Goal: Information Seeking & Learning: Learn about a topic

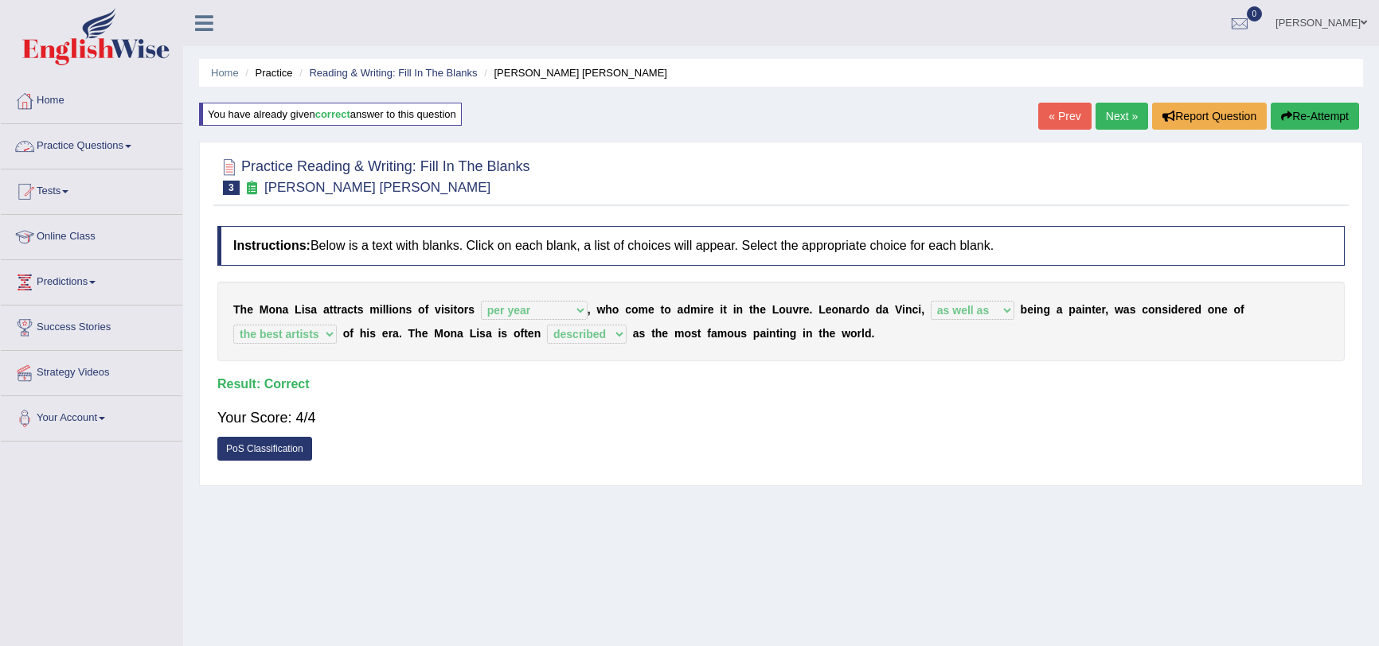
select select "per year"
select select "as well as"
select select "the best artists"
select select "described"
click at [96, 148] on link "Practice Questions" at bounding box center [92, 144] width 182 height 40
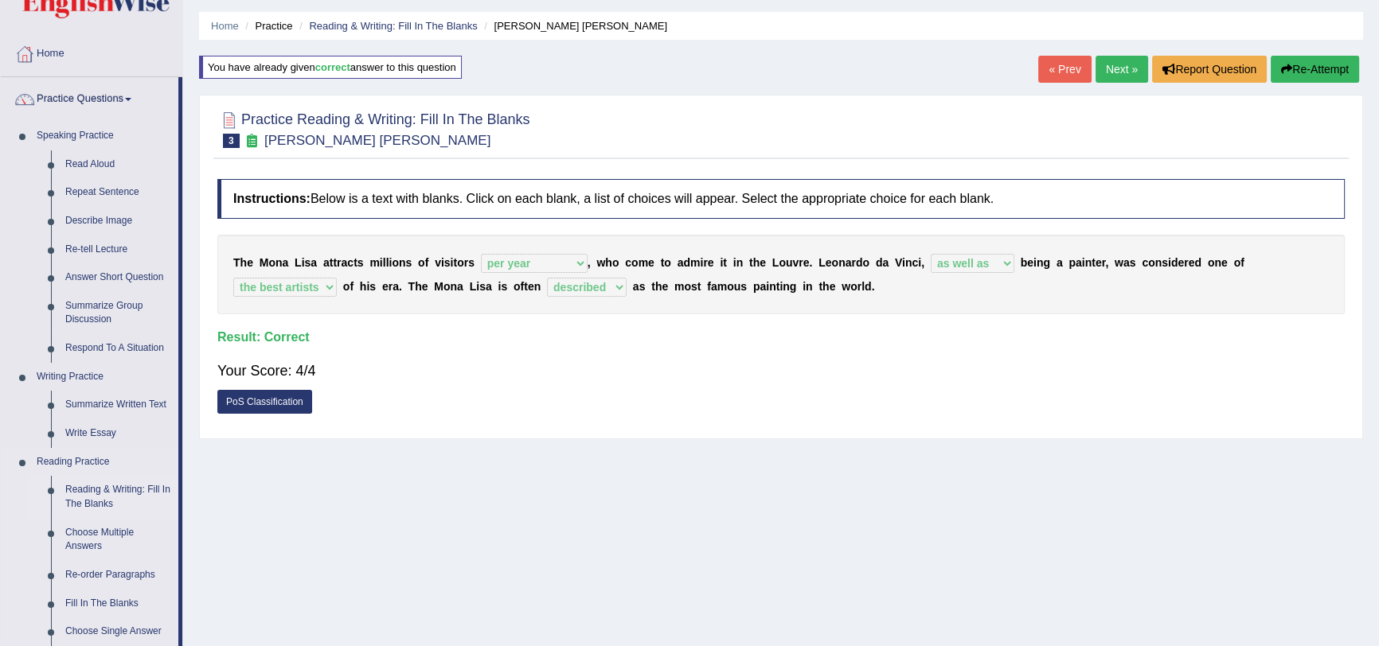
scroll to position [72, 0]
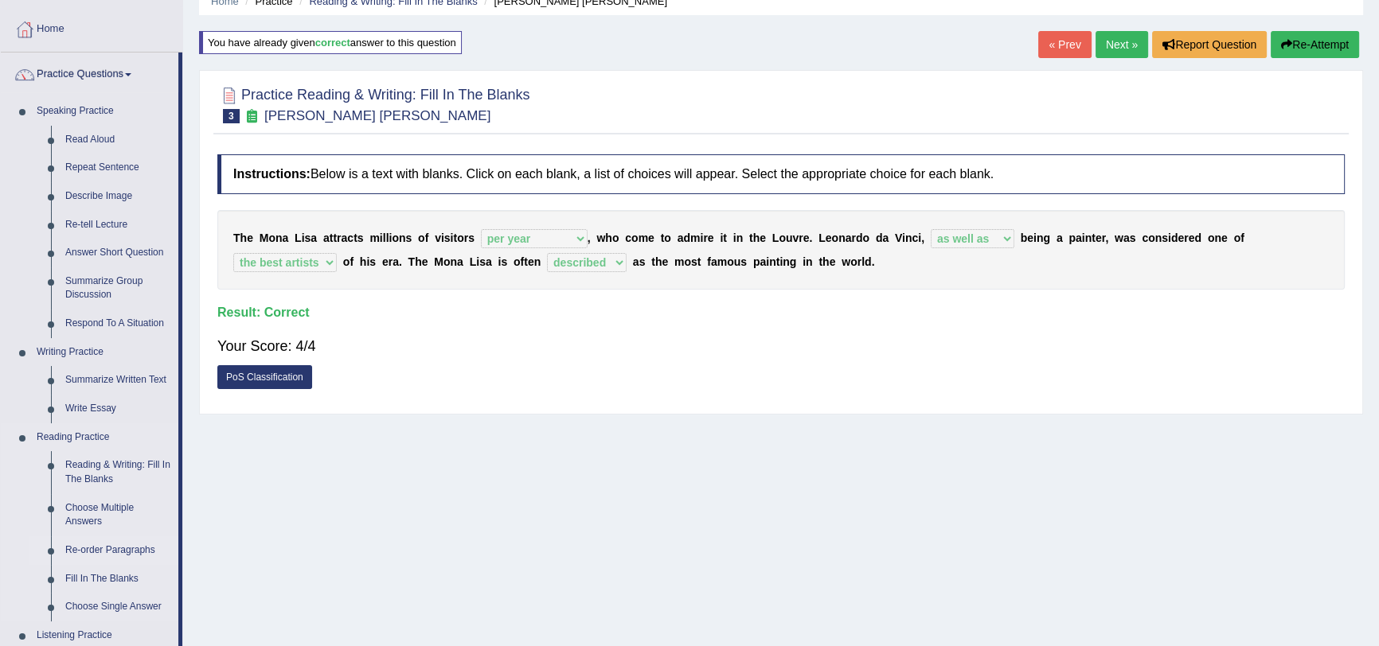
click at [105, 548] on link "Re-order Paragraphs" at bounding box center [118, 551] width 120 height 29
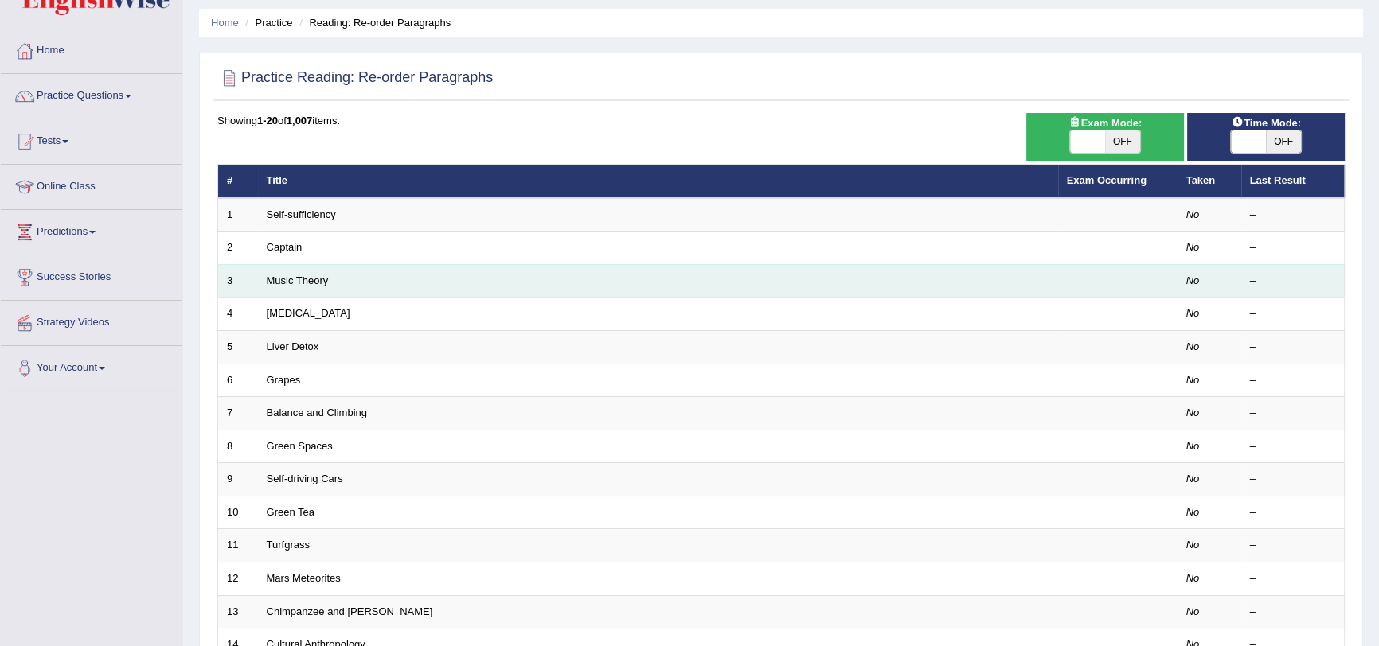
scroll to position [72, 0]
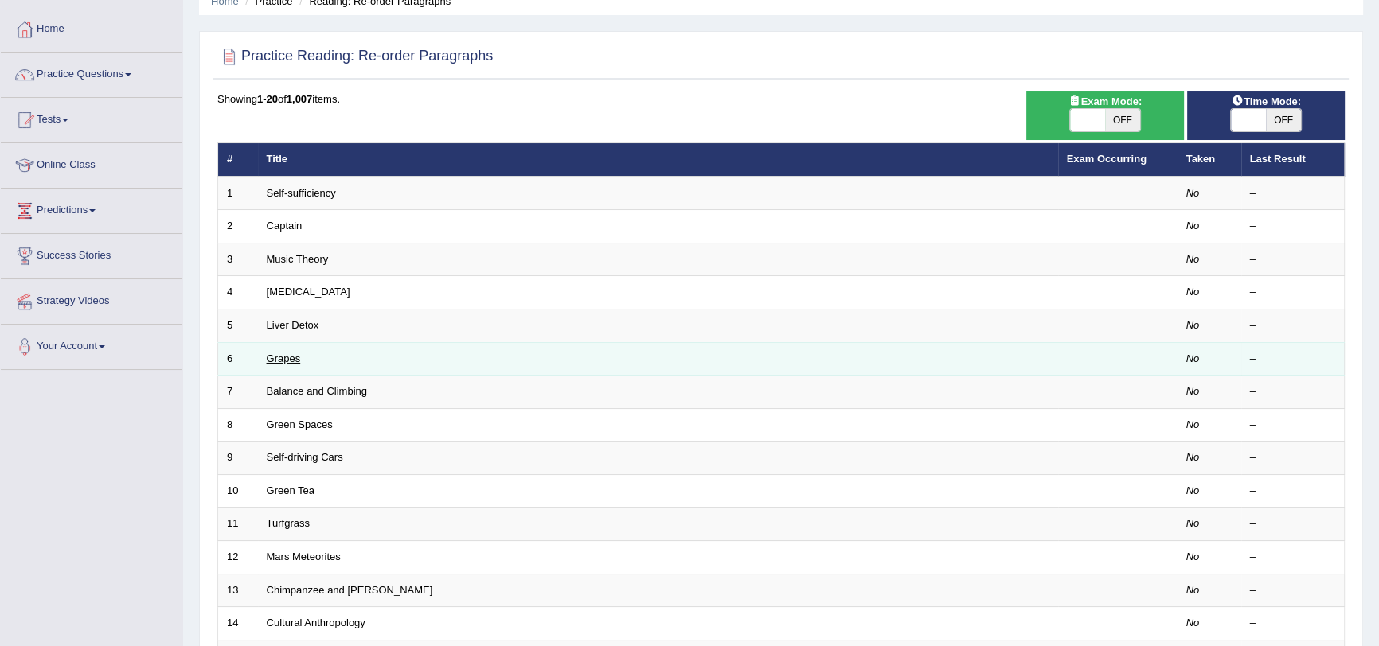
click at [288, 358] on link "Grapes" at bounding box center [284, 359] width 34 height 12
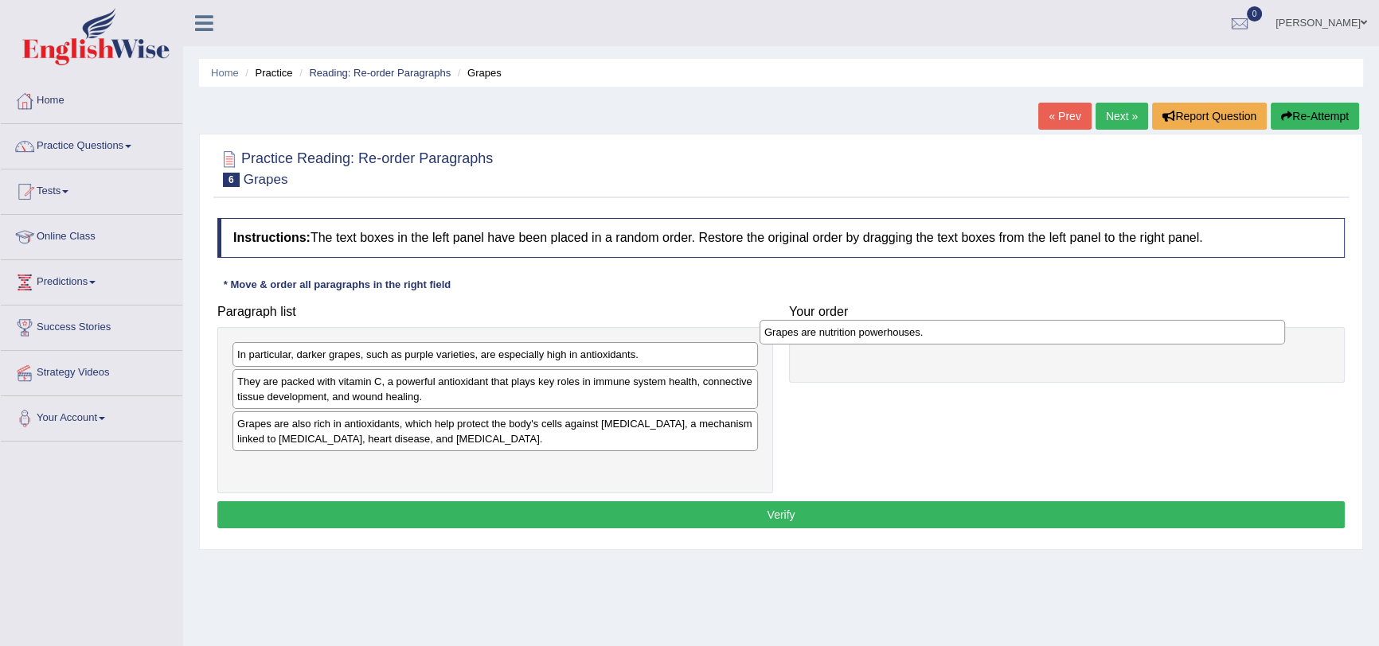
drag, startPoint x: 374, startPoint y: 358, endPoint x: 901, endPoint y: 336, distance: 527.5
click at [901, 336] on div "Grapes are nutrition powerhouses." at bounding box center [1022, 332] width 525 height 25
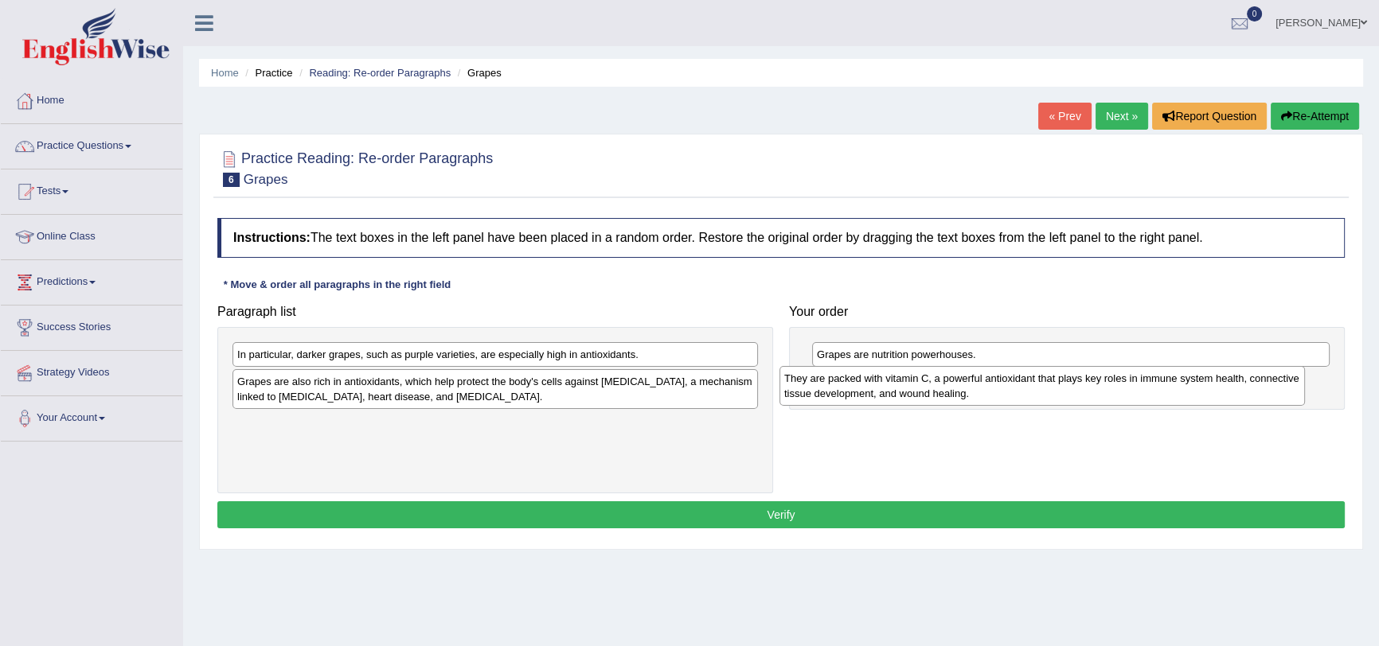
drag, startPoint x: 389, startPoint y: 389, endPoint x: 935, endPoint y: 386, distance: 547.0
click at [935, 386] on div "They are packed with vitamin C, a powerful antioxidant that plays key roles in …" at bounding box center [1041, 386] width 525 height 40
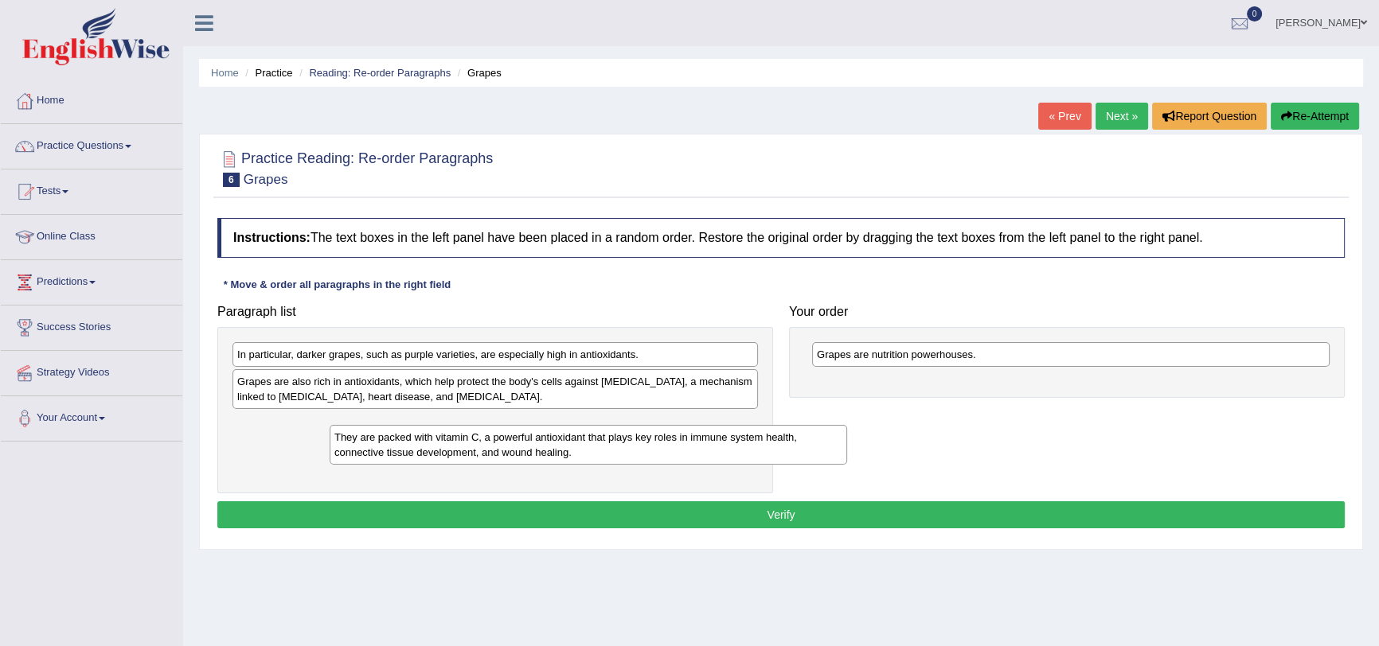
drag, startPoint x: 836, startPoint y: 389, endPoint x: 293, endPoint y: 447, distance: 546.1
click at [330, 447] on div "They are packed with vitamin C, a powerful antioxidant that plays key roles in …" at bounding box center [589, 445] width 518 height 40
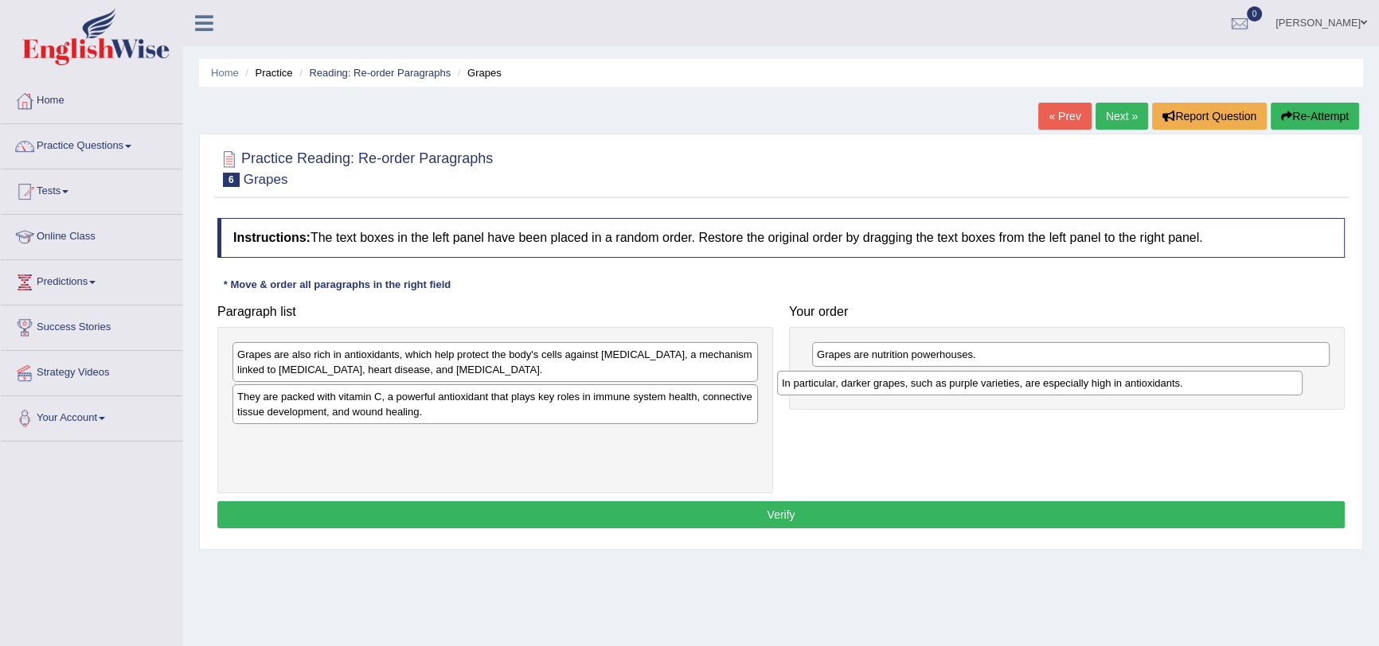
drag, startPoint x: 325, startPoint y: 355, endPoint x: 869, endPoint y: 384, distance: 545.3
click at [869, 384] on div "In particular, darker grapes, such as purple varieties, are especially high in …" at bounding box center [1039, 383] width 525 height 25
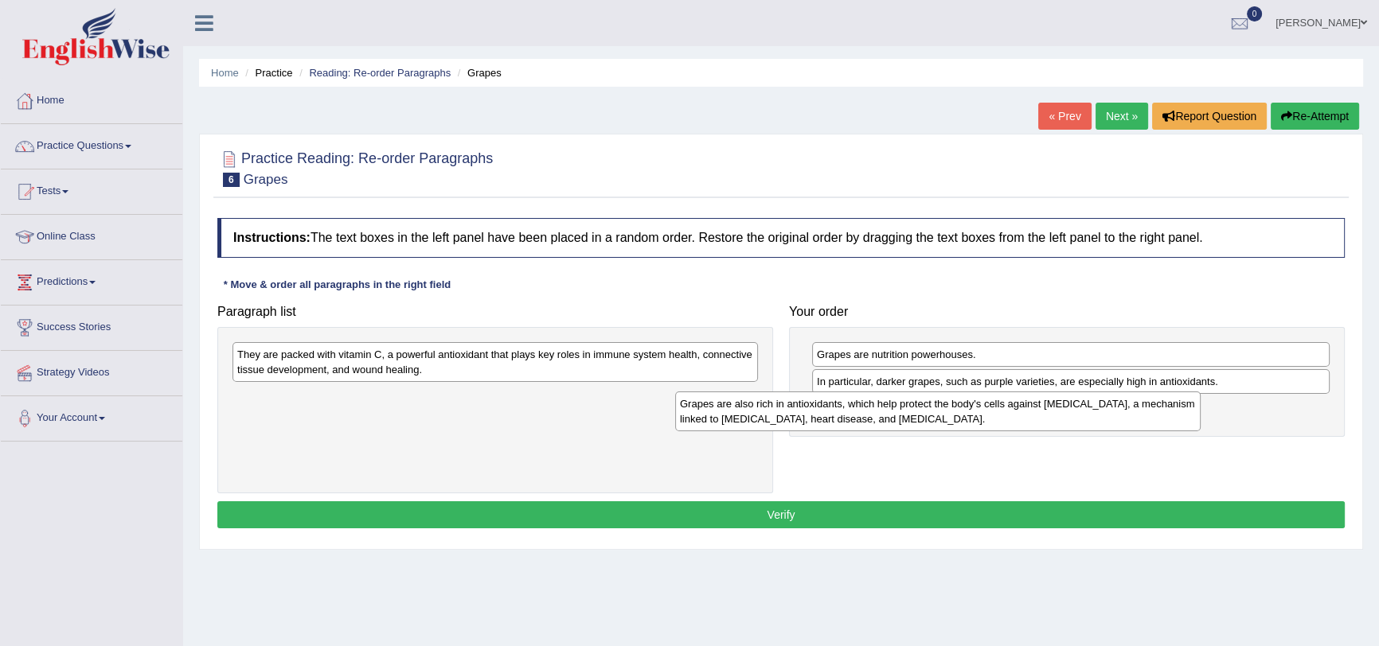
drag, startPoint x: 416, startPoint y: 359, endPoint x: 861, endPoint y: 408, distance: 447.8
click at [861, 408] on div "Grapes are also rich in antioxidants, which help protect the body's cells again…" at bounding box center [937, 412] width 525 height 40
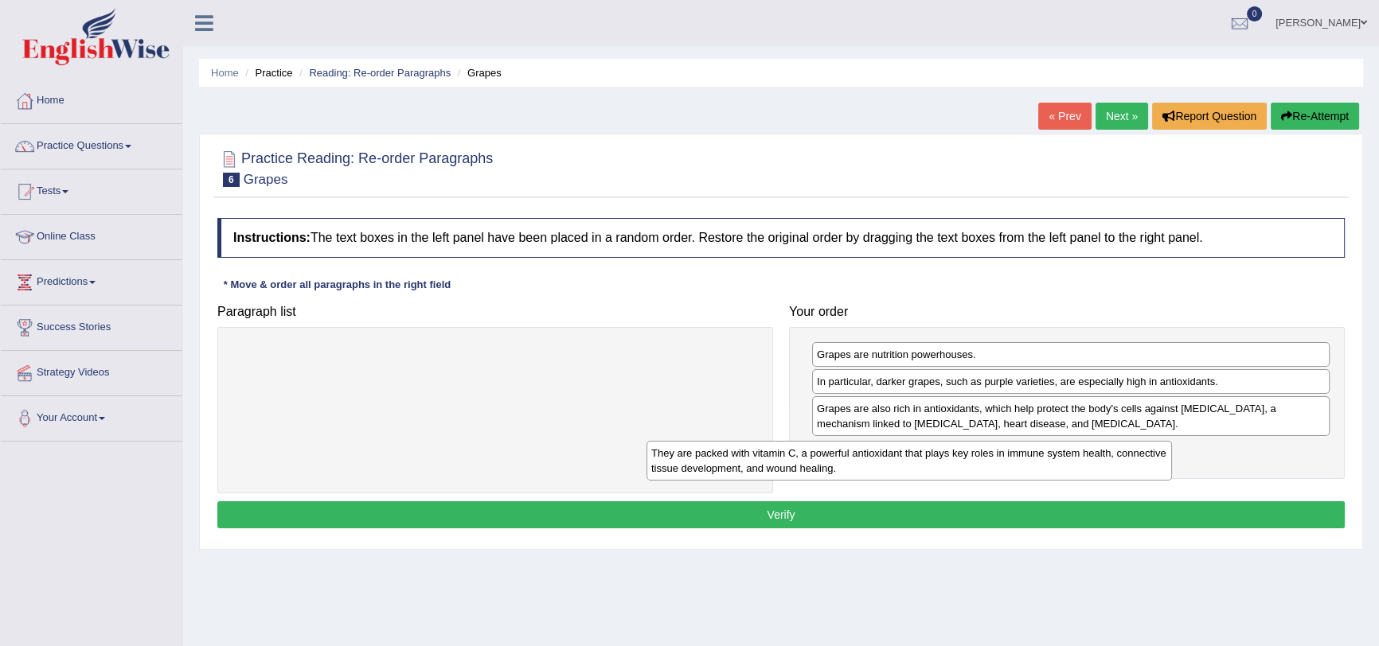
drag, startPoint x: 629, startPoint y: 357, endPoint x: 1054, endPoint y: 455, distance: 436.3
click at [1054, 455] on div "They are packed with vitamin C, a powerful antioxidant that plays key roles in …" at bounding box center [908, 461] width 525 height 40
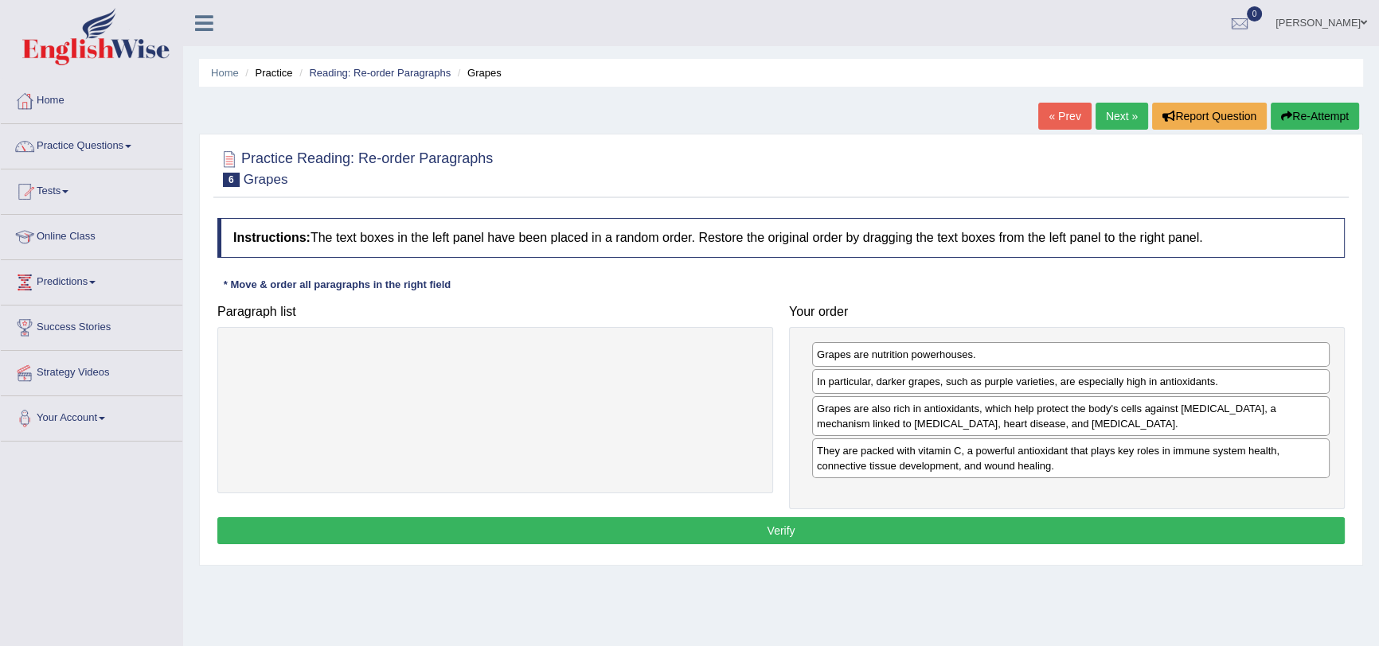
click at [743, 535] on button "Verify" at bounding box center [780, 531] width 1127 height 27
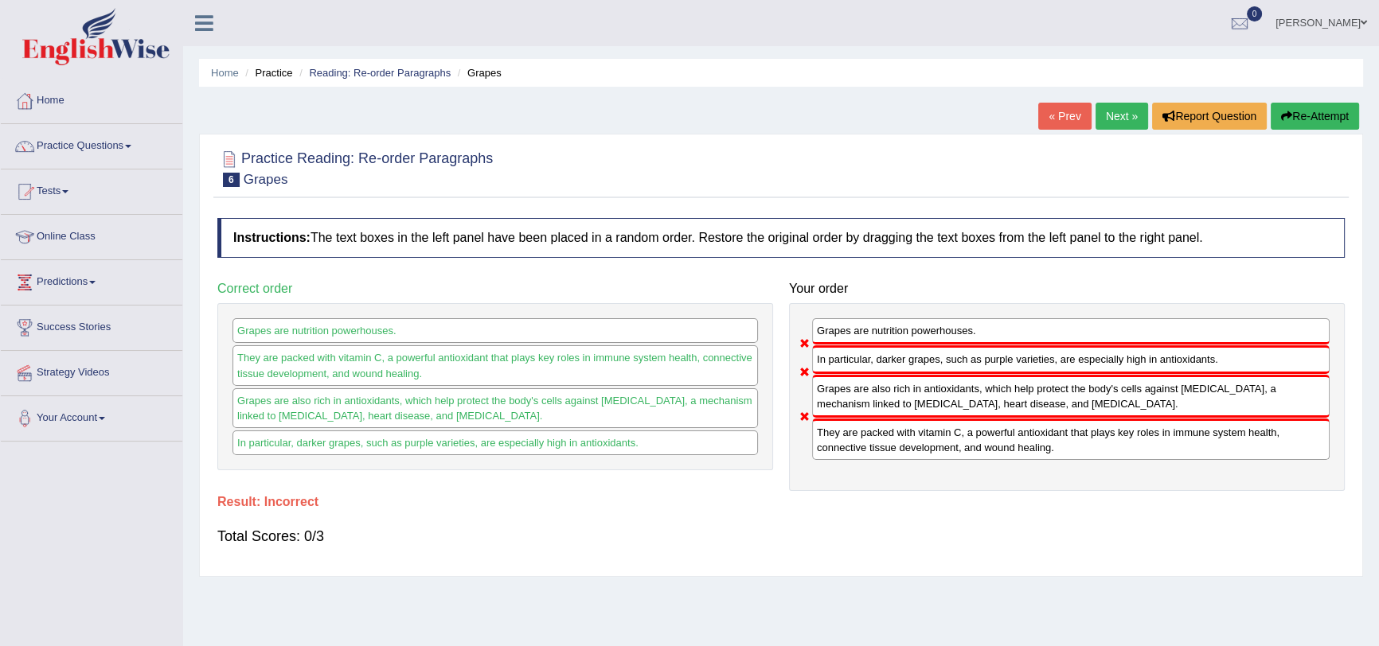
click at [1115, 117] on link "Next »" at bounding box center [1122, 116] width 53 height 27
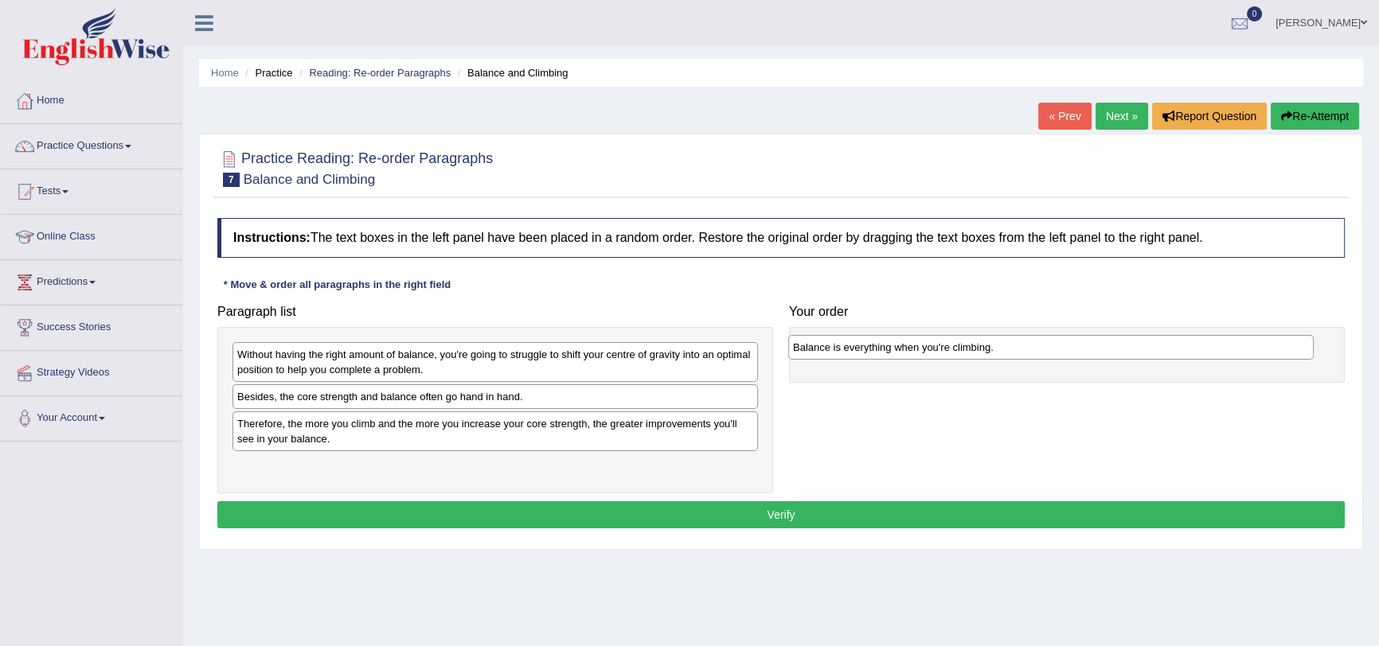
drag, startPoint x: 343, startPoint y: 400, endPoint x: 900, endPoint y: 348, distance: 558.9
click at [900, 347] on div "Balance is everything when you're climbing." at bounding box center [1050, 347] width 525 height 25
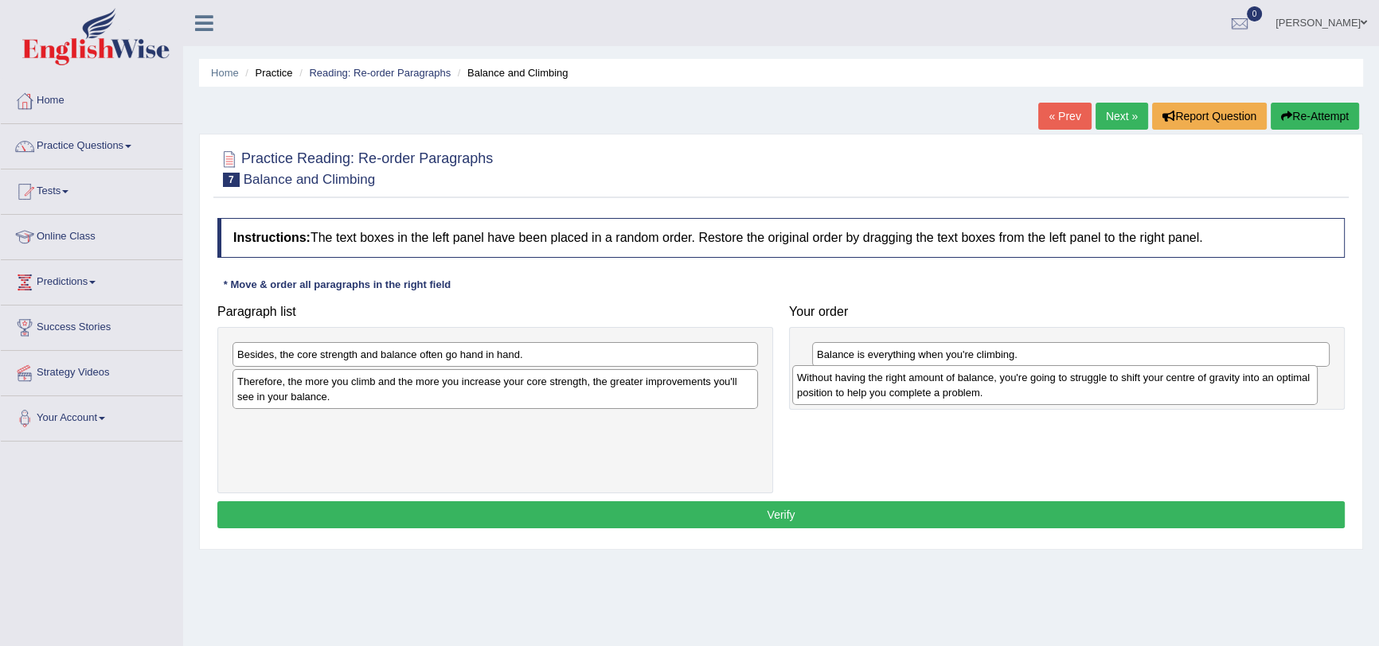
drag, startPoint x: 341, startPoint y: 365, endPoint x: 900, endPoint y: 388, distance: 560.2
click at [900, 388] on div "Without having the right amount of balance, you're going to struggle to shift y…" at bounding box center [1054, 385] width 525 height 40
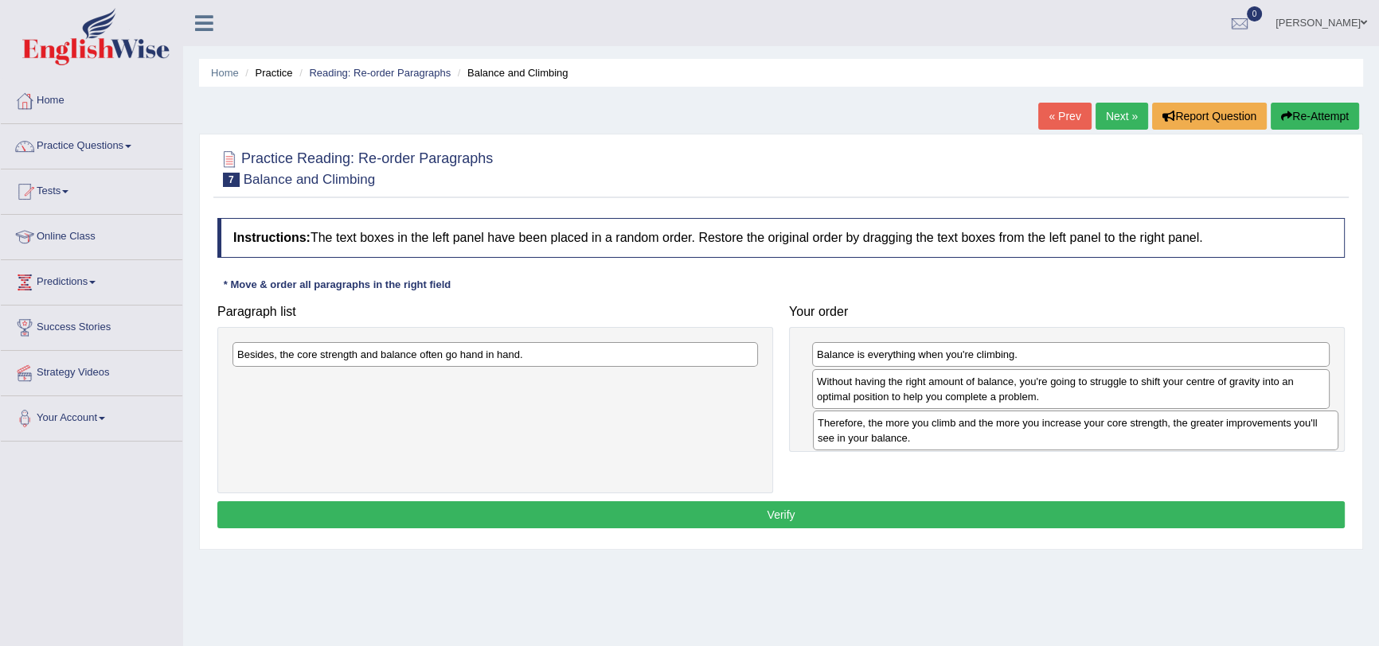
drag, startPoint x: 327, startPoint y: 389, endPoint x: 907, endPoint y: 428, distance: 580.9
click at [907, 429] on div "Therefore, the more you climb and the more you increase your core strength, the…" at bounding box center [1075, 431] width 525 height 40
drag, startPoint x: 533, startPoint y: 362, endPoint x: 537, endPoint y: 353, distance: 10.1
click at [537, 353] on div "Besides, the core strength and balance often go hand in hand." at bounding box center [506, 351] width 525 height 25
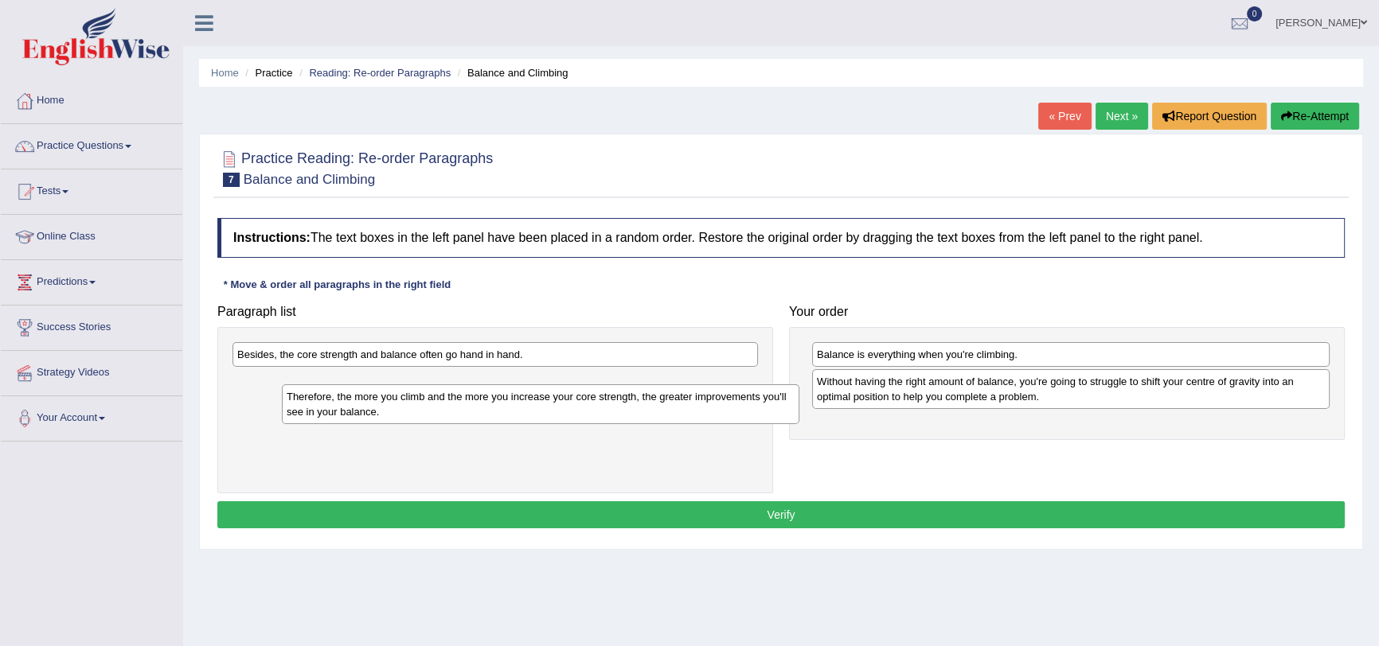
drag, startPoint x: 852, startPoint y: 438, endPoint x: 308, endPoint y: 410, distance: 544.5
click at [308, 410] on div "Therefore, the more you climb and the more you increase your core strength, the…" at bounding box center [541, 405] width 518 height 40
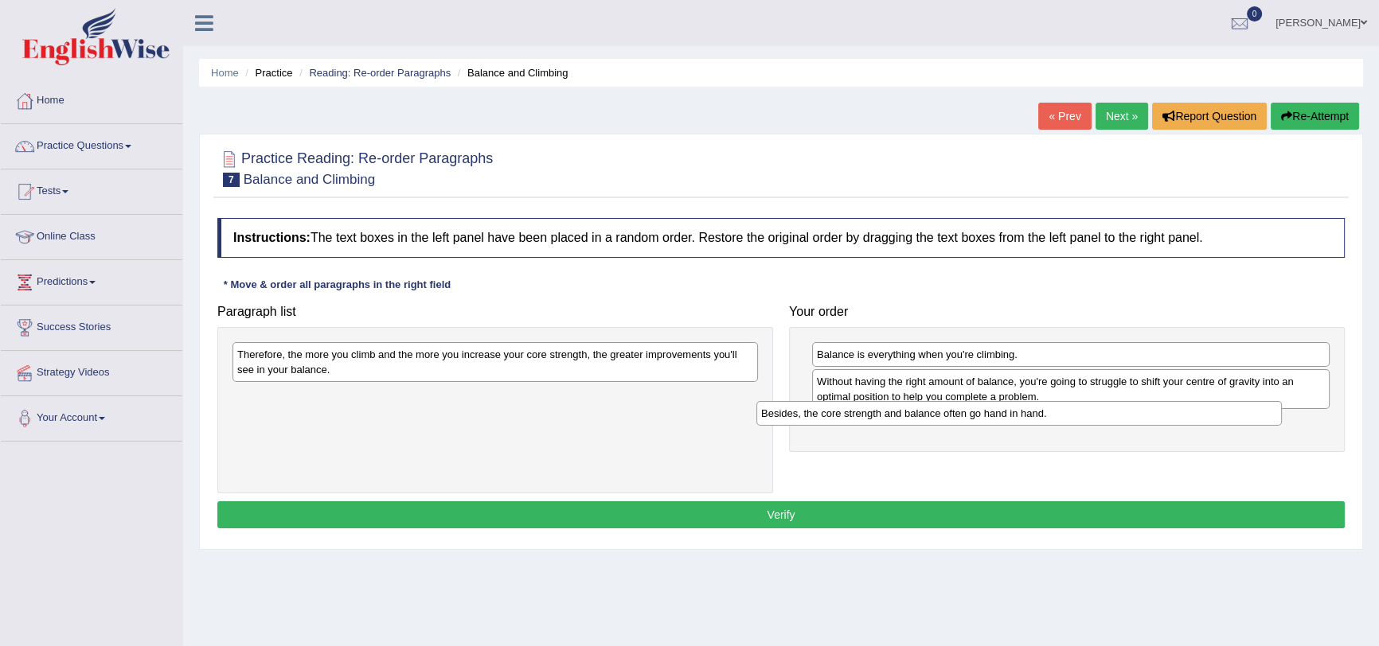
drag, startPoint x: 350, startPoint y: 354, endPoint x: 896, endPoint y: 420, distance: 550.1
click at [896, 420] on div "Besides, the core strength and balance often go hand in hand." at bounding box center [1018, 413] width 525 height 25
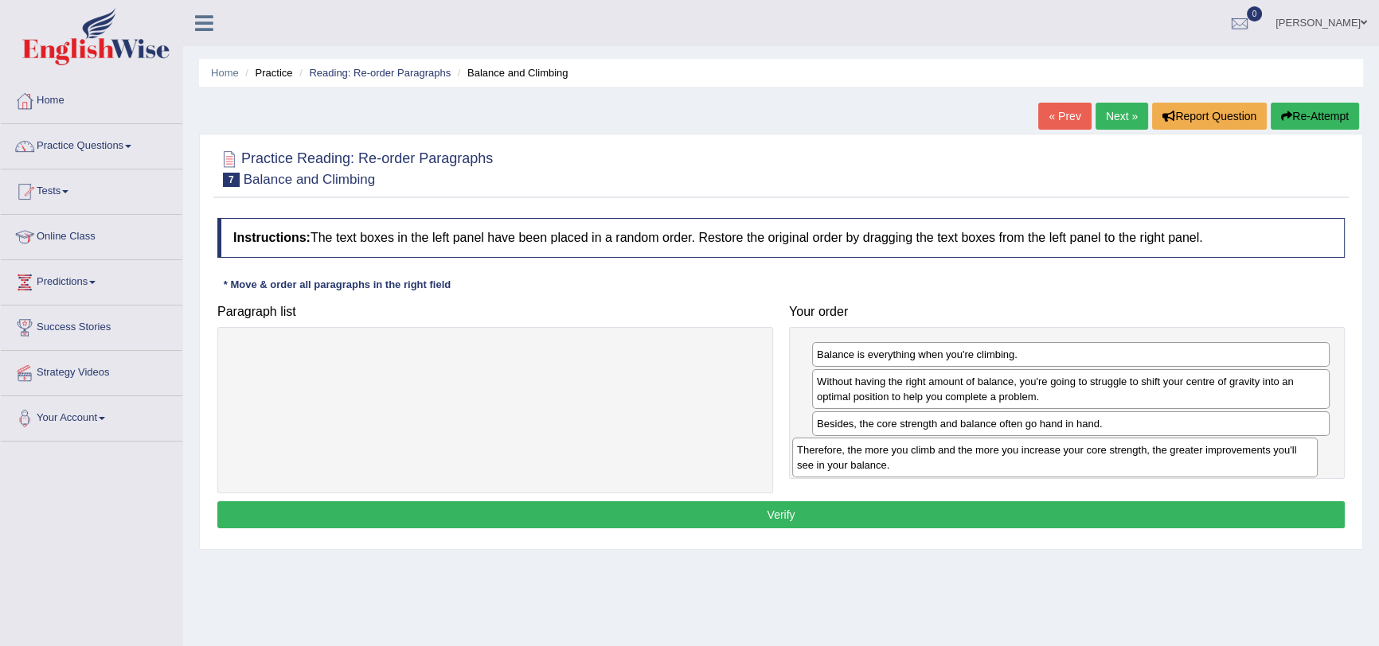
drag, startPoint x: 364, startPoint y: 365, endPoint x: 924, endPoint y: 461, distance: 567.8
click at [924, 461] on div "Therefore, the more you climb and the more you increase your core strength, the…" at bounding box center [1054, 458] width 525 height 40
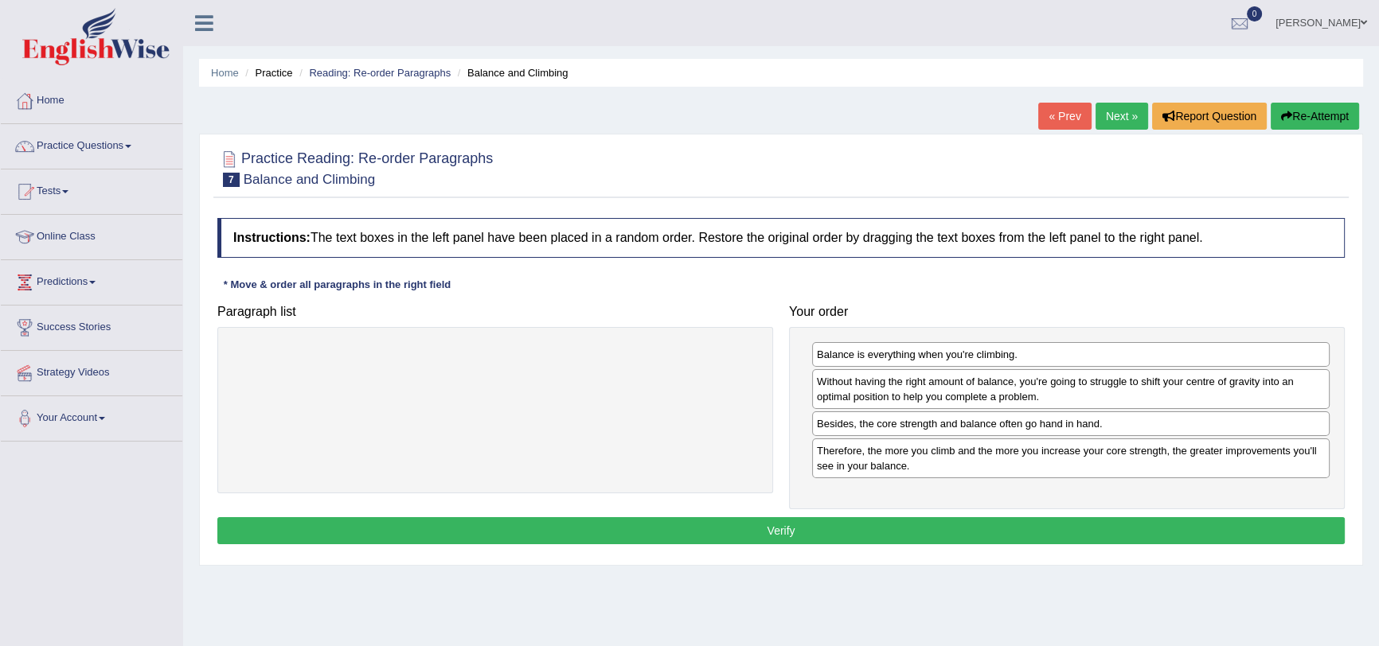
click at [825, 531] on button "Verify" at bounding box center [780, 531] width 1127 height 27
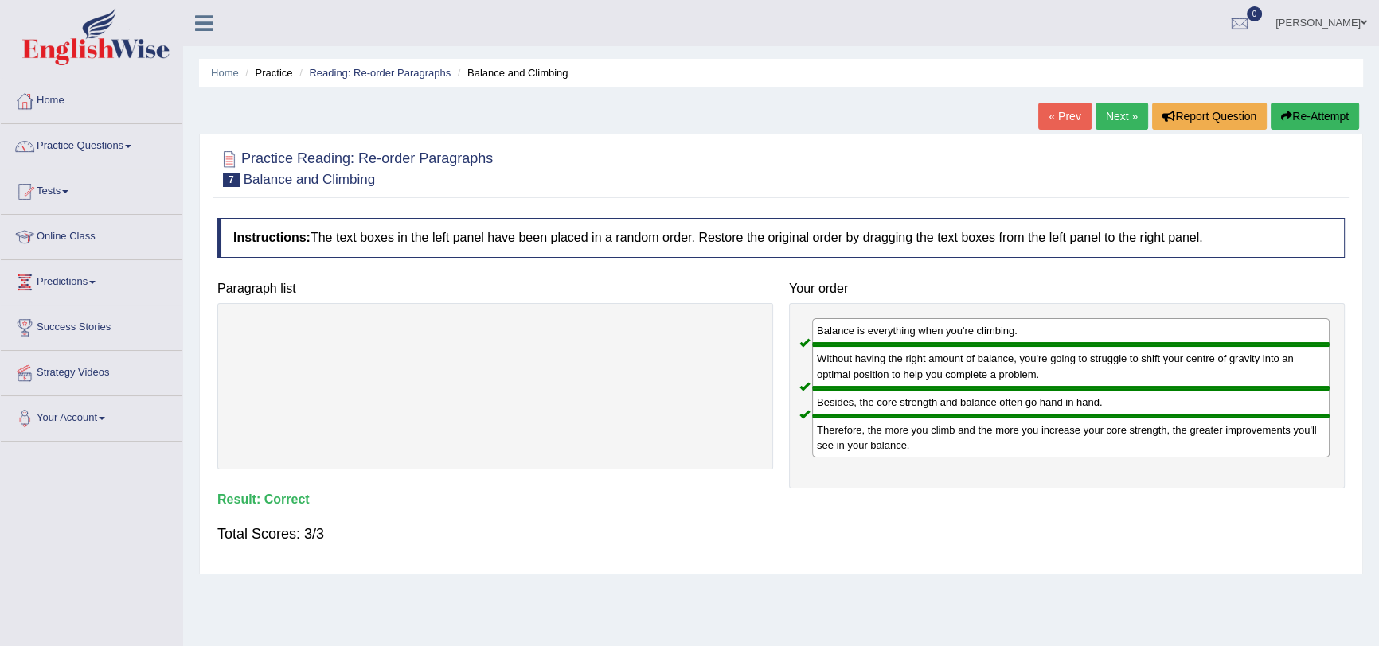
click at [106, 150] on link "Practice Questions" at bounding box center [92, 144] width 182 height 40
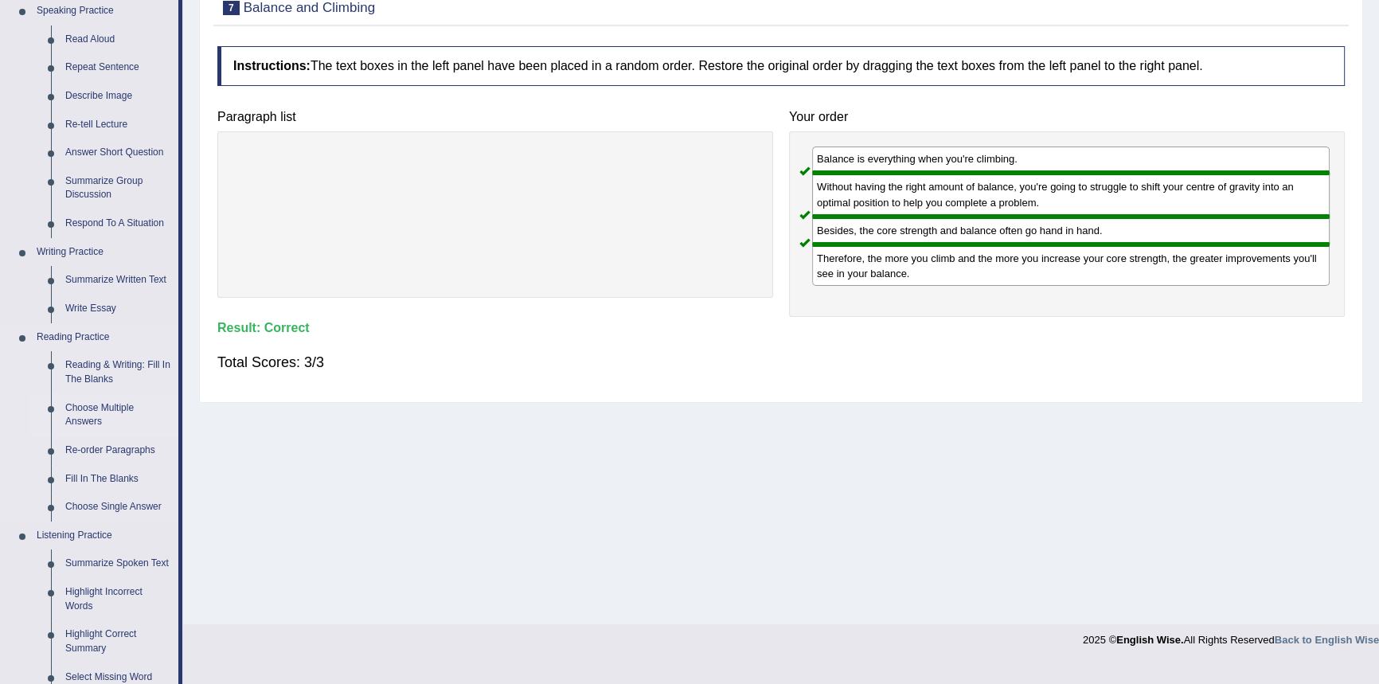
scroll to position [217, 0]
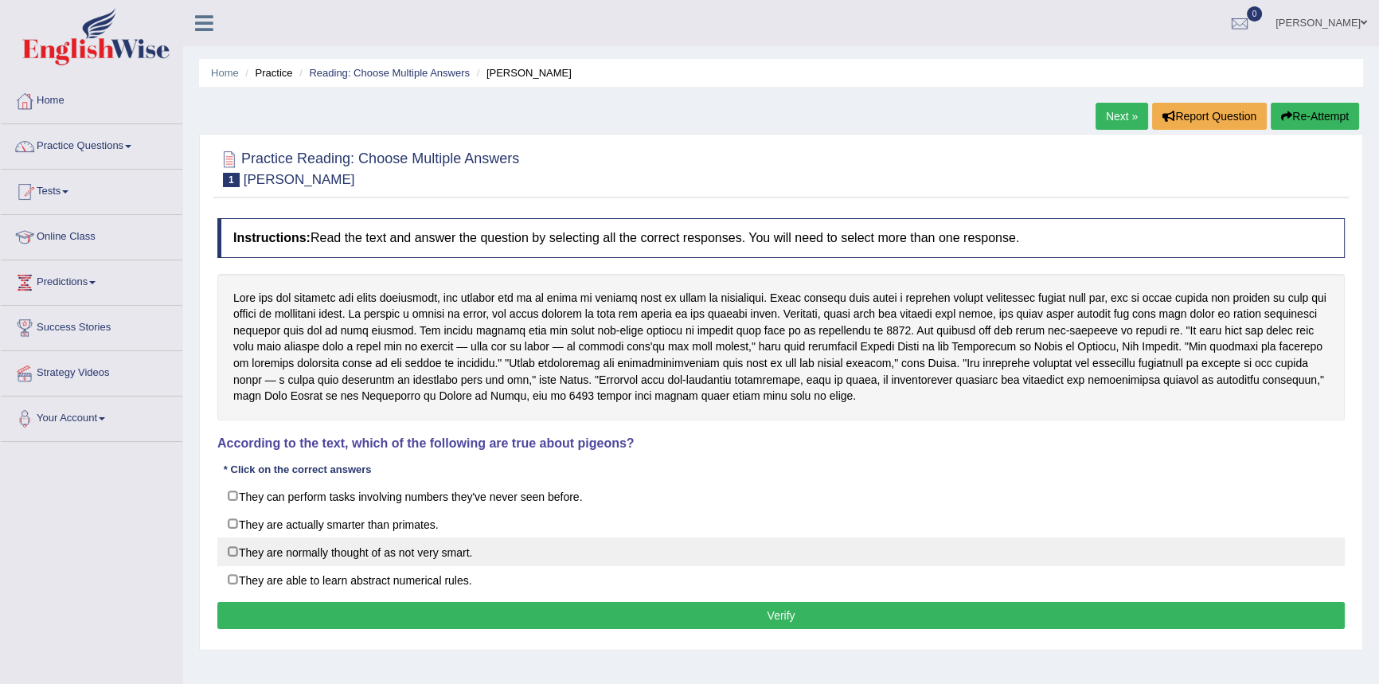
click at [288, 550] on label "They are normally thought of as not very smart." at bounding box center [780, 551] width 1127 height 29
checkbox input "true"
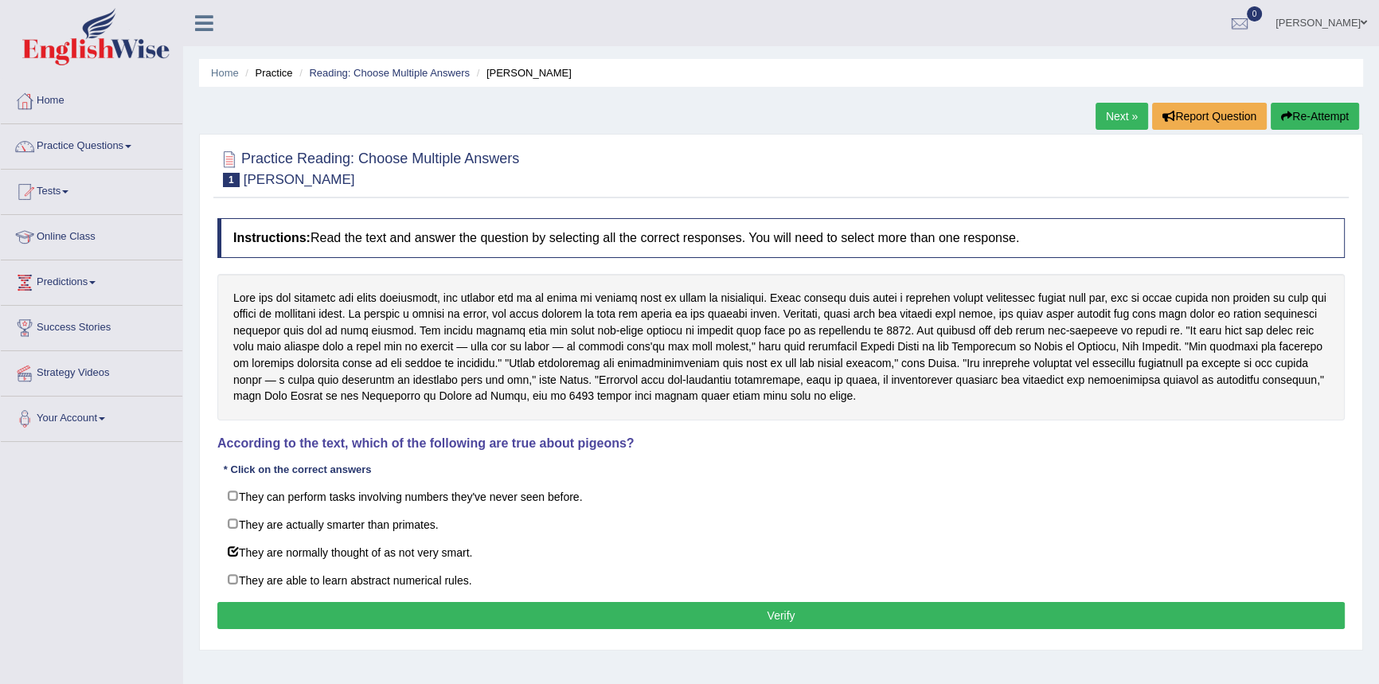
click at [747, 613] on button "Verify" at bounding box center [780, 615] width 1127 height 27
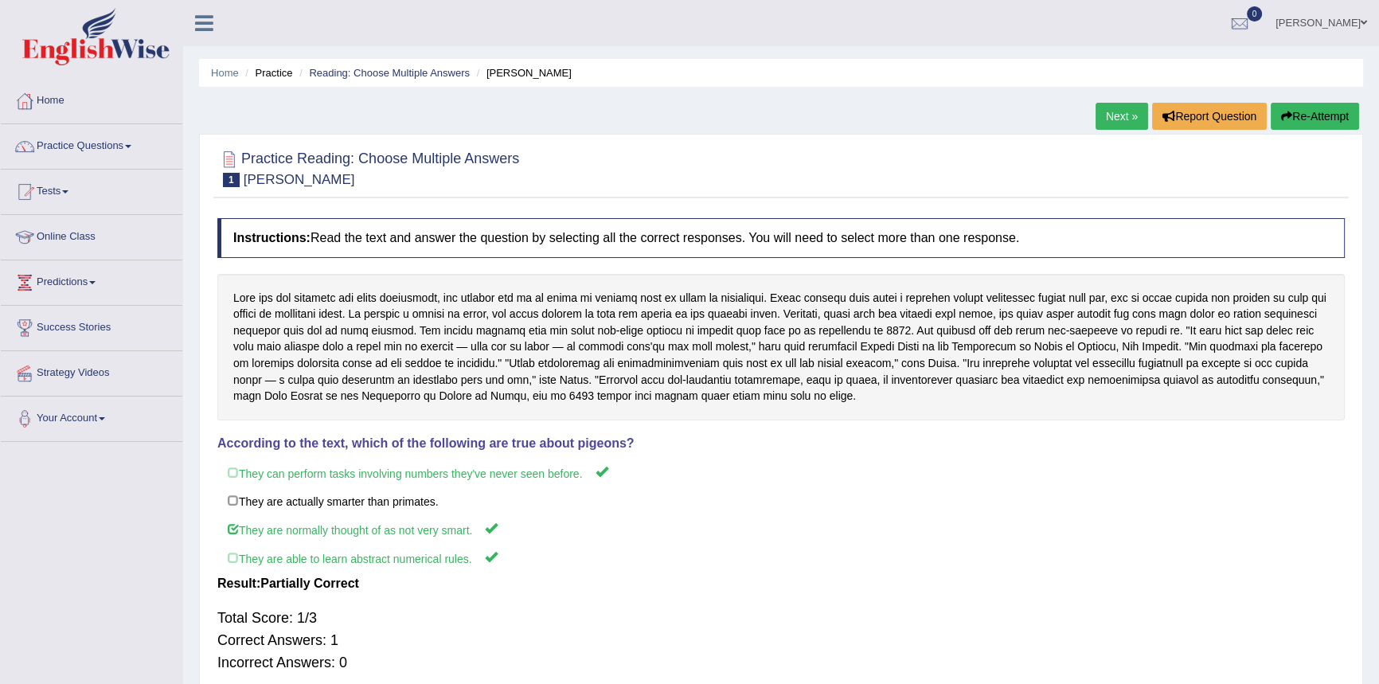
click at [1126, 119] on link "Next »" at bounding box center [1122, 116] width 53 height 27
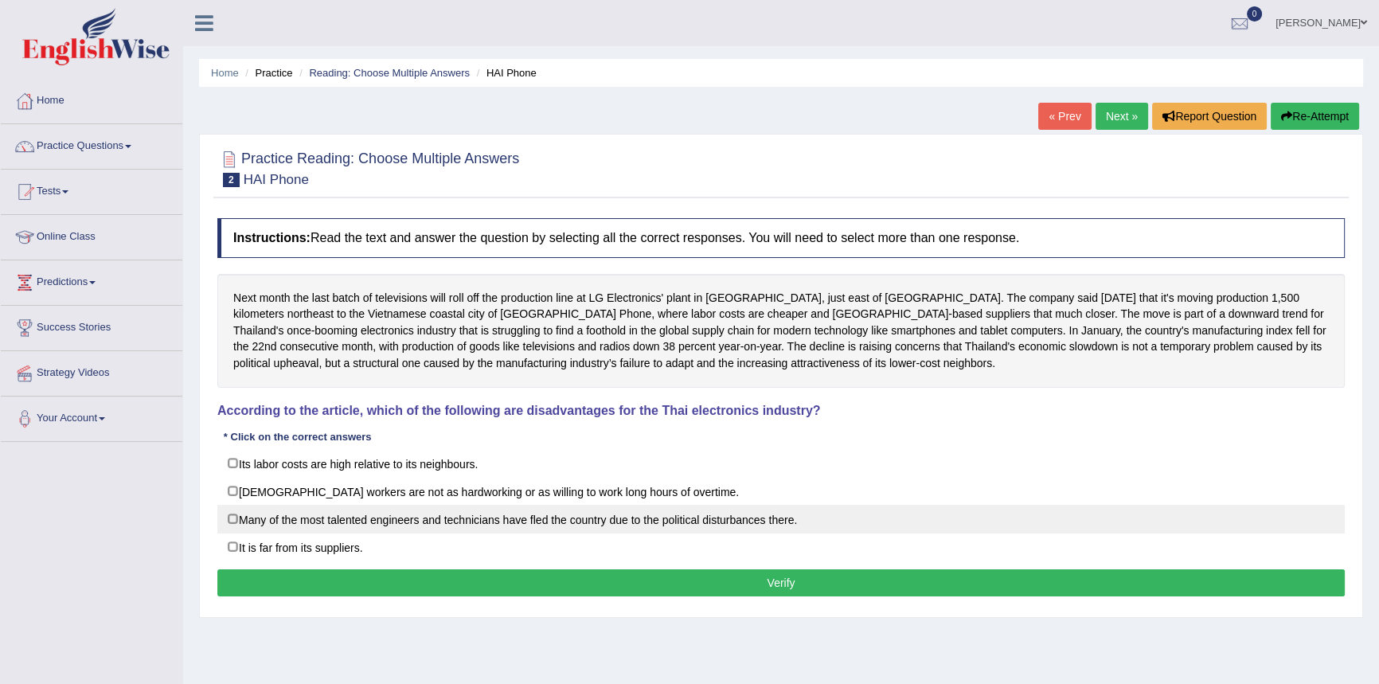
click at [276, 513] on label "Many of the most talented engineers and technicians have fled the country due t…" at bounding box center [780, 519] width 1127 height 29
checkbox input "true"
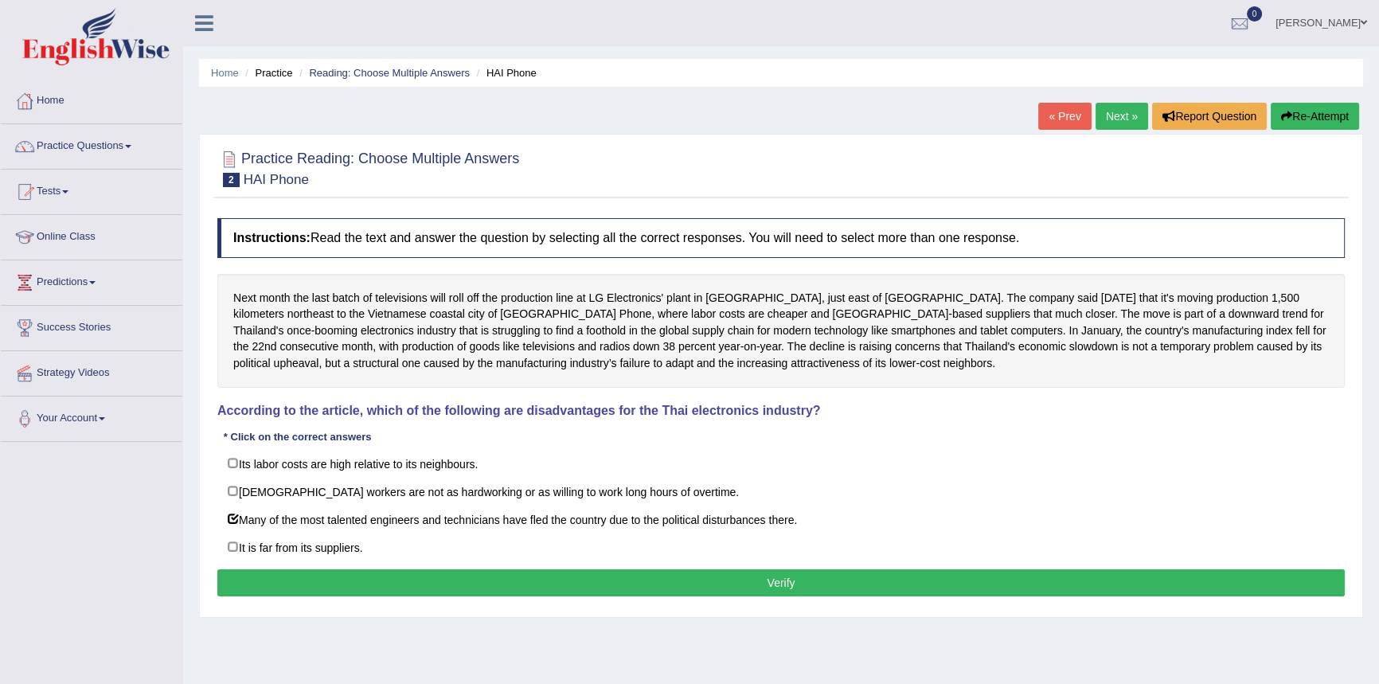
click at [474, 585] on button "Verify" at bounding box center [780, 582] width 1127 height 27
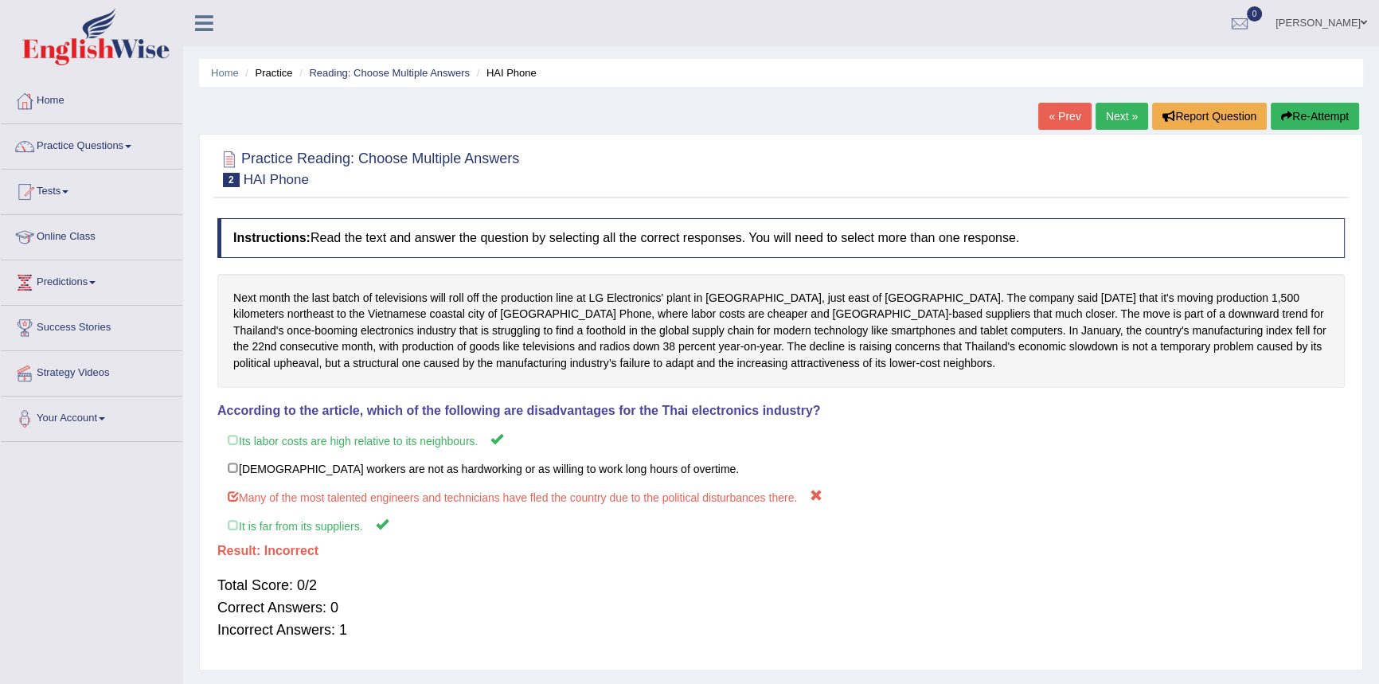
drag, startPoint x: 1107, startPoint y: 117, endPoint x: 1095, endPoint y: 136, distance: 22.5
click at [1107, 117] on link "Next »" at bounding box center [1122, 116] width 53 height 27
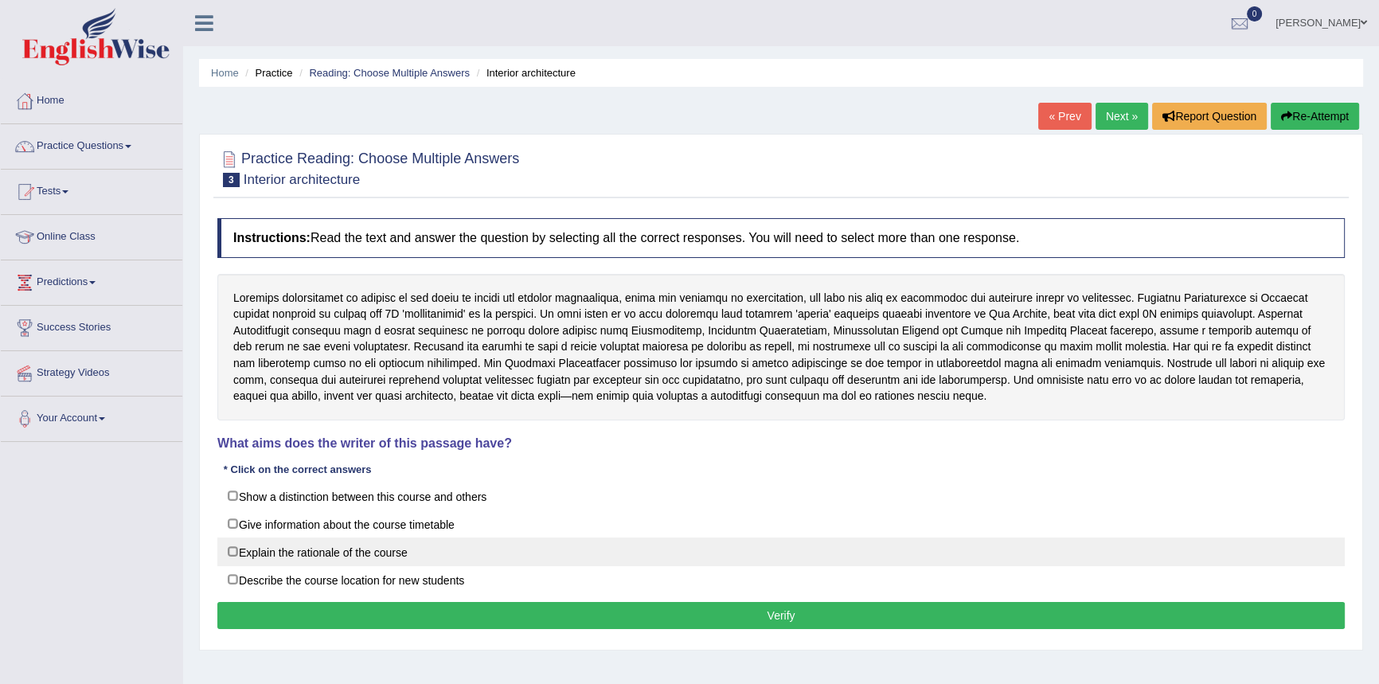
click at [274, 553] on label "Explain the rationale of the course" at bounding box center [780, 551] width 1127 height 29
checkbox input "true"
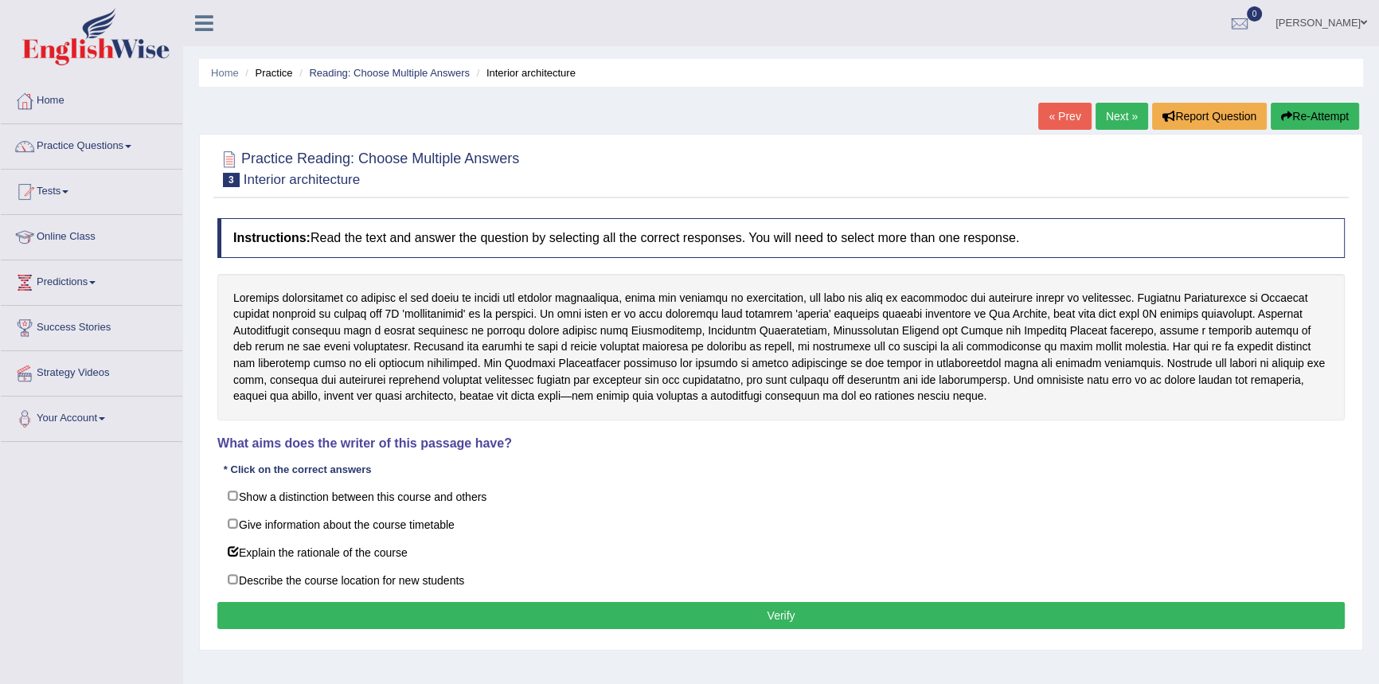
drag, startPoint x: 658, startPoint y: 611, endPoint x: 853, endPoint y: 525, distance: 213.2
click at [661, 611] on button "Verify" at bounding box center [780, 615] width 1127 height 27
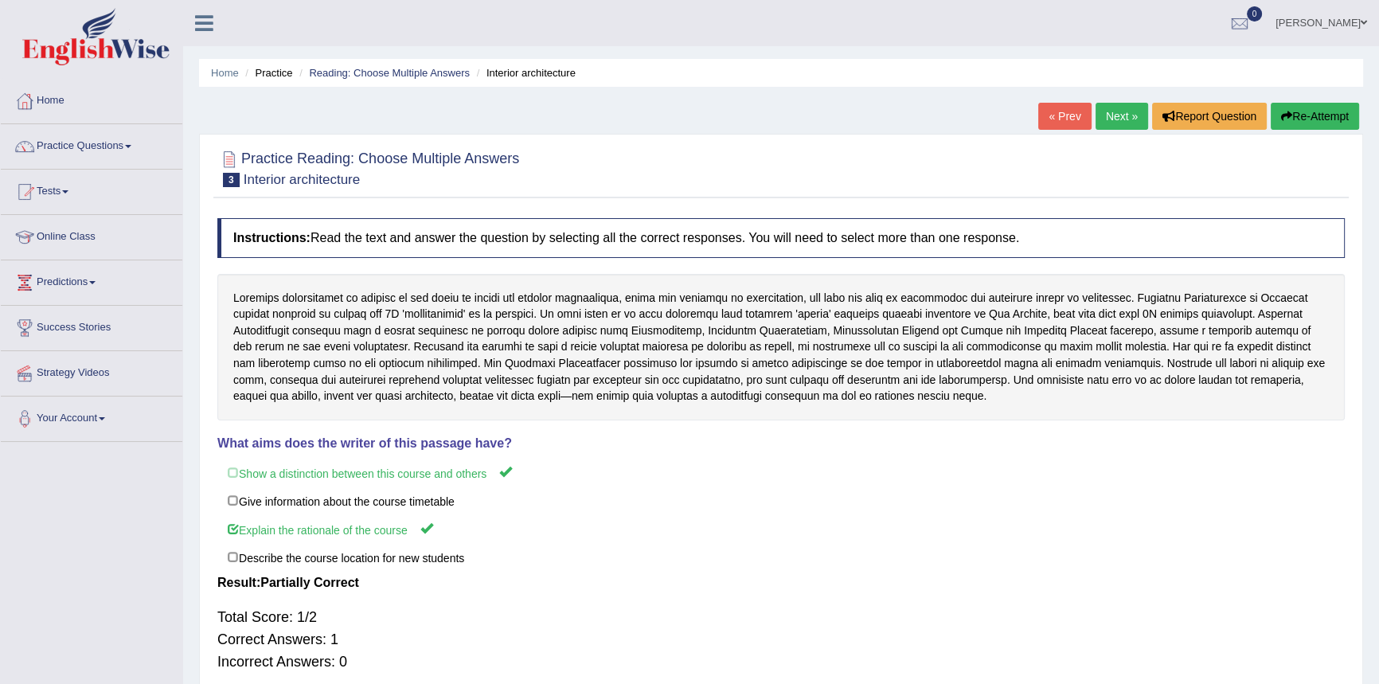
click at [1123, 111] on link "Next »" at bounding box center [1122, 116] width 53 height 27
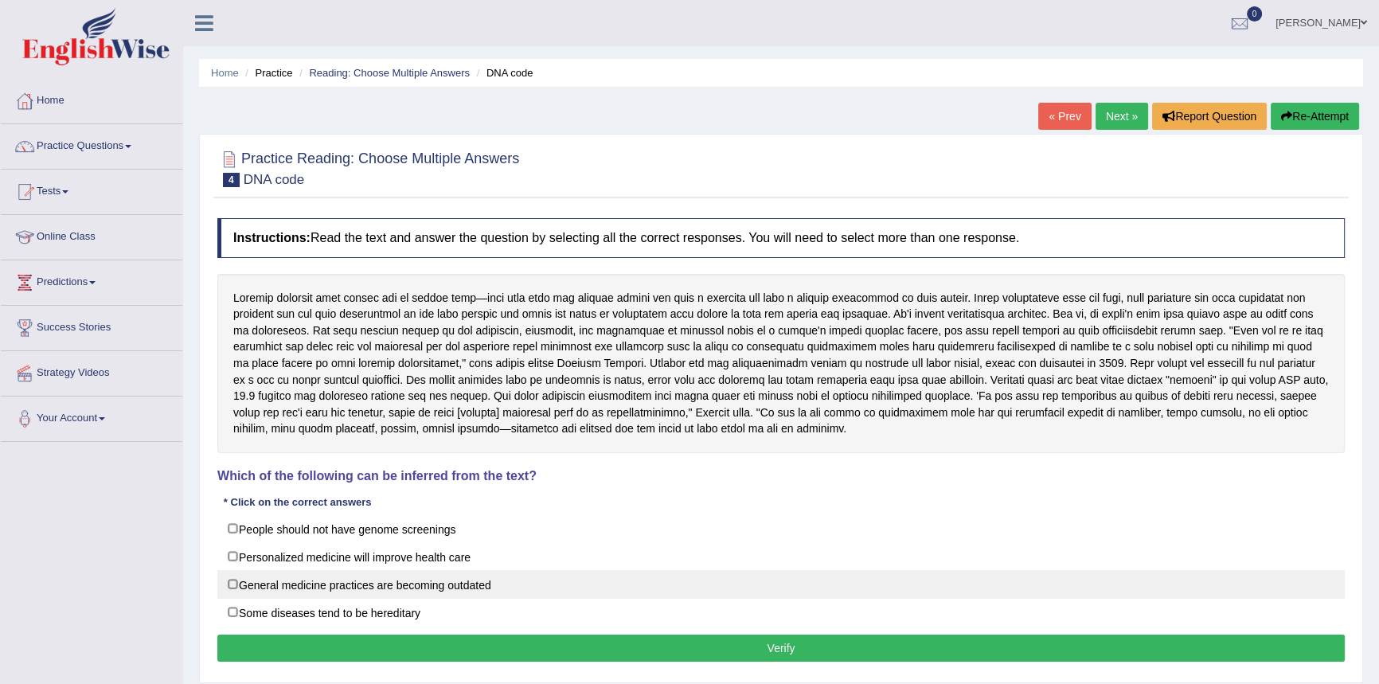
drag, startPoint x: 260, startPoint y: 584, endPoint x: 310, endPoint y: 588, distance: 49.5
click at [261, 584] on label "General medicine practices are becoming outdated" at bounding box center [780, 584] width 1127 height 29
checkbox input "true"
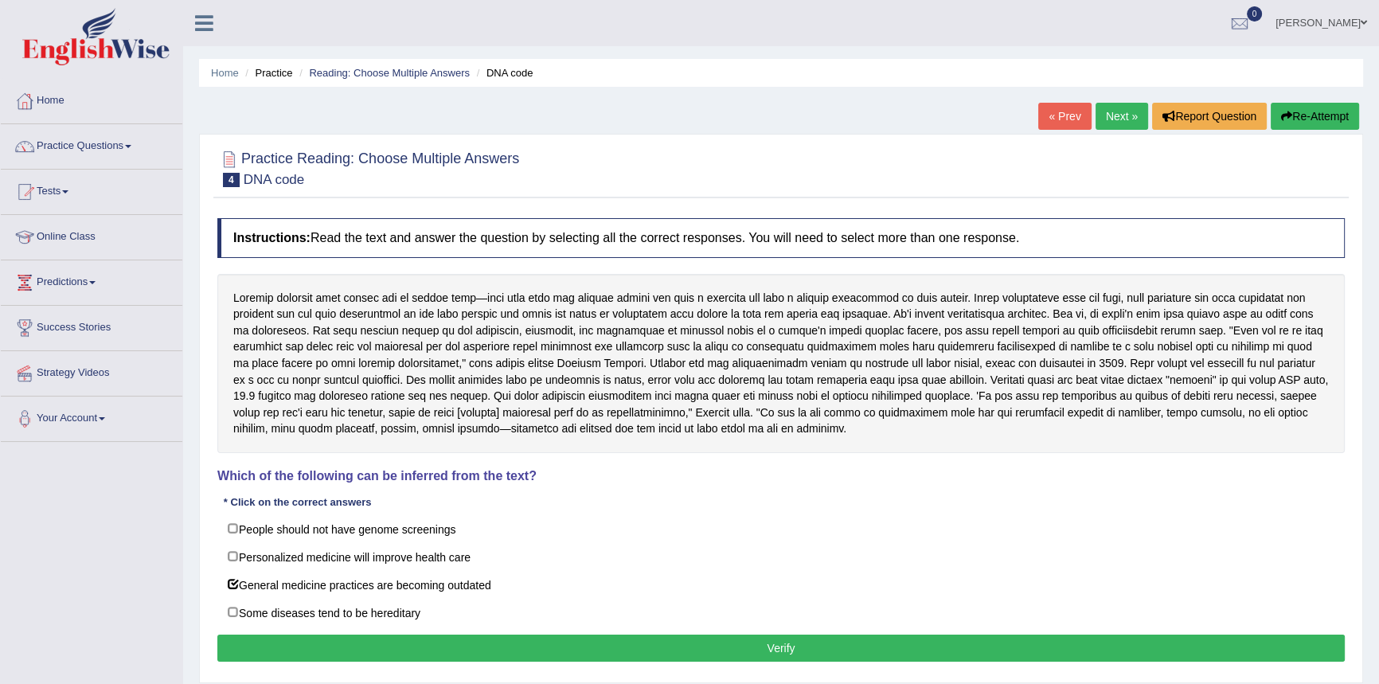
click at [642, 653] on button "Verify" at bounding box center [780, 648] width 1127 height 27
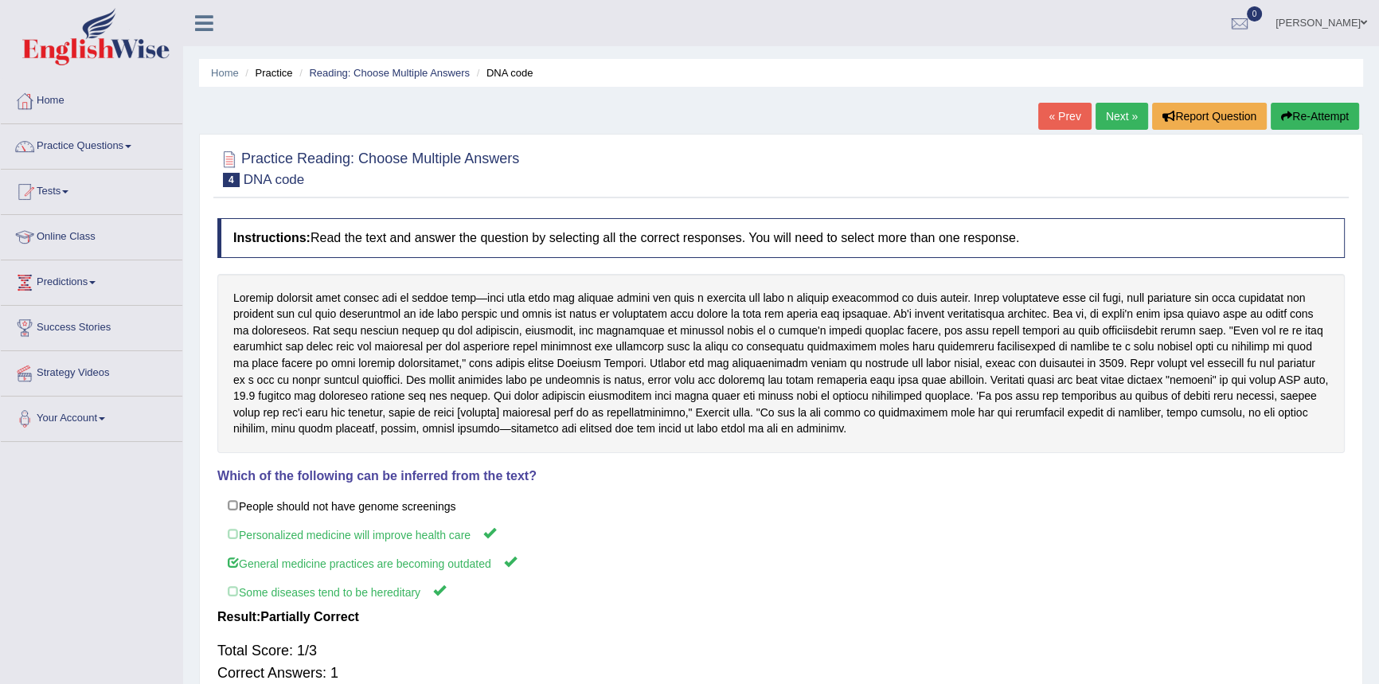
click at [1113, 114] on link "Next »" at bounding box center [1122, 116] width 53 height 27
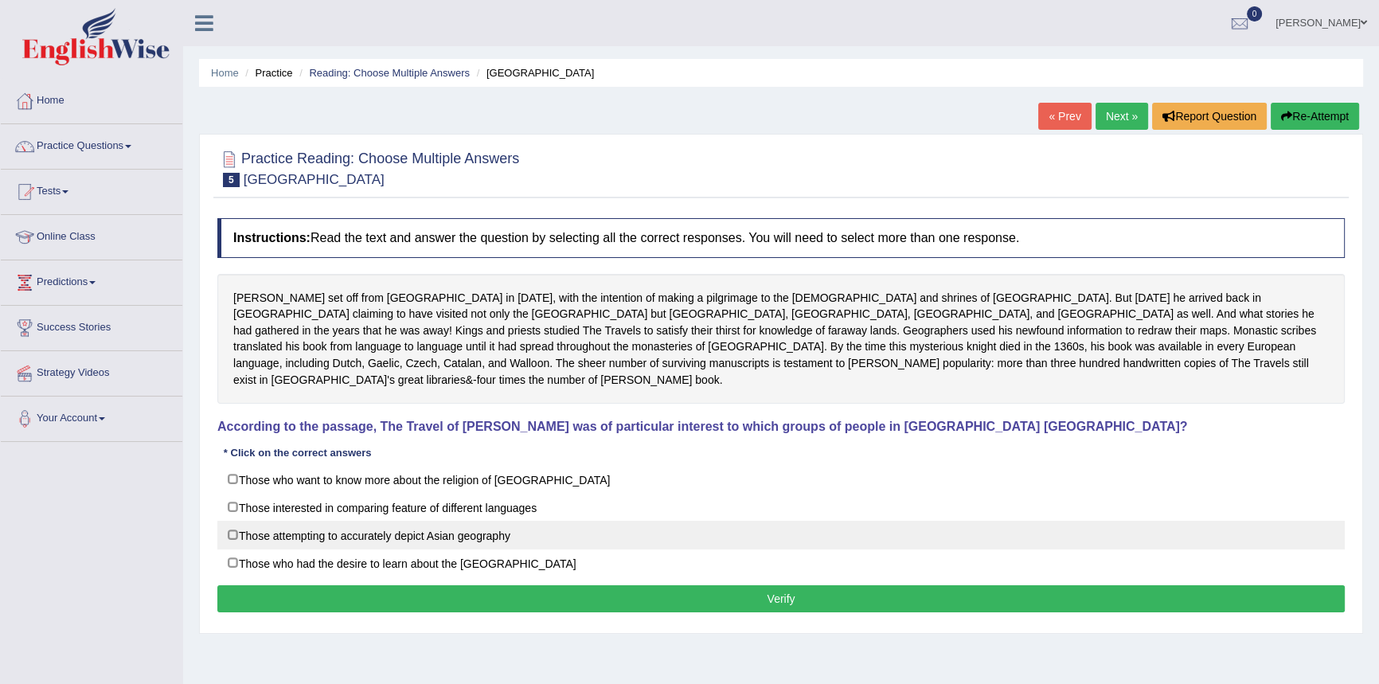
click at [271, 521] on label "Those attempting to accurately depict Asian geography" at bounding box center [780, 535] width 1127 height 29
checkbox input "true"
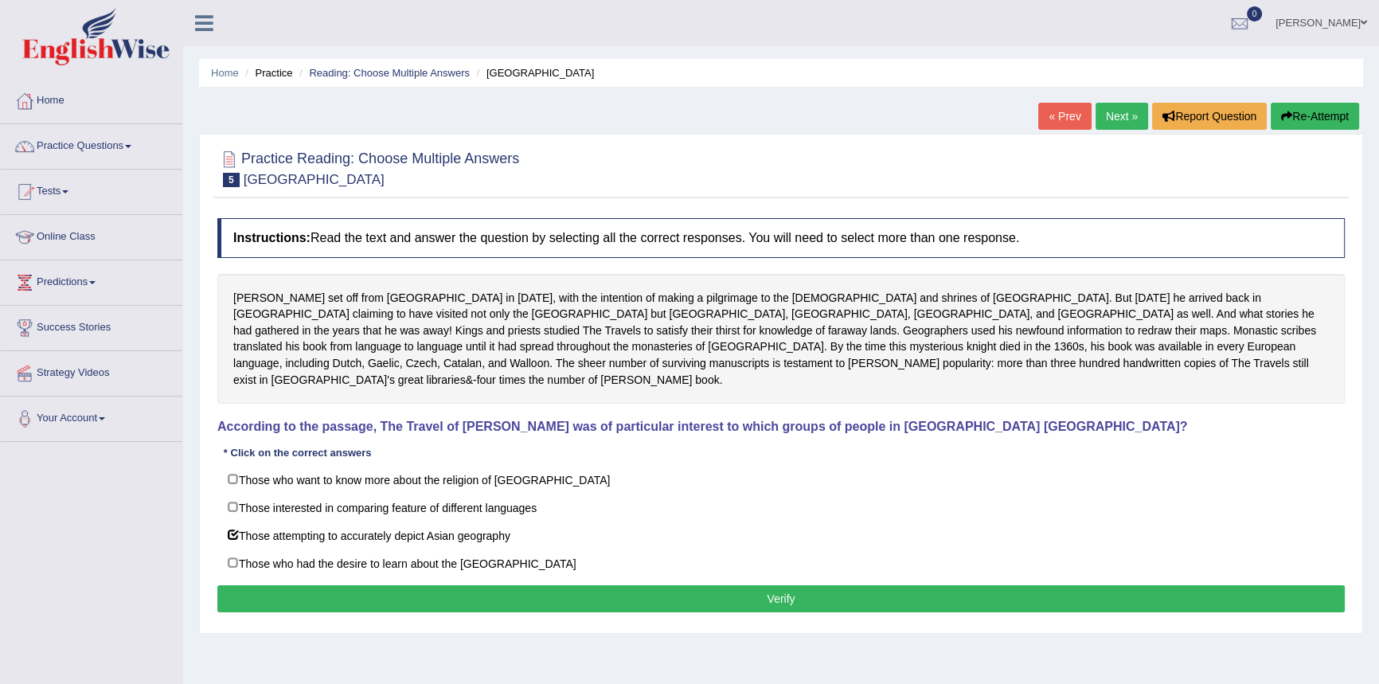
click at [686, 585] on button "Verify" at bounding box center [780, 598] width 1127 height 27
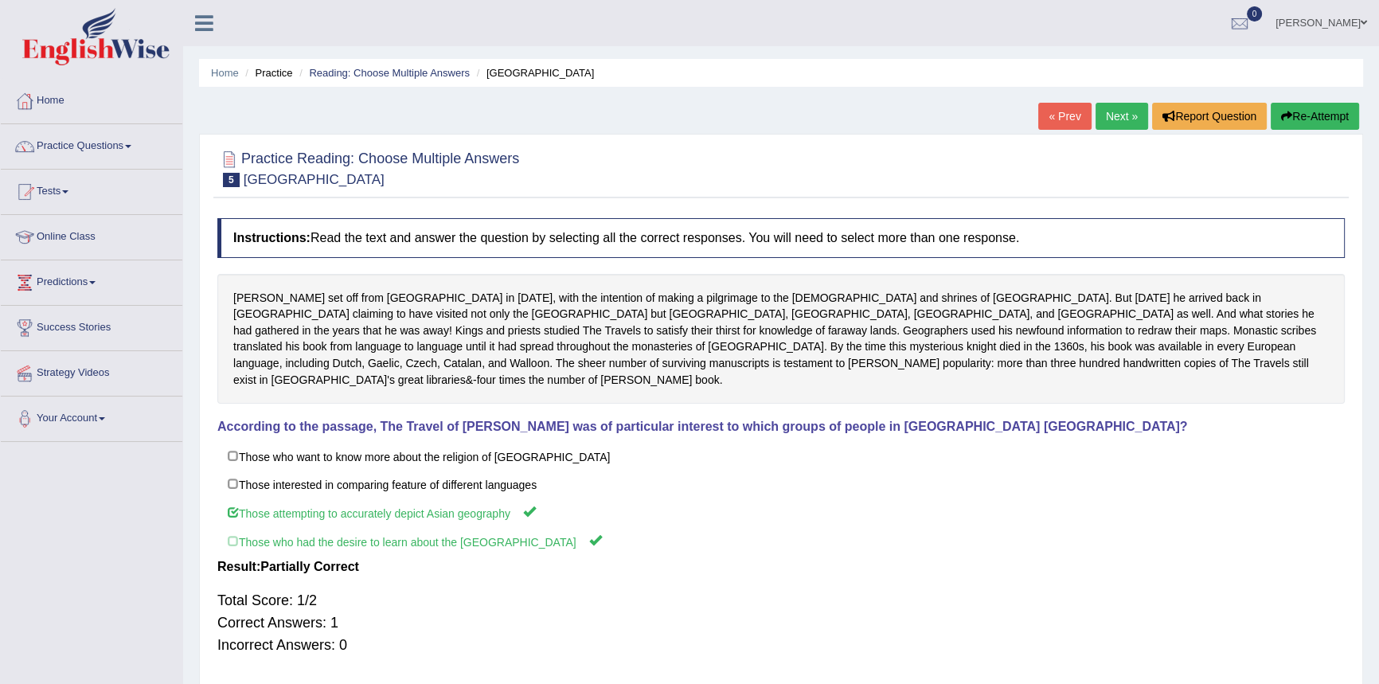
click at [1112, 115] on link "Next »" at bounding box center [1122, 116] width 53 height 27
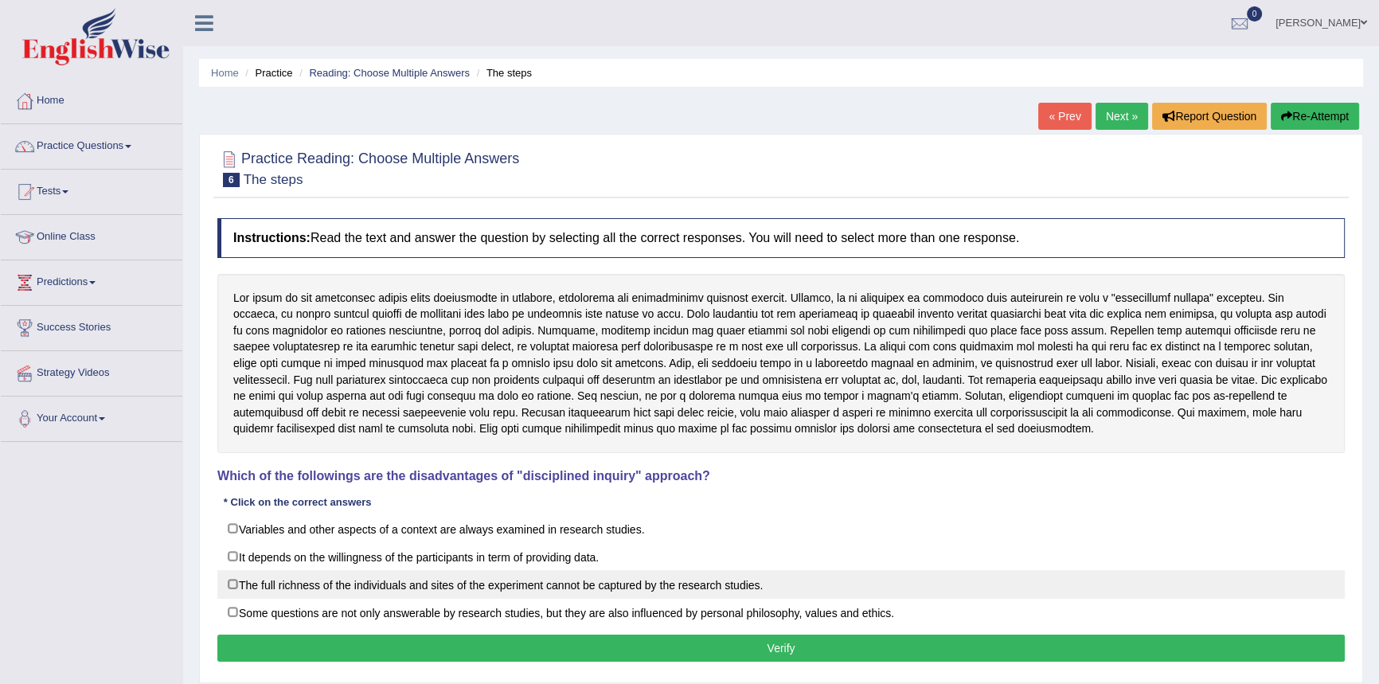
drag, startPoint x: 282, startPoint y: 588, endPoint x: 347, endPoint y: 590, distance: 65.3
click at [283, 587] on label "The full richness of the individuals and sites of the experiment cannot be capt…" at bounding box center [780, 584] width 1127 height 29
checkbox input "true"
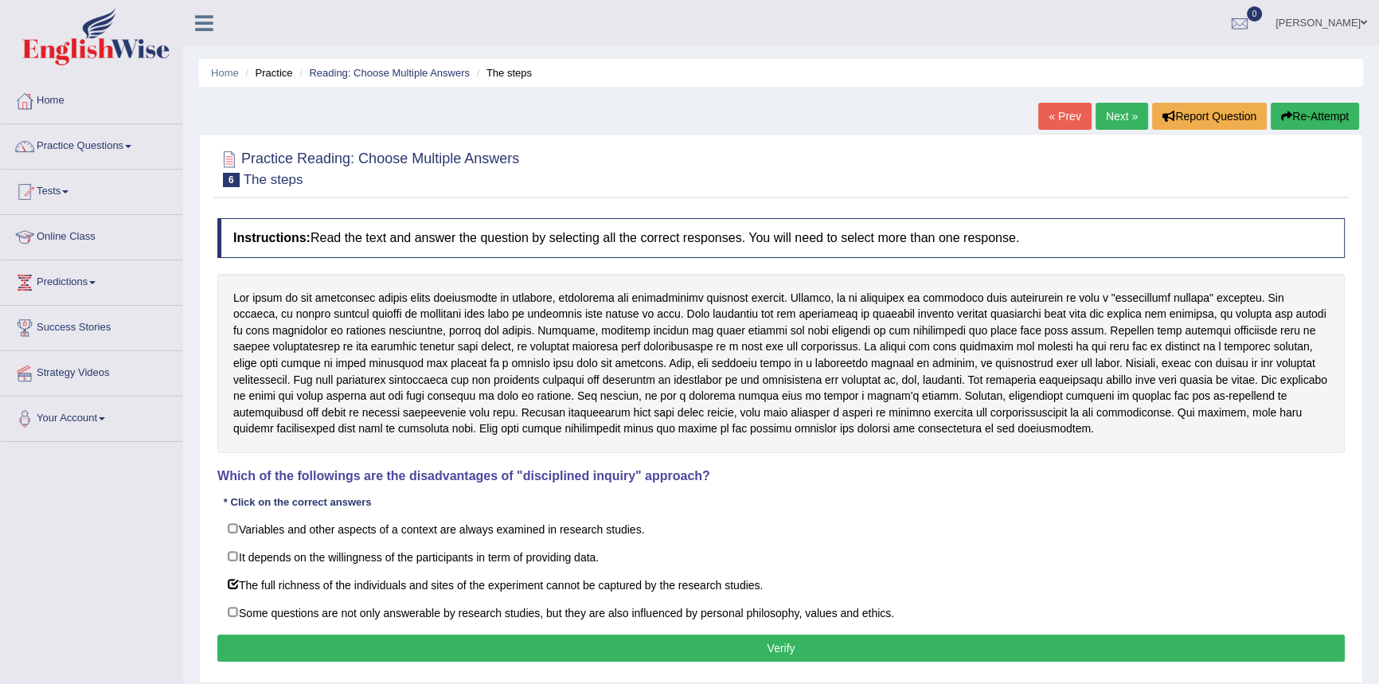
click at [630, 639] on button "Verify" at bounding box center [780, 648] width 1127 height 27
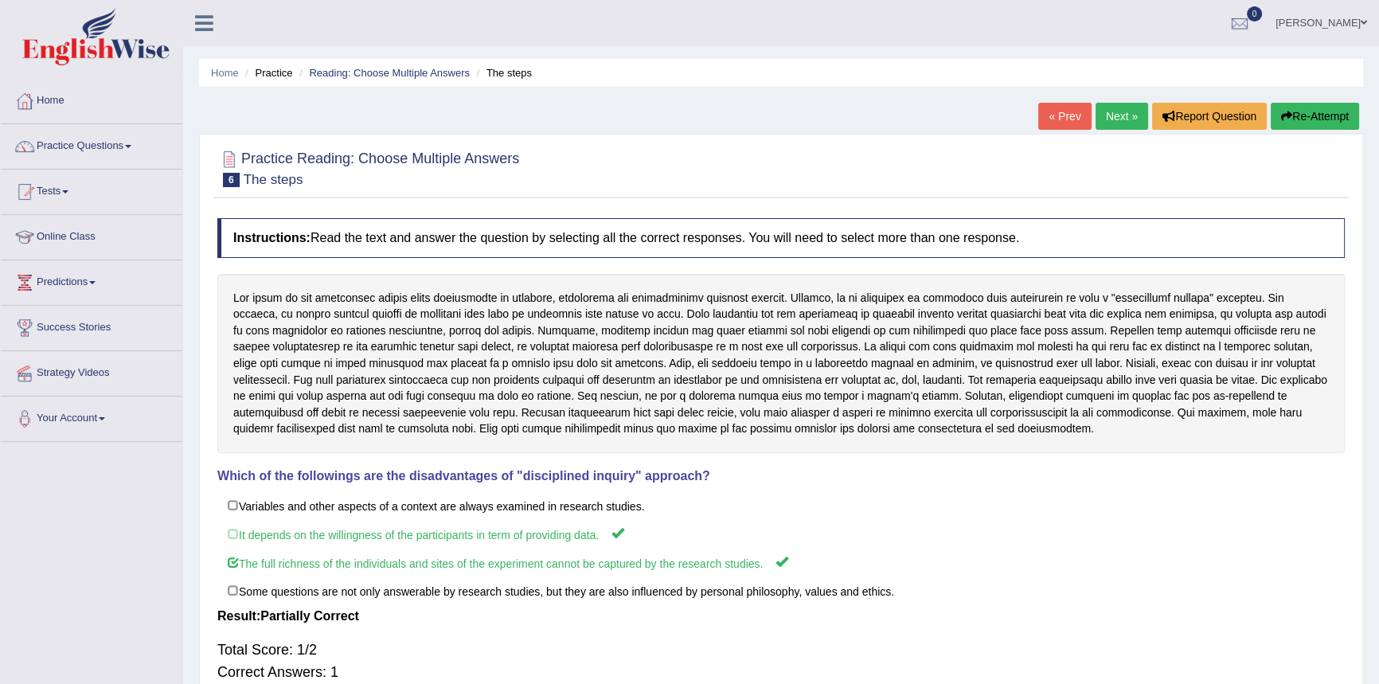
drag, startPoint x: 1101, startPoint y: 111, endPoint x: 1086, endPoint y: 128, distance: 22.5
click at [1101, 110] on link "Next »" at bounding box center [1122, 116] width 53 height 27
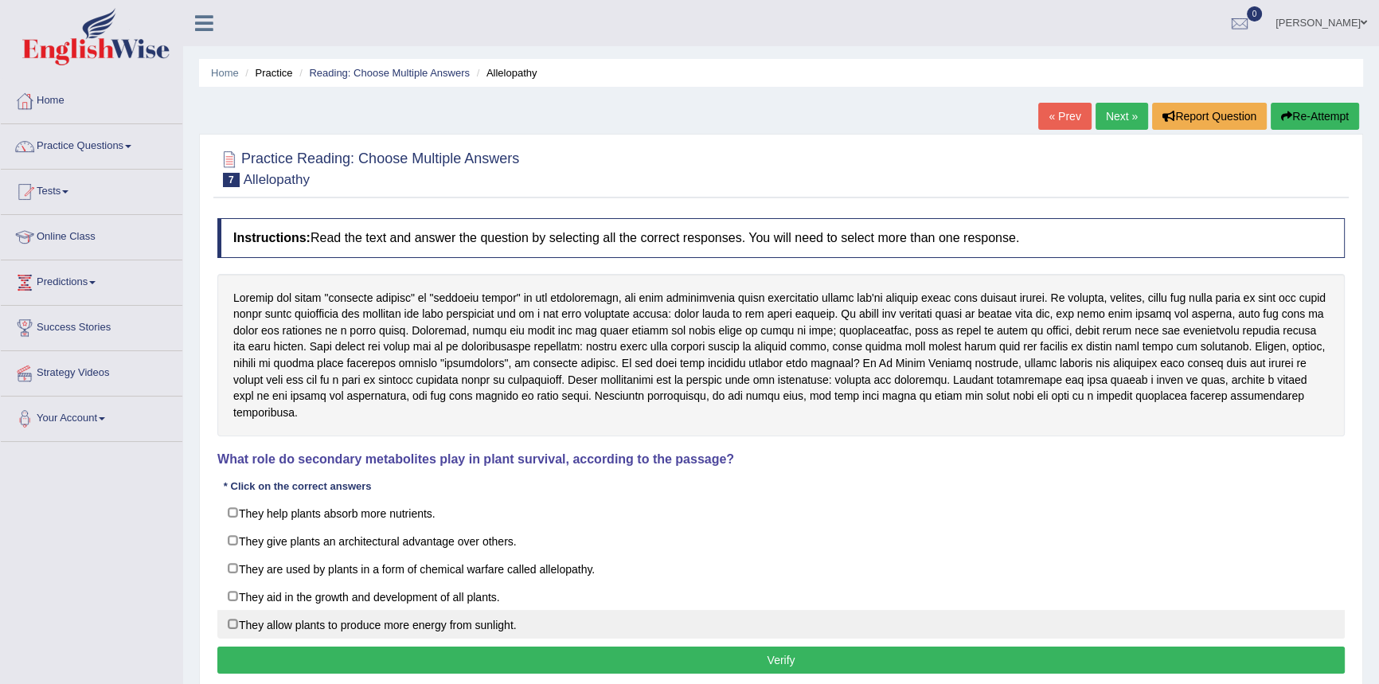
drag, startPoint x: 296, startPoint y: 596, endPoint x: 422, endPoint y: 616, distance: 127.4
click at [295, 597] on label "They aid in the growth and development of all plants." at bounding box center [780, 596] width 1127 height 29
checkbox input "true"
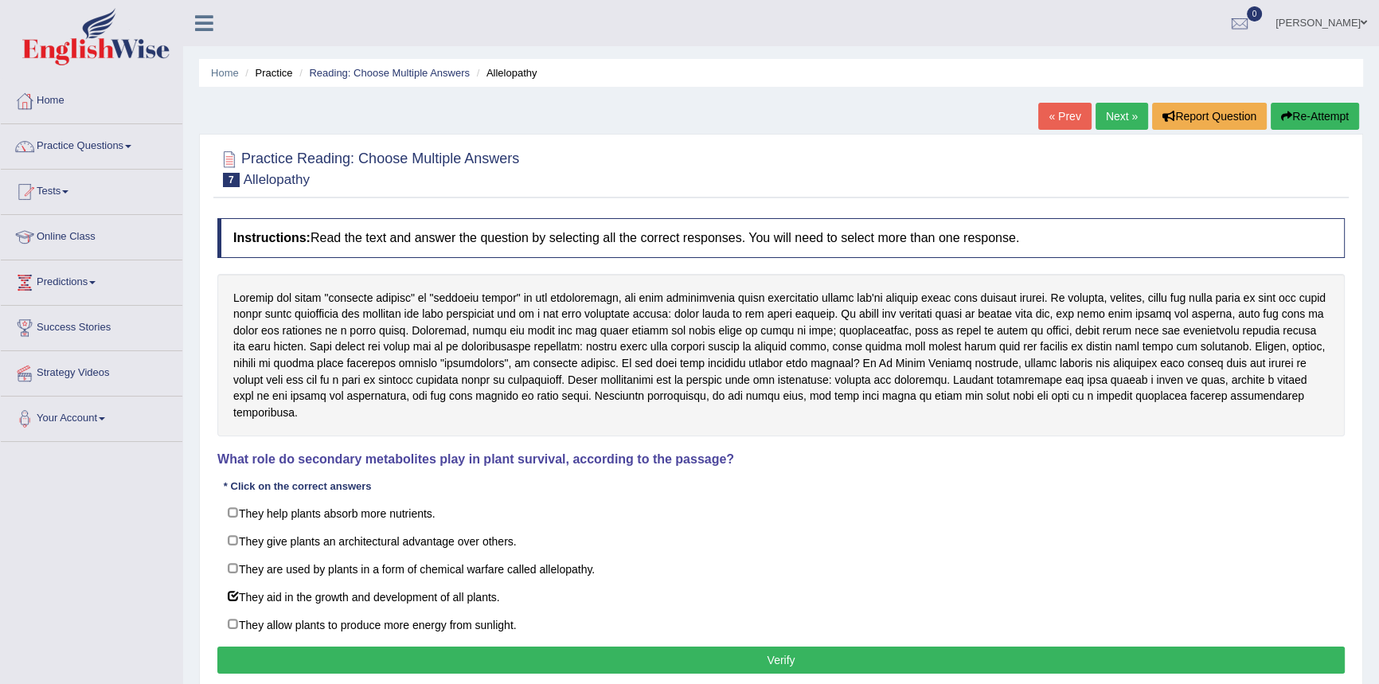
click at [701, 650] on button "Verify" at bounding box center [780, 659] width 1127 height 27
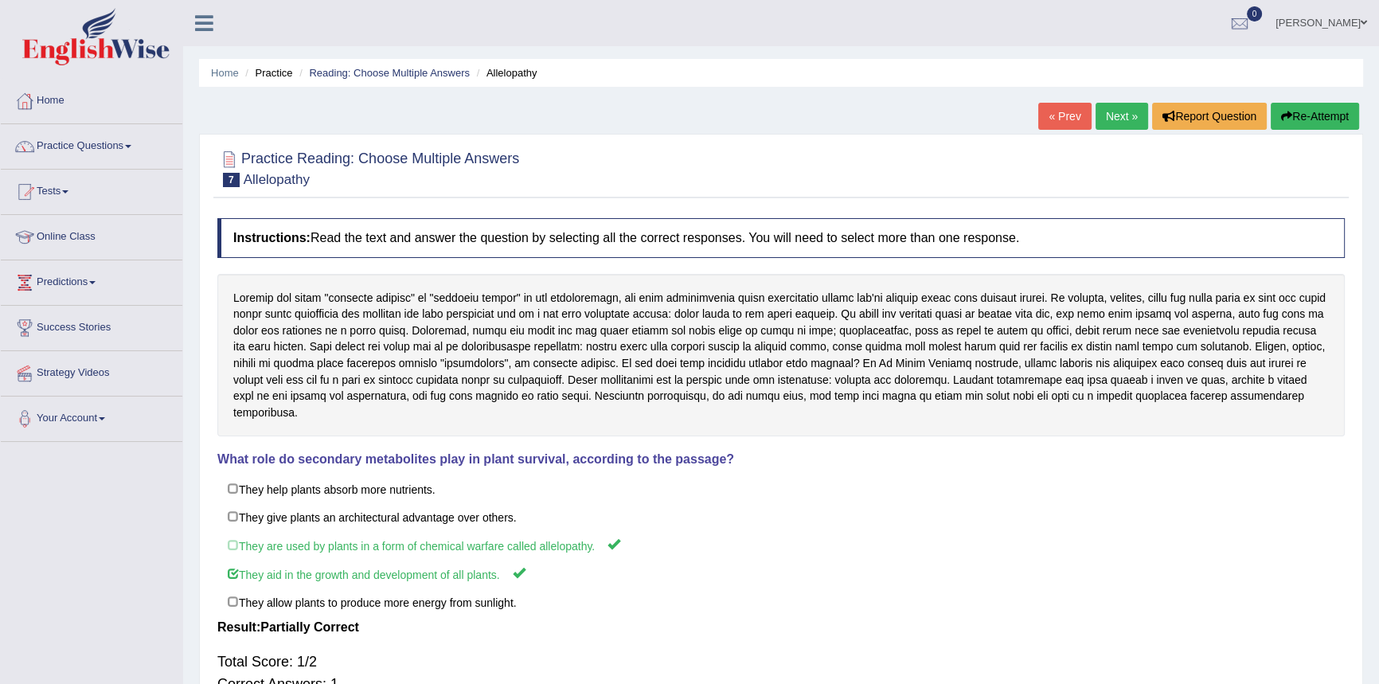
click at [1106, 114] on link "Next »" at bounding box center [1122, 116] width 53 height 27
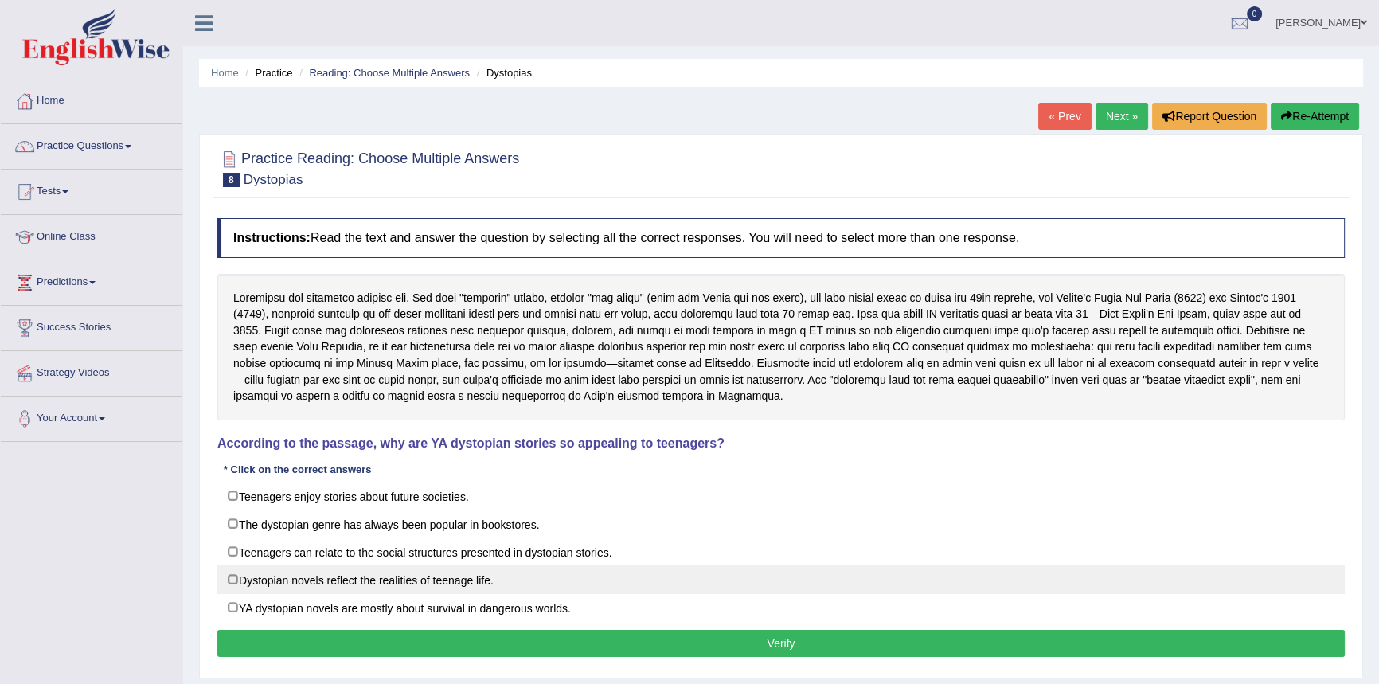
click at [343, 575] on label "Dystopian novels reflect the realities of teenage life." at bounding box center [780, 579] width 1127 height 29
checkbox input "true"
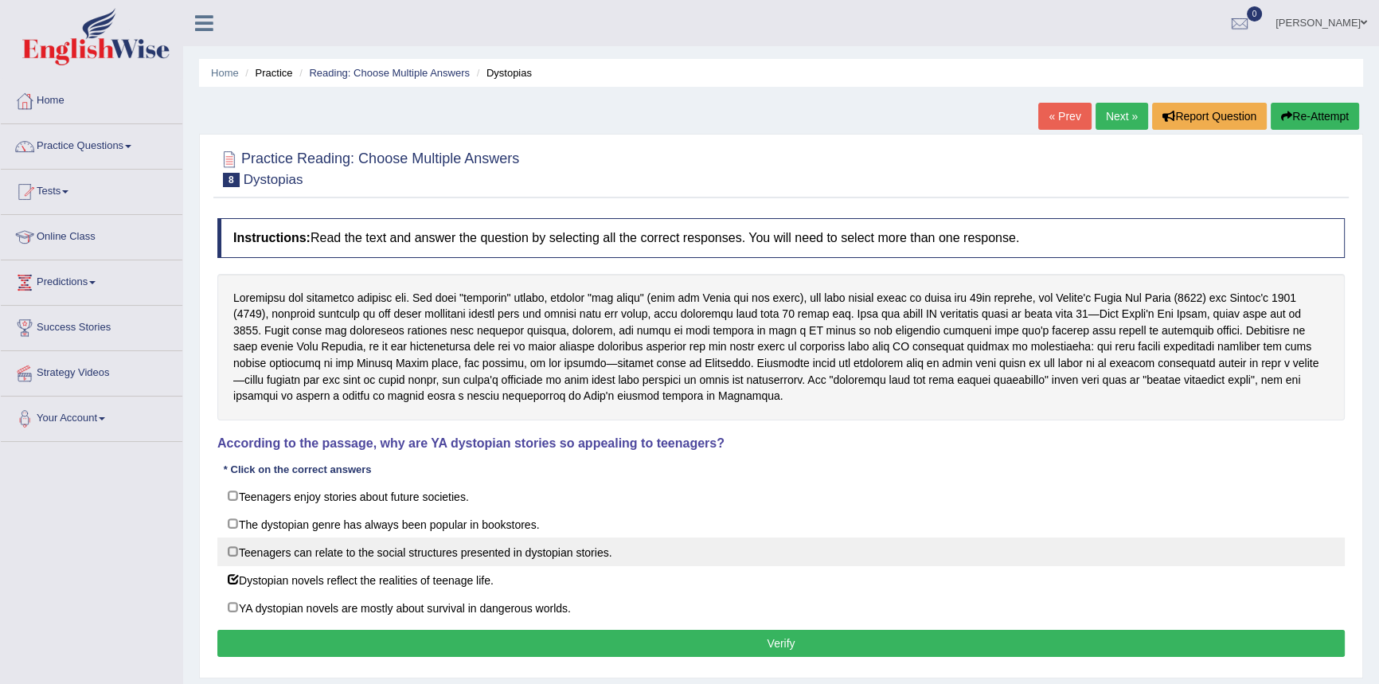
click at [438, 555] on label "Teenagers can relate to the social structures presented in dystopian stories." at bounding box center [780, 551] width 1127 height 29
checkbox input "true"
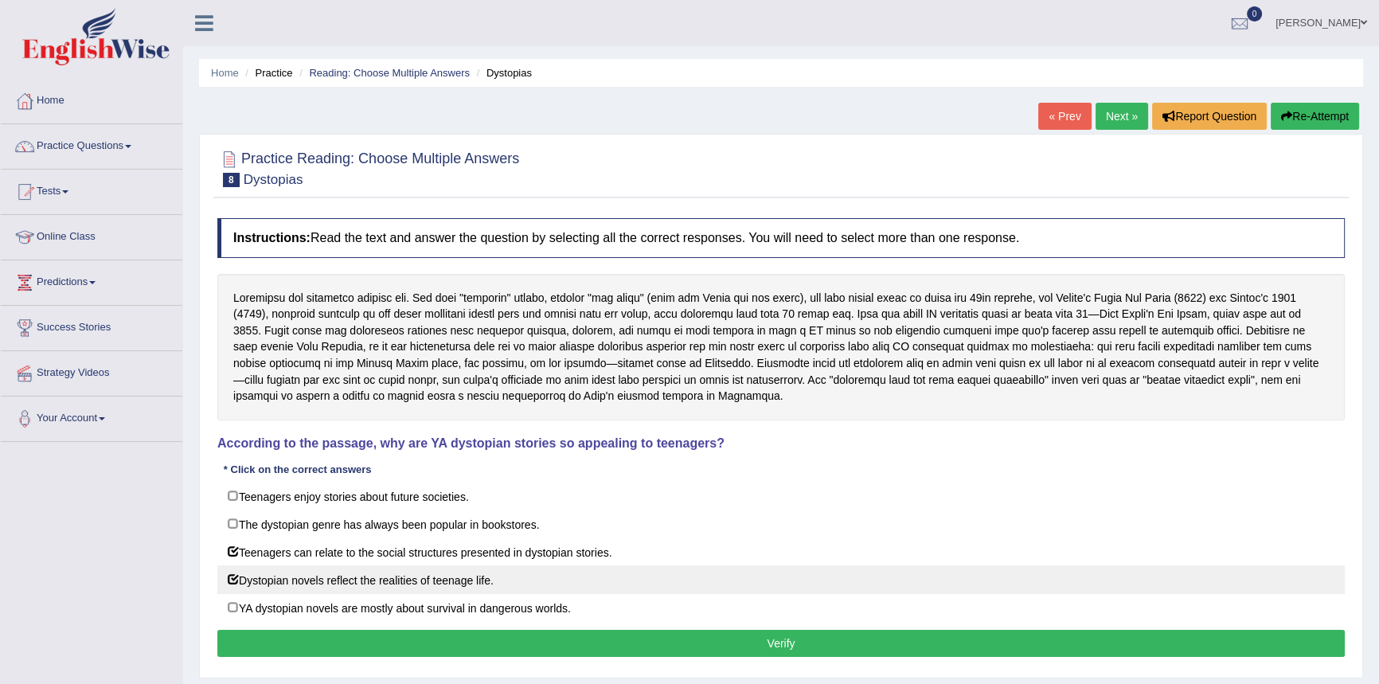
click at [365, 575] on label "Dystopian novels reflect the realities of teenage life." at bounding box center [780, 579] width 1127 height 29
checkbox input "false"
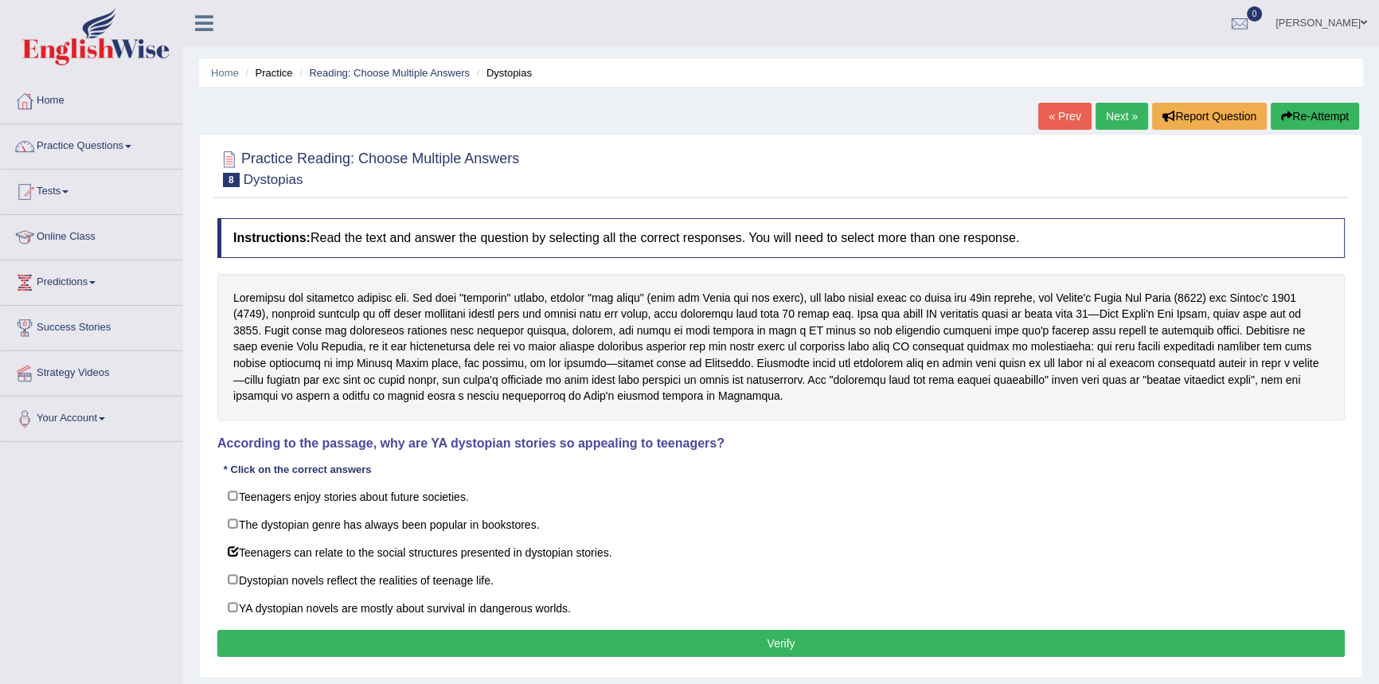
drag, startPoint x: 623, startPoint y: 637, endPoint x: 679, endPoint y: 623, distance: 58.3
click at [626, 637] on button "Verify" at bounding box center [780, 643] width 1127 height 27
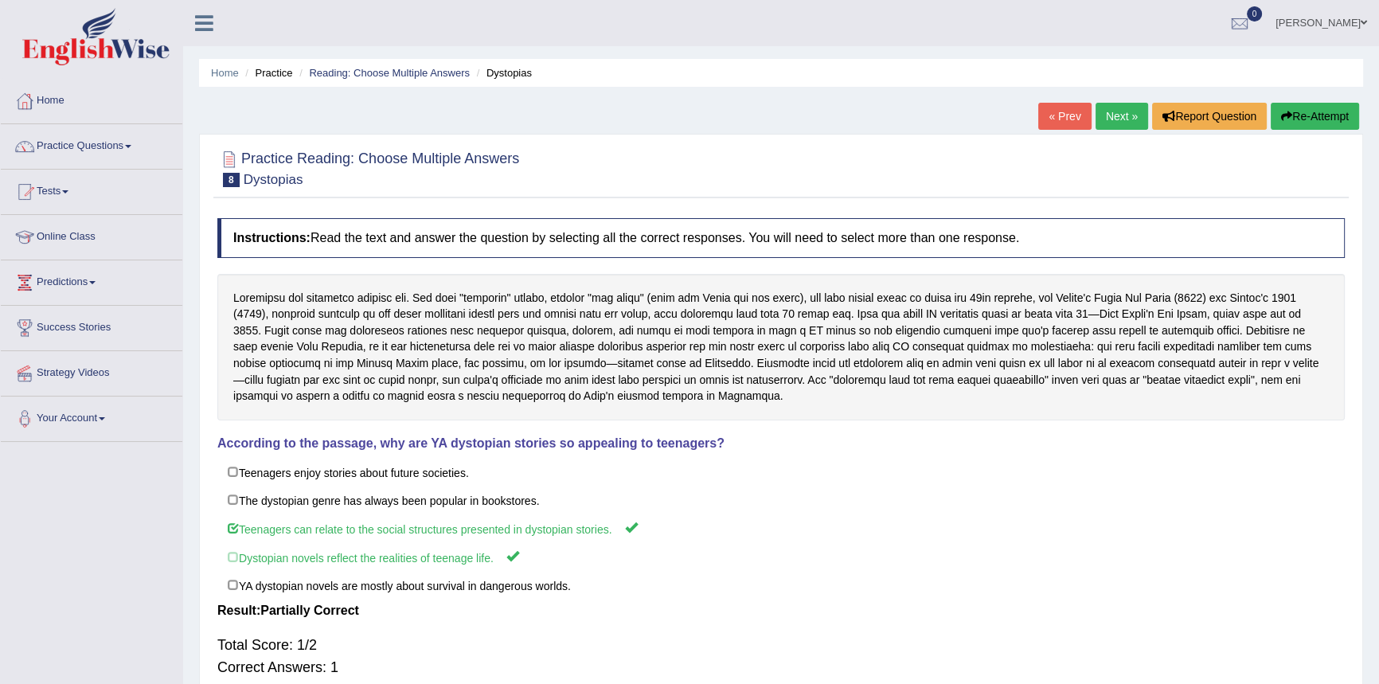
click at [1107, 120] on link "Next »" at bounding box center [1122, 116] width 53 height 27
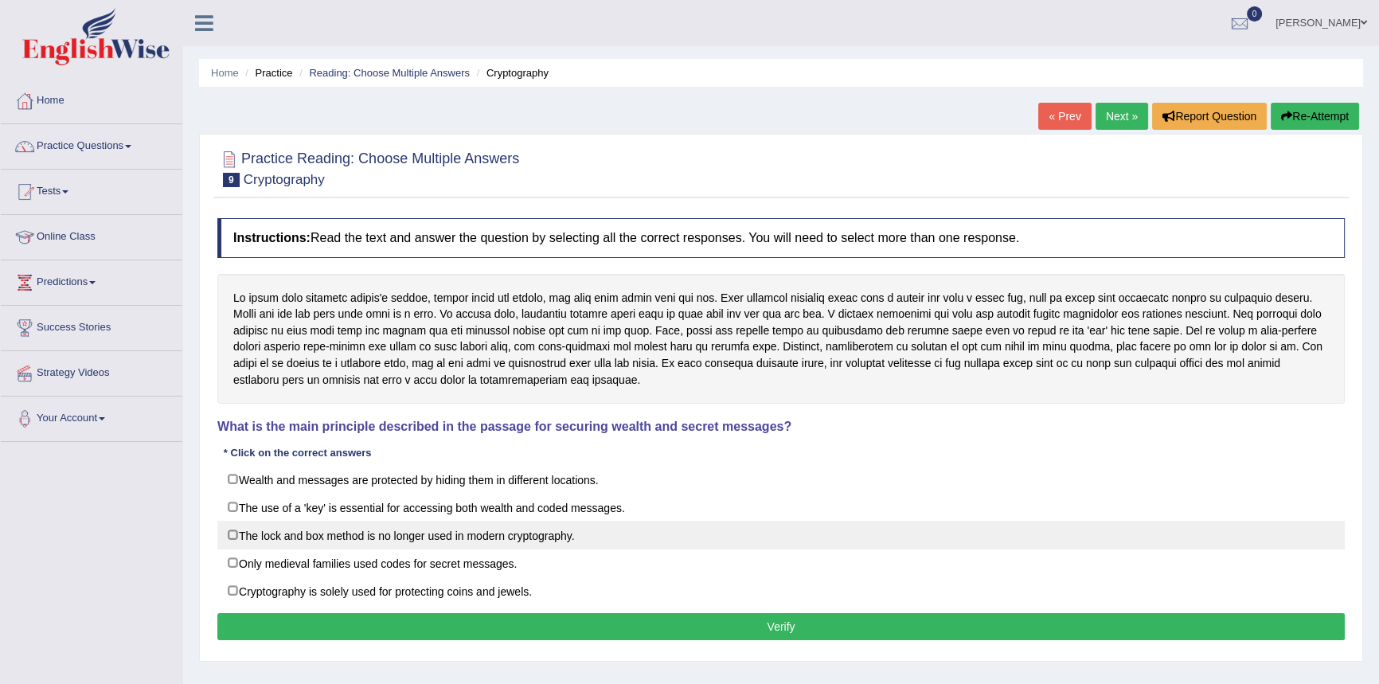
click at [285, 540] on label "The lock and box method is no longer used in modern cryptography." at bounding box center [780, 535] width 1127 height 29
checkbox input "true"
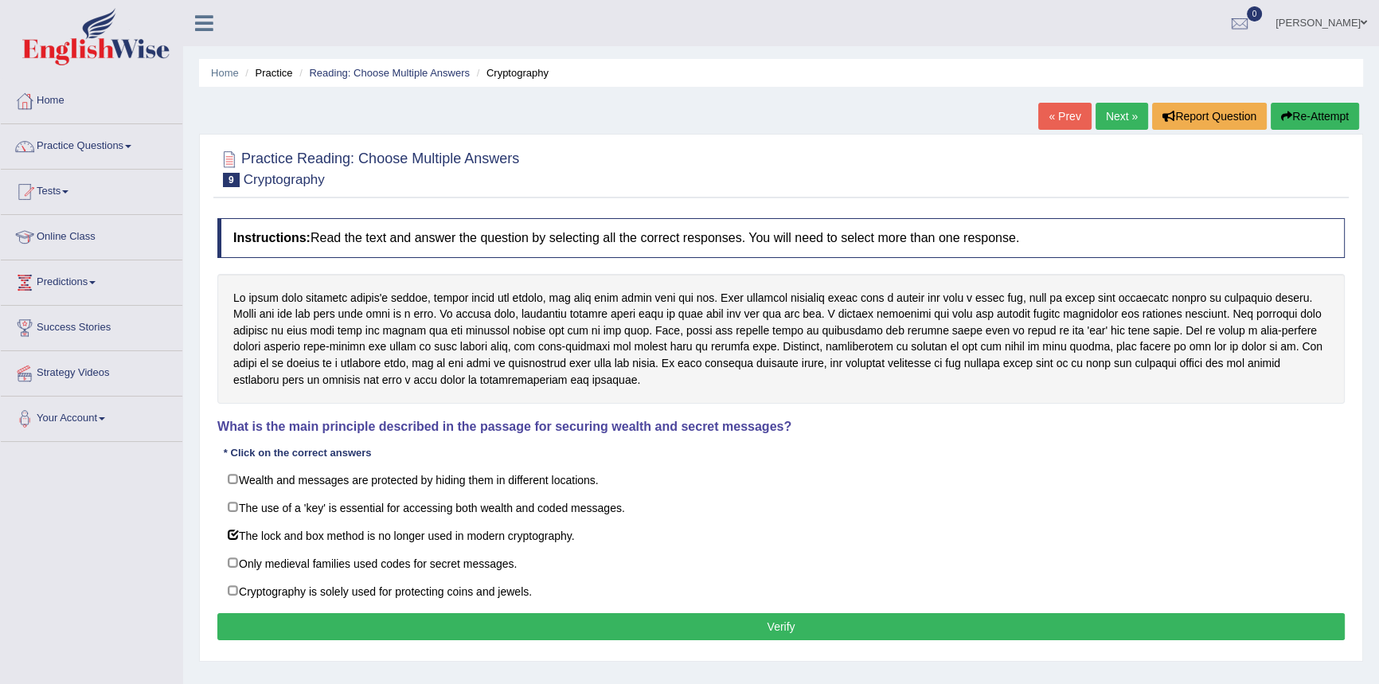
click at [596, 620] on button "Verify" at bounding box center [780, 626] width 1127 height 27
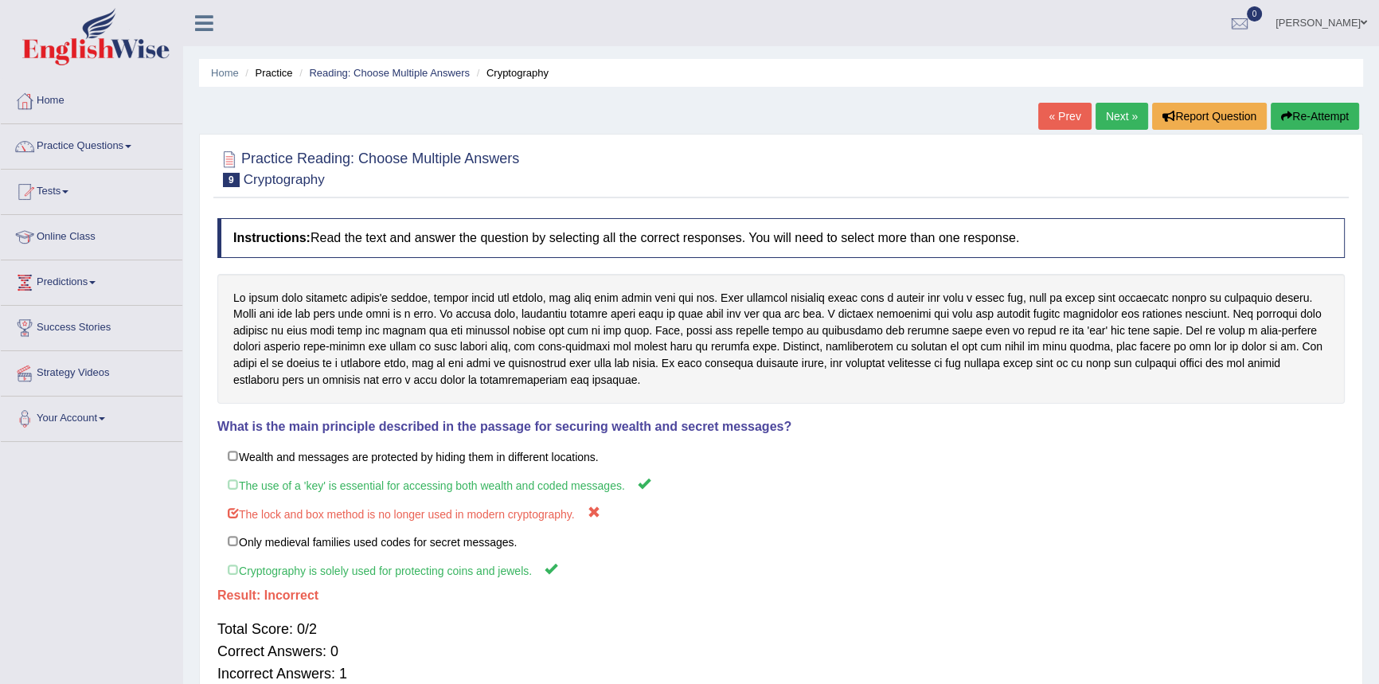
click at [1112, 115] on link "Next »" at bounding box center [1122, 116] width 53 height 27
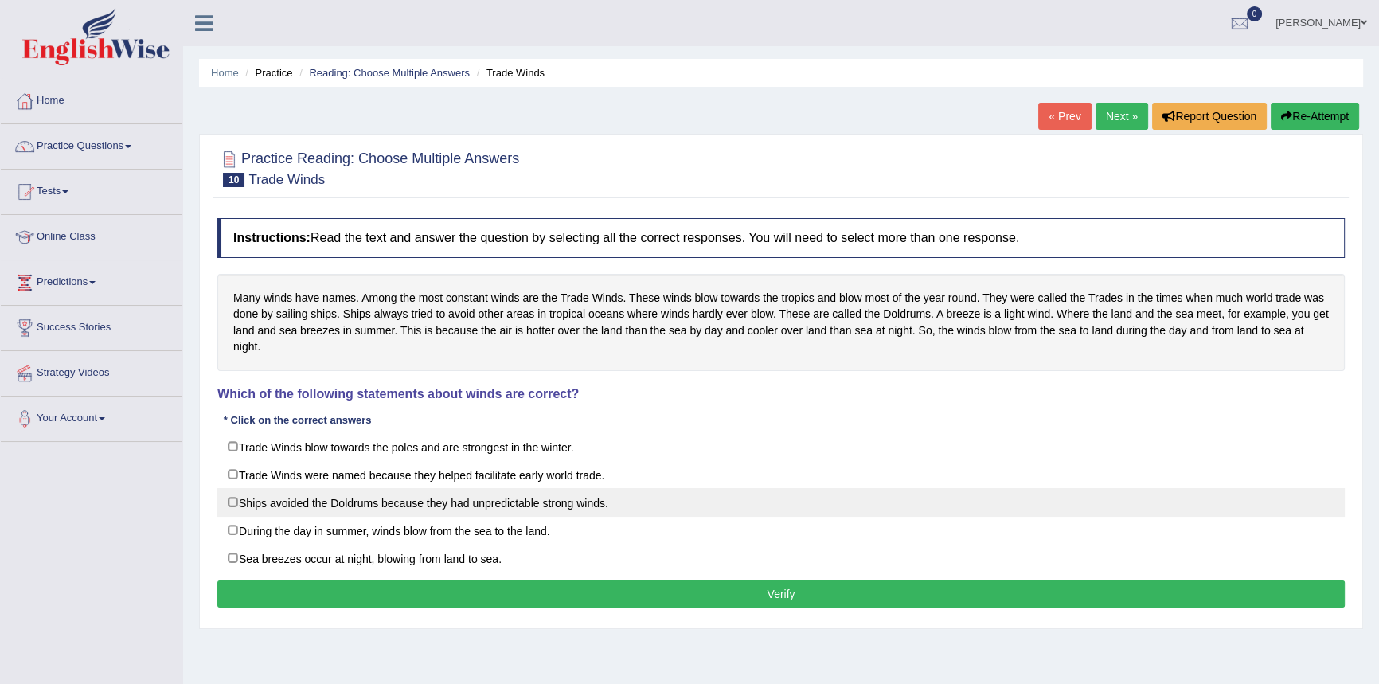
drag, startPoint x: 313, startPoint y: 499, endPoint x: 342, endPoint y: 511, distance: 31.8
click at [314, 499] on label "Ships avoided the Doldrums because they had unpredictable strong winds." at bounding box center [780, 502] width 1127 height 29
checkbox input "true"
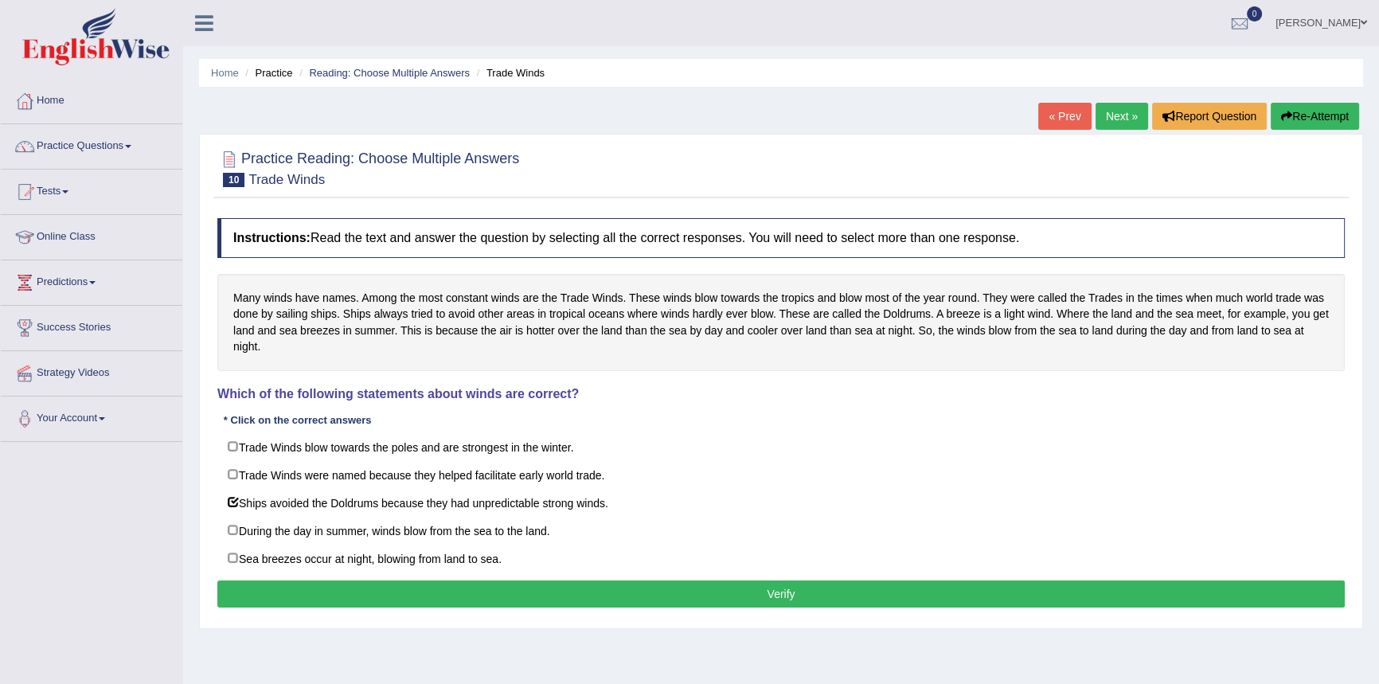
click at [565, 596] on button "Verify" at bounding box center [780, 593] width 1127 height 27
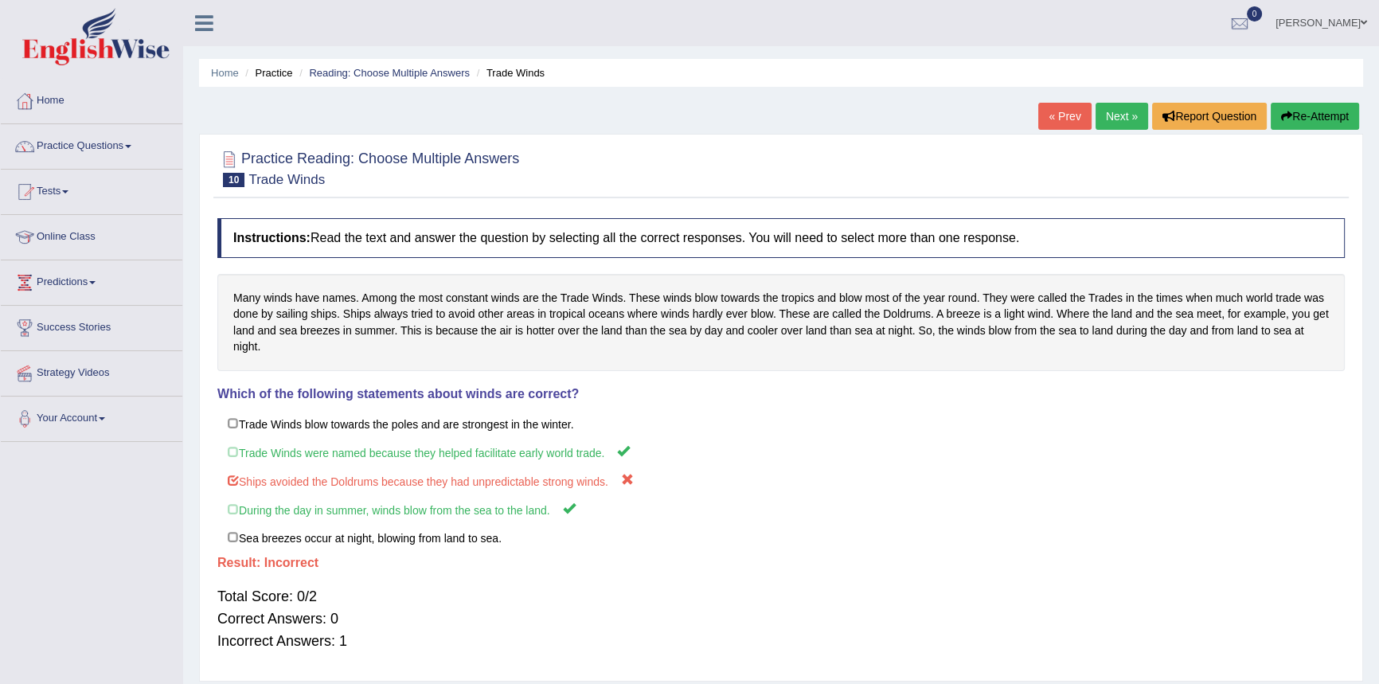
click at [1120, 117] on link "Next »" at bounding box center [1122, 116] width 53 height 27
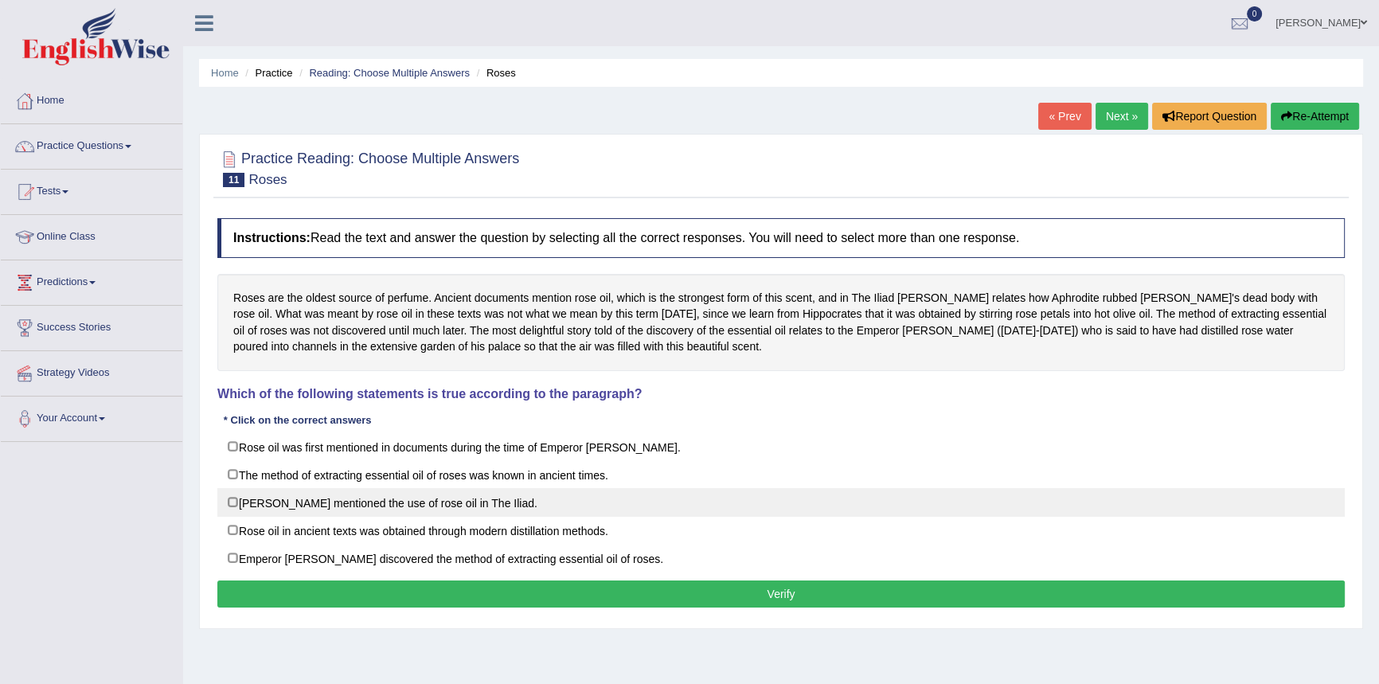
click at [304, 500] on label "[PERSON_NAME] mentioned the use of rose oil in The Iliad." at bounding box center [780, 502] width 1127 height 29
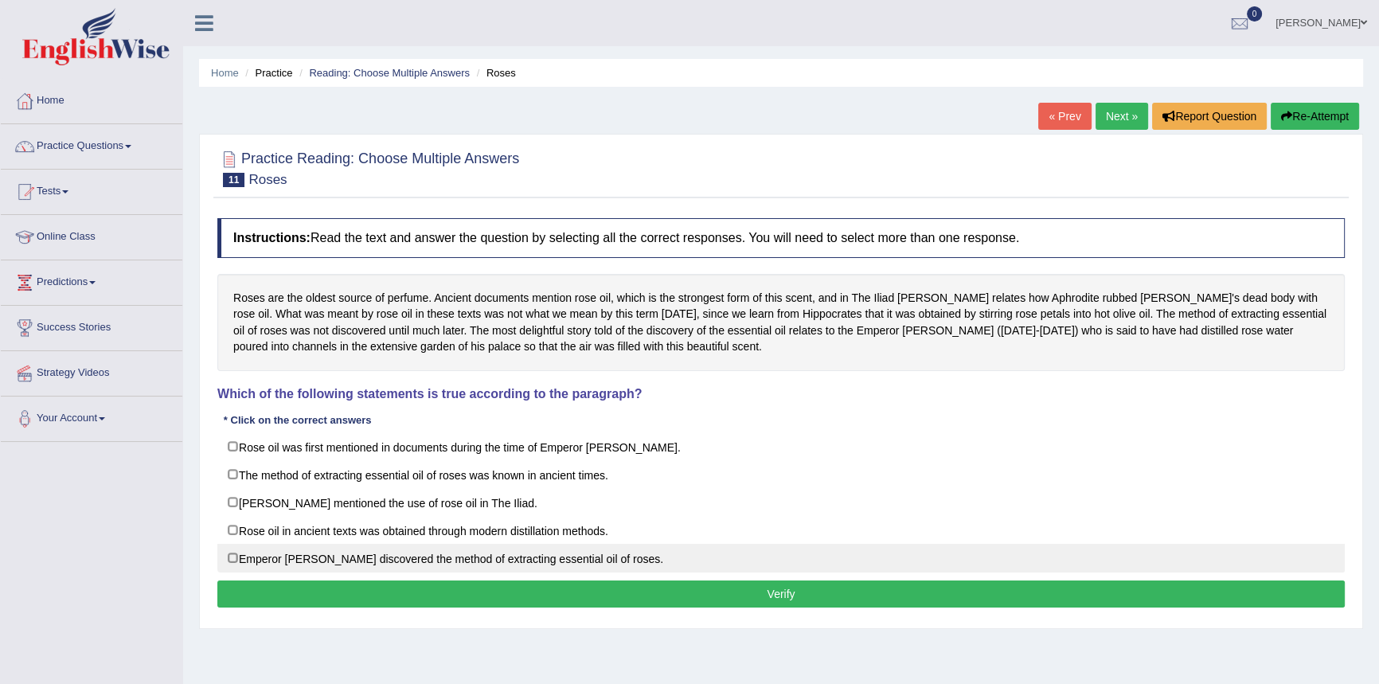
checkbox input "true"
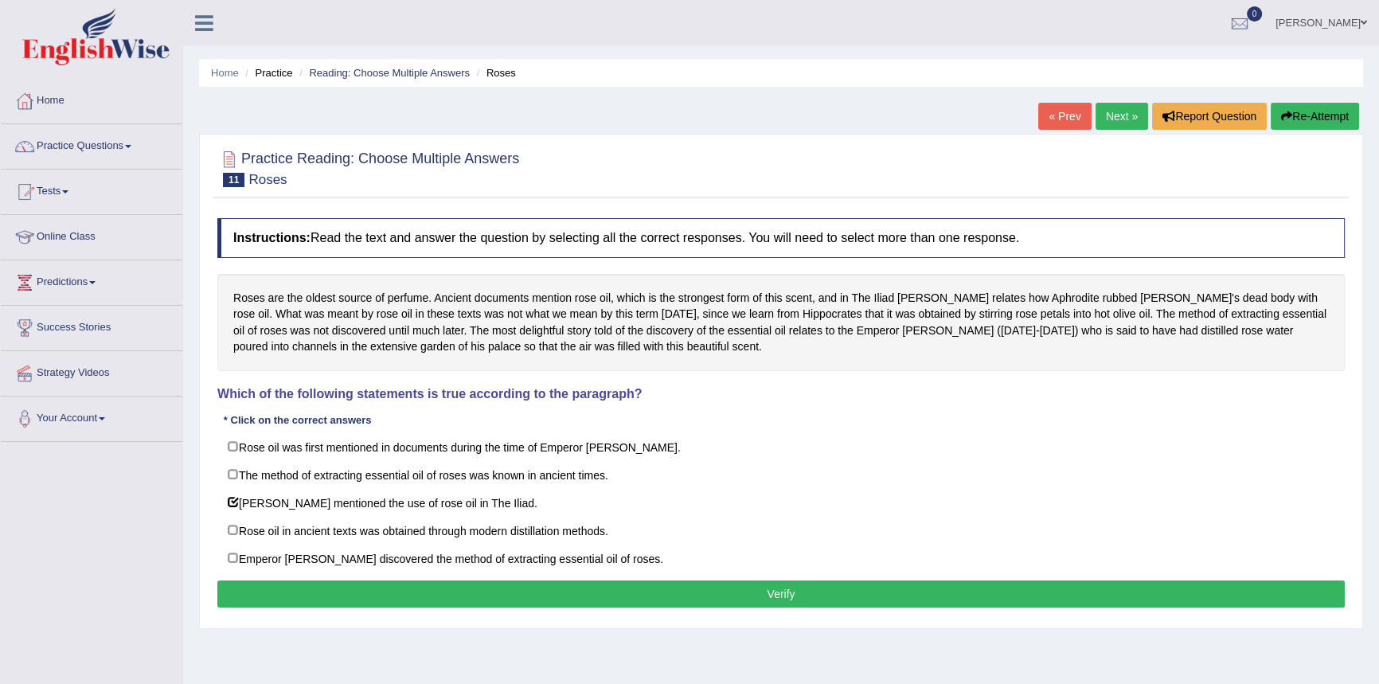
drag, startPoint x: 588, startPoint y: 600, endPoint x: 828, endPoint y: 557, distance: 243.5
click at [591, 600] on button "Verify" at bounding box center [780, 593] width 1127 height 27
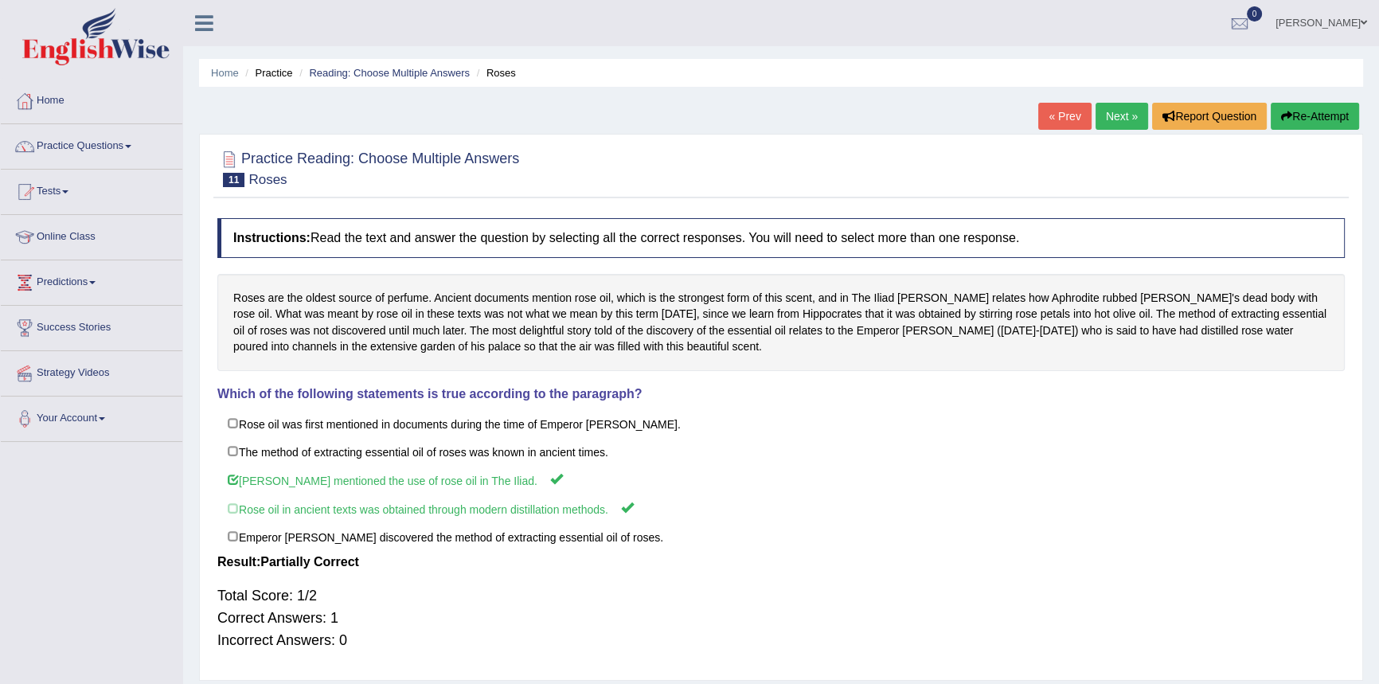
click at [1112, 119] on link "Next »" at bounding box center [1122, 116] width 53 height 27
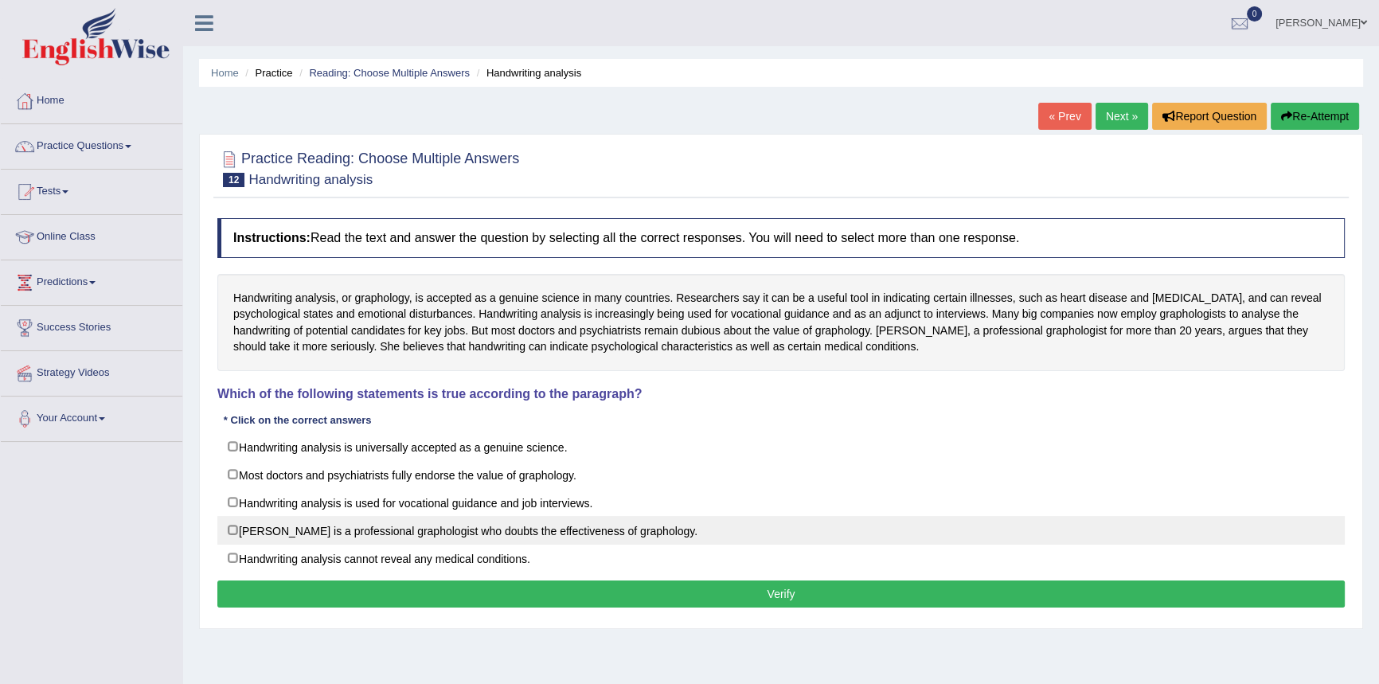
click at [355, 525] on label "[PERSON_NAME] is a professional graphologist who doubts the effectiveness of gr…" at bounding box center [780, 530] width 1127 height 29
checkbox input "true"
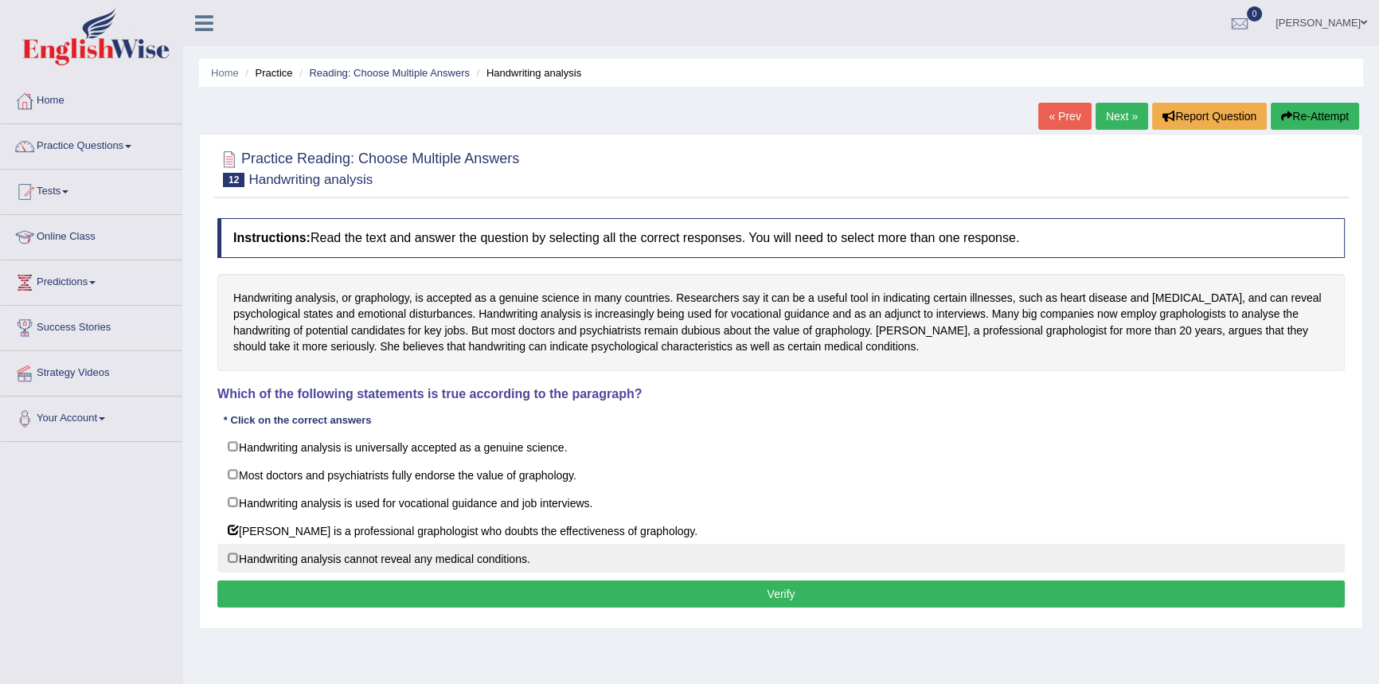
drag, startPoint x: 584, startPoint y: 593, endPoint x: 776, endPoint y: 535, distance: 200.5
click at [591, 593] on button "Verify" at bounding box center [780, 593] width 1127 height 27
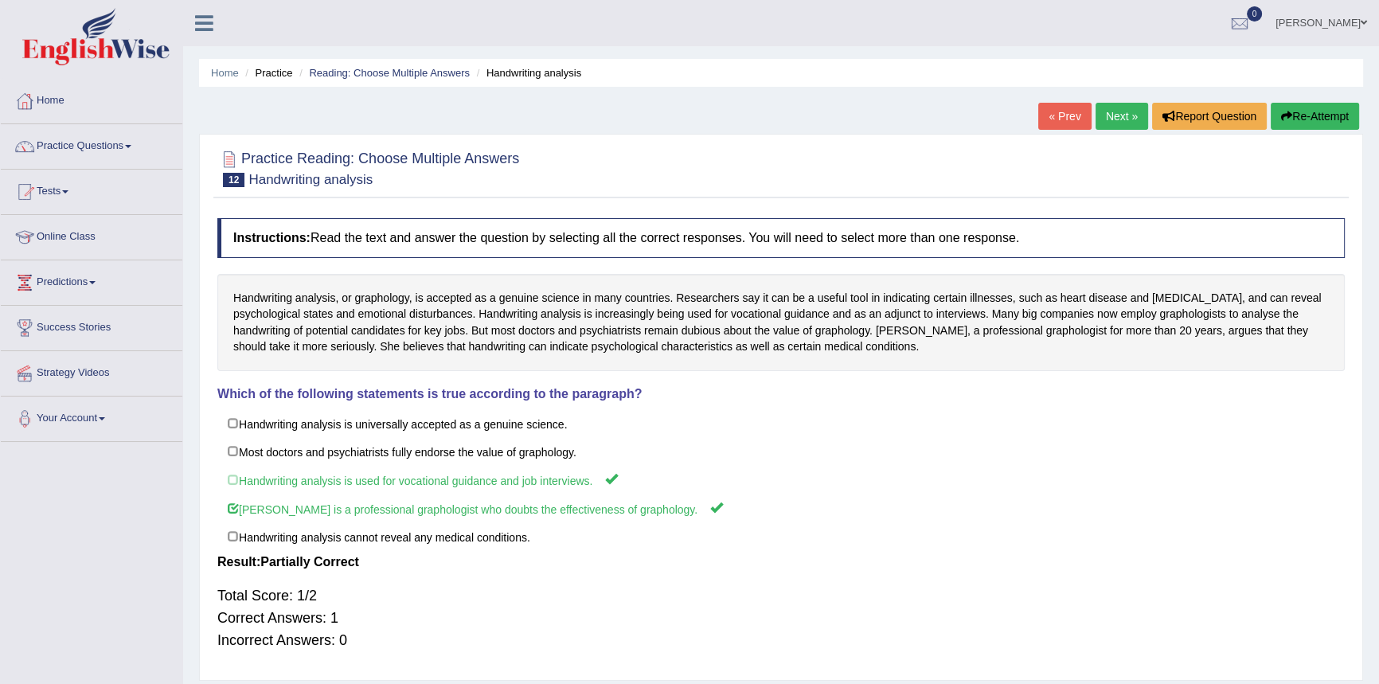
click at [1109, 106] on link "Next »" at bounding box center [1122, 116] width 53 height 27
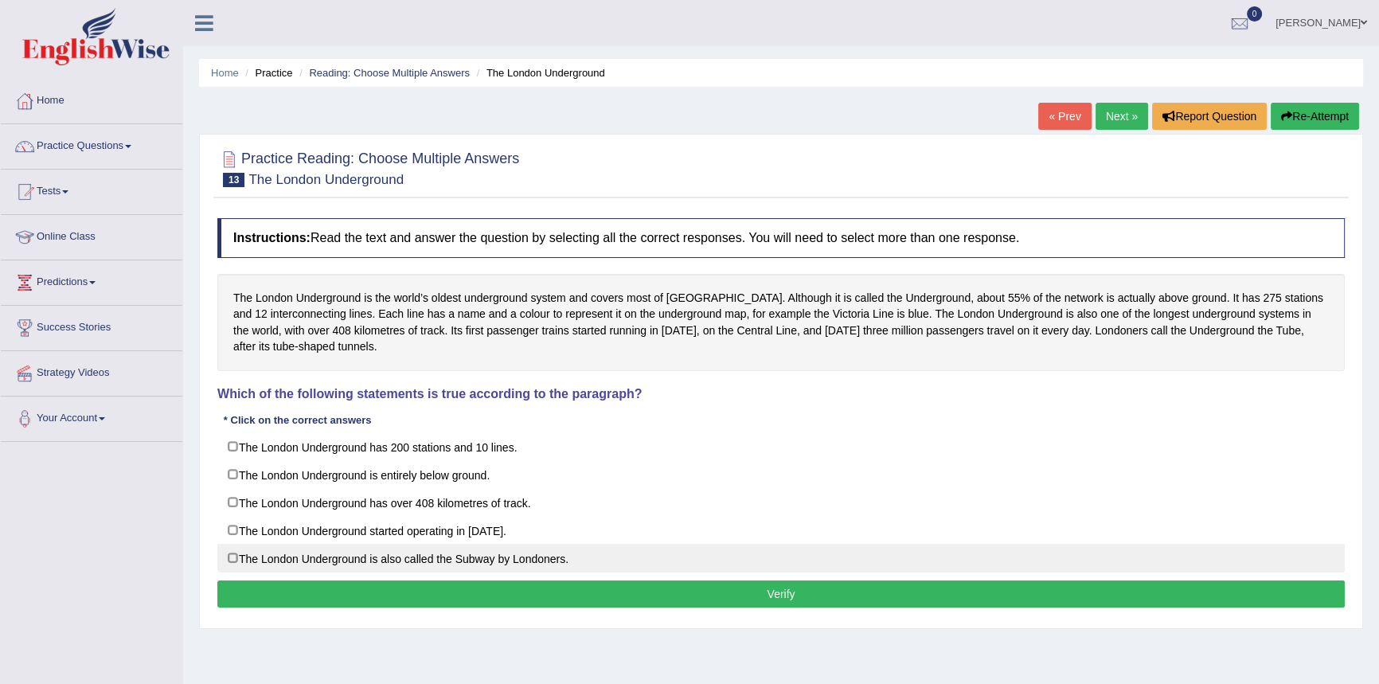
drag, startPoint x: 299, startPoint y: 531, endPoint x: 408, endPoint y: 556, distance: 111.8
click at [311, 530] on label "The London Underground started operating in [DATE]." at bounding box center [780, 530] width 1127 height 29
checkbox input "true"
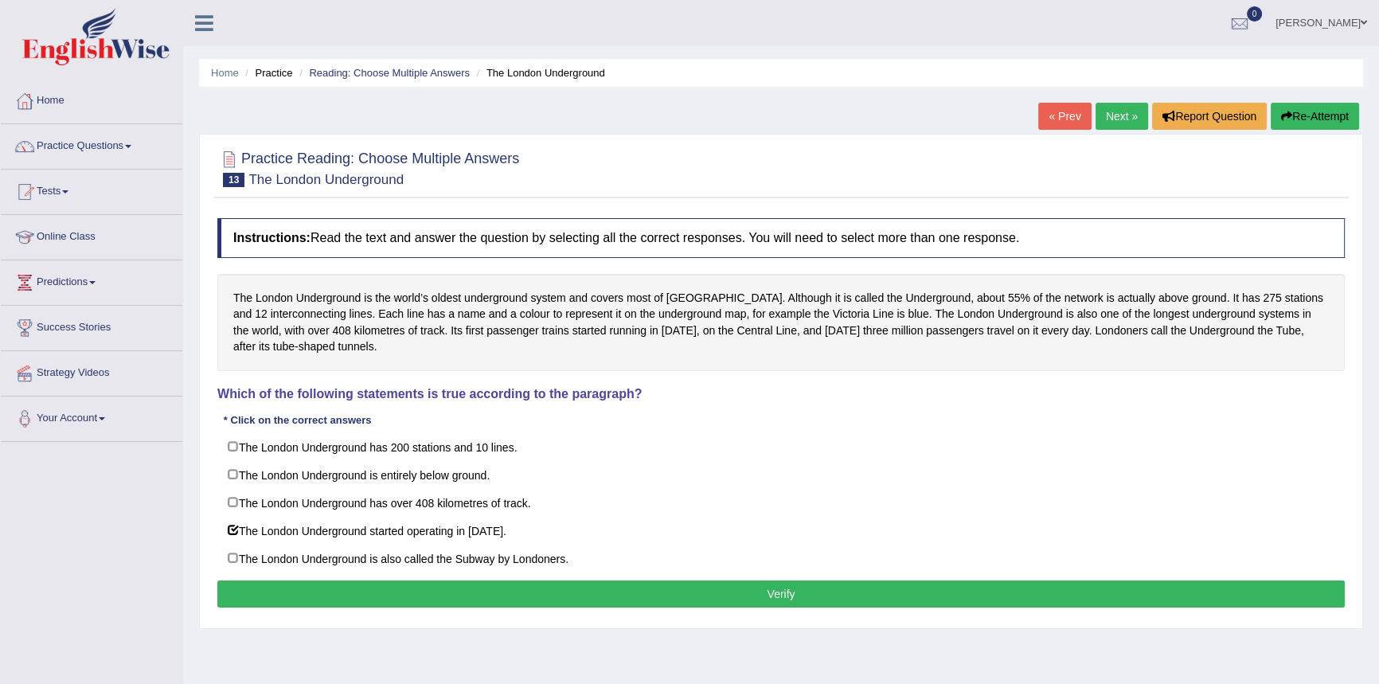
drag, startPoint x: 589, startPoint y: 596, endPoint x: 604, endPoint y: 594, distance: 15.3
click at [590, 596] on button "Verify" at bounding box center [780, 593] width 1127 height 27
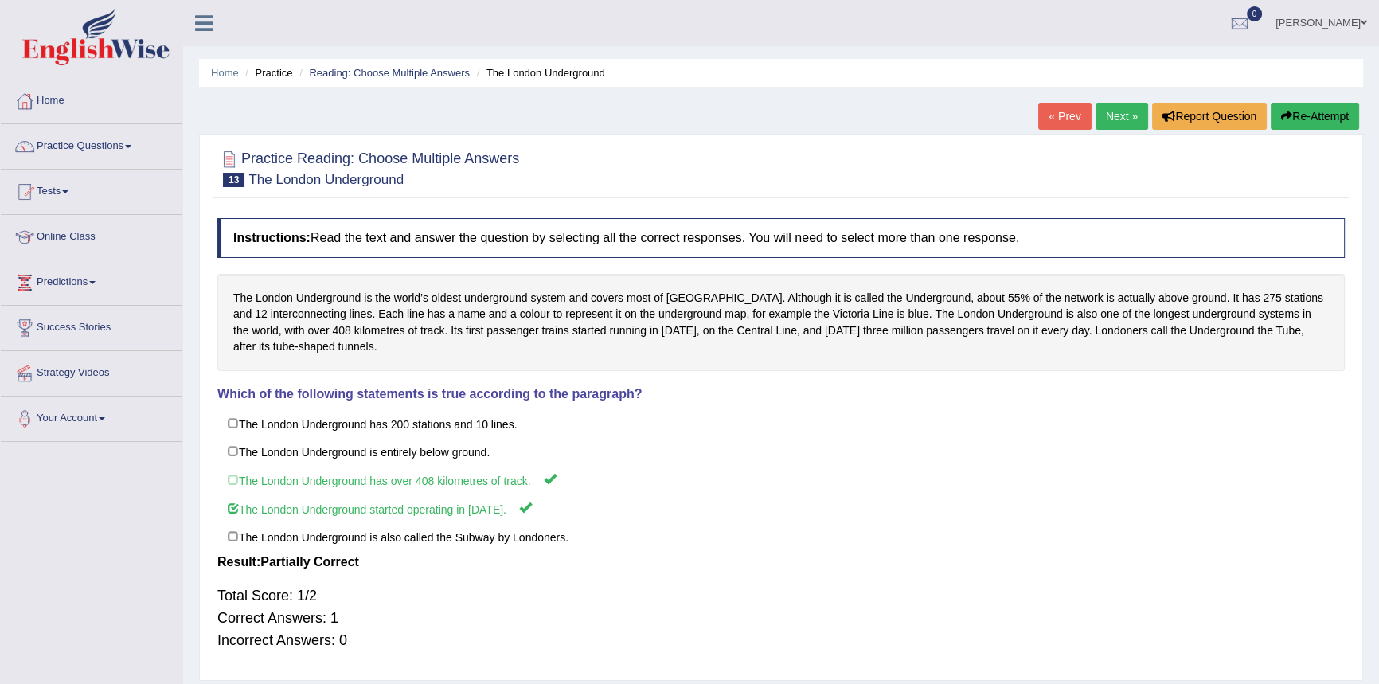
click at [1115, 115] on link "Next »" at bounding box center [1122, 116] width 53 height 27
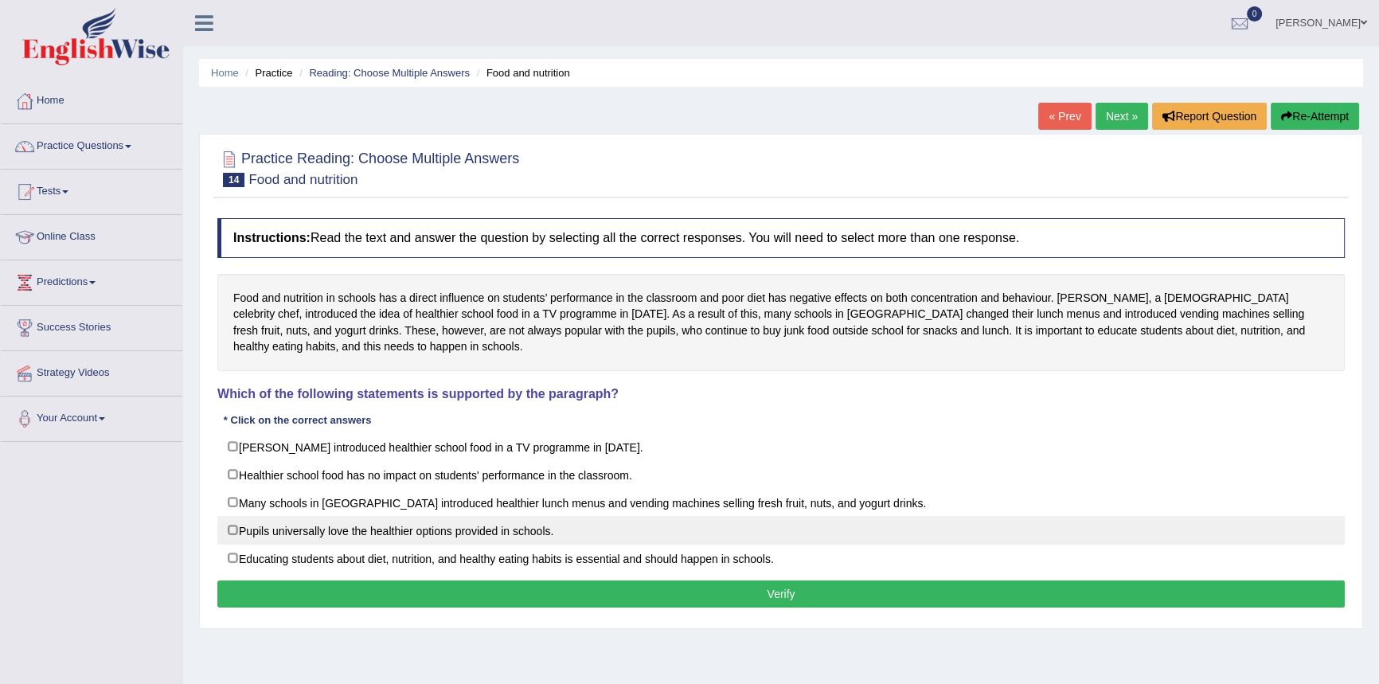
drag, startPoint x: 307, startPoint y: 525, endPoint x: 380, endPoint y: 537, distance: 73.3
click at [308, 525] on label "Pupils universally love the healthier options provided in schools." at bounding box center [780, 530] width 1127 height 29
checkbox input "true"
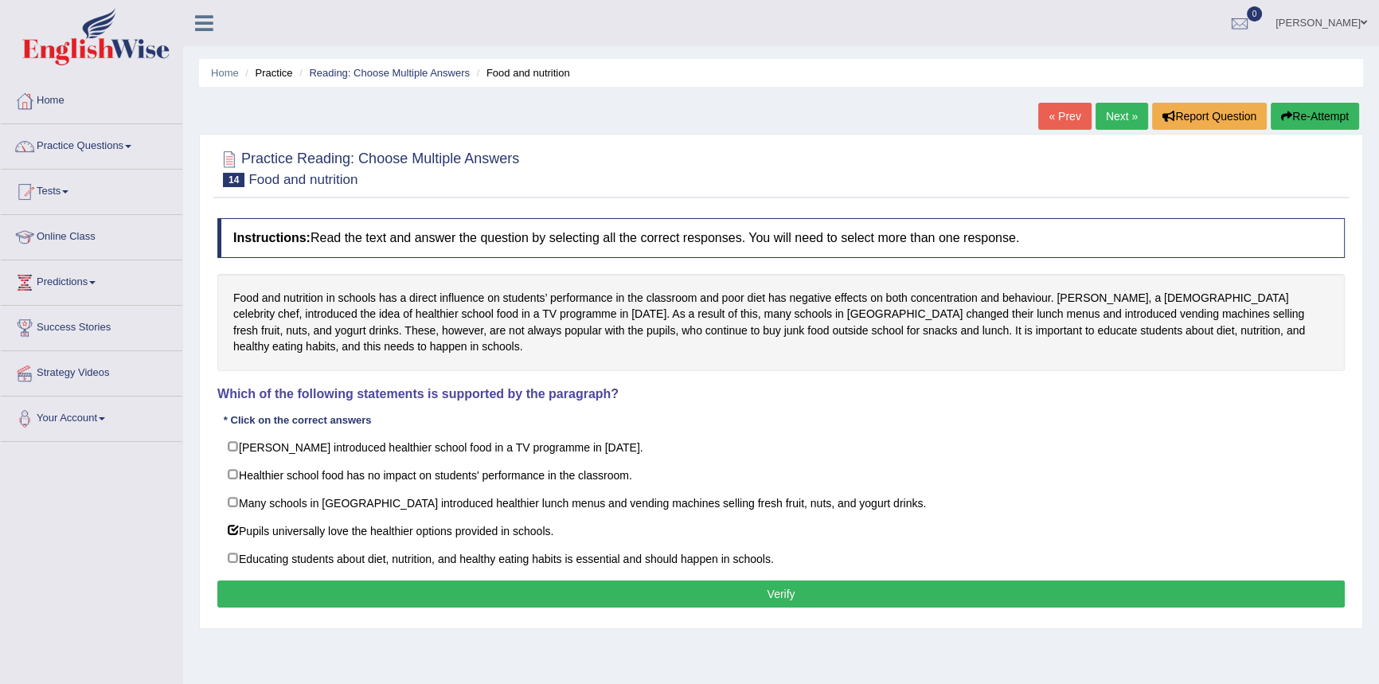
drag, startPoint x: 614, startPoint y: 594, endPoint x: 745, endPoint y: 559, distance: 136.0
click at [630, 594] on button "Verify" at bounding box center [780, 593] width 1127 height 27
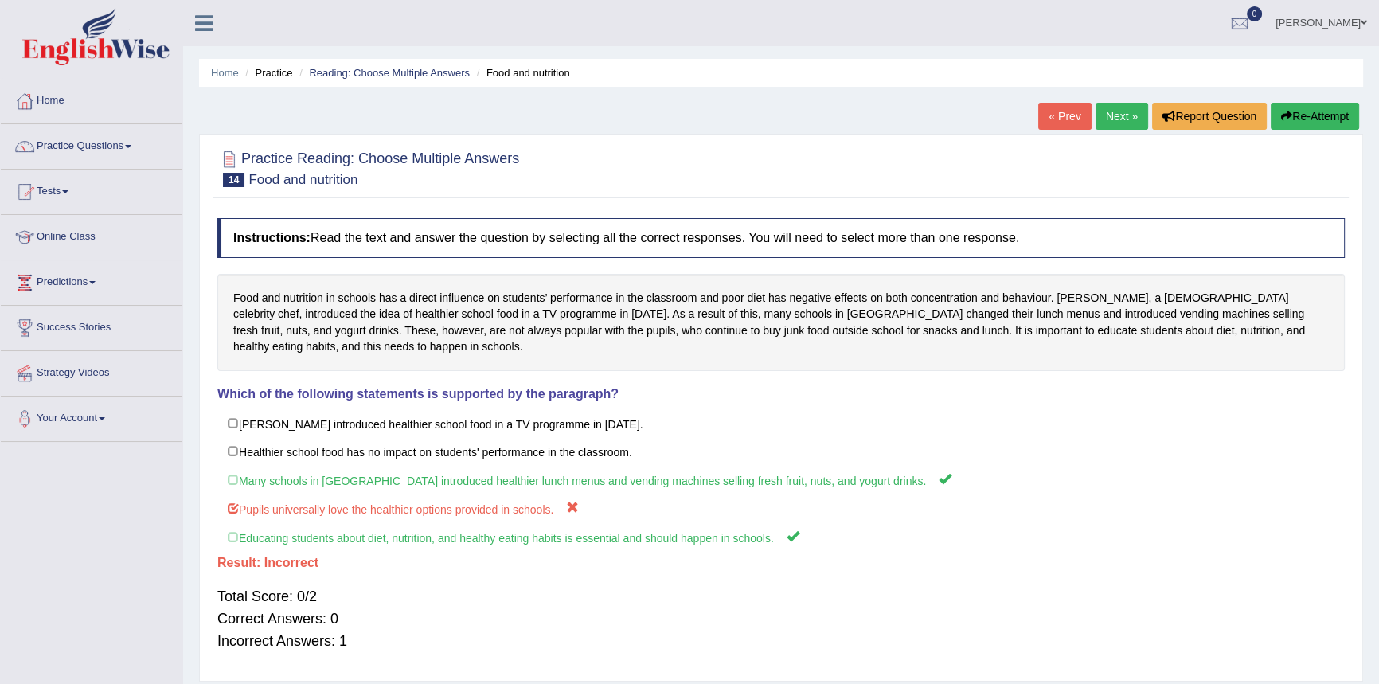
click at [1115, 113] on link "Next »" at bounding box center [1122, 116] width 53 height 27
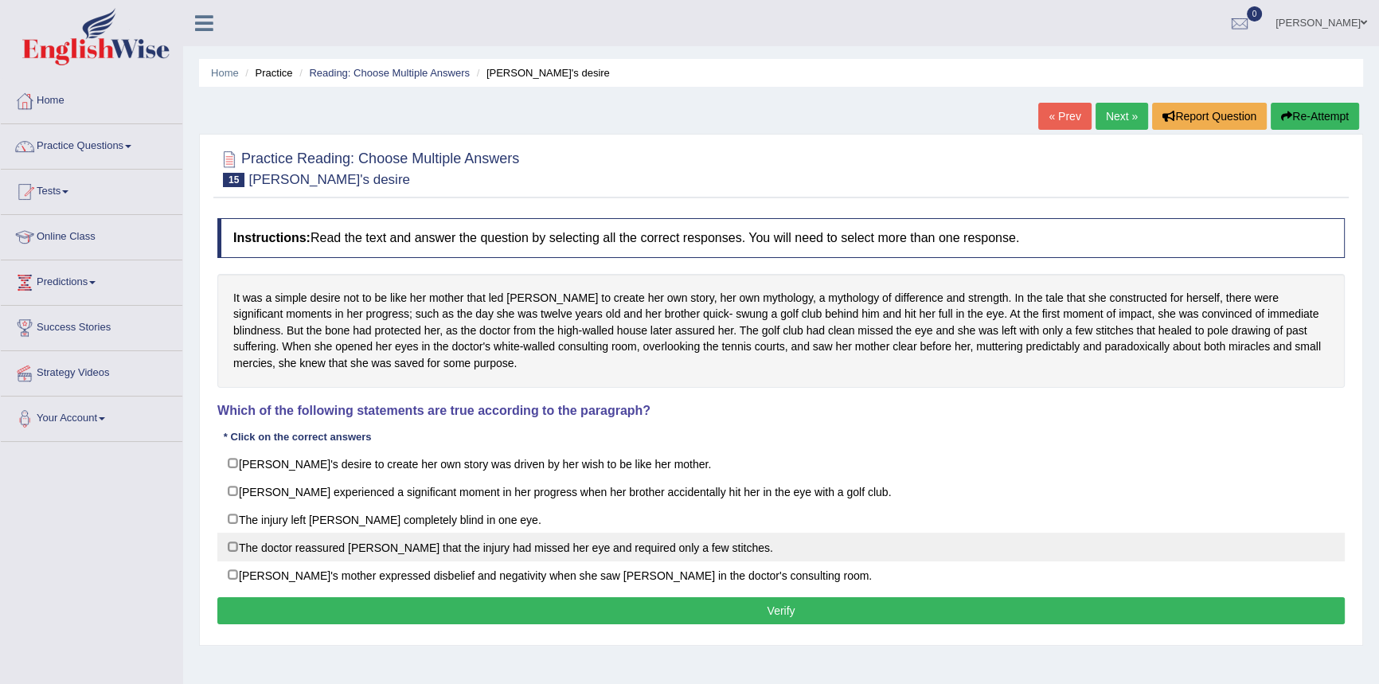
drag, startPoint x: 314, startPoint y: 551, endPoint x: 433, endPoint y: 565, distance: 120.3
click at [315, 551] on label "The doctor reassured [PERSON_NAME] that the injury had missed her eye and requi…" at bounding box center [780, 547] width 1127 height 29
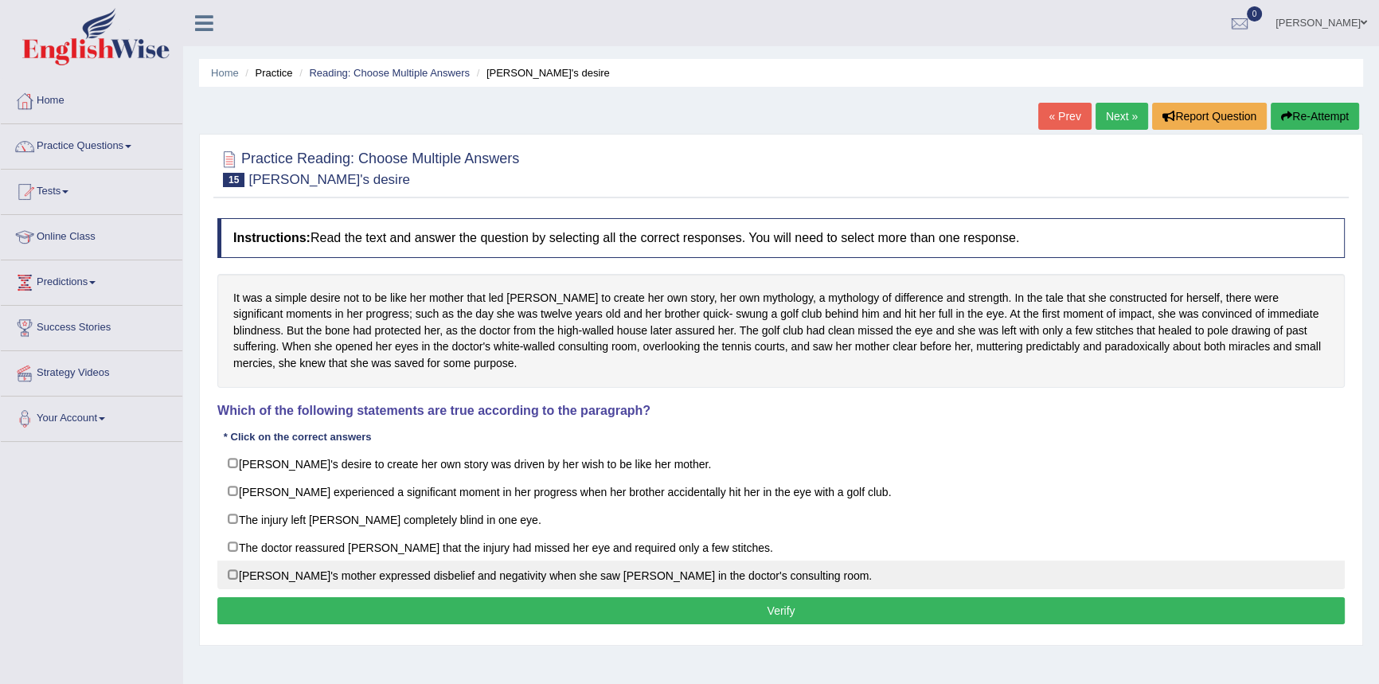
checkbox input "true"
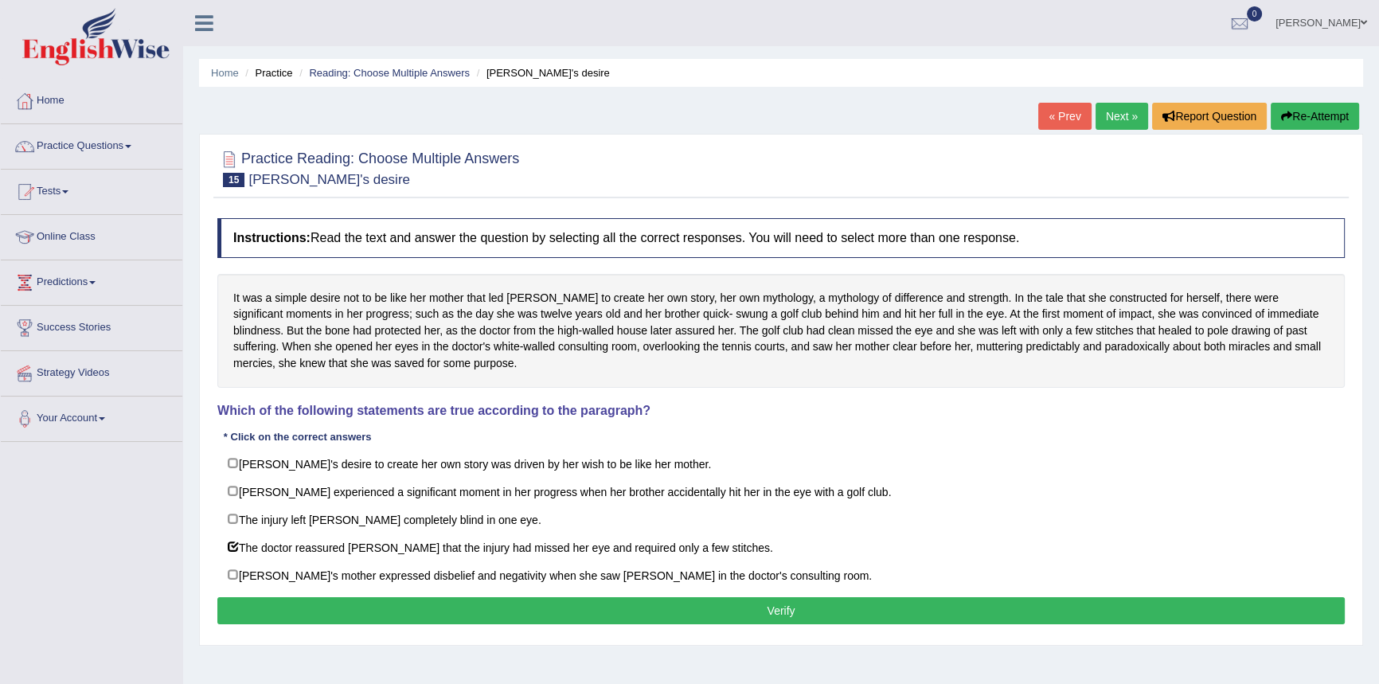
drag, startPoint x: 609, startPoint y: 611, endPoint x: 775, endPoint y: 585, distance: 167.7
click at [611, 611] on button "Verify" at bounding box center [780, 610] width 1127 height 27
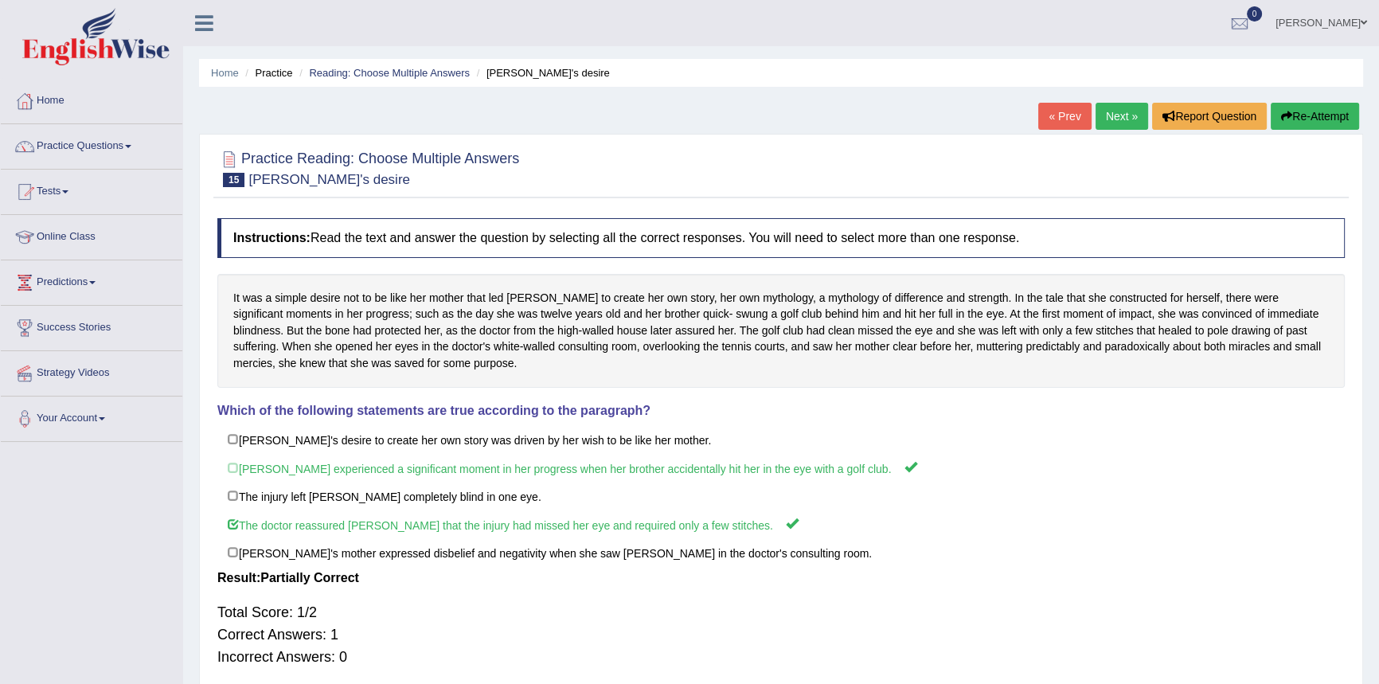
click at [1105, 115] on link "Next »" at bounding box center [1122, 116] width 53 height 27
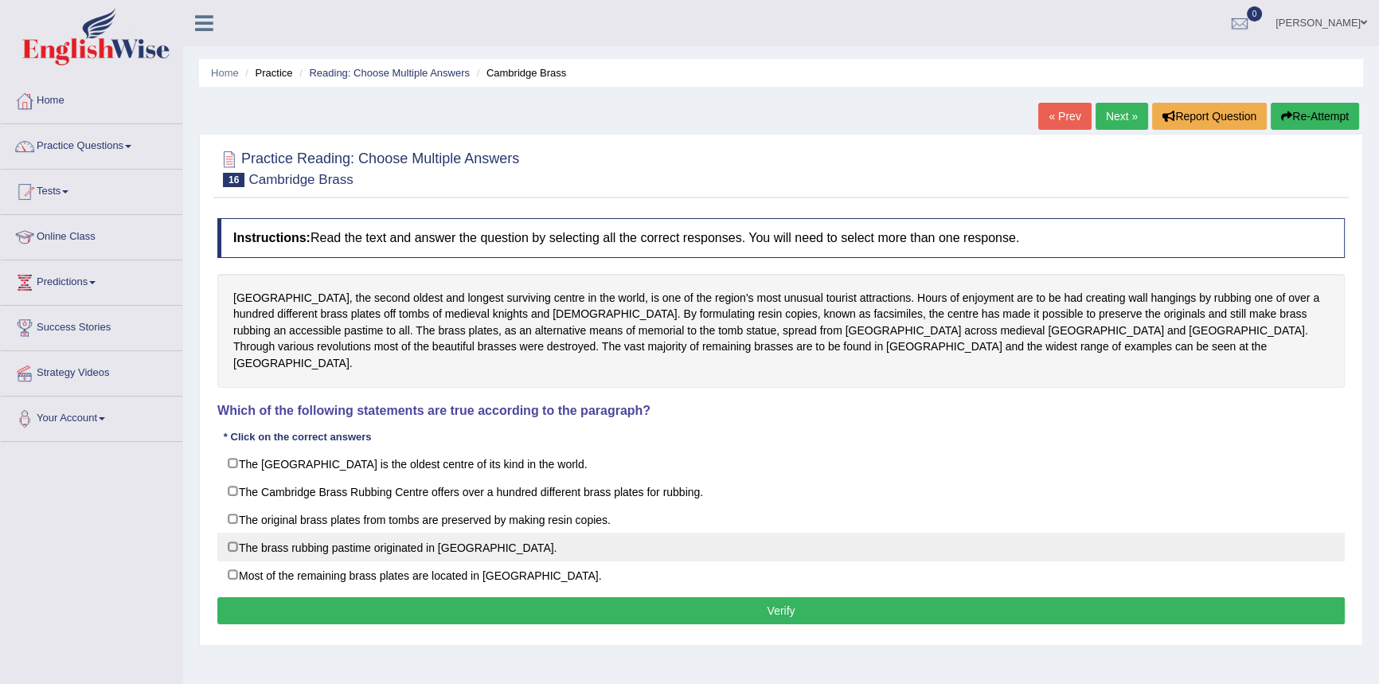
click at [347, 533] on label "The brass rubbing pastime originated in [GEOGRAPHIC_DATA]." at bounding box center [780, 547] width 1127 height 29
checkbox input "true"
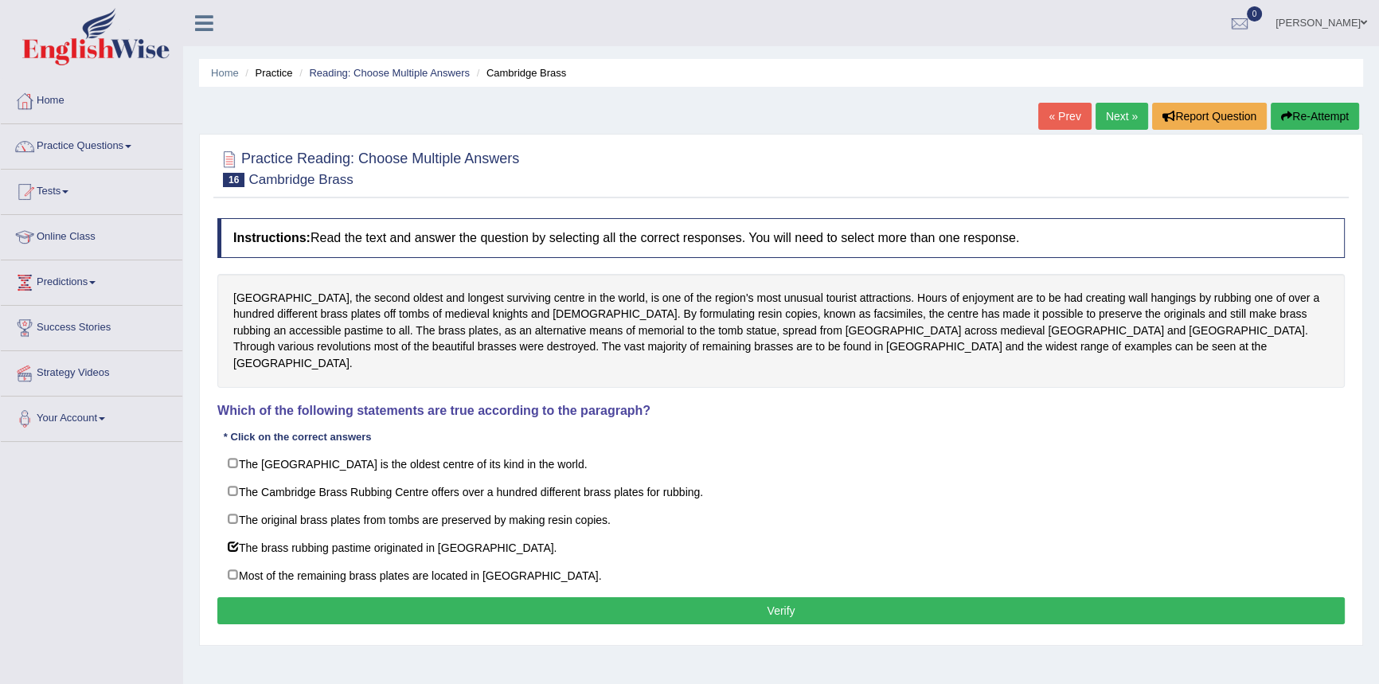
click at [635, 597] on button "Verify" at bounding box center [780, 610] width 1127 height 27
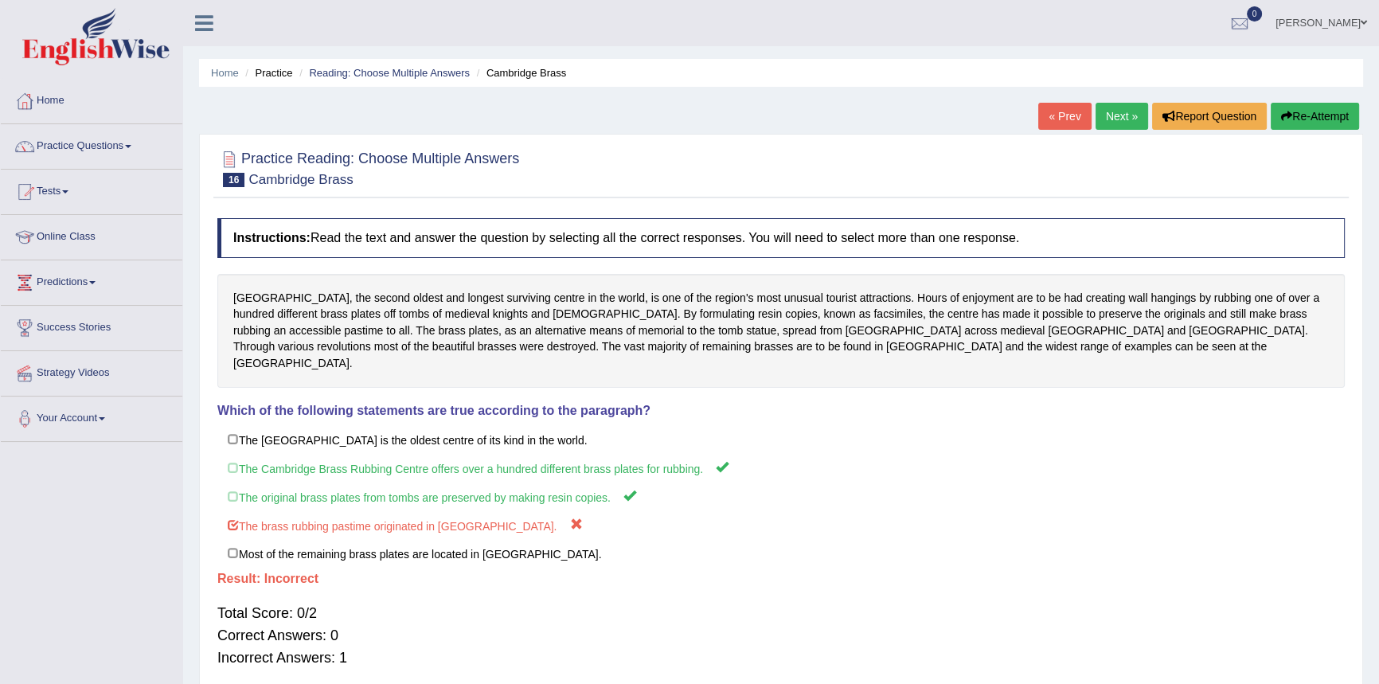
click at [1119, 115] on link "Next »" at bounding box center [1122, 116] width 53 height 27
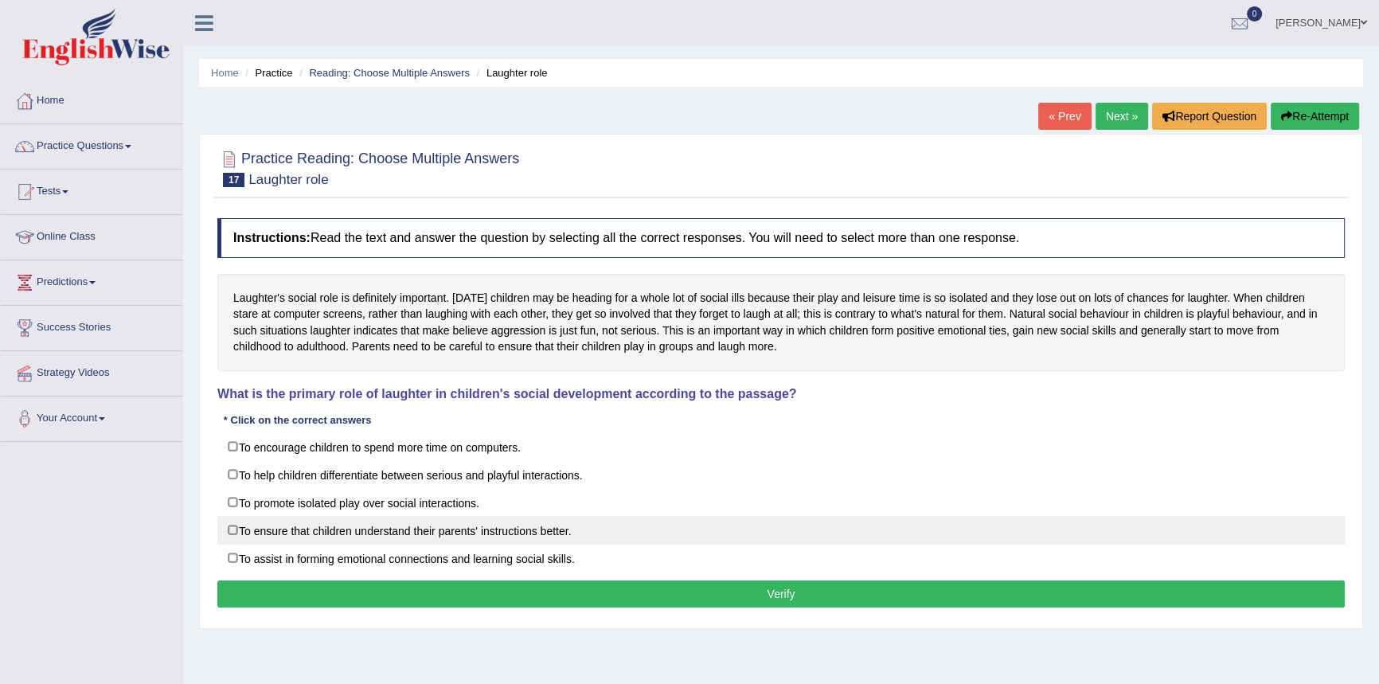
click at [350, 529] on label "To ensure that children understand their parents' instructions better." at bounding box center [780, 530] width 1127 height 29
checkbox input "true"
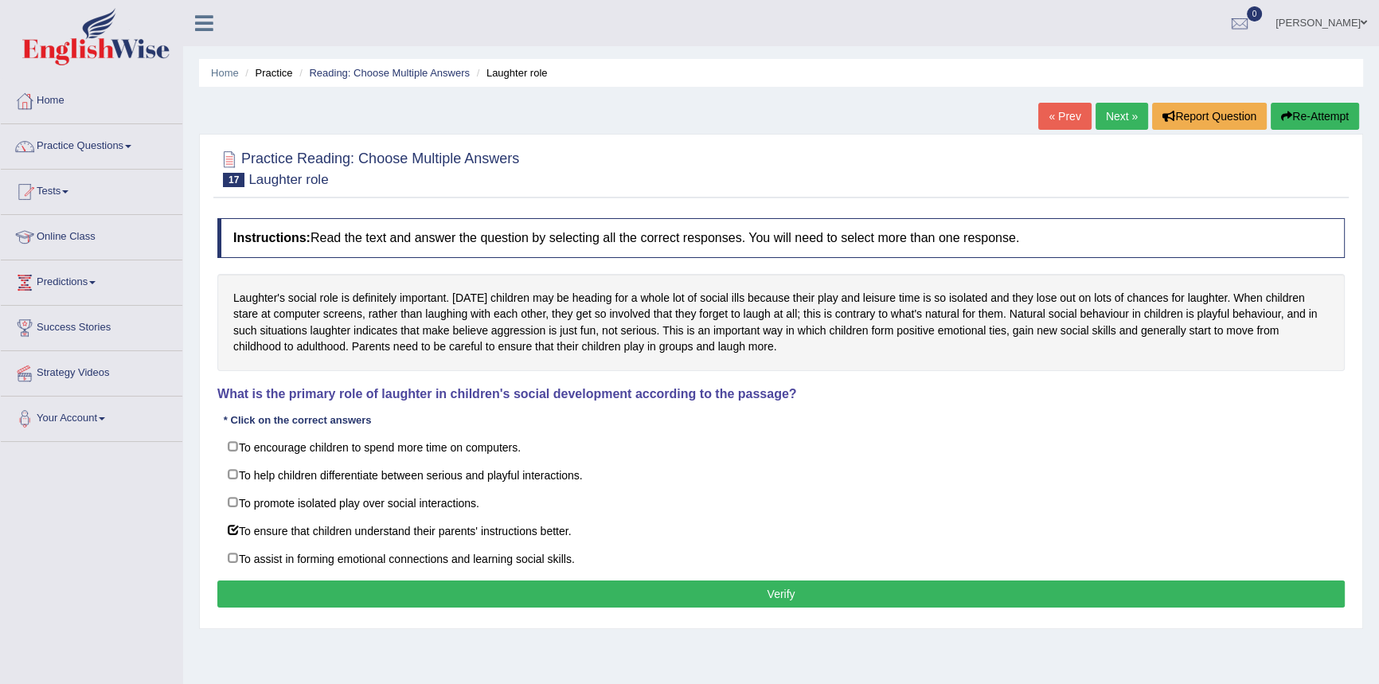
drag, startPoint x: 771, startPoint y: 597, endPoint x: 805, endPoint y: 587, distance: 35.8
click at [771, 597] on button "Verify" at bounding box center [780, 593] width 1127 height 27
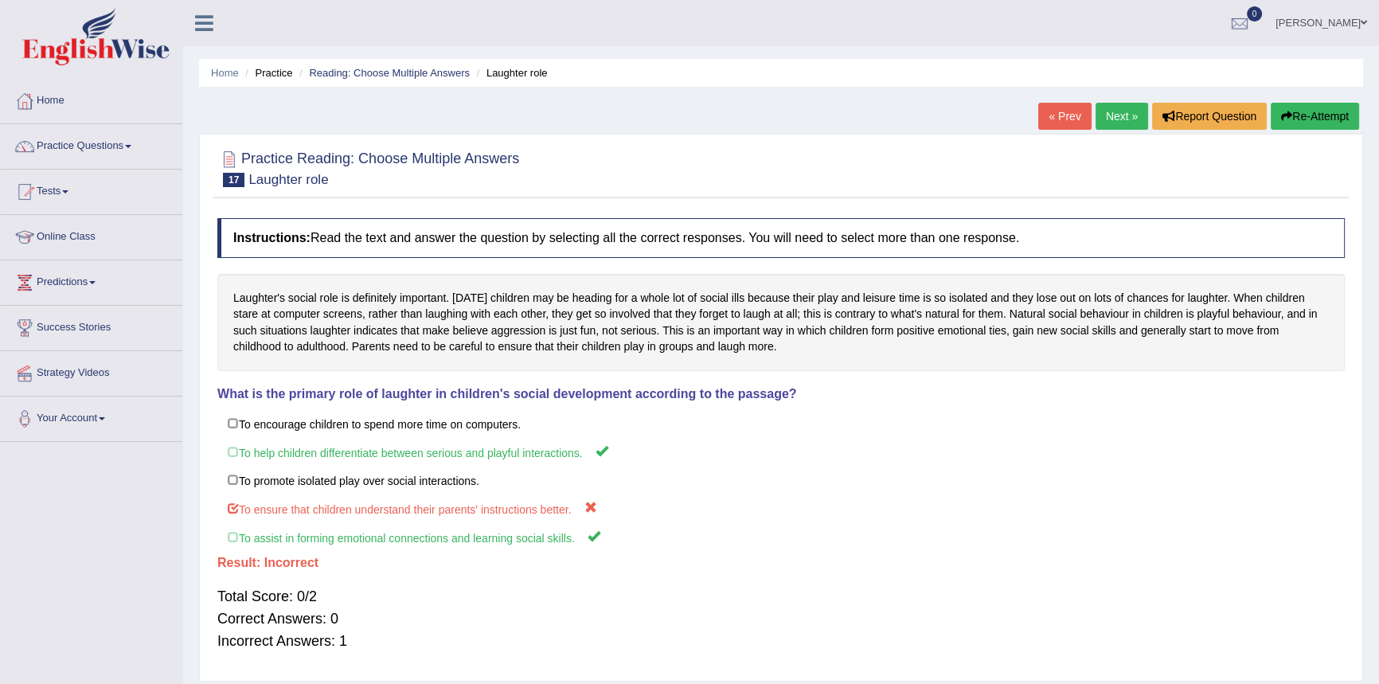
click at [1107, 107] on link "Next »" at bounding box center [1122, 116] width 53 height 27
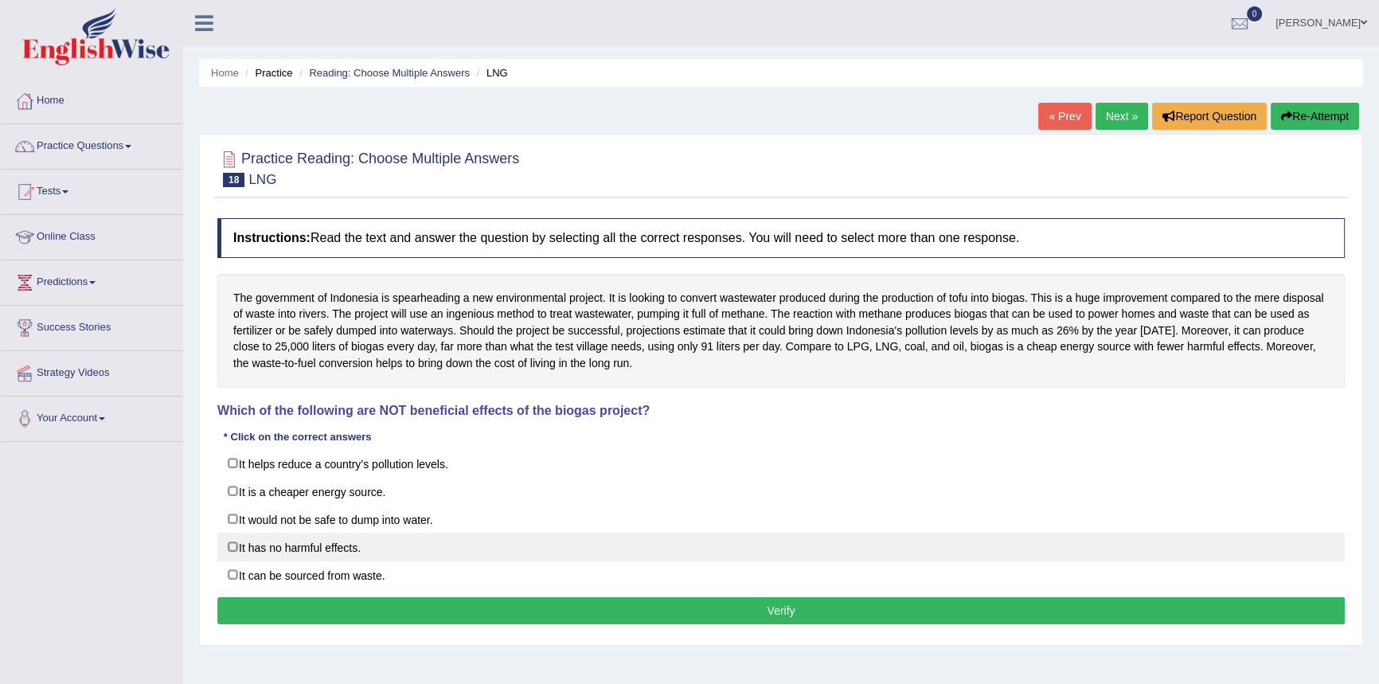
drag, startPoint x: 303, startPoint y: 543, endPoint x: 372, endPoint y: 553, distance: 69.9
click at [303, 543] on label "It has no harmful effects." at bounding box center [780, 547] width 1127 height 29
checkbox input "true"
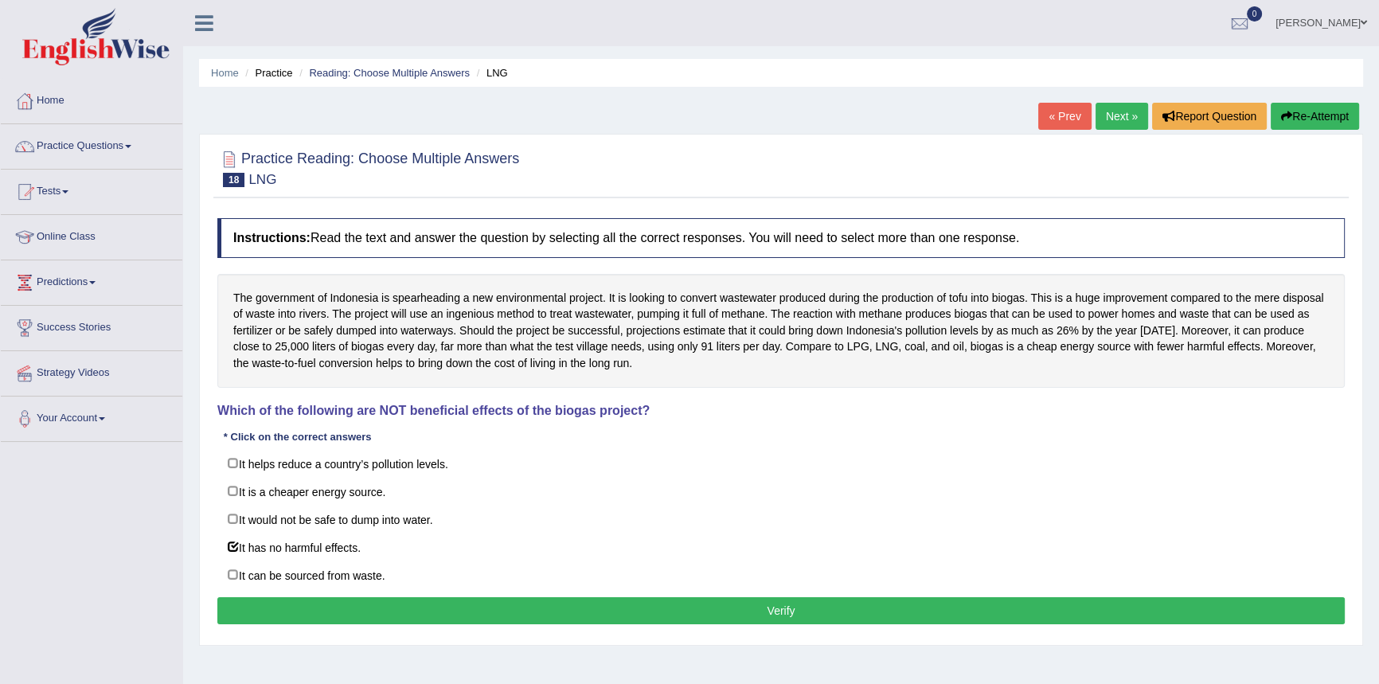
click at [661, 592] on div "Instructions: Read the text and answer the question by selecting all the correc…" at bounding box center [780, 423] width 1135 height 427
click at [673, 600] on button "Verify" at bounding box center [780, 610] width 1127 height 27
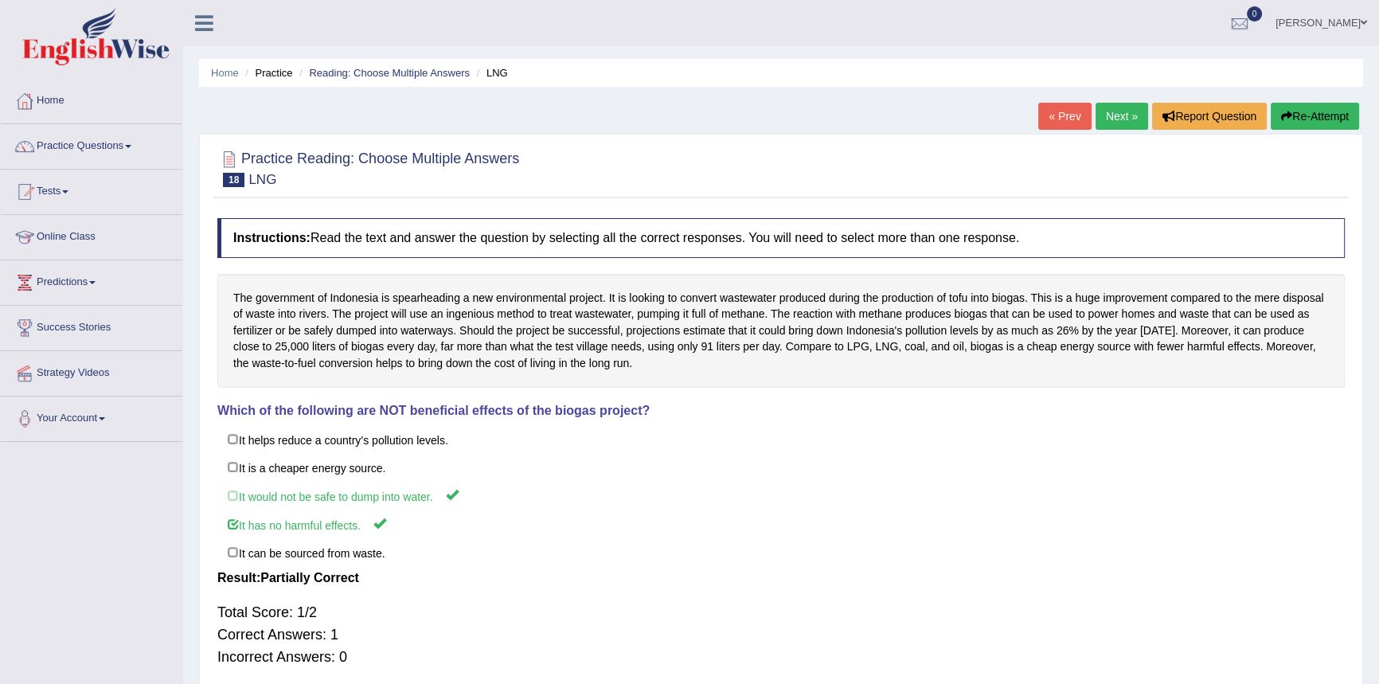
click at [1113, 117] on link "Next »" at bounding box center [1122, 116] width 53 height 27
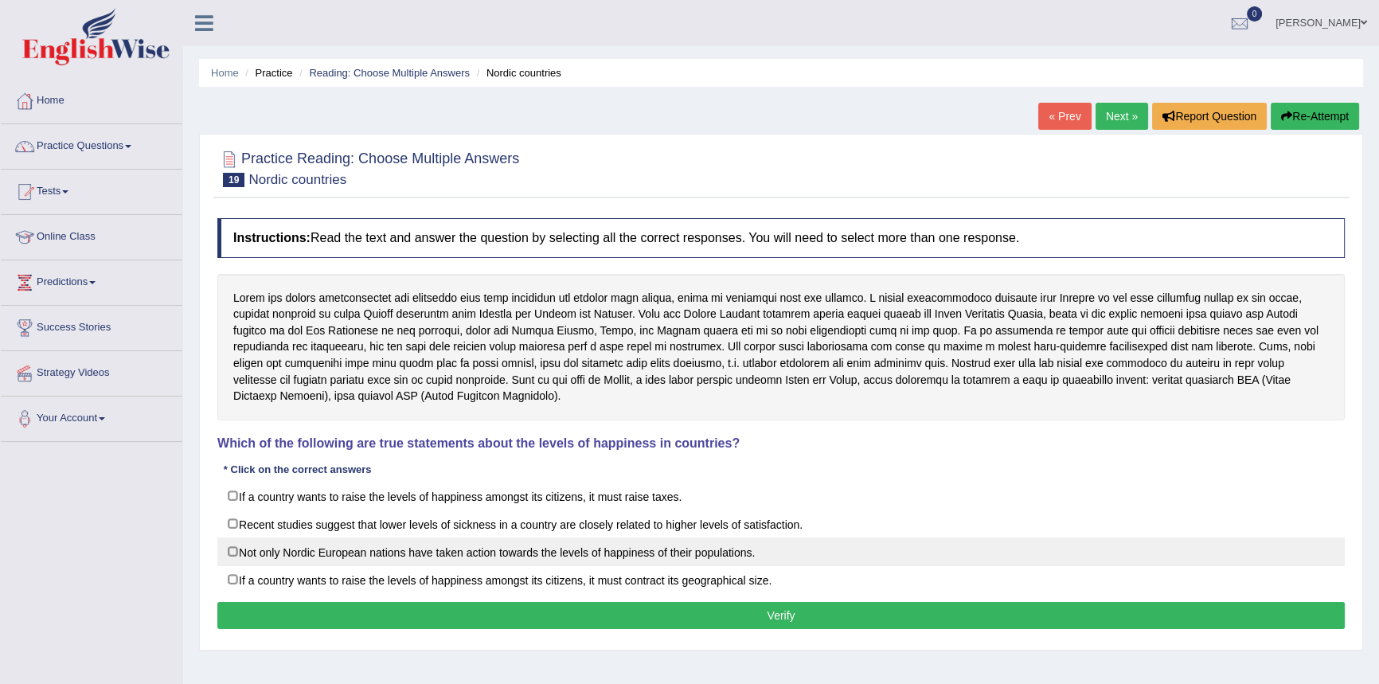
click at [302, 548] on label "Not only Nordic European nations have taken action towards the levels of happin…" at bounding box center [780, 551] width 1127 height 29
checkbox input "true"
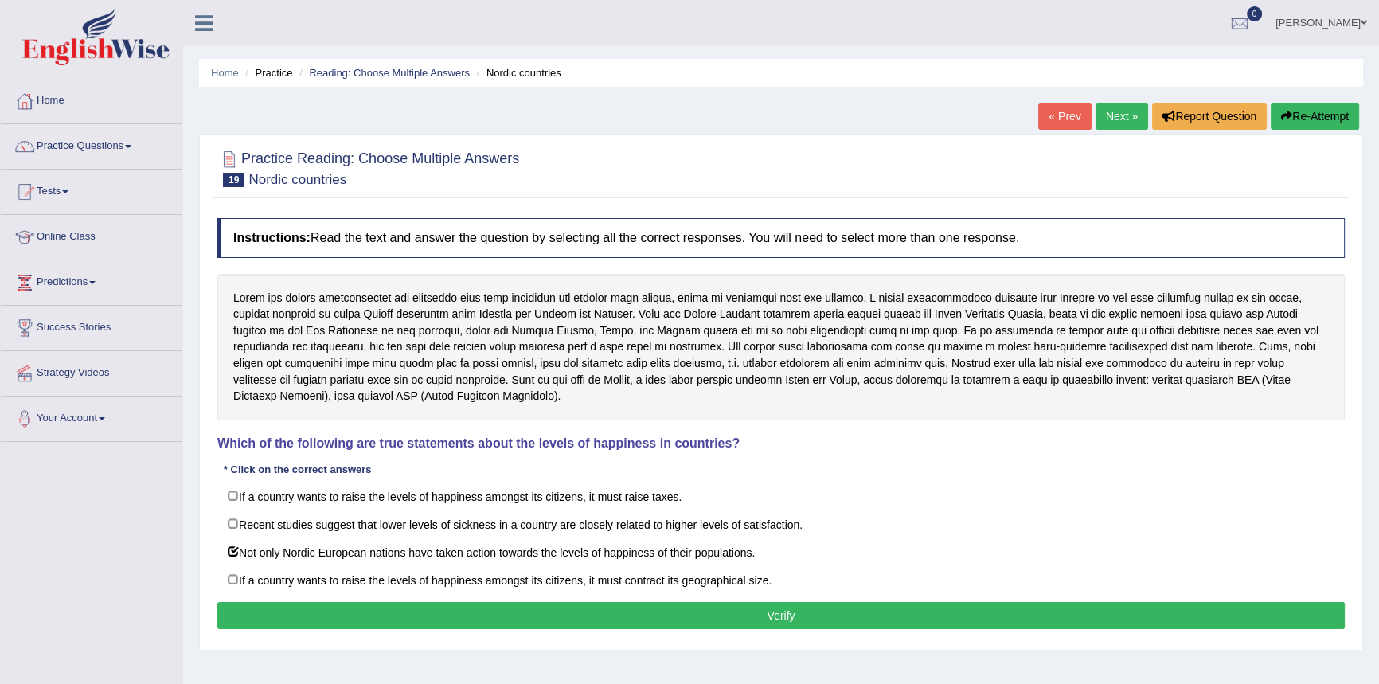
click at [695, 607] on button "Verify" at bounding box center [780, 615] width 1127 height 27
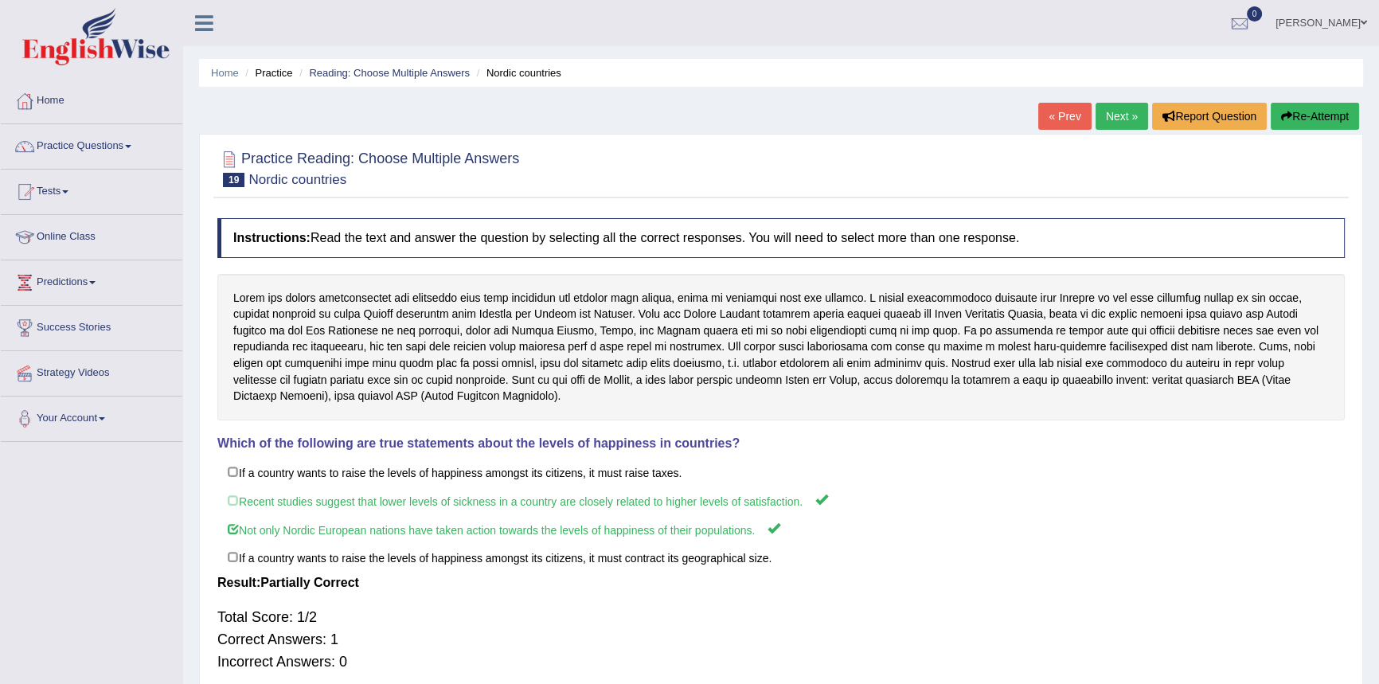
click at [1101, 119] on link "Next »" at bounding box center [1122, 116] width 53 height 27
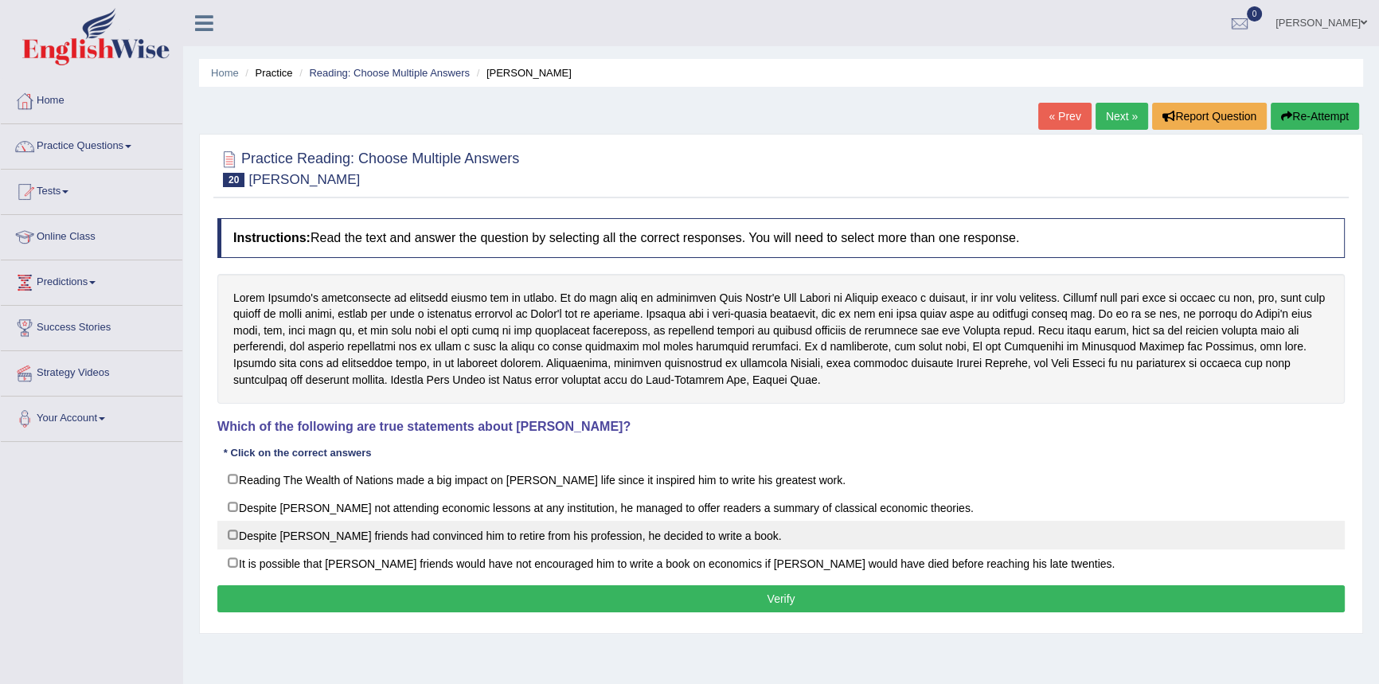
click at [286, 535] on label "Despite [PERSON_NAME] friends had convinced him to retire from his profession, …" at bounding box center [780, 535] width 1127 height 29
checkbox input "true"
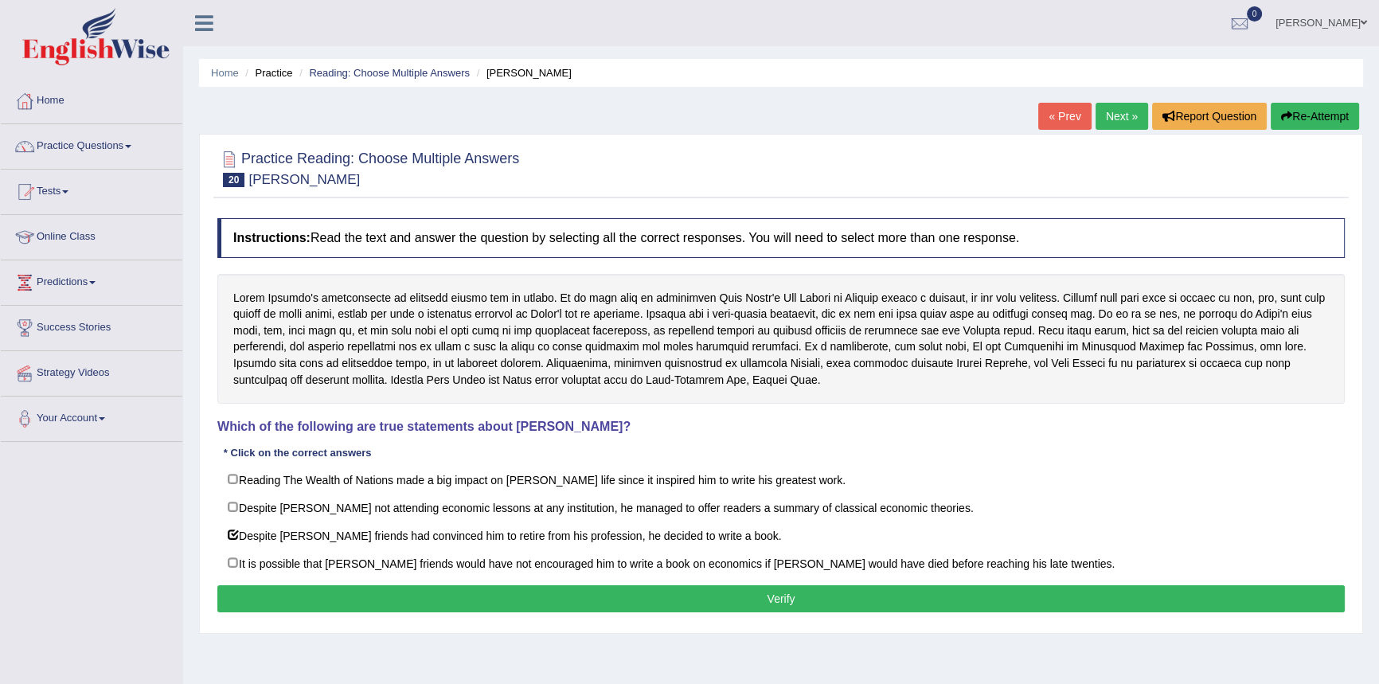
click at [660, 610] on button "Verify" at bounding box center [780, 598] width 1127 height 27
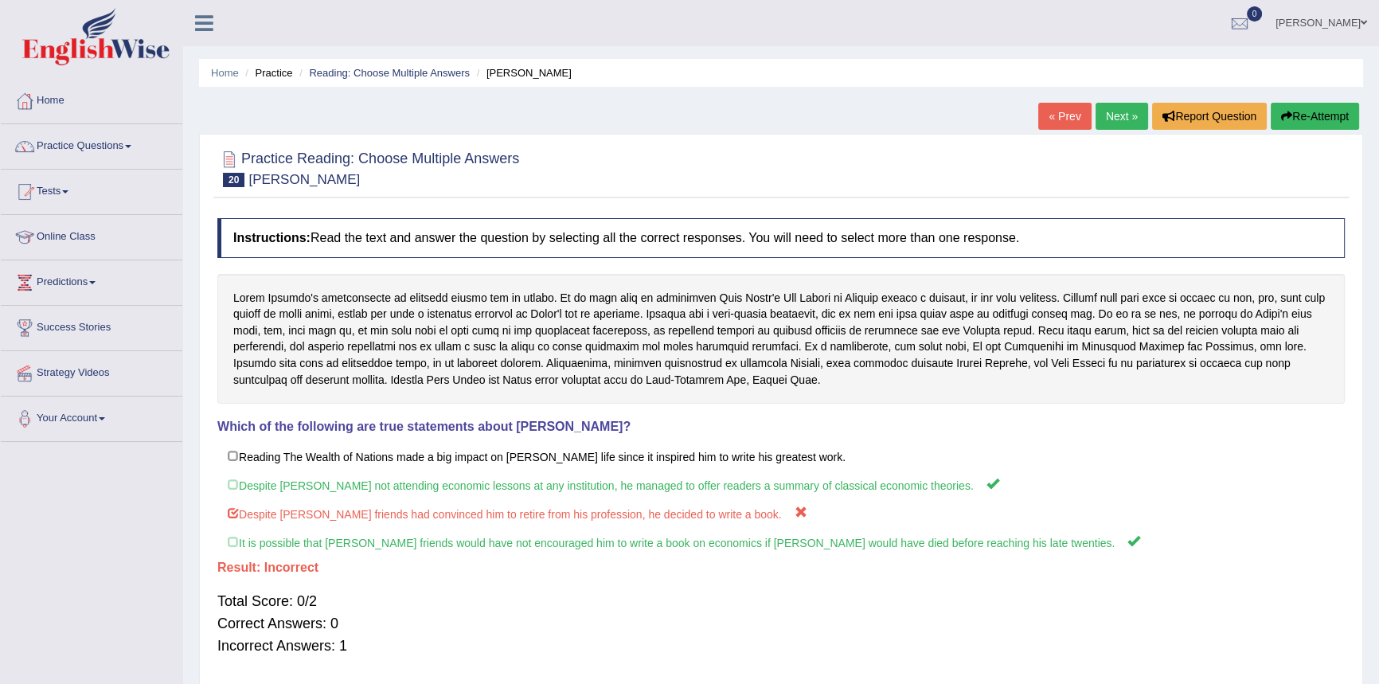
click at [1103, 116] on link "Next »" at bounding box center [1122, 116] width 53 height 27
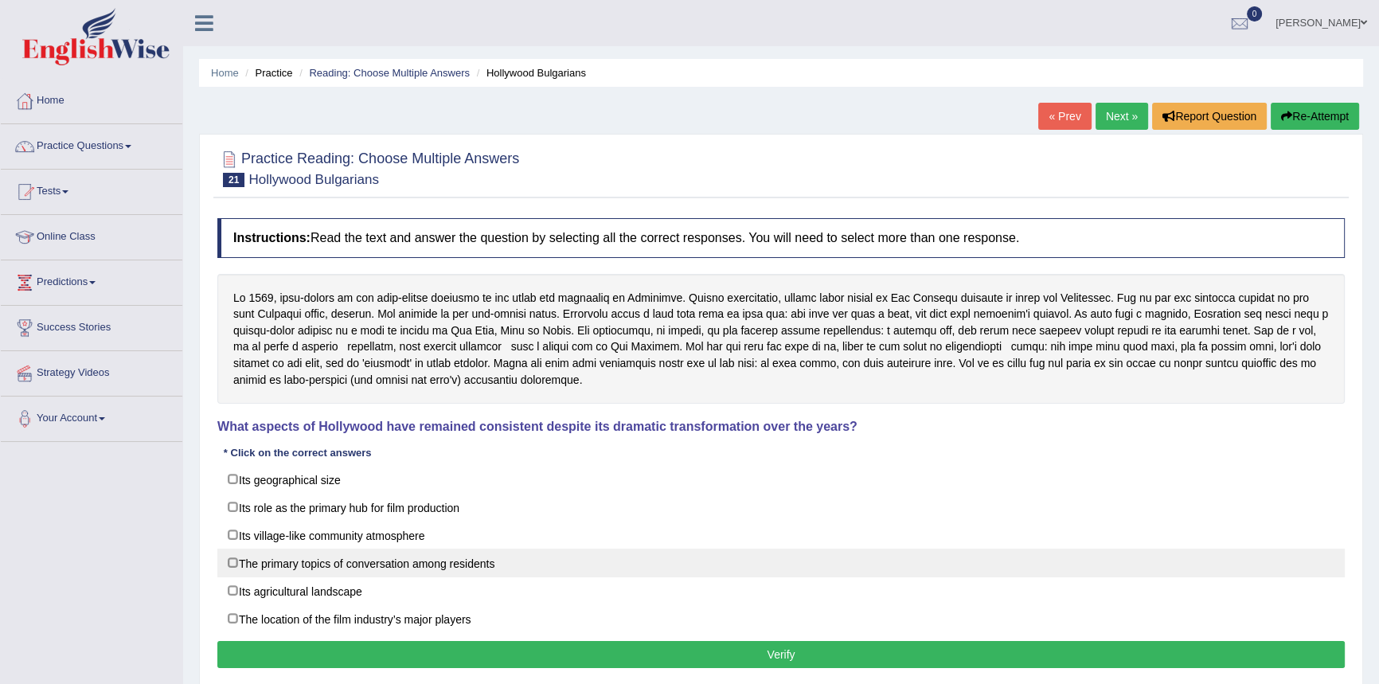
drag, startPoint x: 286, startPoint y: 564, endPoint x: 388, endPoint y: 580, distance: 103.3
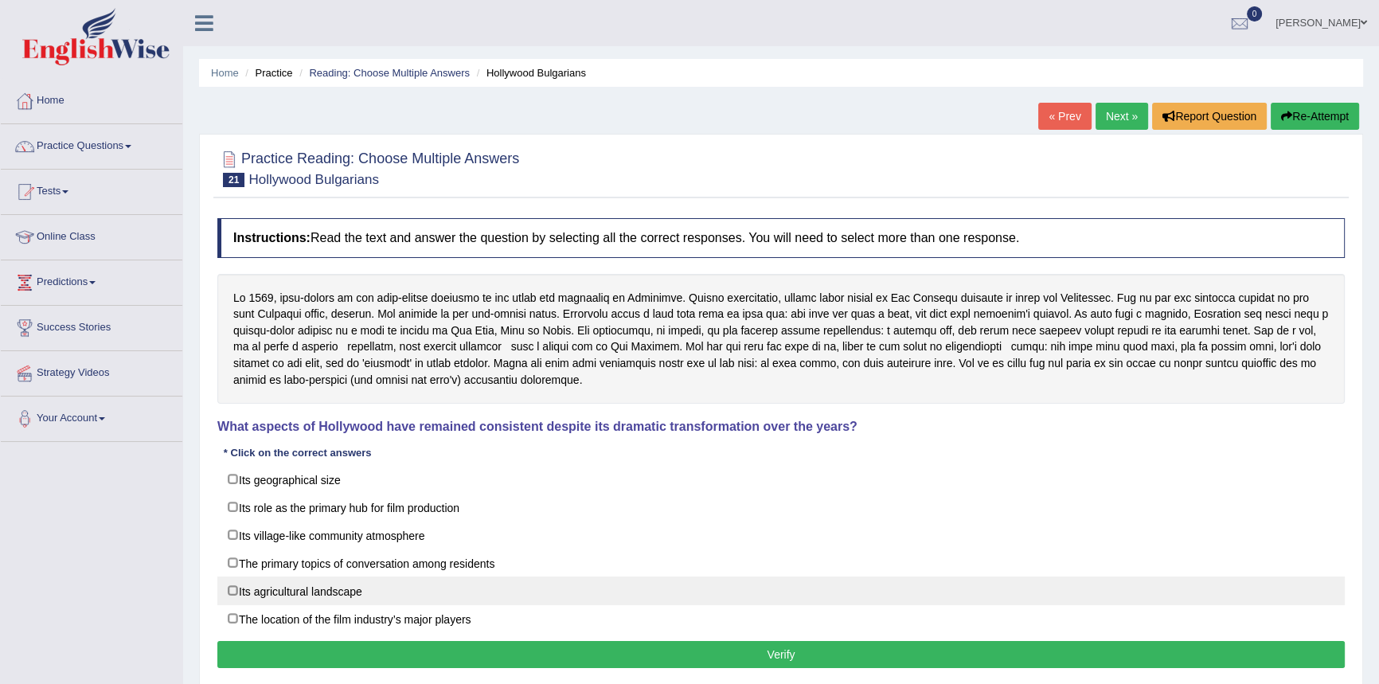
click at [286, 563] on label "The primary topics of conversation among residents" at bounding box center [780, 563] width 1127 height 29
checkbox input "true"
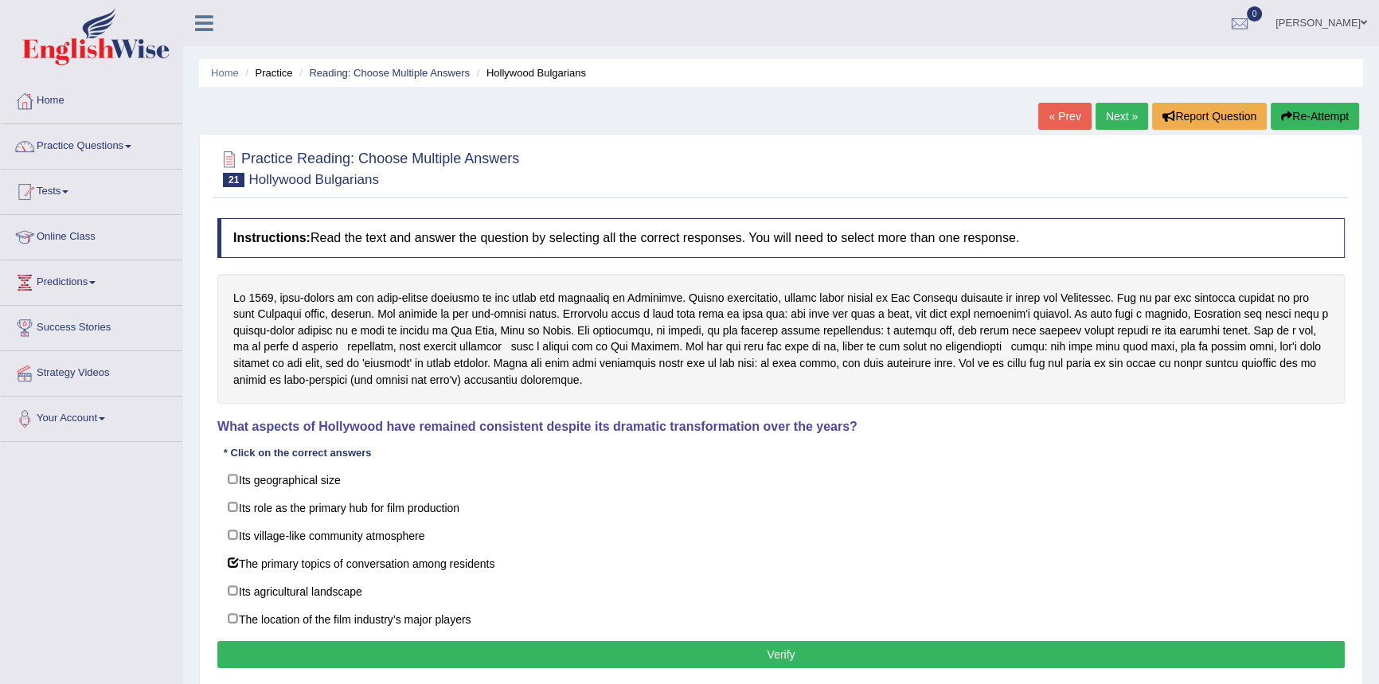
click at [700, 660] on button "Verify" at bounding box center [780, 654] width 1127 height 27
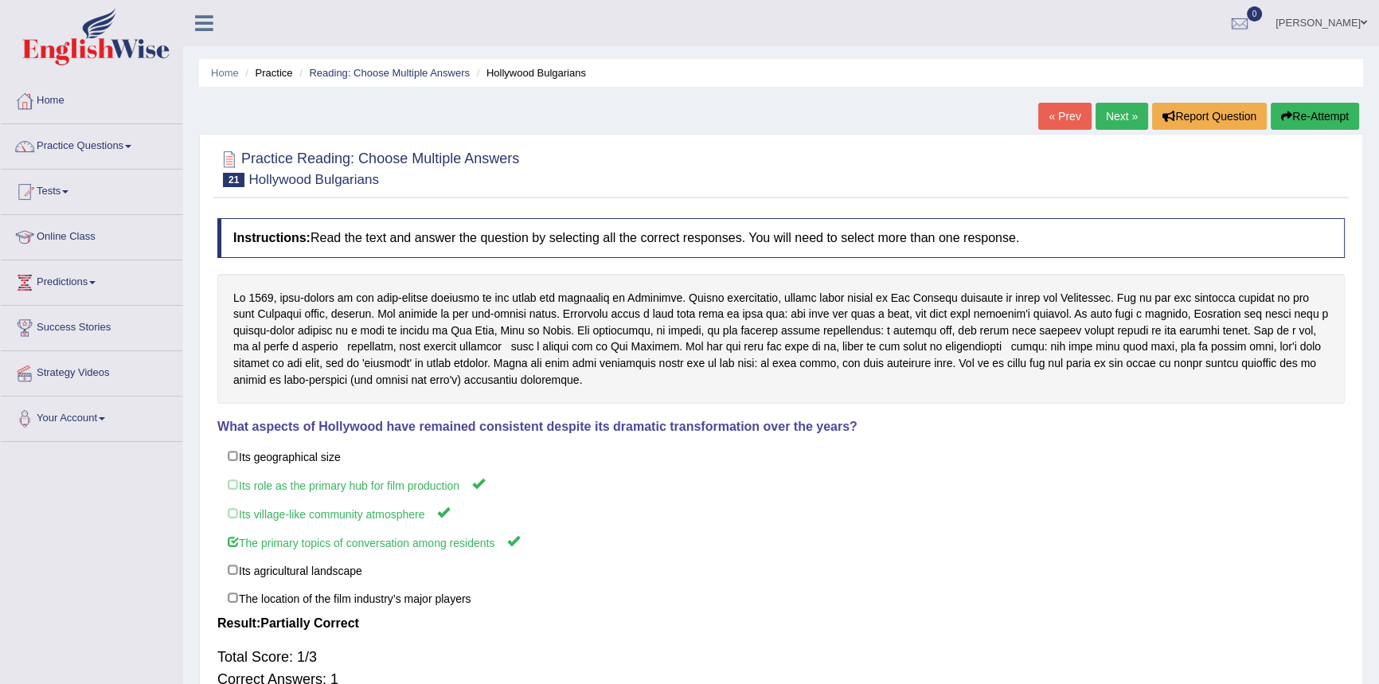
click at [1119, 122] on link "Next »" at bounding box center [1122, 116] width 53 height 27
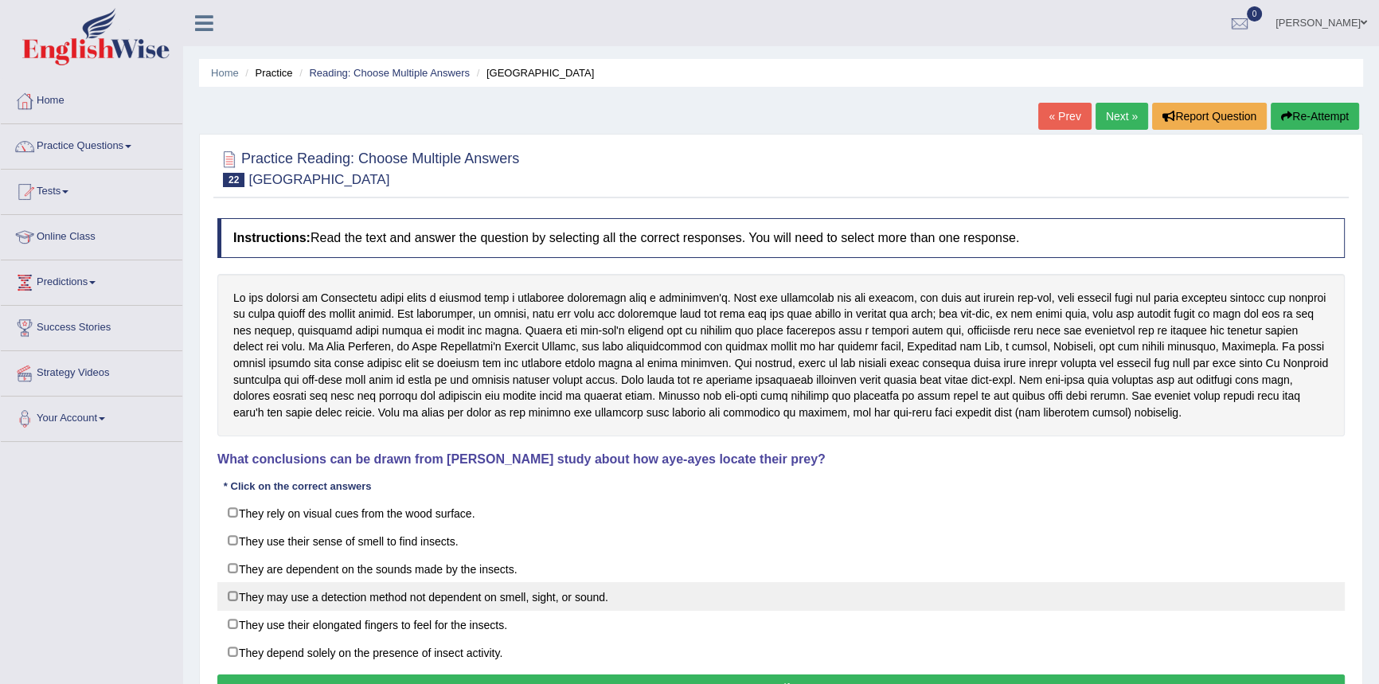
click at [343, 592] on label "They may use a detection method not dependent on smell, sight, or sound." at bounding box center [780, 596] width 1127 height 29
checkbox input "true"
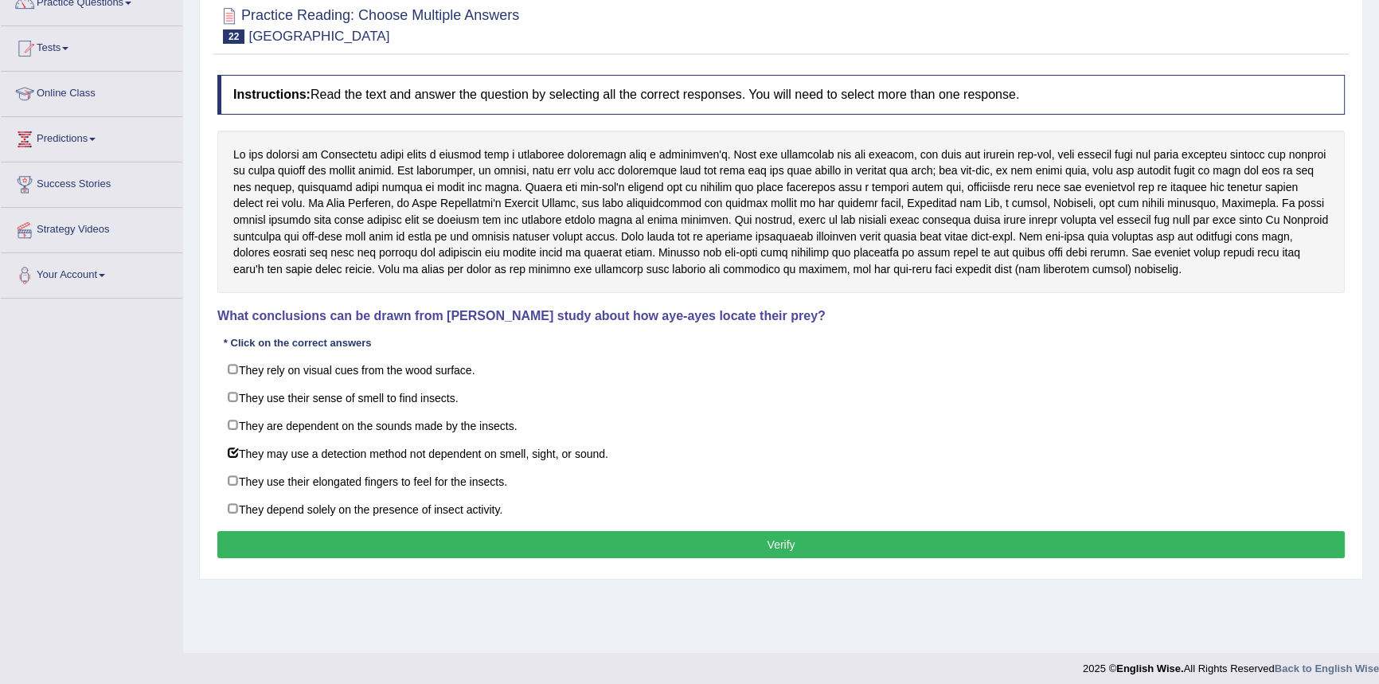
scroll to position [151, 0]
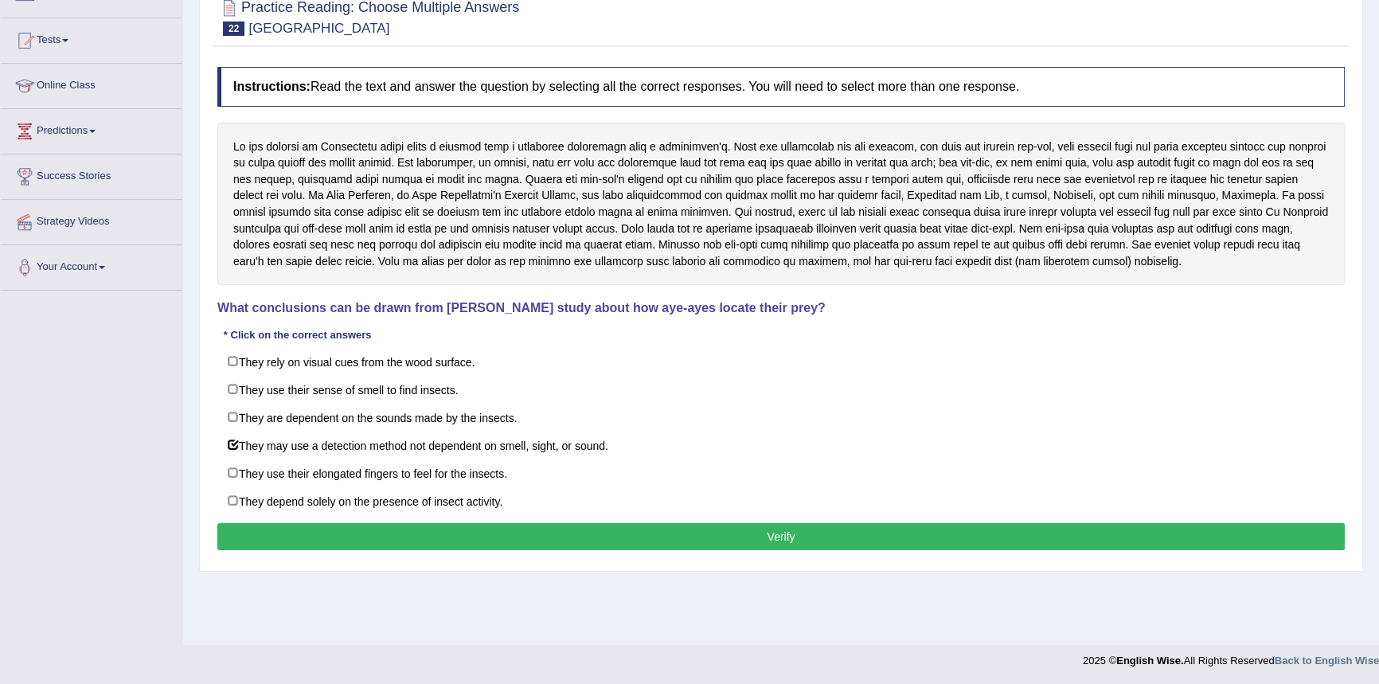
click at [764, 533] on button "Verify" at bounding box center [780, 536] width 1127 height 27
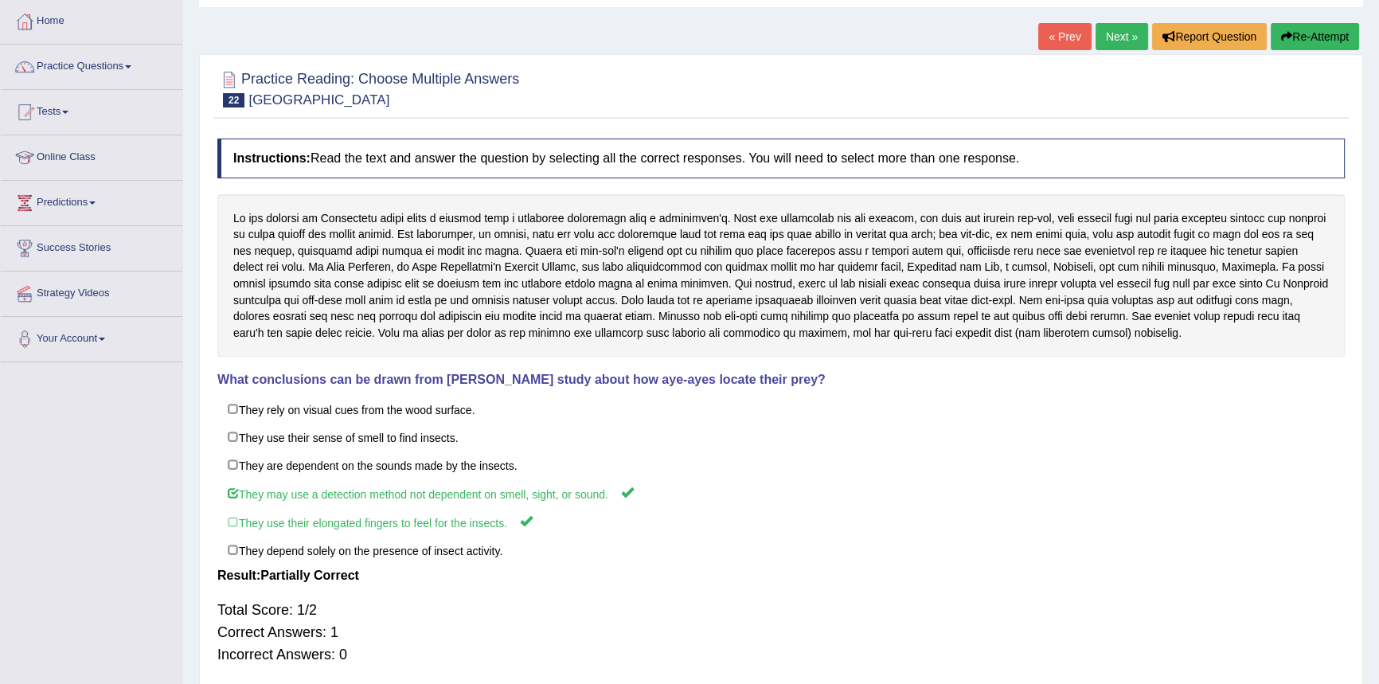
scroll to position [80, 0]
click at [1111, 47] on link "Next »" at bounding box center [1122, 36] width 53 height 27
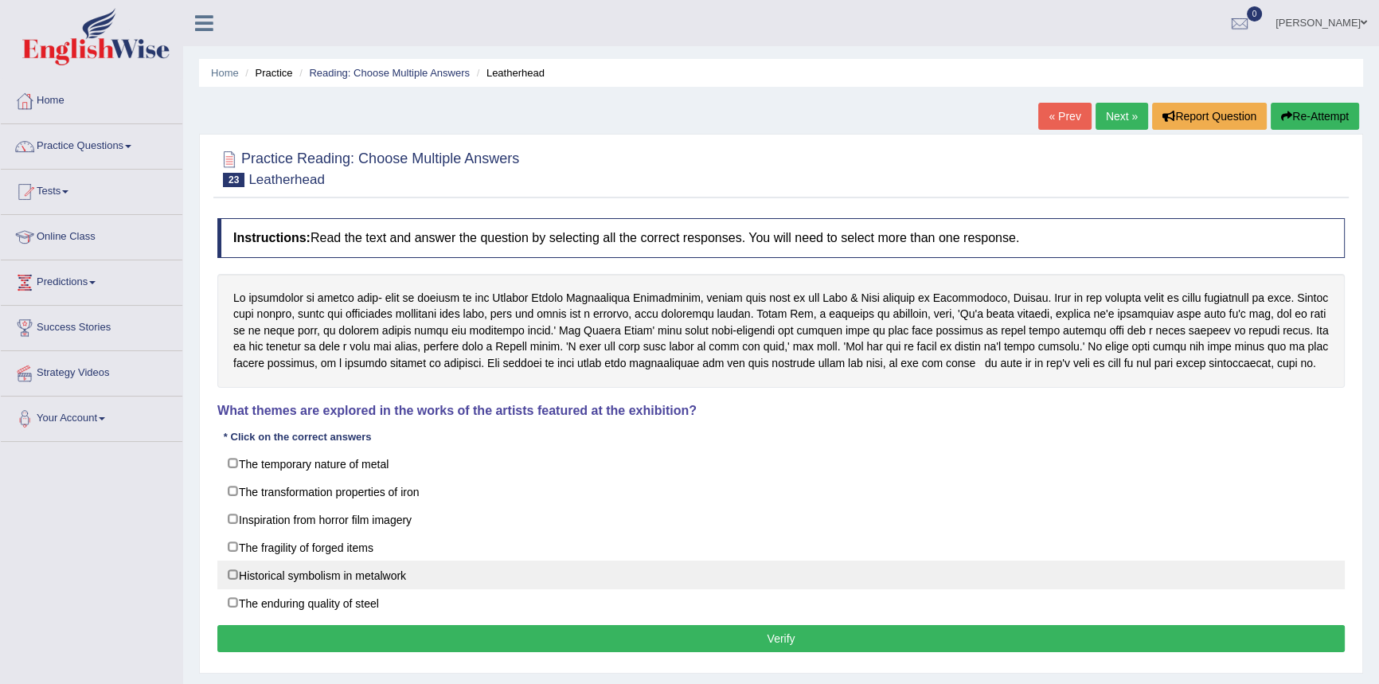
drag, startPoint x: 265, startPoint y: 548, endPoint x: 361, endPoint y: 576, distance: 99.5
click at [268, 547] on label "The fragility of forged items" at bounding box center [780, 547] width 1127 height 29
checkbox input "true"
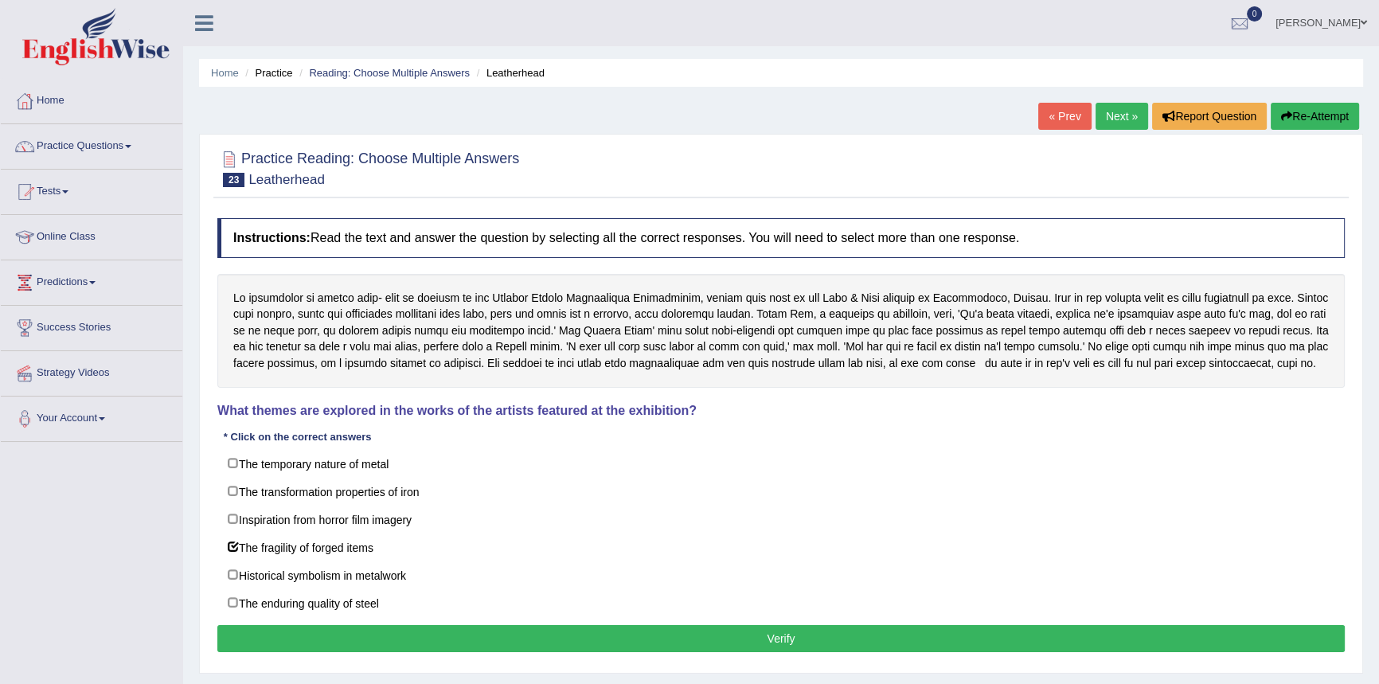
click at [641, 637] on button "Verify" at bounding box center [780, 638] width 1127 height 27
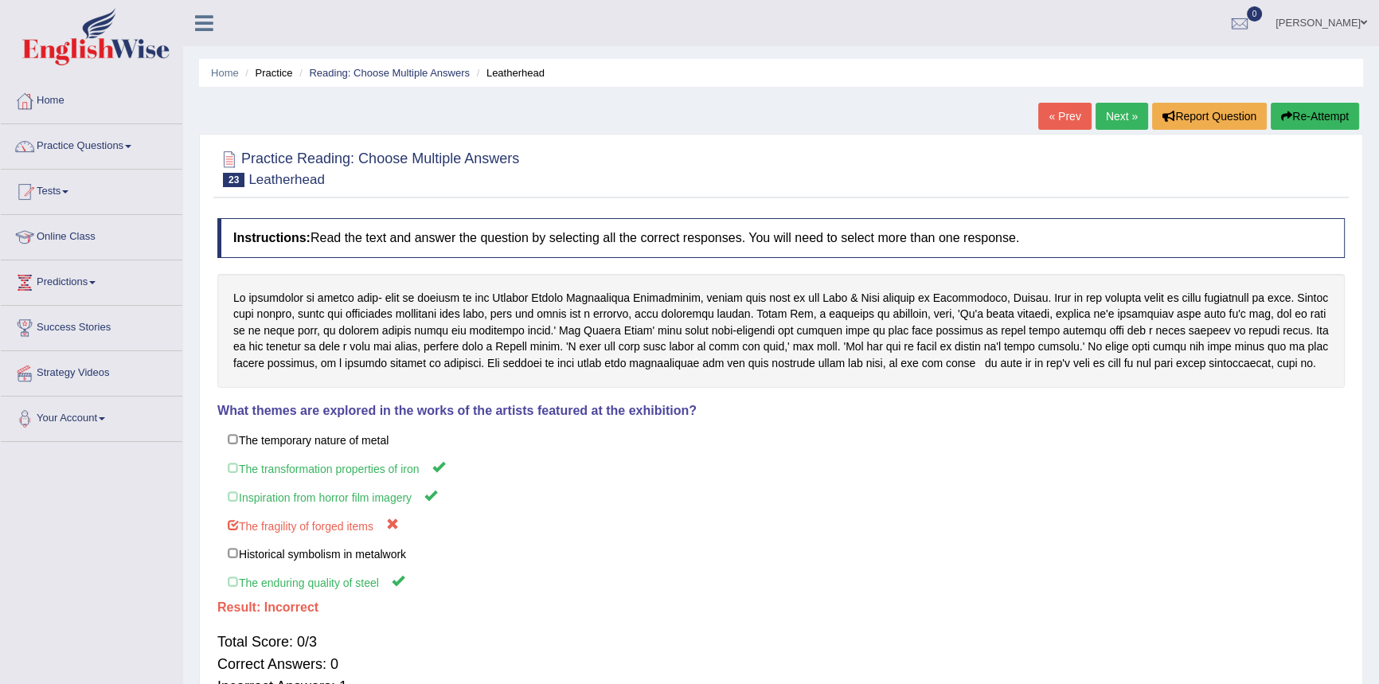
click at [1115, 123] on link "Next »" at bounding box center [1122, 116] width 53 height 27
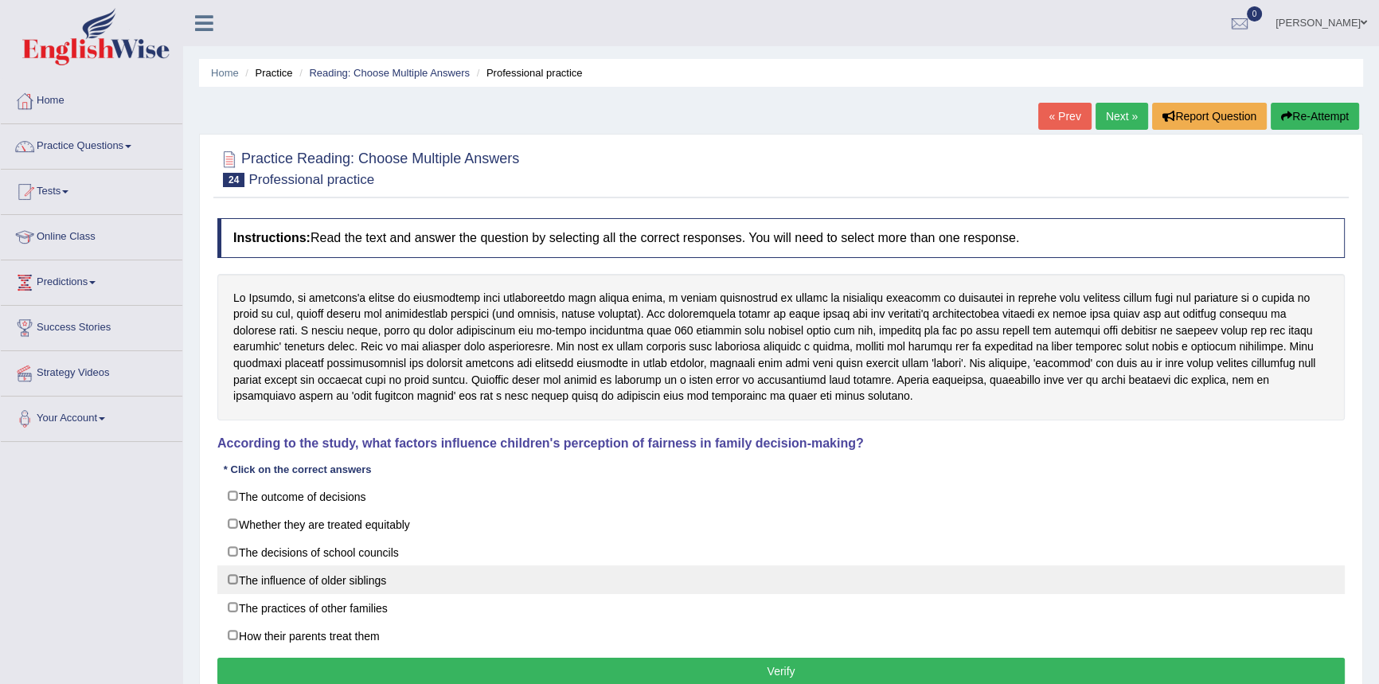
click at [272, 575] on label "The influence of older siblings" at bounding box center [780, 579] width 1127 height 29
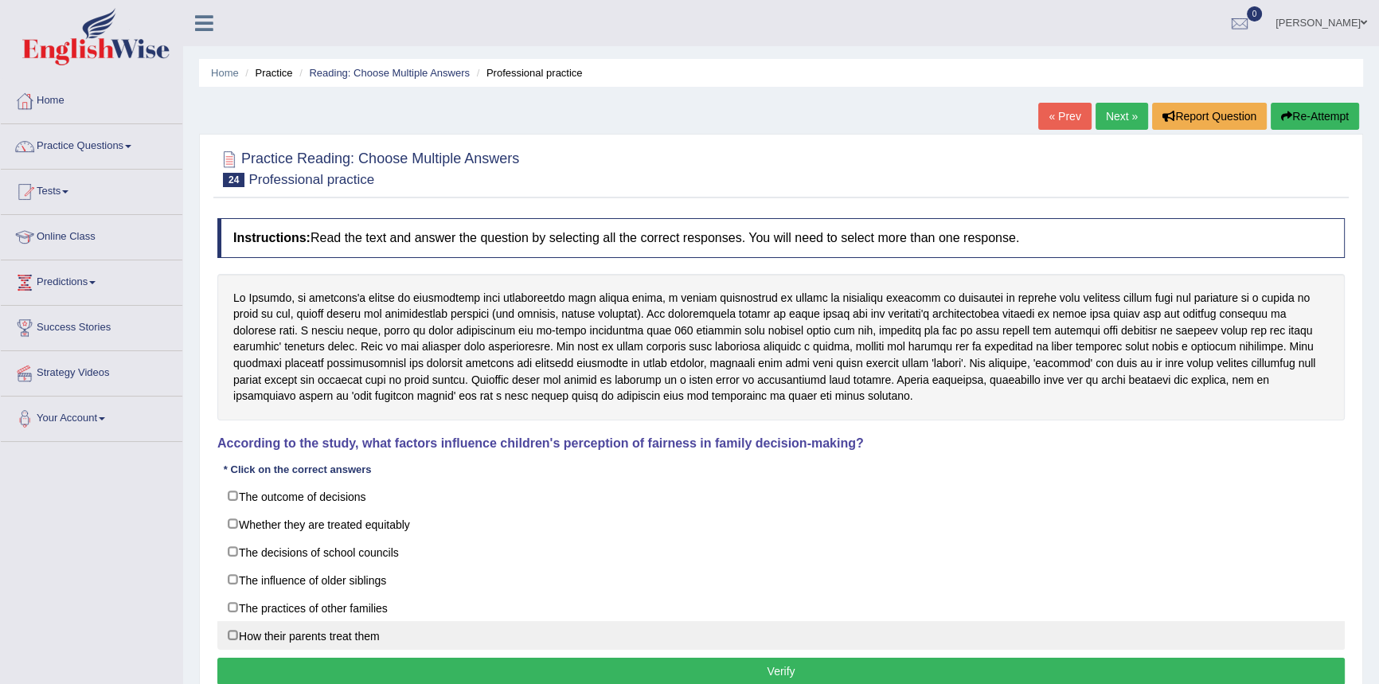
checkbox input "true"
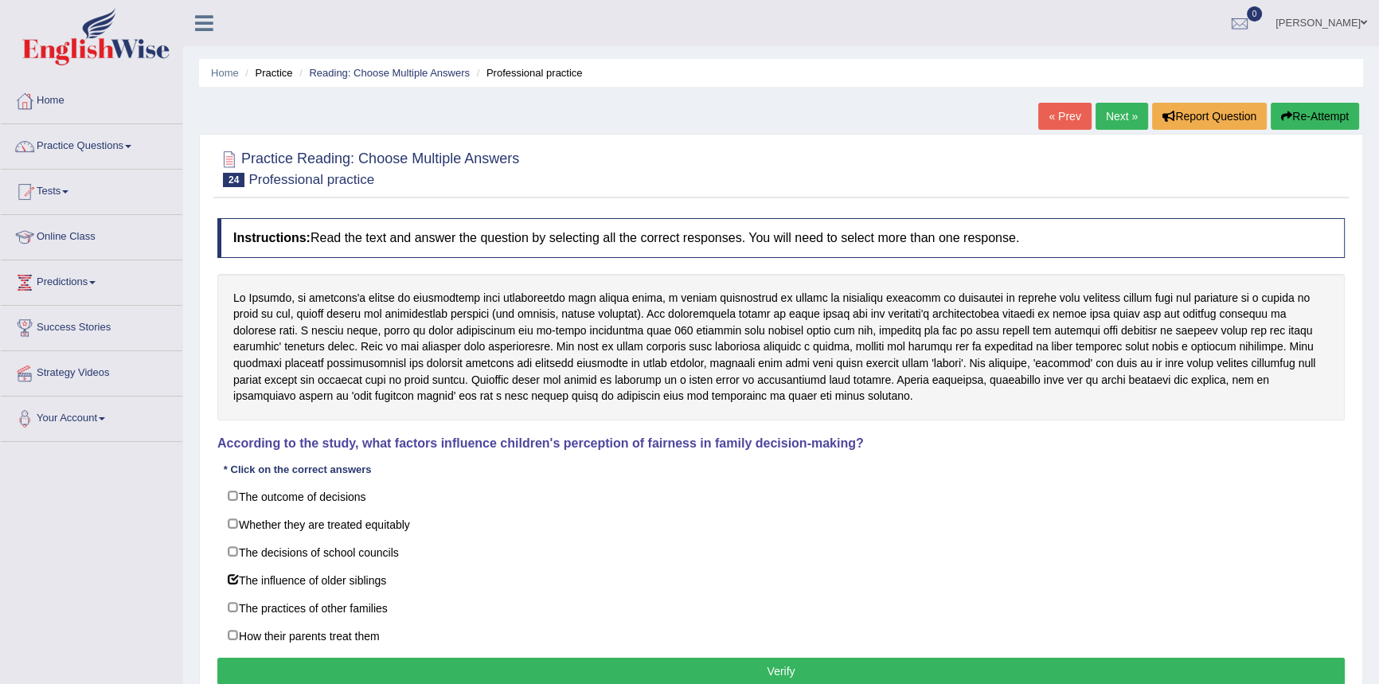
click at [575, 669] on button "Verify" at bounding box center [780, 671] width 1127 height 27
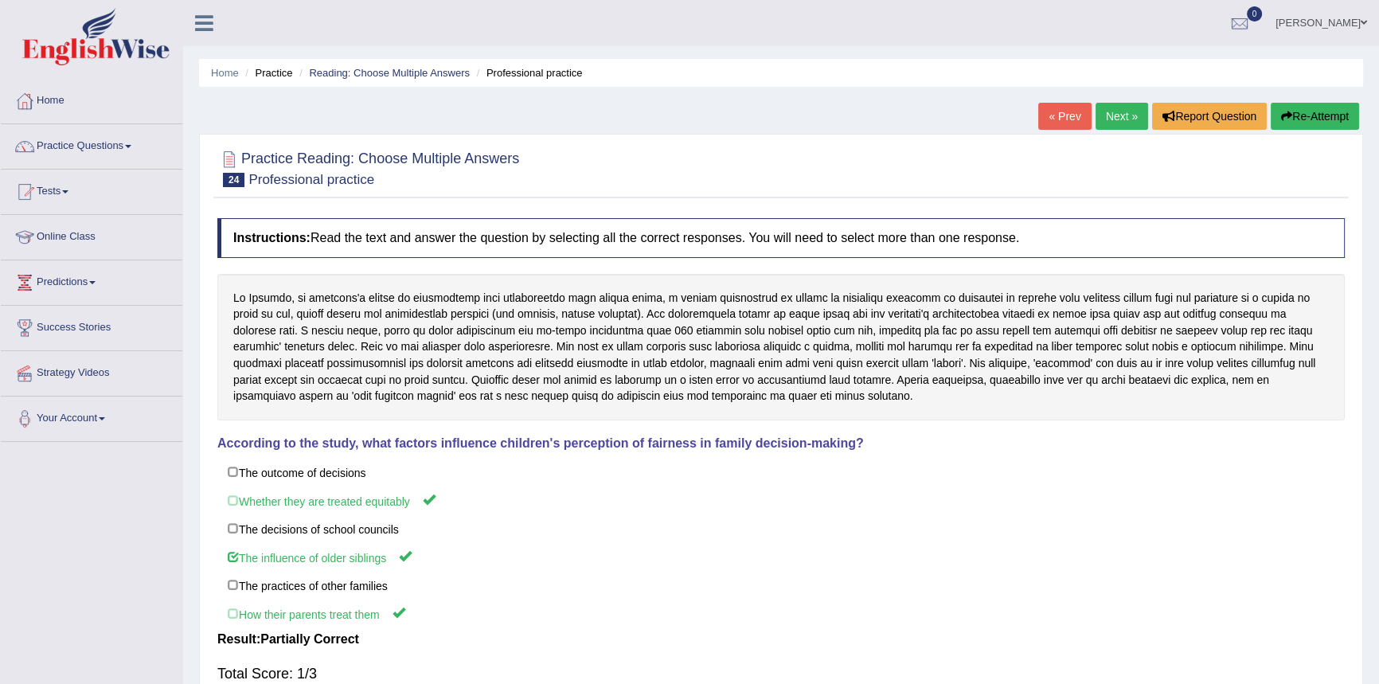
click at [1103, 111] on link "Next »" at bounding box center [1122, 116] width 53 height 27
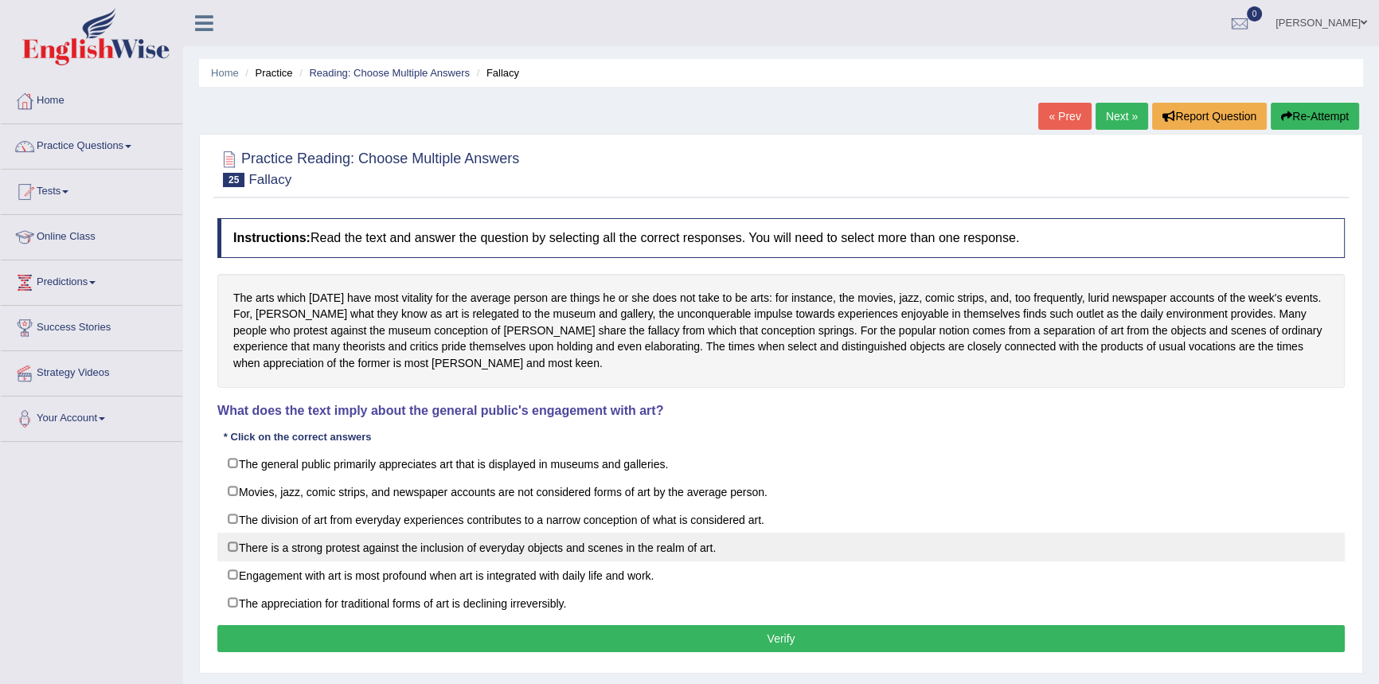
click at [254, 542] on label "There is a strong protest against the inclusion of everyday objects and scenes …" at bounding box center [780, 547] width 1127 height 29
checkbox input "true"
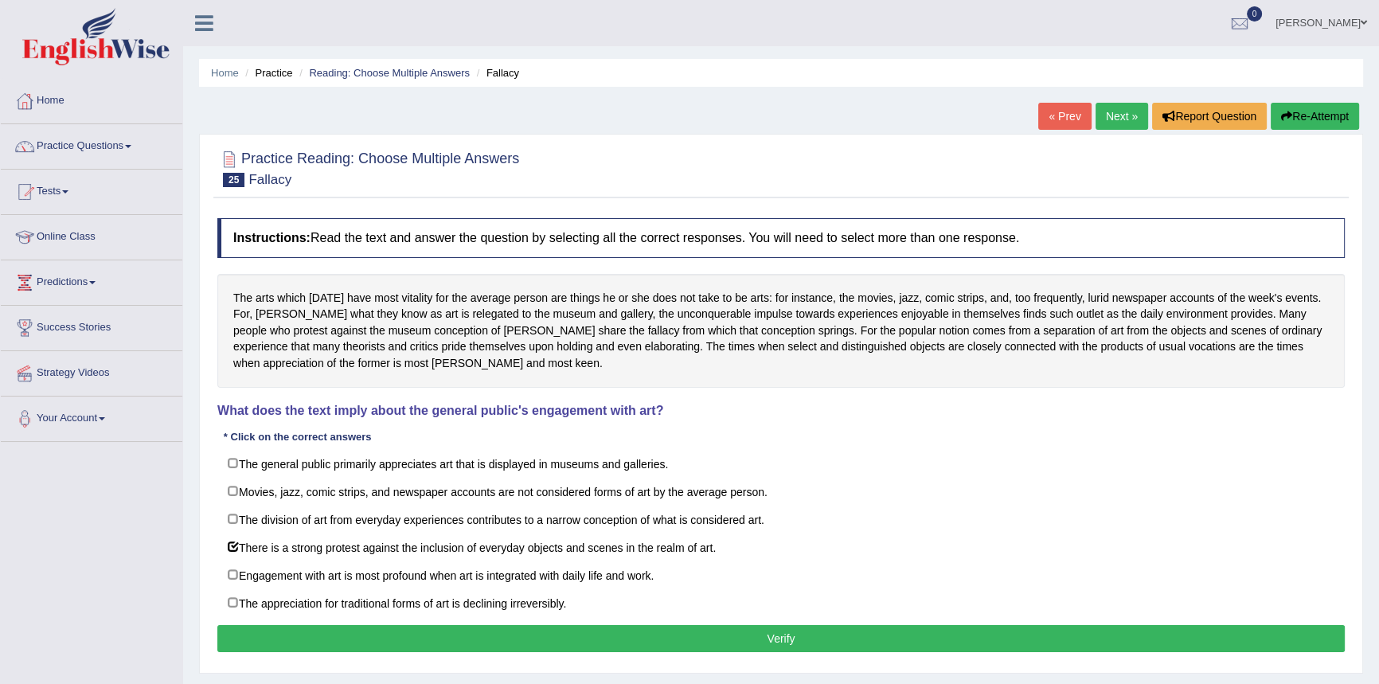
click at [483, 641] on button "Verify" at bounding box center [780, 638] width 1127 height 27
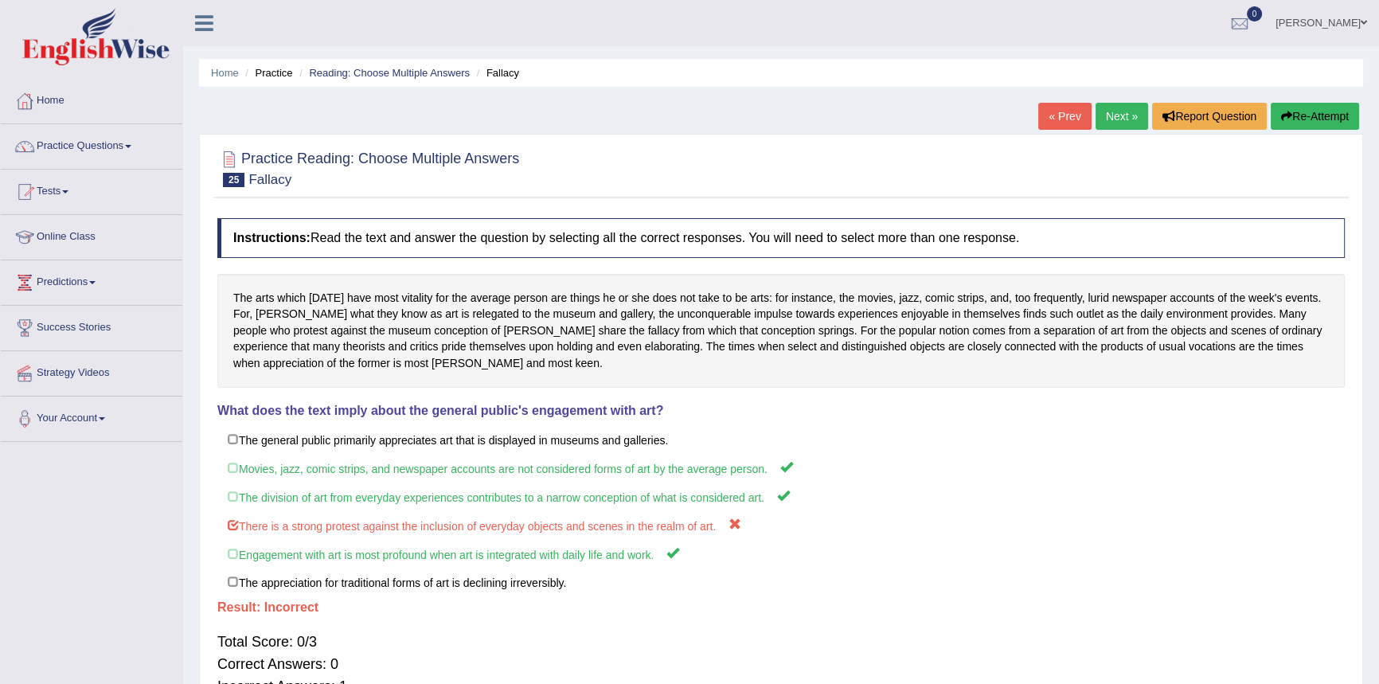
click at [1107, 123] on link "Next »" at bounding box center [1122, 116] width 53 height 27
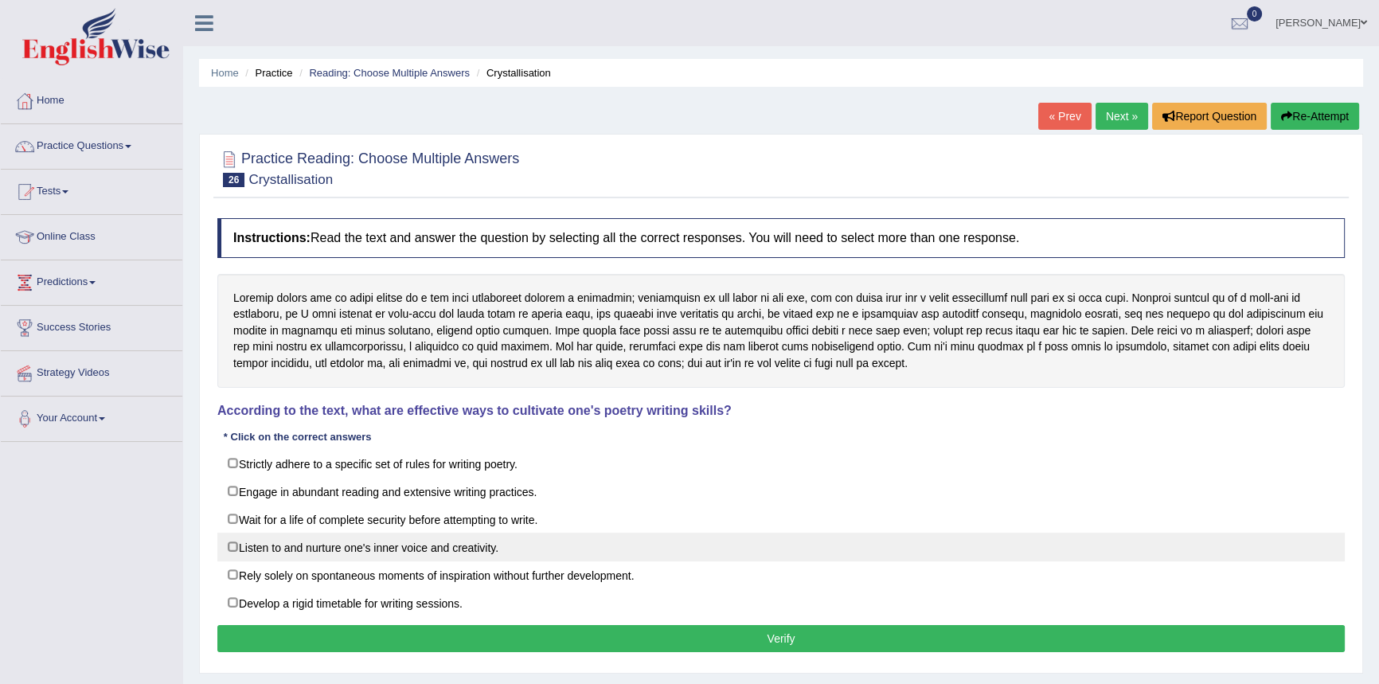
click at [273, 547] on label "Listen to and nurture one's inner voice and creativity." at bounding box center [780, 547] width 1127 height 29
checkbox input "true"
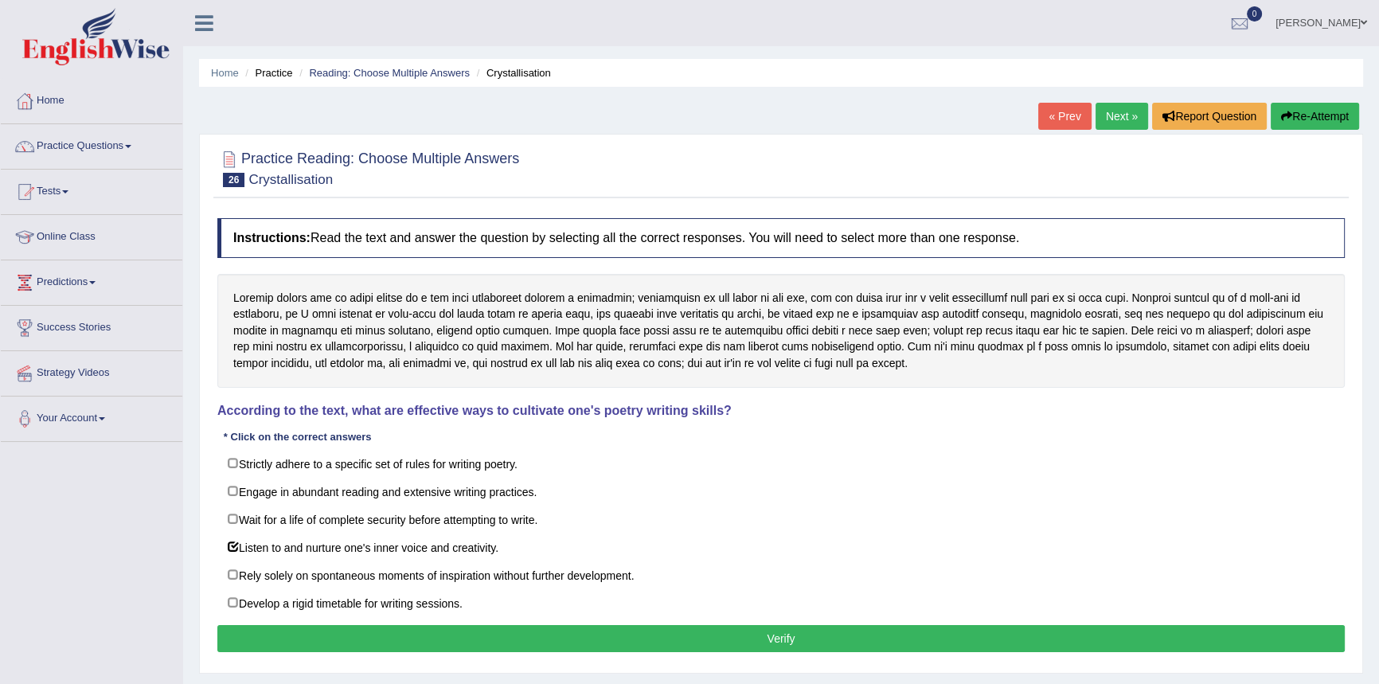
click at [542, 635] on button "Verify" at bounding box center [780, 638] width 1127 height 27
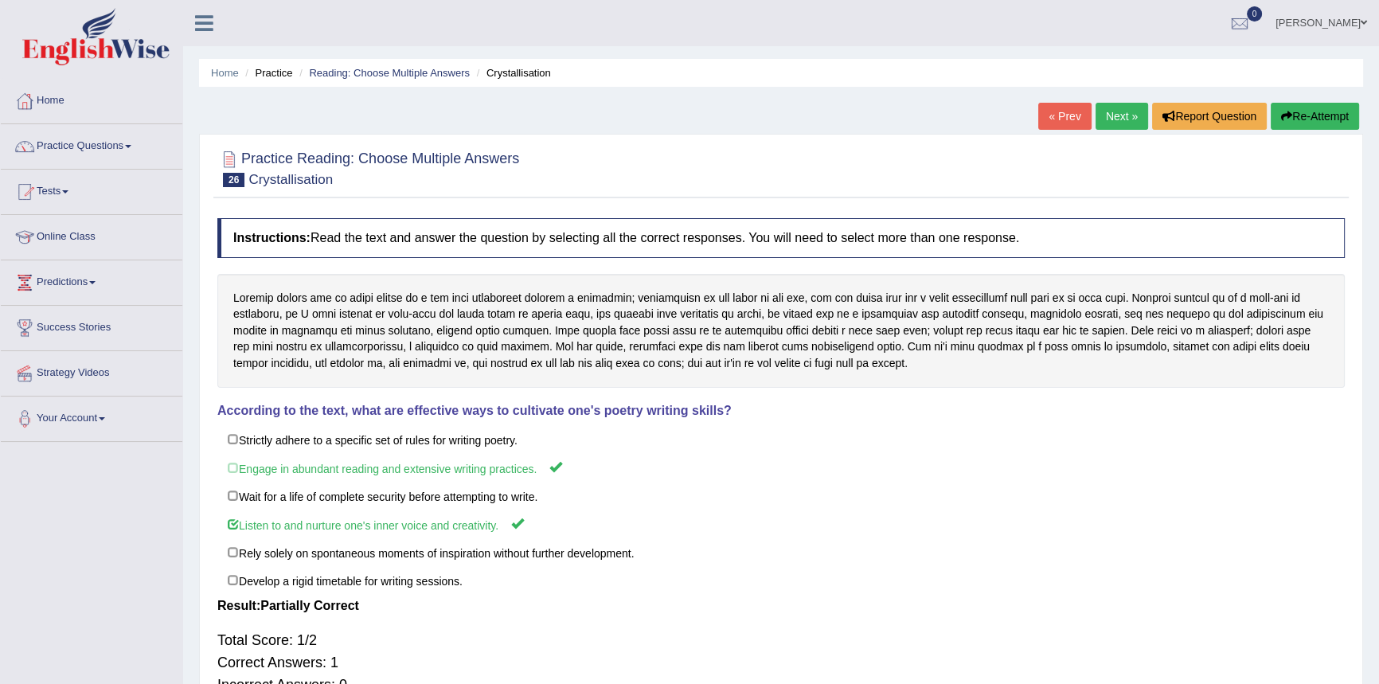
click at [1113, 119] on link "Next »" at bounding box center [1122, 116] width 53 height 27
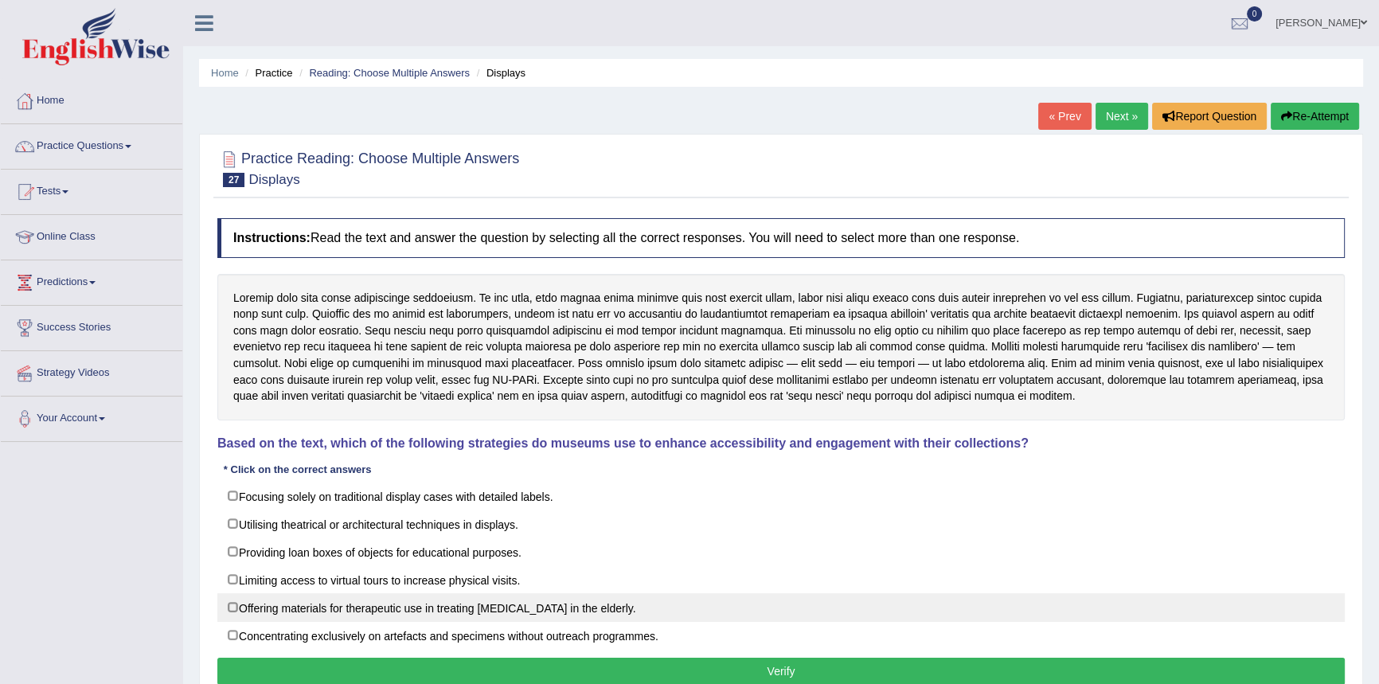
drag, startPoint x: 297, startPoint y: 575, endPoint x: 391, endPoint y: 605, distance: 98.7
click at [303, 576] on label "Limiting access to virtual tours to increase physical visits." at bounding box center [780, 579] width 1127 height 29
checkbox input "true"
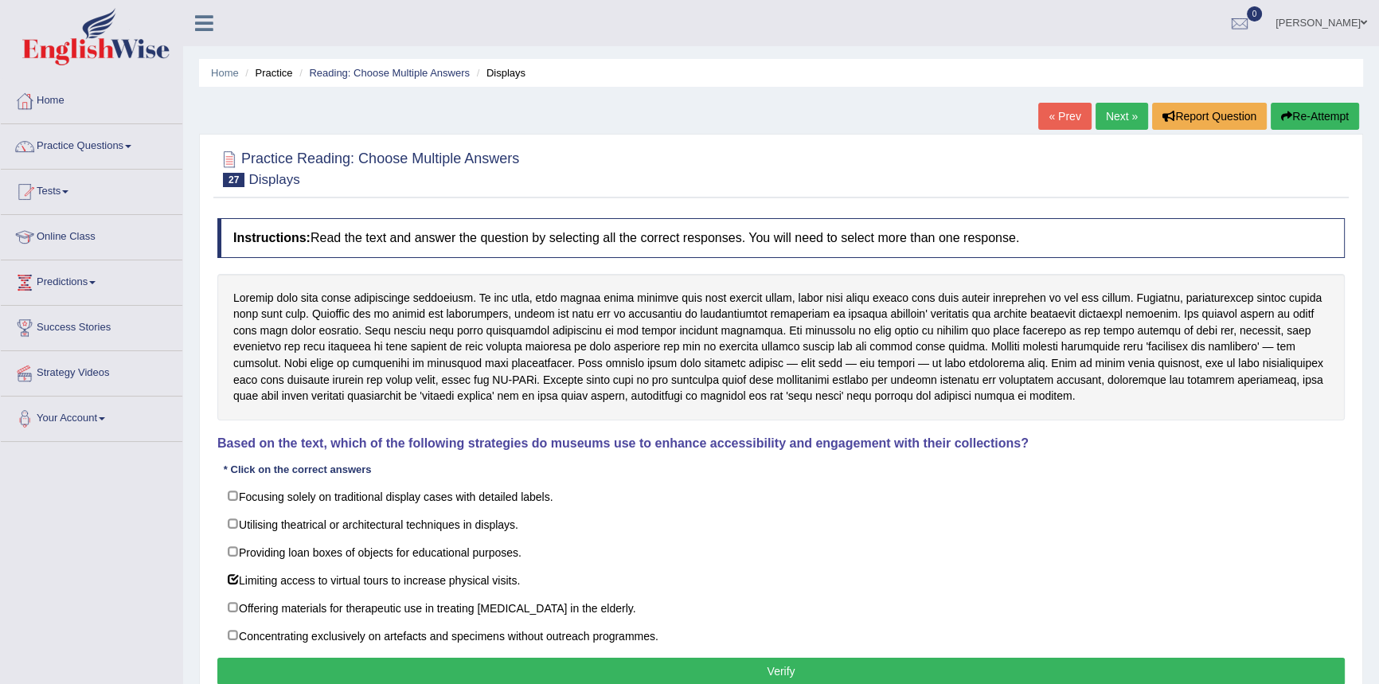
click at [604, 664] on button "Verify" at bounding box center [780, 671] width 1127 height 27
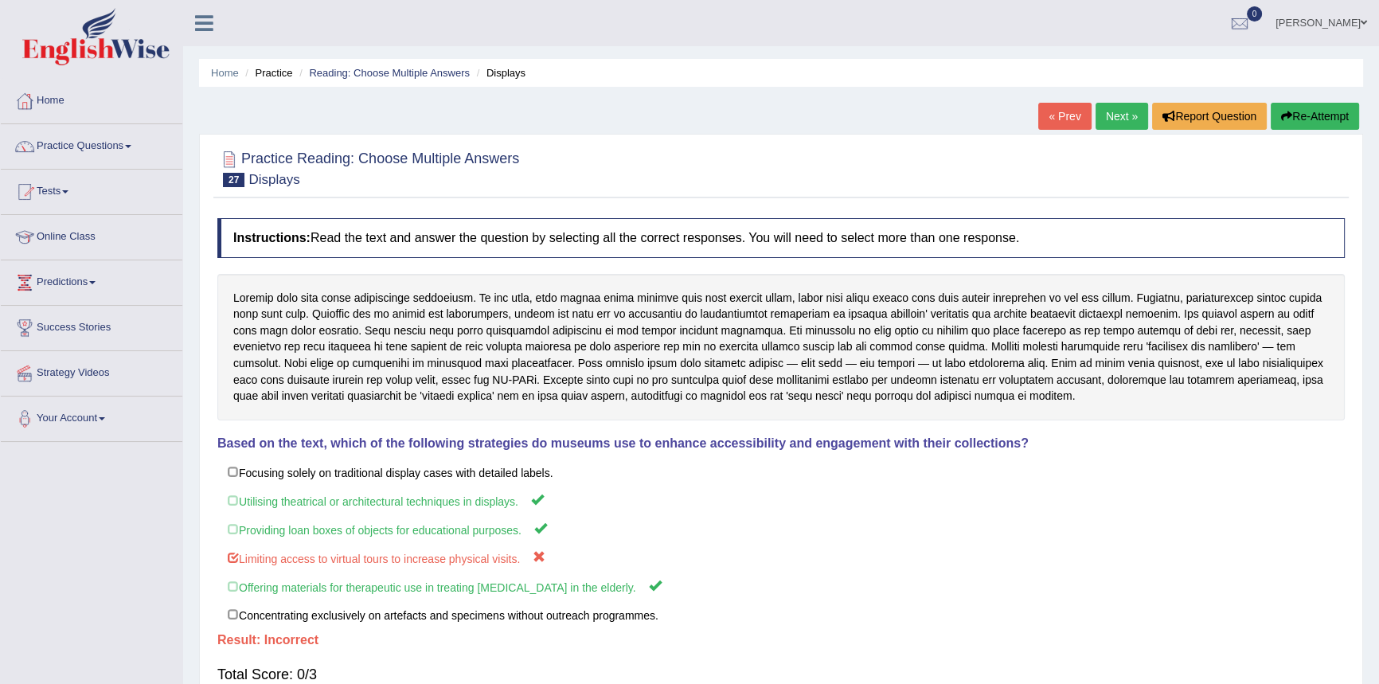
click at [1107, 111] on link "Next »" at bounding box center [1122, 116] width 53 height 27
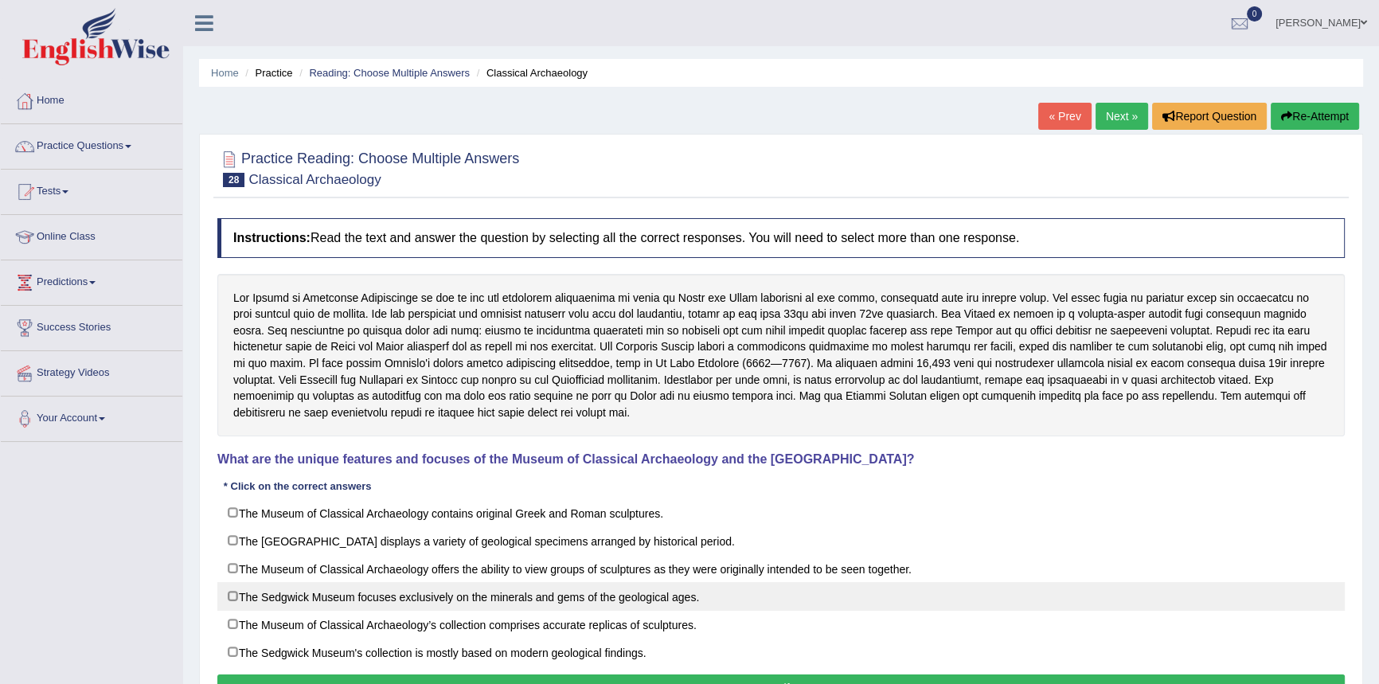
click at [318, 597] on label "The Sedgwick Museum focuses exclusively on the minerals and gems of the geologi…" at bounding box center [780, 596] width 1127 height 29
checkbox input "true"
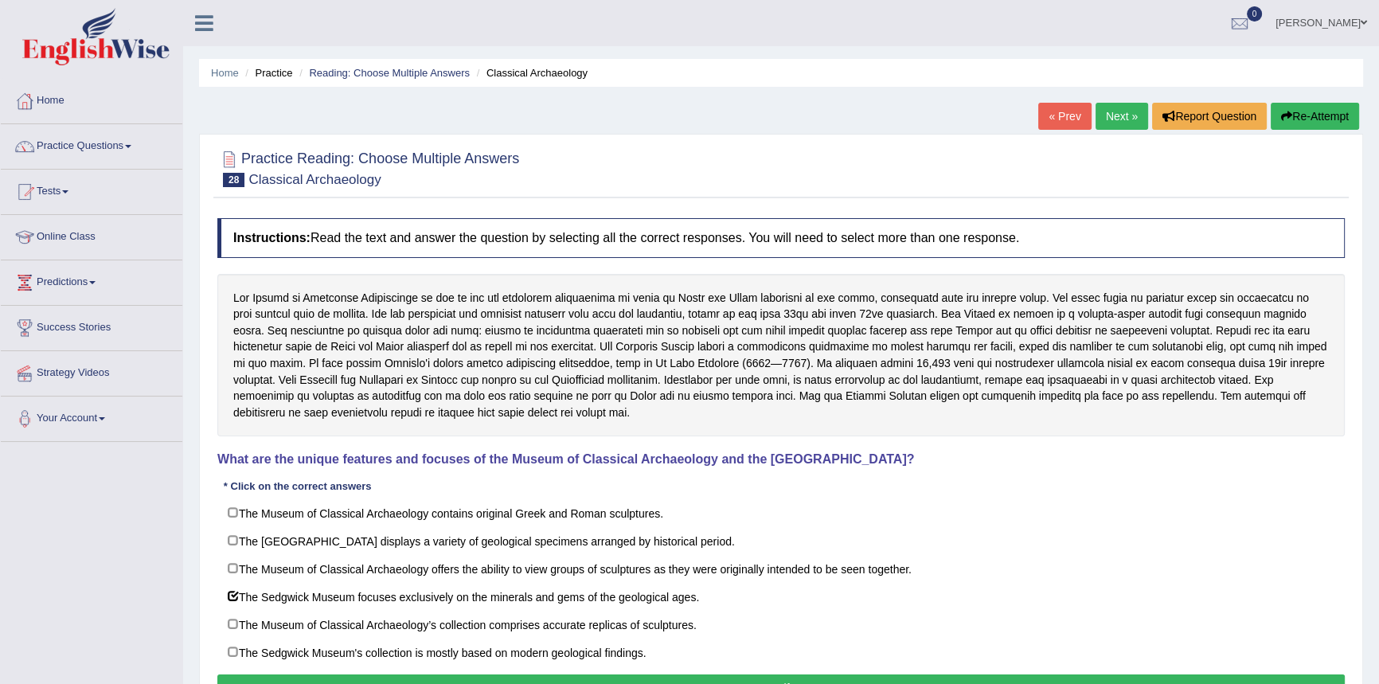
click at [700, 677] on button "Verify" at bounding box center [780, 687] width 1127 height 27
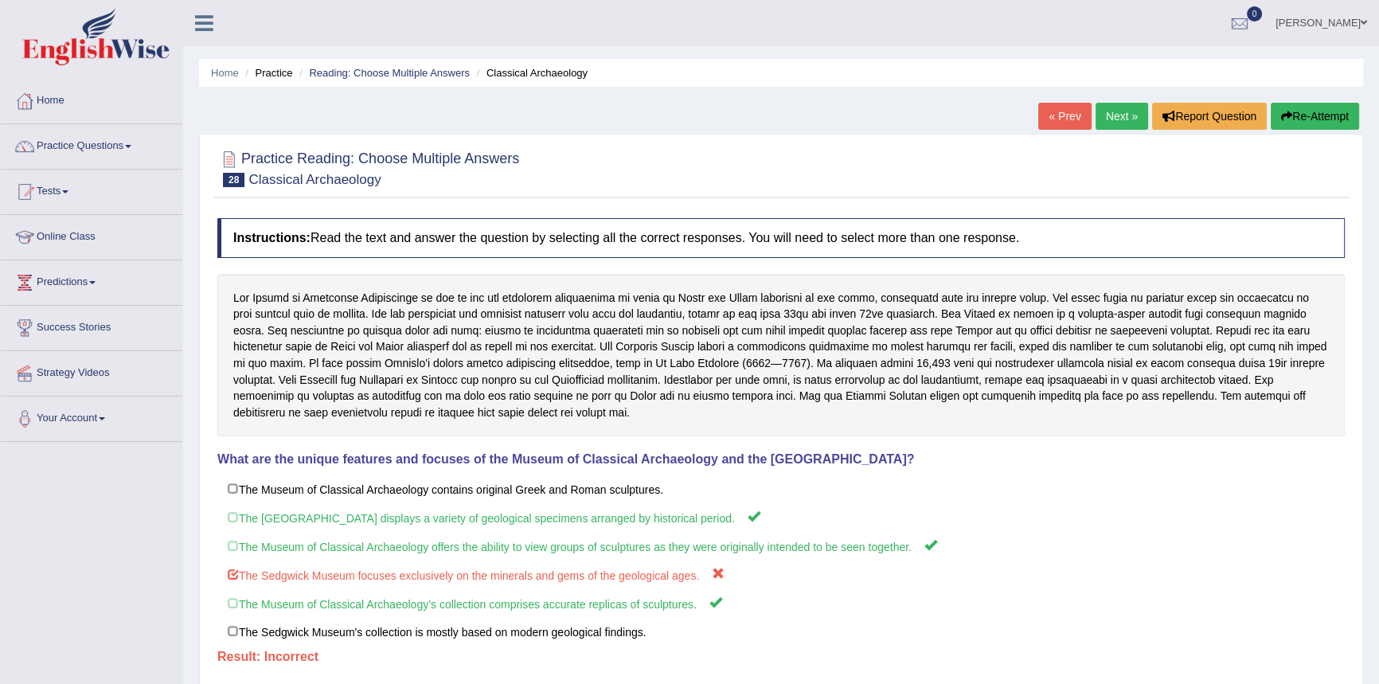
drag, startPoint x: 1108, startPoint y: 115, endPoint x: 1072, endPoint y: 170, distance: 65.6
click at [1109, 112] on link "Next »" at bounding box center [1122, 116] width 53 height 27
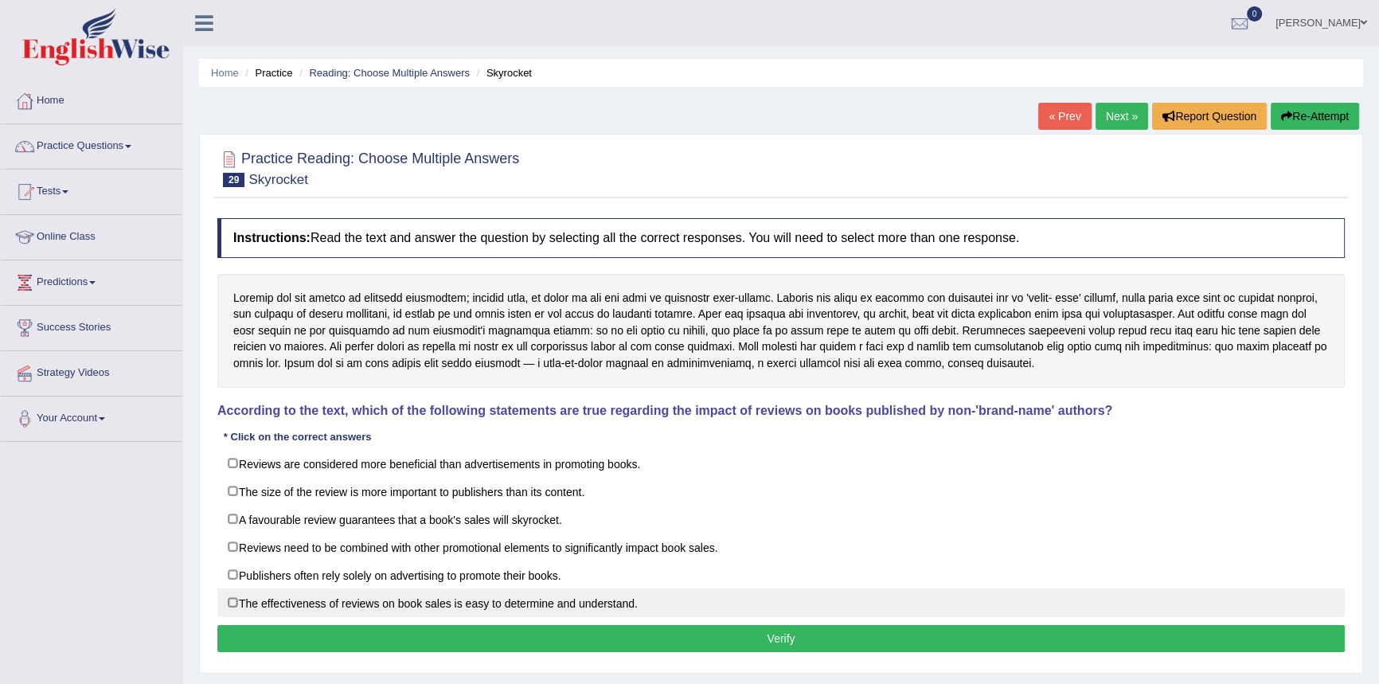
drag, startPoint x: 279, startPoint y: 547, endPoint x: 443, endPoint y: 603, distance: 174.0
click at [282, 547] on label "Reviews need to be combined with other promotional elements to significantly im…" at bounding box center [780, 547] width 1127 height 29
checkbox input "true"
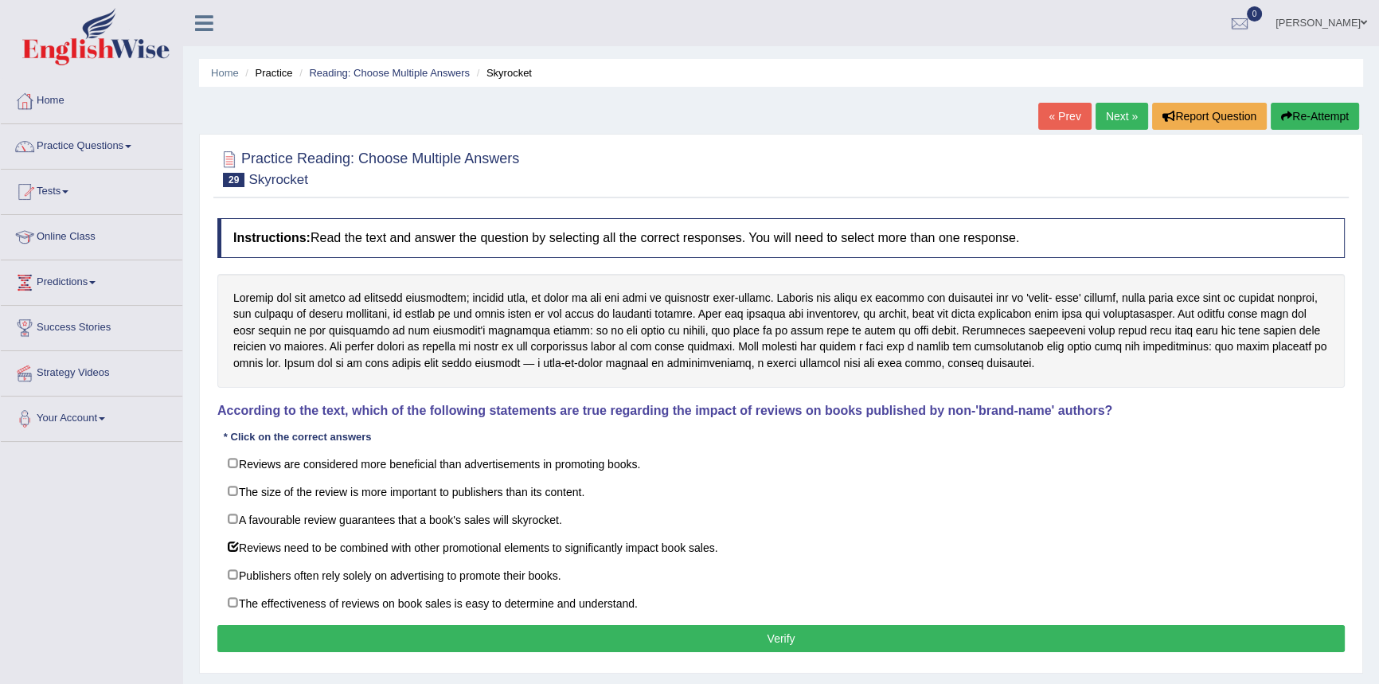
drag, startPoint x: 621, startPoint y: 627, endPoint x: 677, endPoint y: 622, distance: 56.0
click at [623, 627] on button "Verify" at bounding box center [780, 638] width 1127 height 27
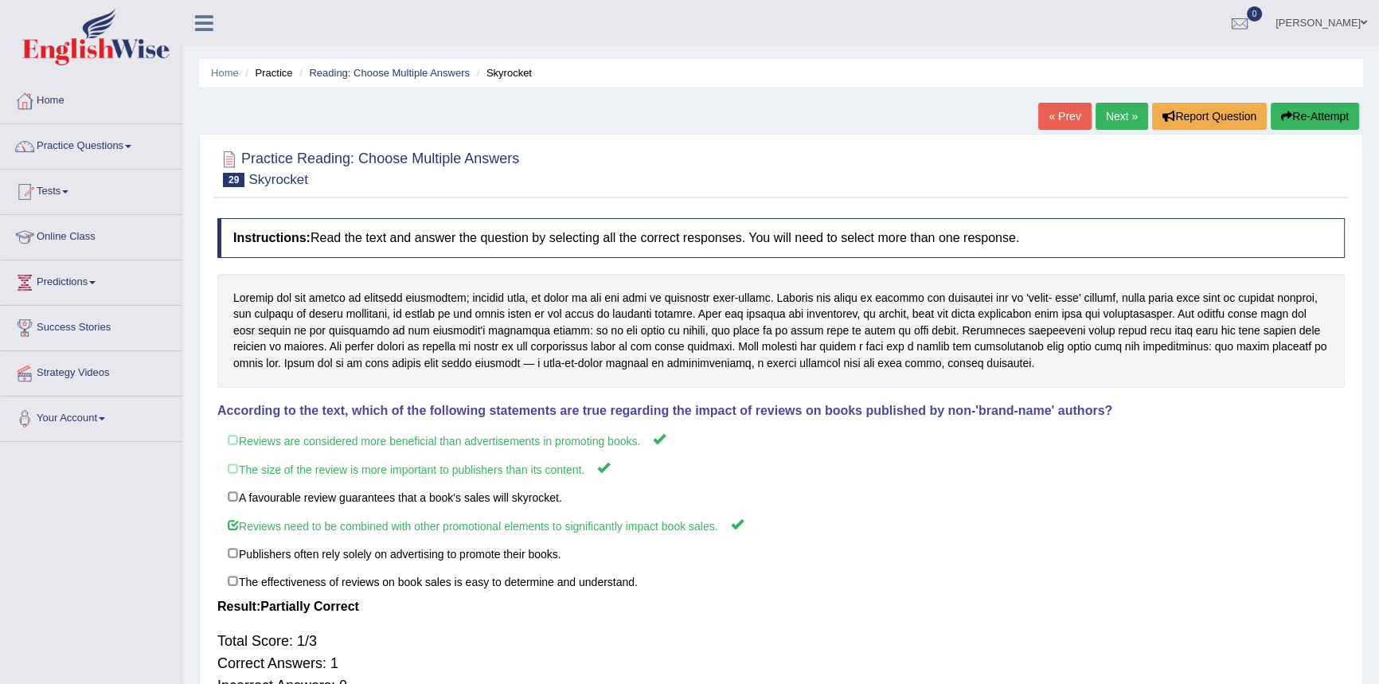
click at [1107, 116] on link "Next »" at bounding box center [1122, 116] width 53 height 27
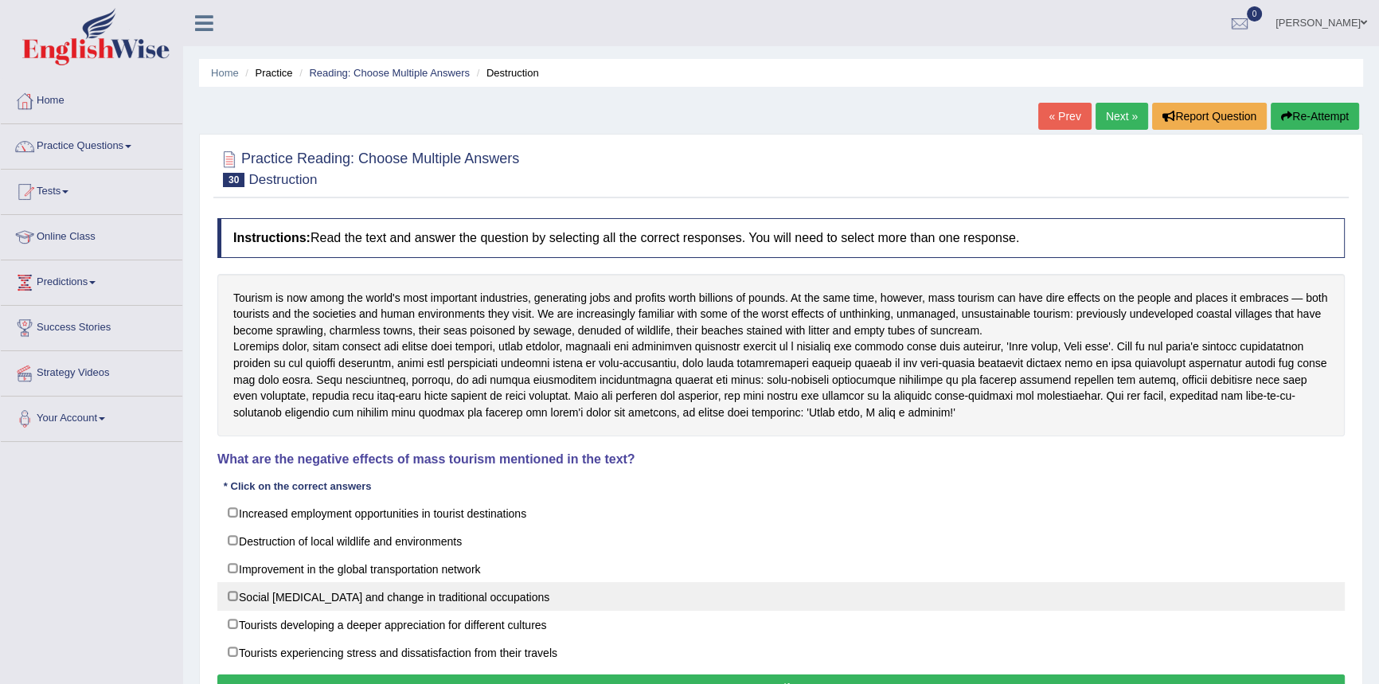
click at [265, 611] on label "Social [MEDICAL_DATA] and change in traditional occupations" at bounding box center [780, 596] width 1127 height 29
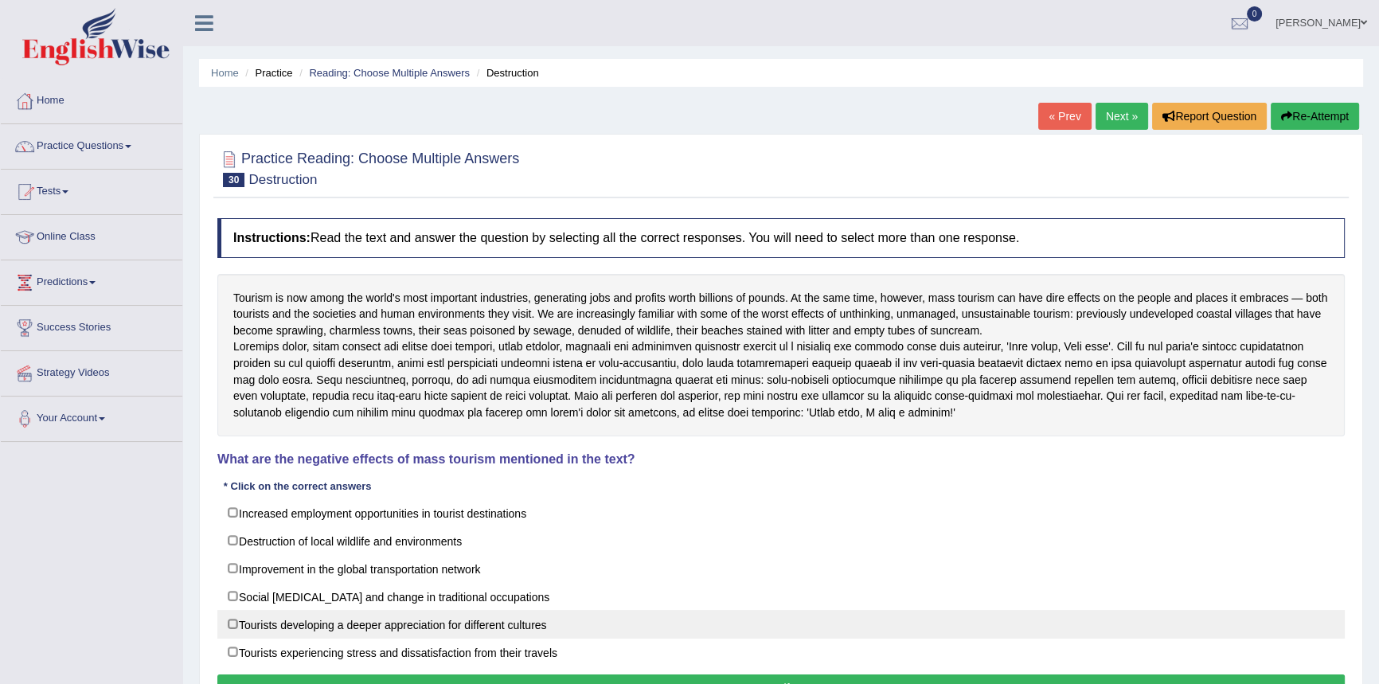
checkbox input "true"
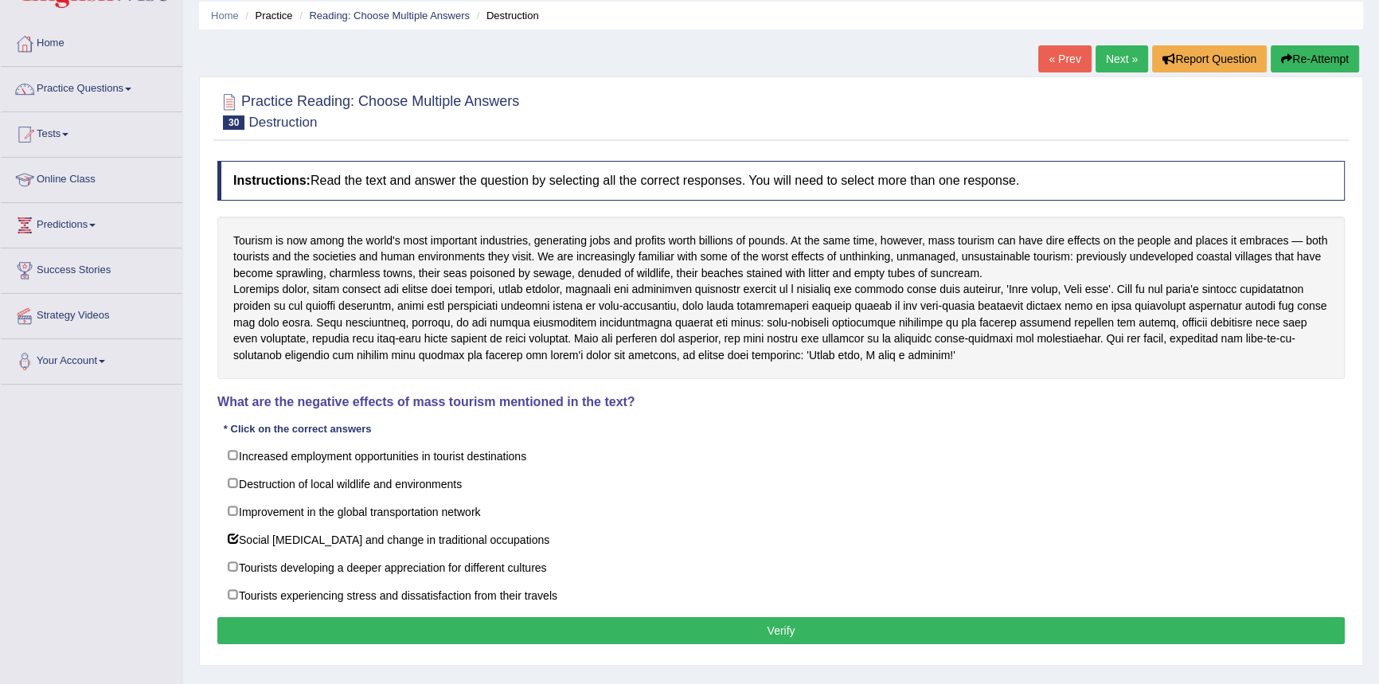
scroll to position [144, 0]
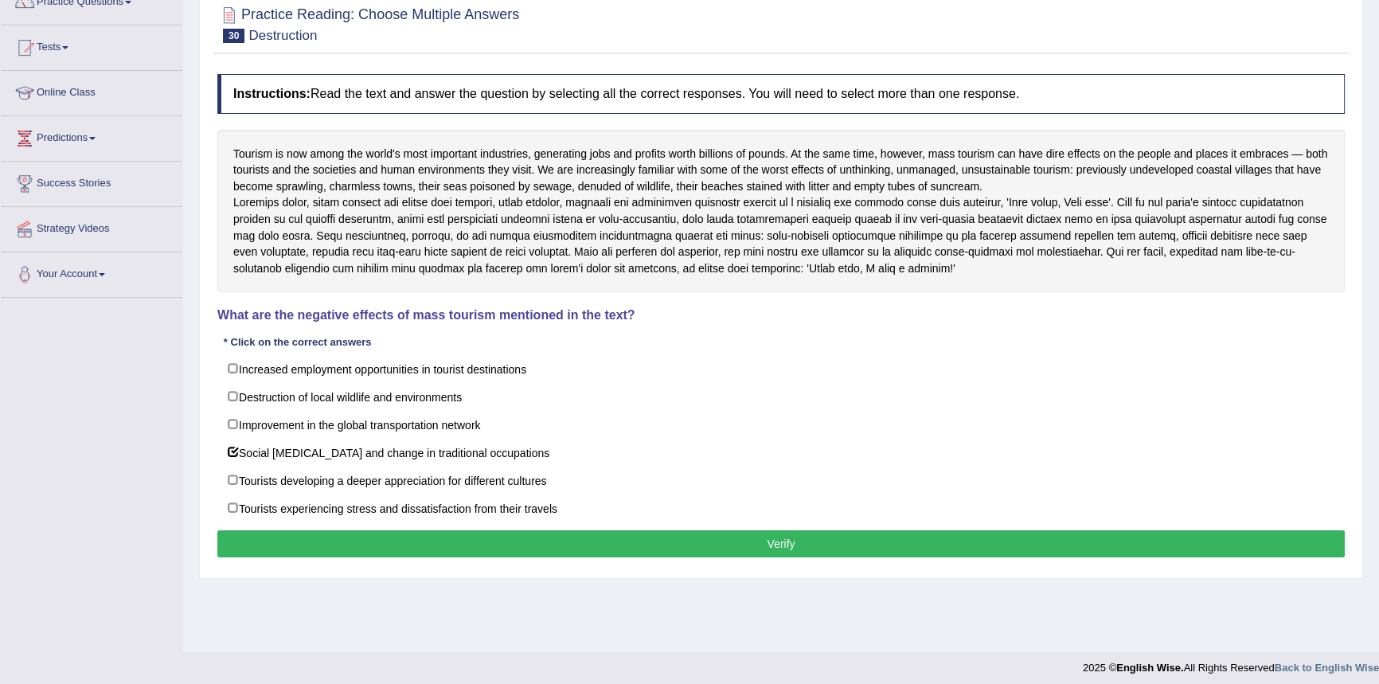
click at [694, 557] on button "Verify" at bounding box center [780, 543] width 1127 height 27
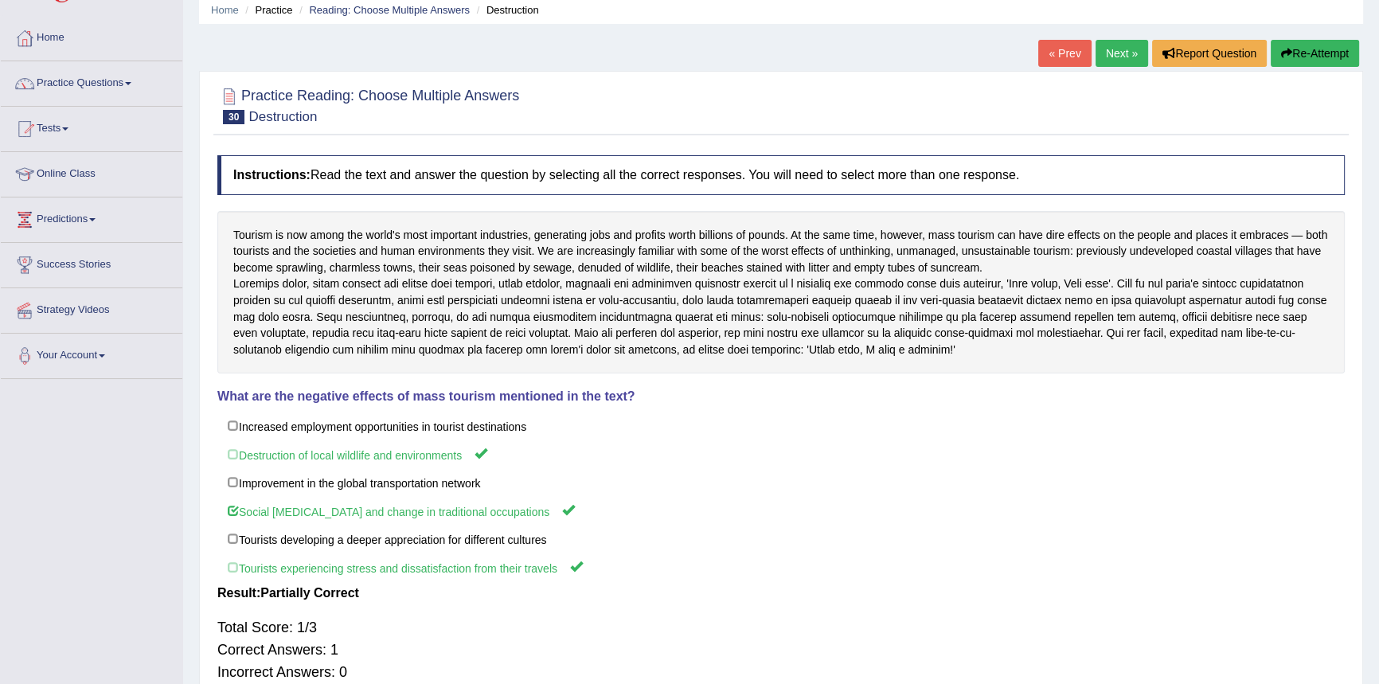
scroll to position [0, 0]
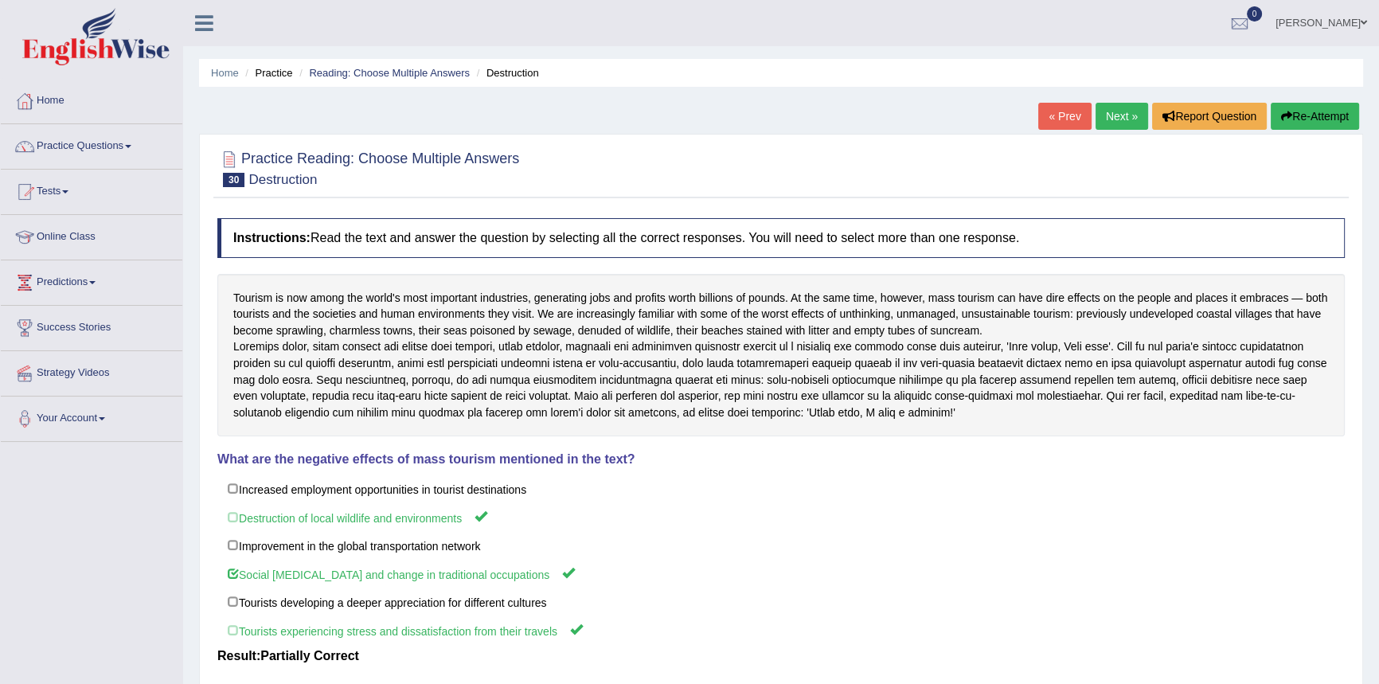
click at [1103, 115] on link "Next »" at bounding box center [1122, 116] width 53 height 27
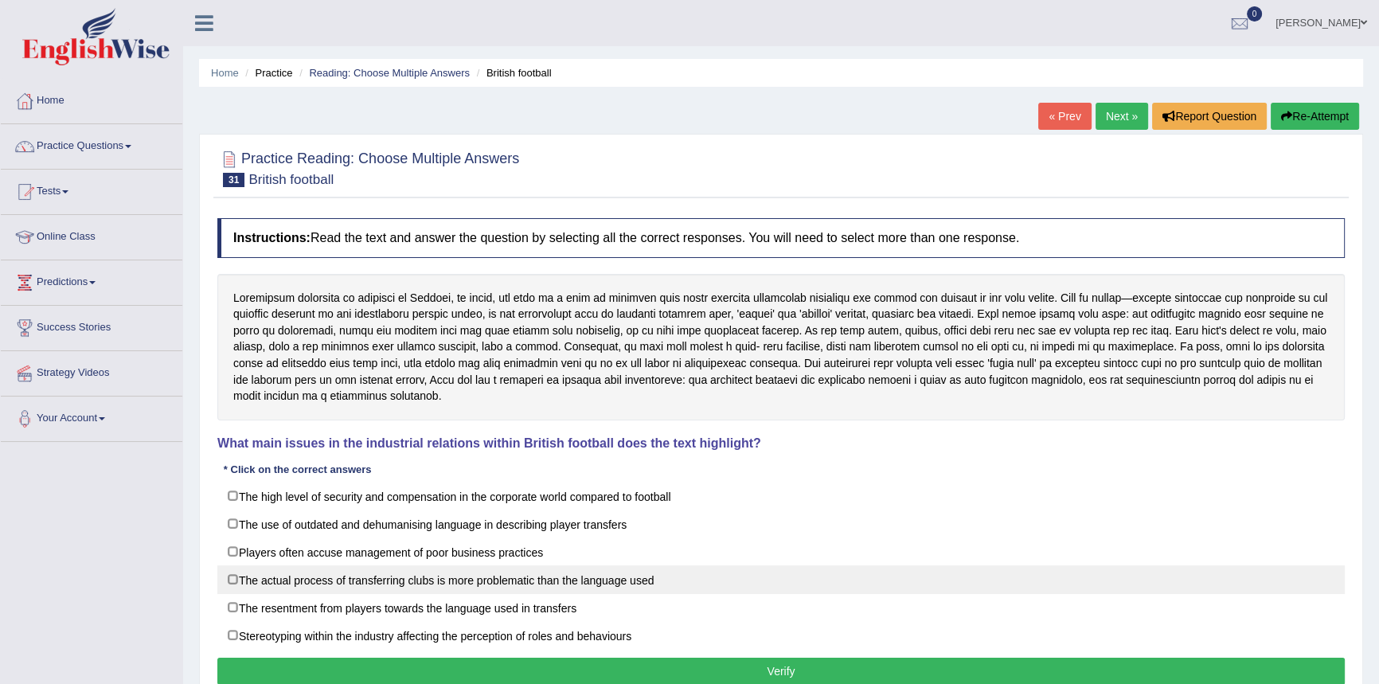
drag, startPoint x: 279, startPoint y: 574, endPoint x: 412, endPoint y: 611, distance: 138.1
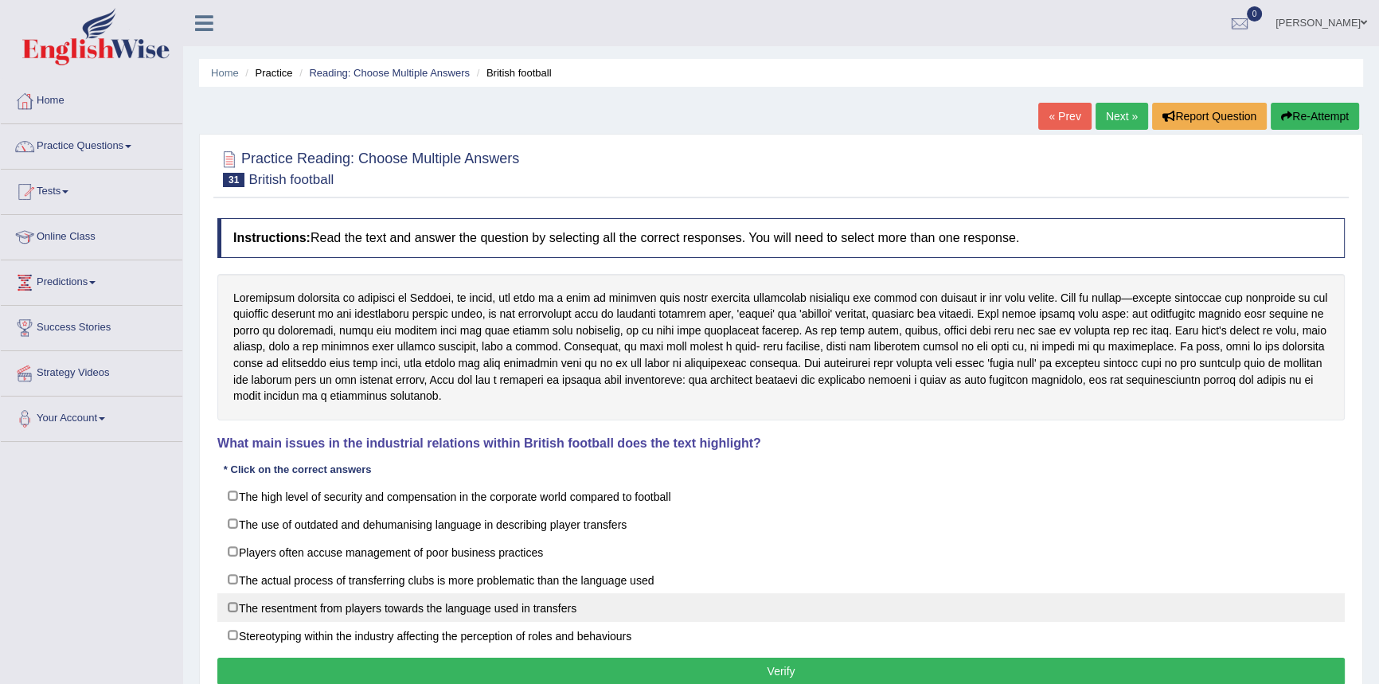
click at [279, 574] on label "The actual process of transferring clubs is more problematic than the language …" at bounding box center [780, 579] width 1127 height 29
checkbox input "true"
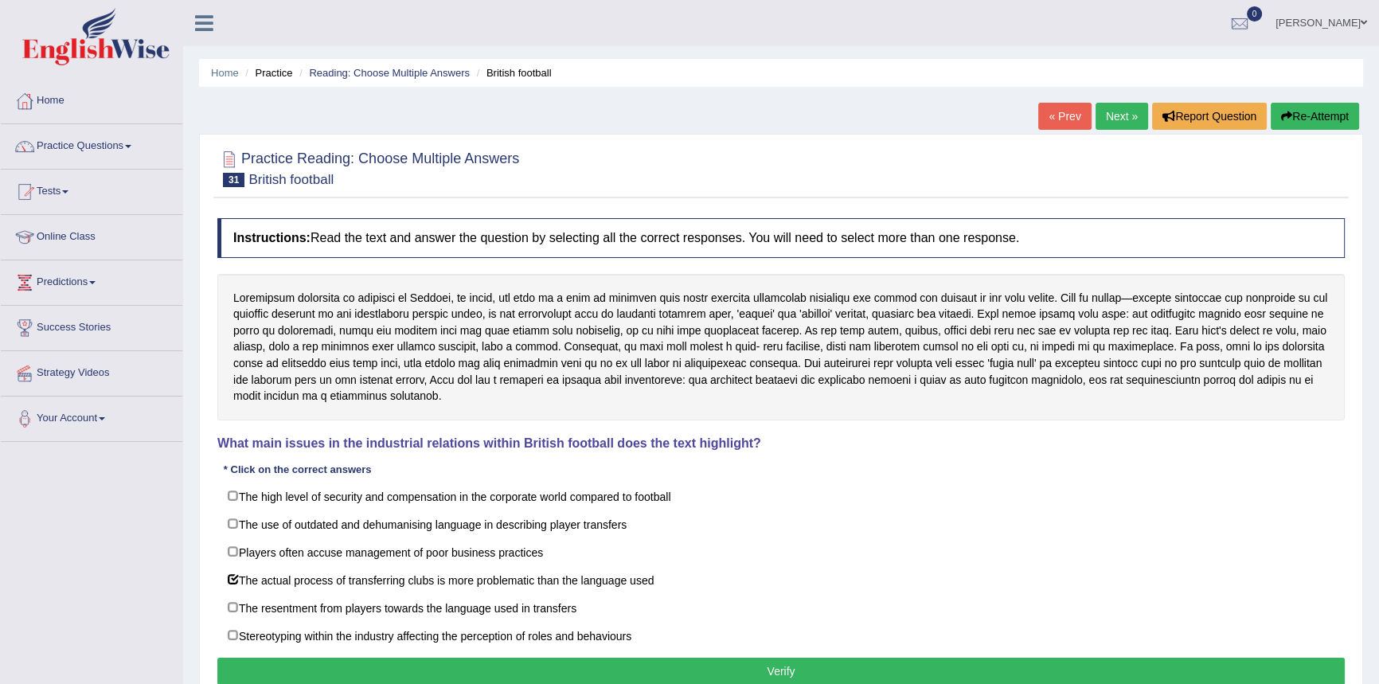
click at [682, 661] on button "Verify" at bounding box center [780, 671] width 1127 height 27
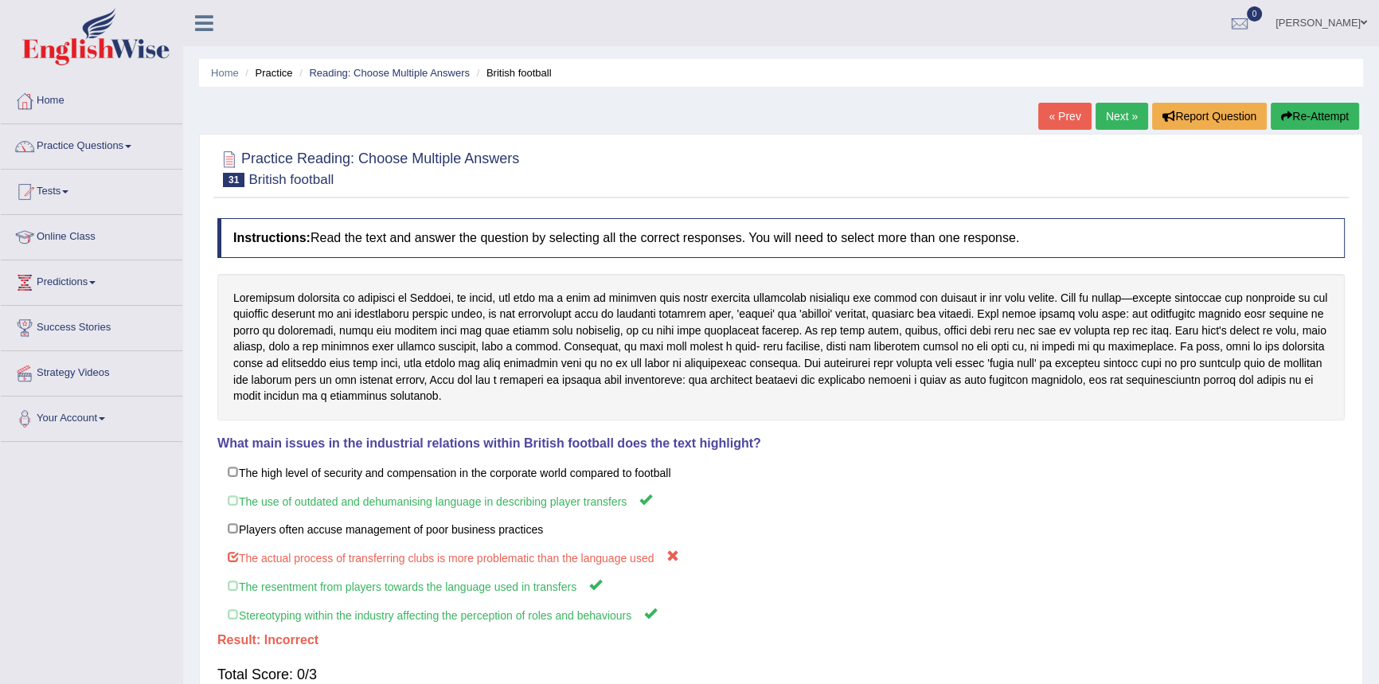
click at [1116, 115] on link "Next »" at bounding box center [1122, 116] width 53 height 27
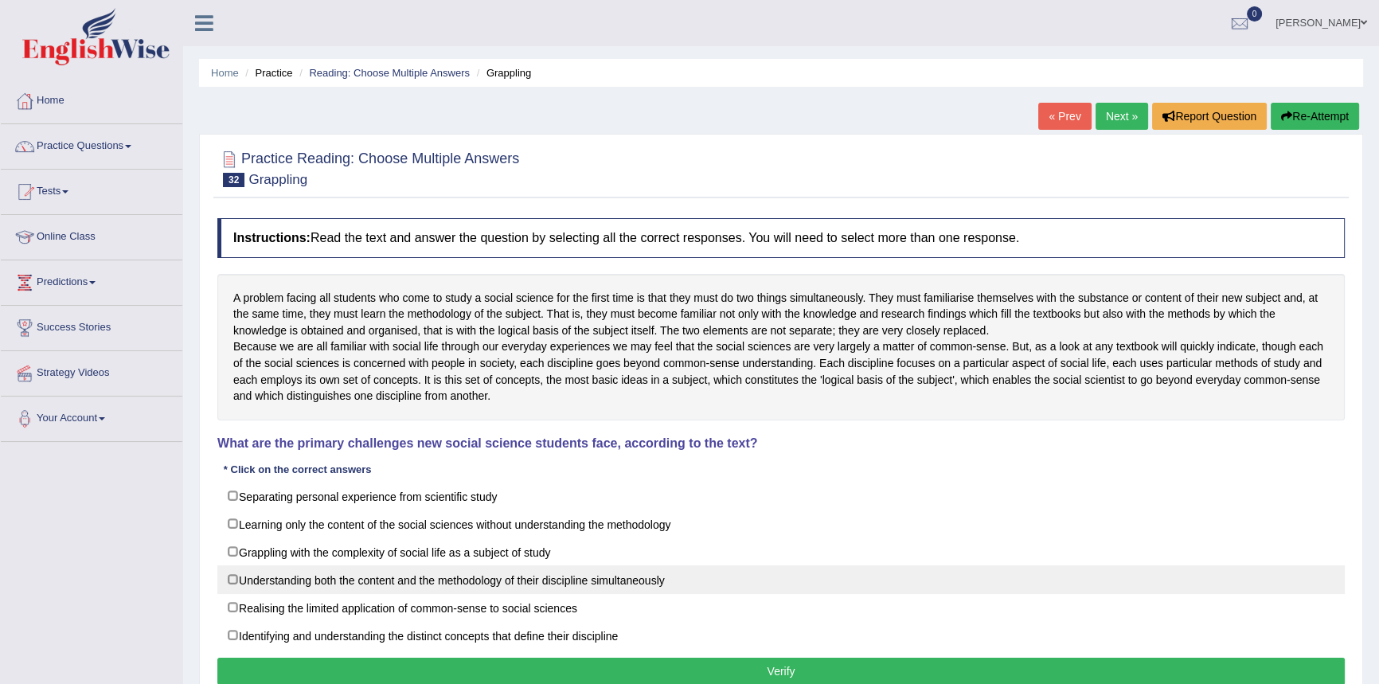
drag, startPoint x: 290, startPoint y: 596, endPoint x: 418, endPoint y: 632, distance: 133.1
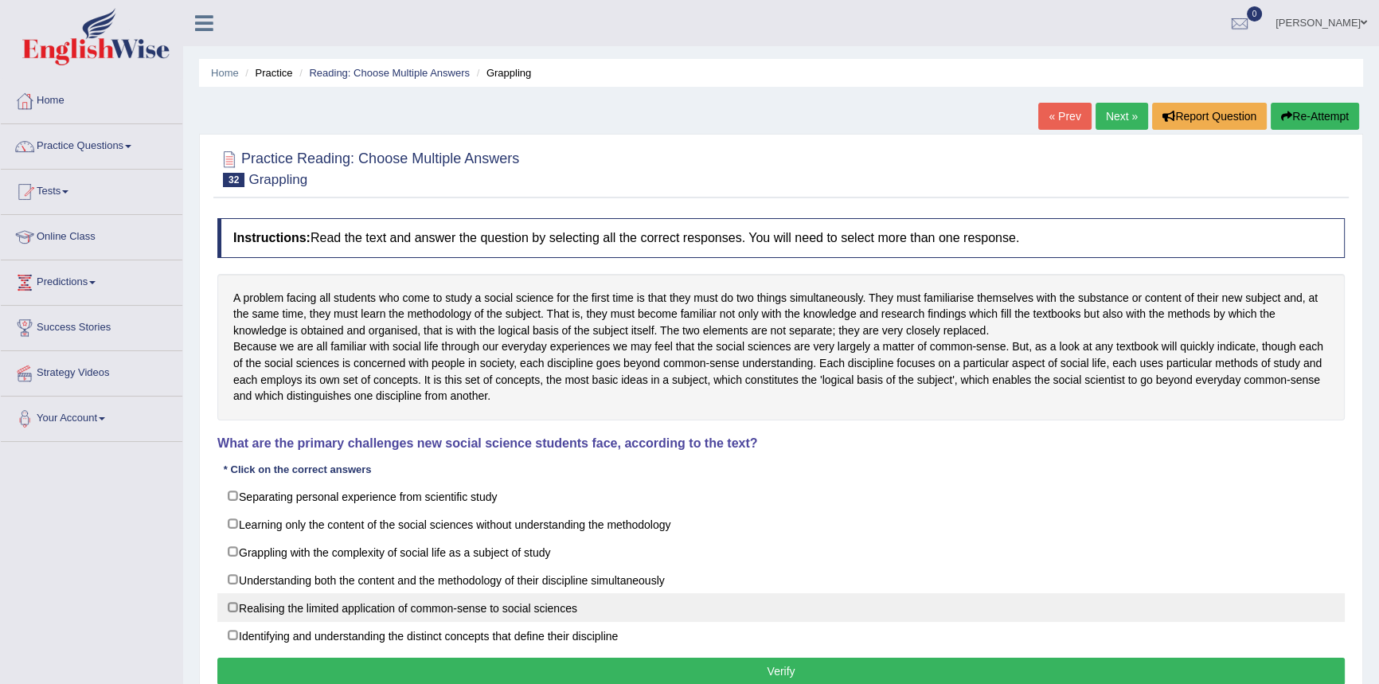
click at [291, 594] on label "Understanding both the content and the methodology of their discipline simultan…" at bounding box center [780, 579] width 1127 height 29
checkbox input "true"
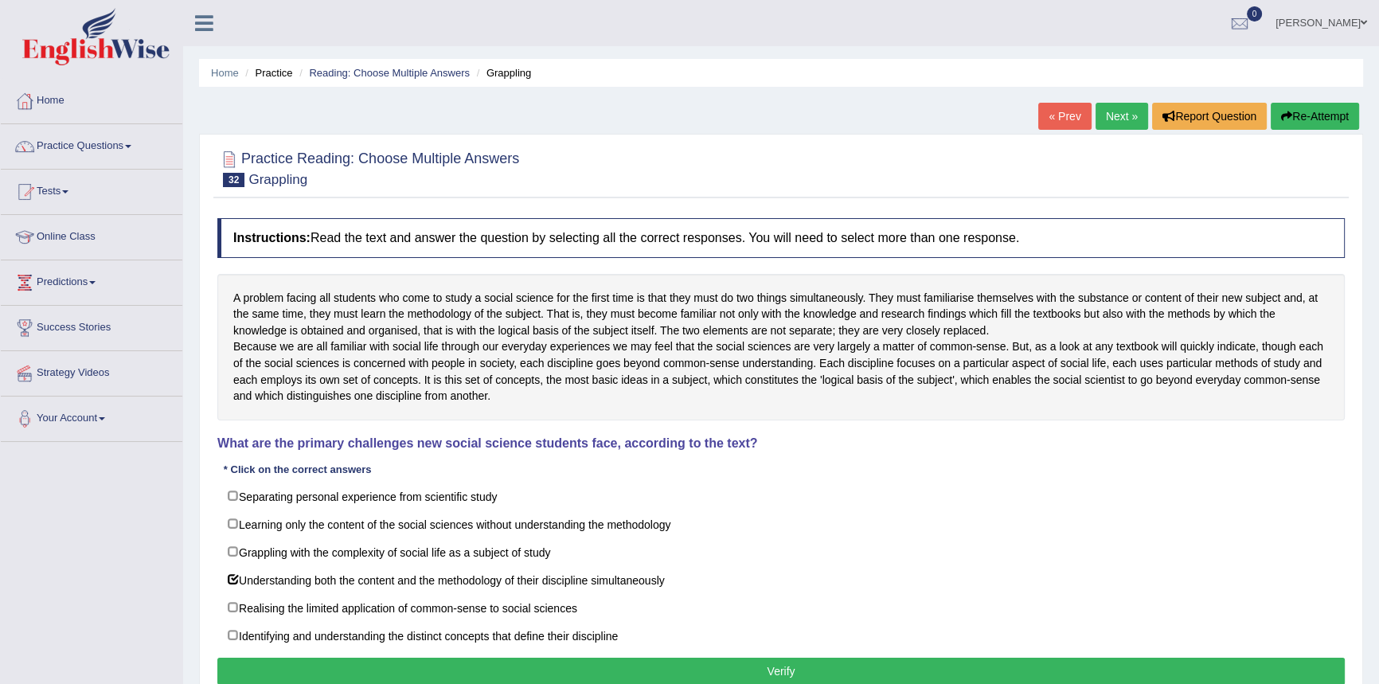
click at [635, 680] on button "Verify" at bounding box center [780, 671] width 1127 height 27
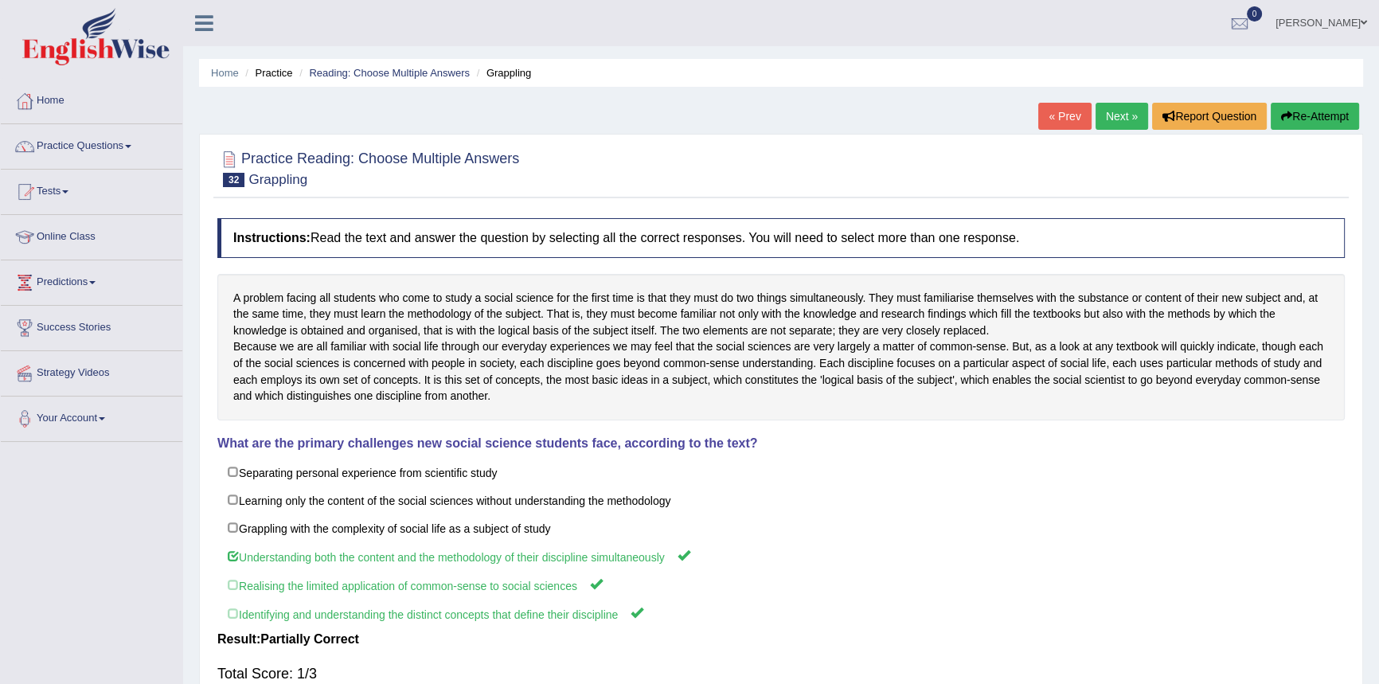
click at [1108, 111] on link "Next »" at bounding box center [1122, 116] width 53 height 27
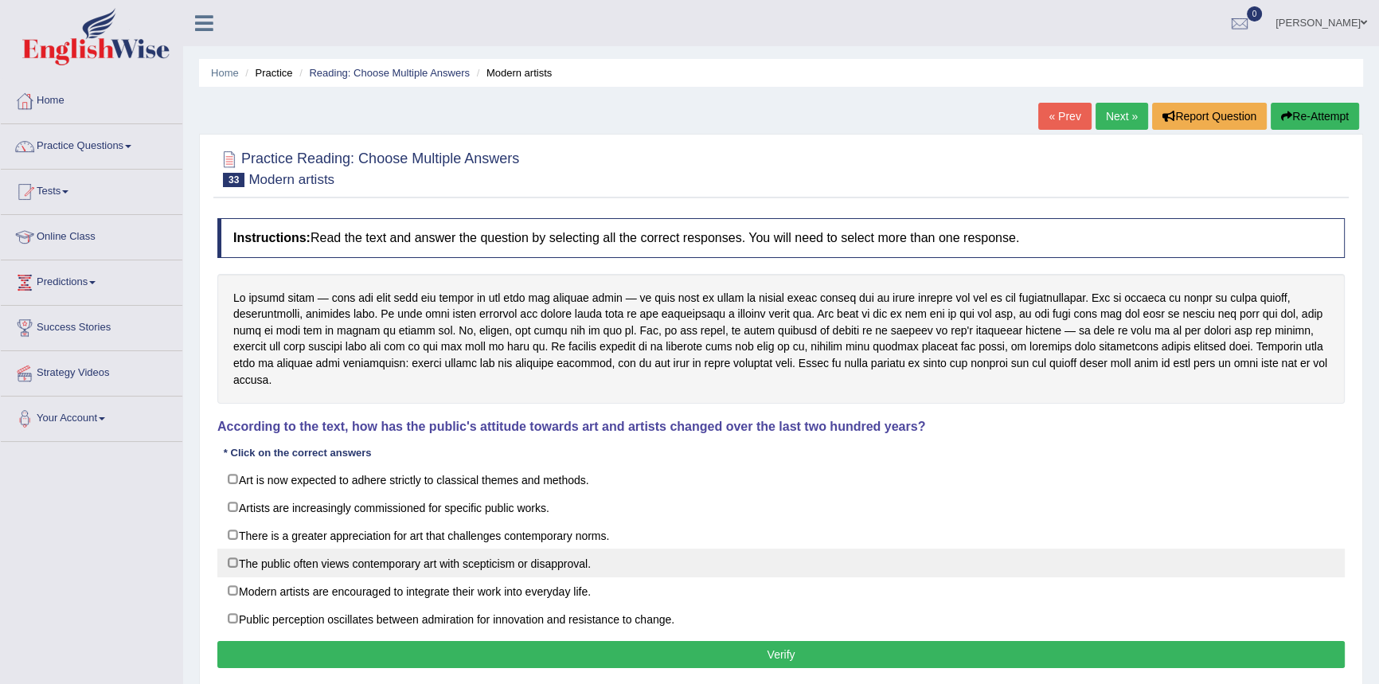
click at [260, 562] on label "The public often views contemporary art with scepticism or disapproval." at bounding box center [780, 563] width 1127 height 29
checkbox input "true"
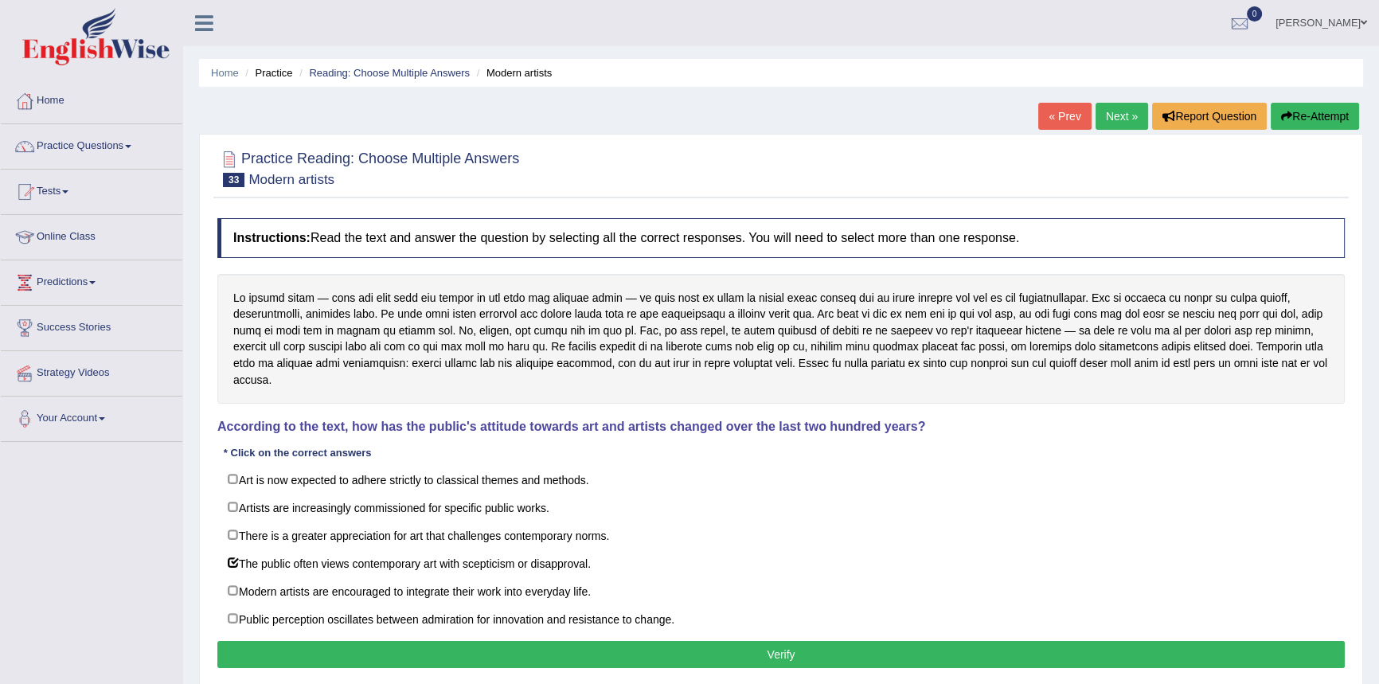
click at [603, 661] on button "Verify" at bounding box center [780, 654] width 1127 height 27
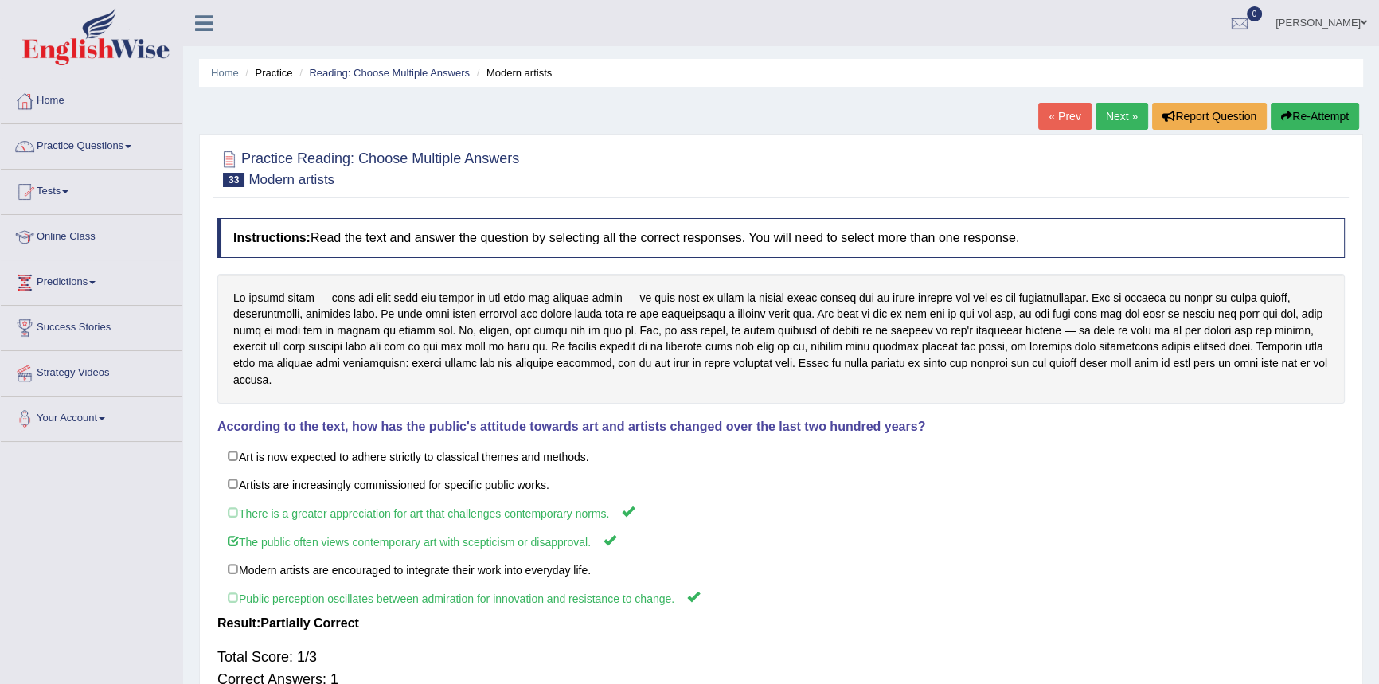
click at [1111, 115] on link "Next »" at bounding box center [1122, 116] width 53 height 27
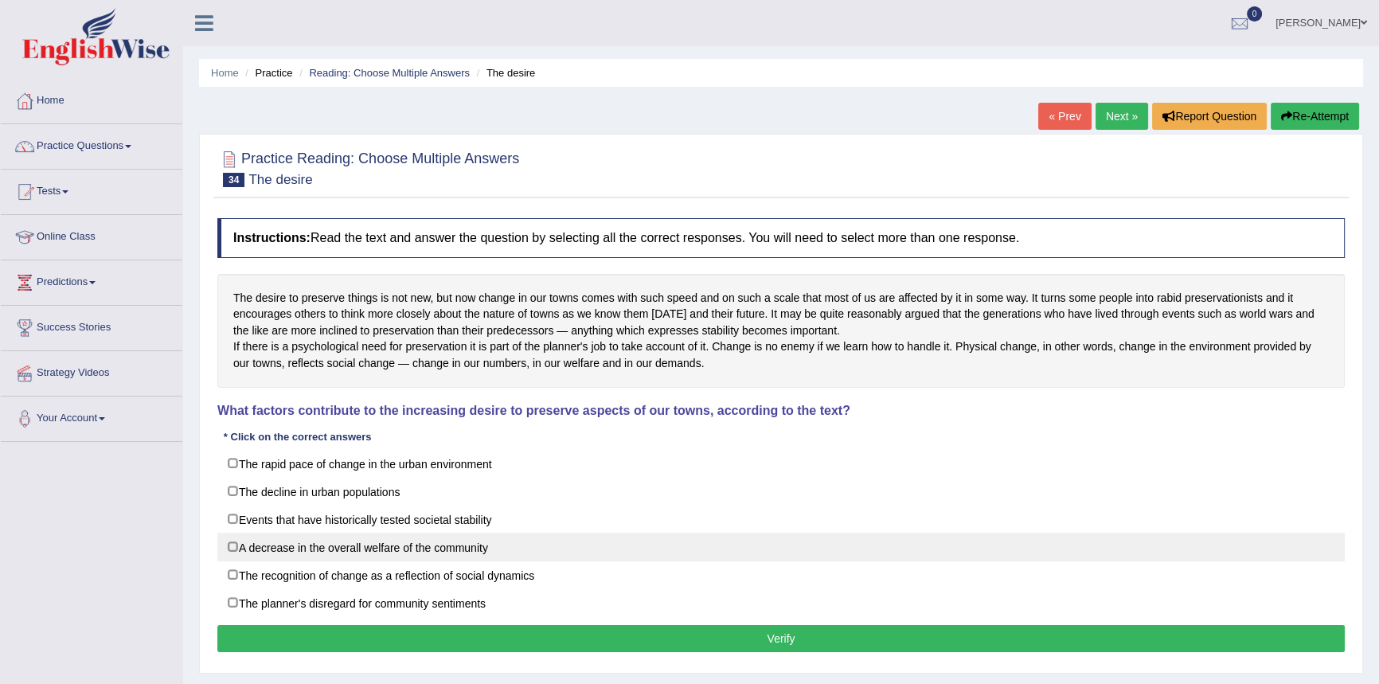
click at [266, 557] on label "A decrease in the overall welfare of the community" at bounding box center [780, 547] width 1127 height 29
checkbox input "true"
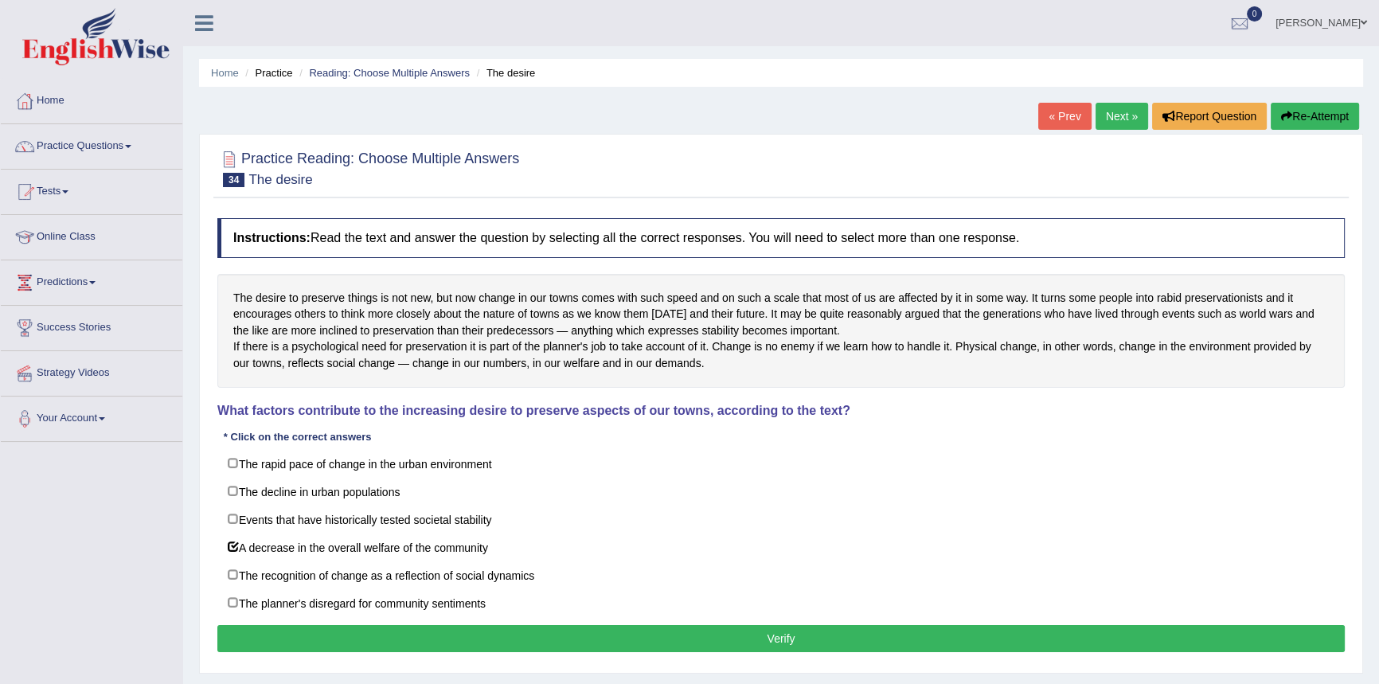
drag, startPoint x: 580, startPoint y: 649, endPoint x: 596, endPoint y: 650, distance: 16.7
click at [580, 649] on button "Verify" at bounding box center [780, 638] width 1127 height 27
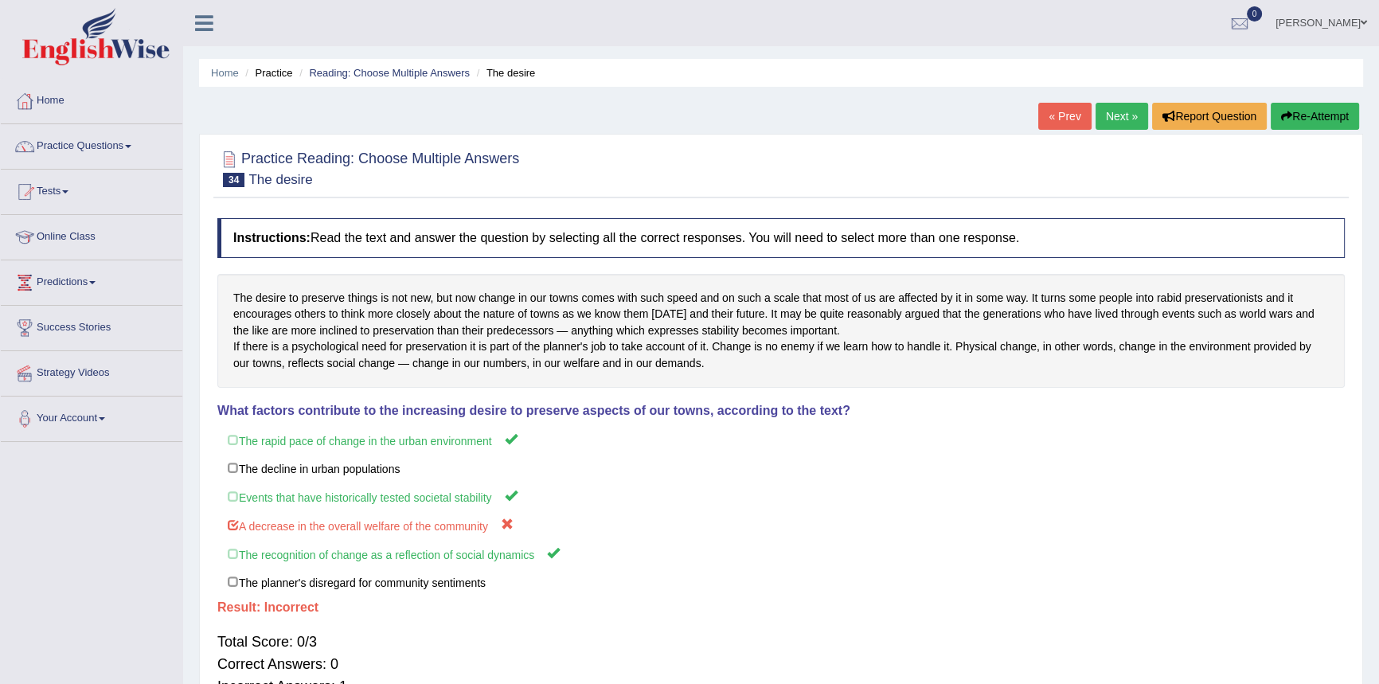
click at [1109, 123] on link "Next »" at bounding box center [1122, 116] width 53 height 27
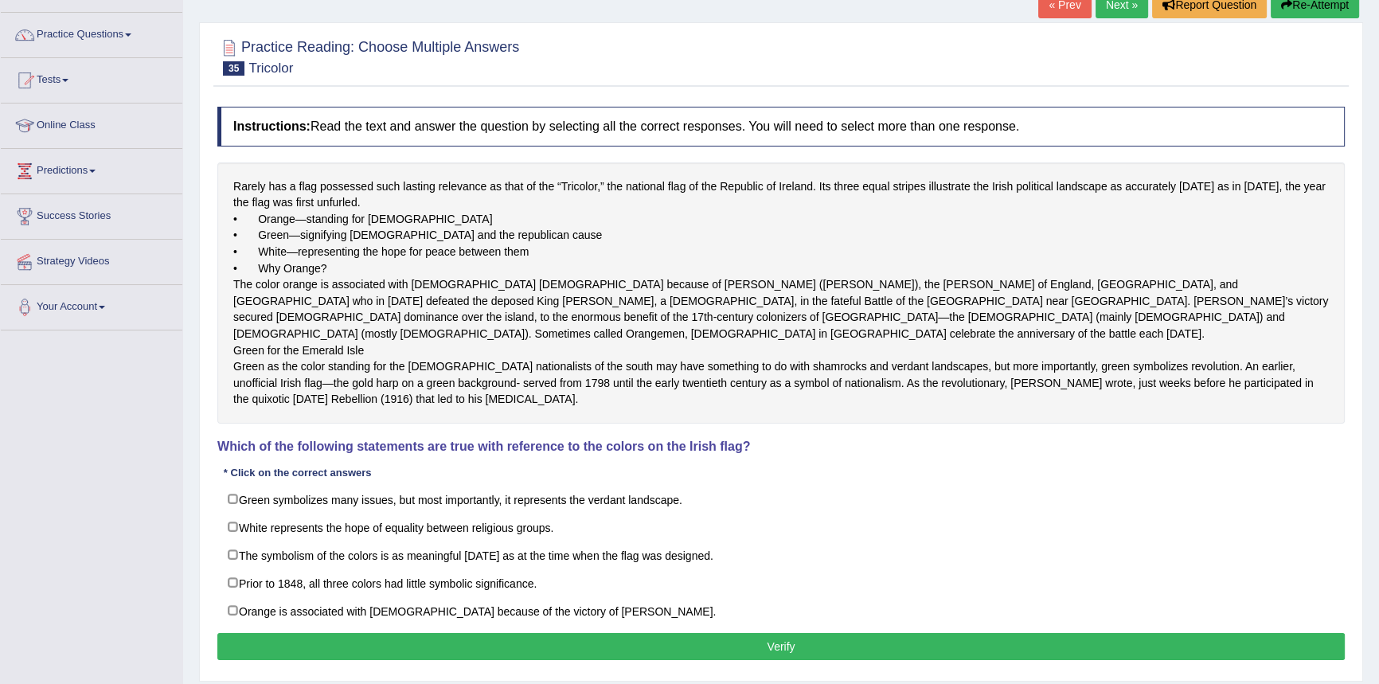
scroll to position [257, 0]
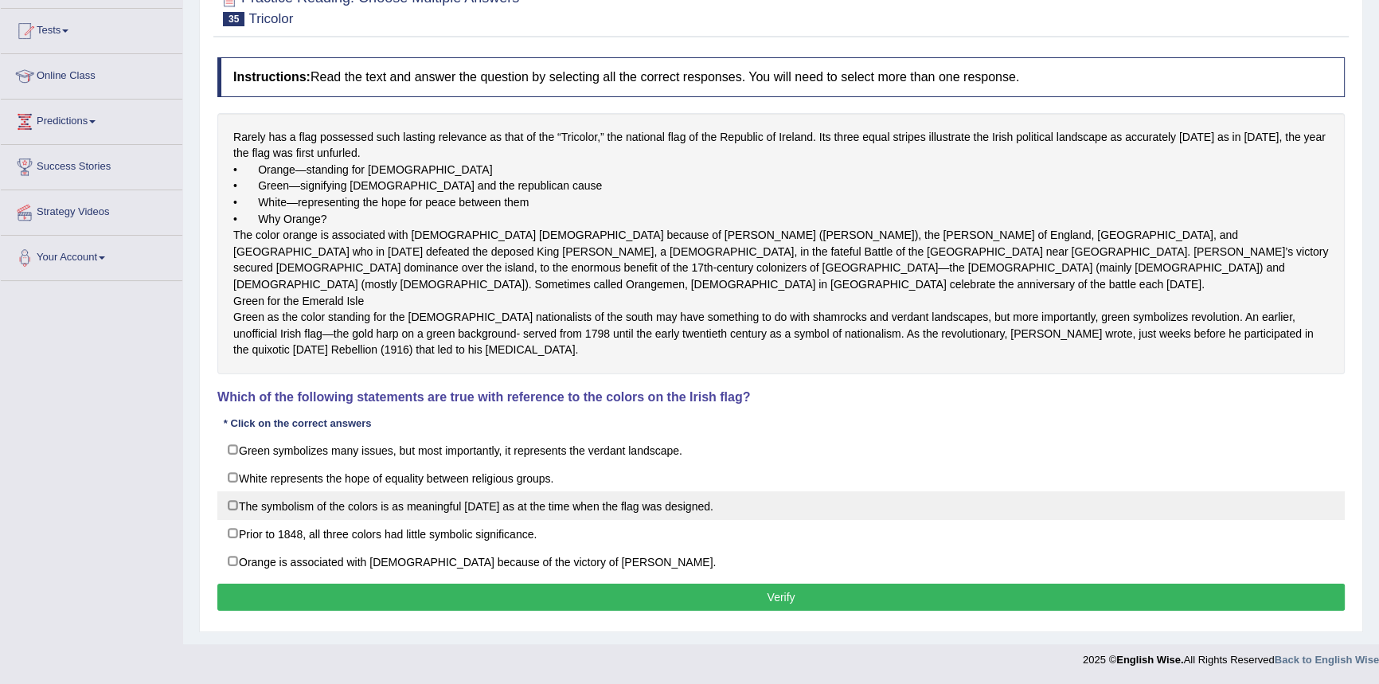
click at [314, 508] on label "The symbolism of the colors is as meaningful [DATE] as at the time when the fla…" at bounding box center [780, 505] width 1127 height 29
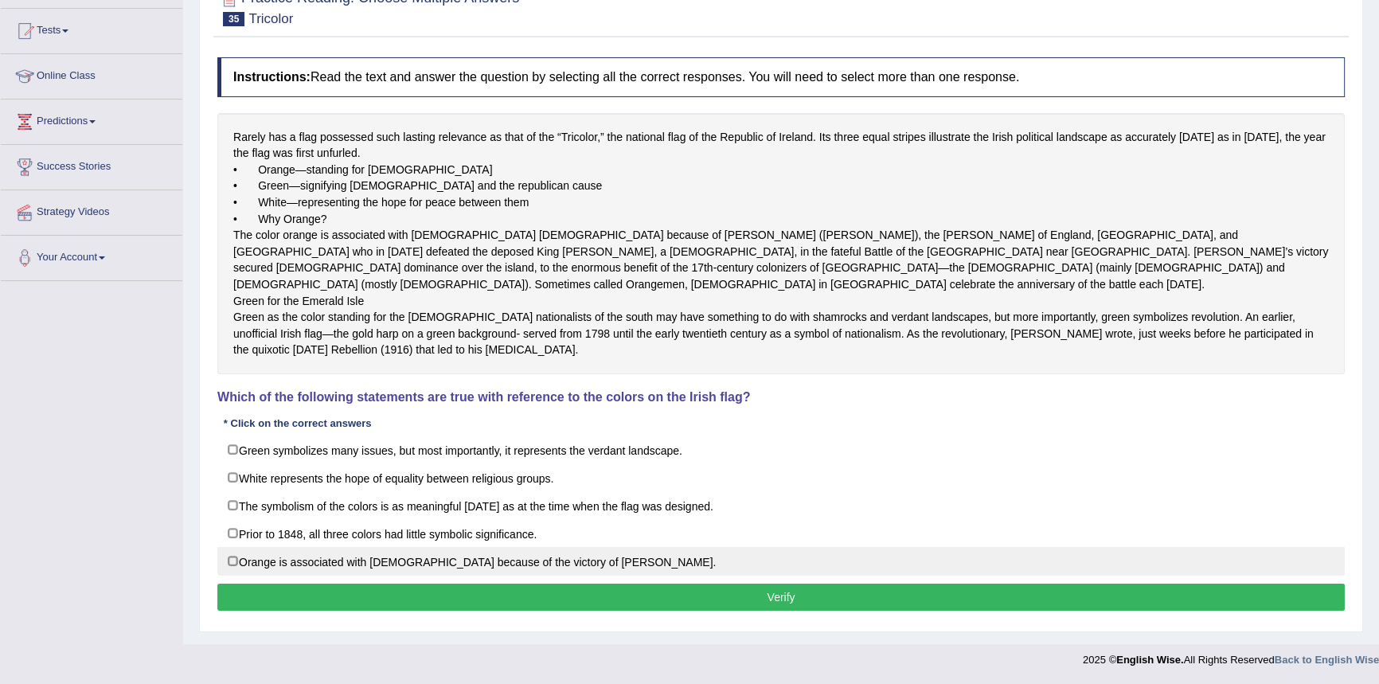
checkbox input "true"
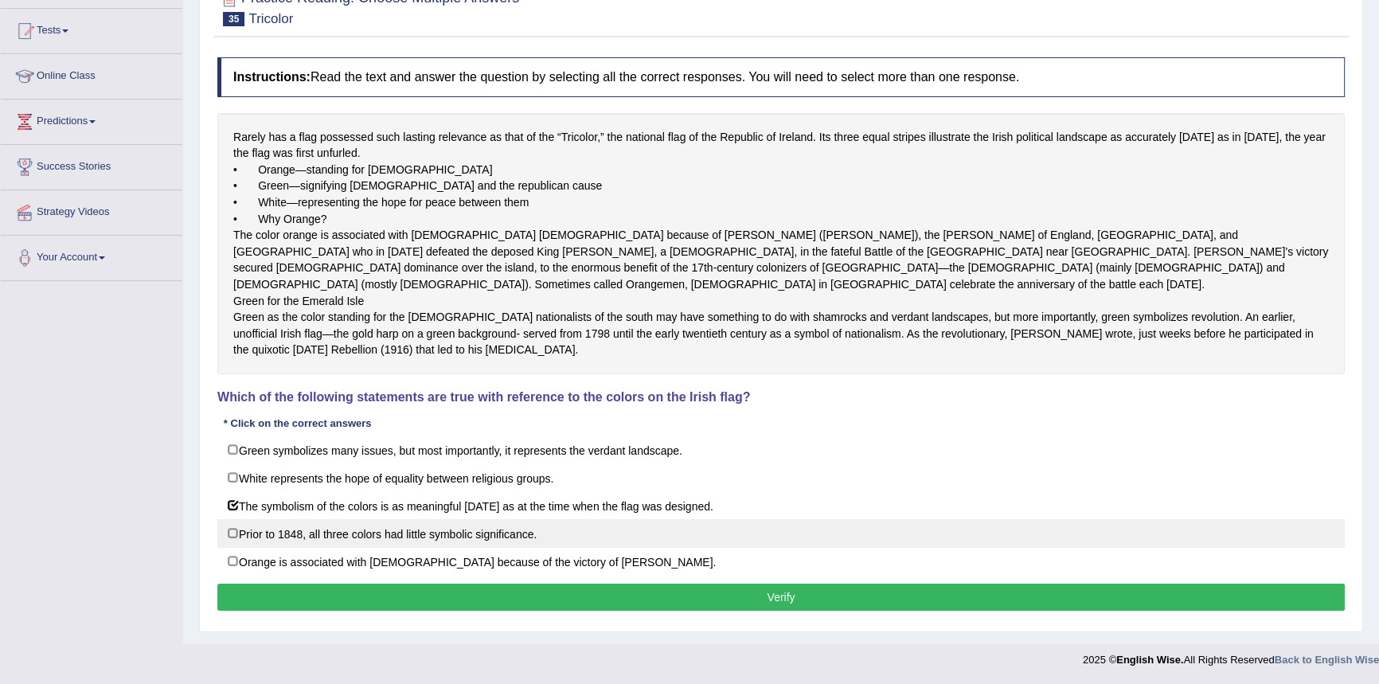
click at [420, 533] on label "Prior to 1848, all three colors had little symbolic significance." at bounding box center [780, 533] width 1127 height 29
checkbox input "true"
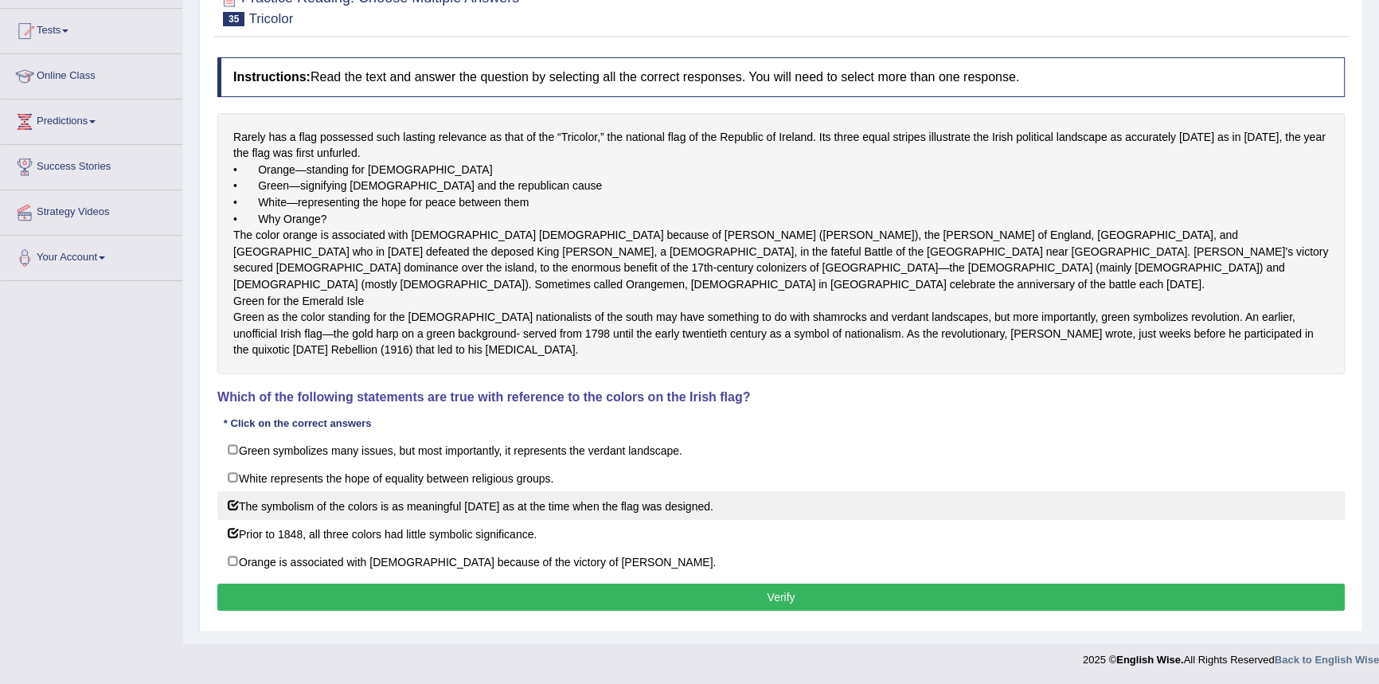
click at [405, 510] on label "The symbolism of the colors is as meaningful [DATE] as at the time when the fla…" at bounding box center [780, 505] width 1127 height 29
checkbox input "false"
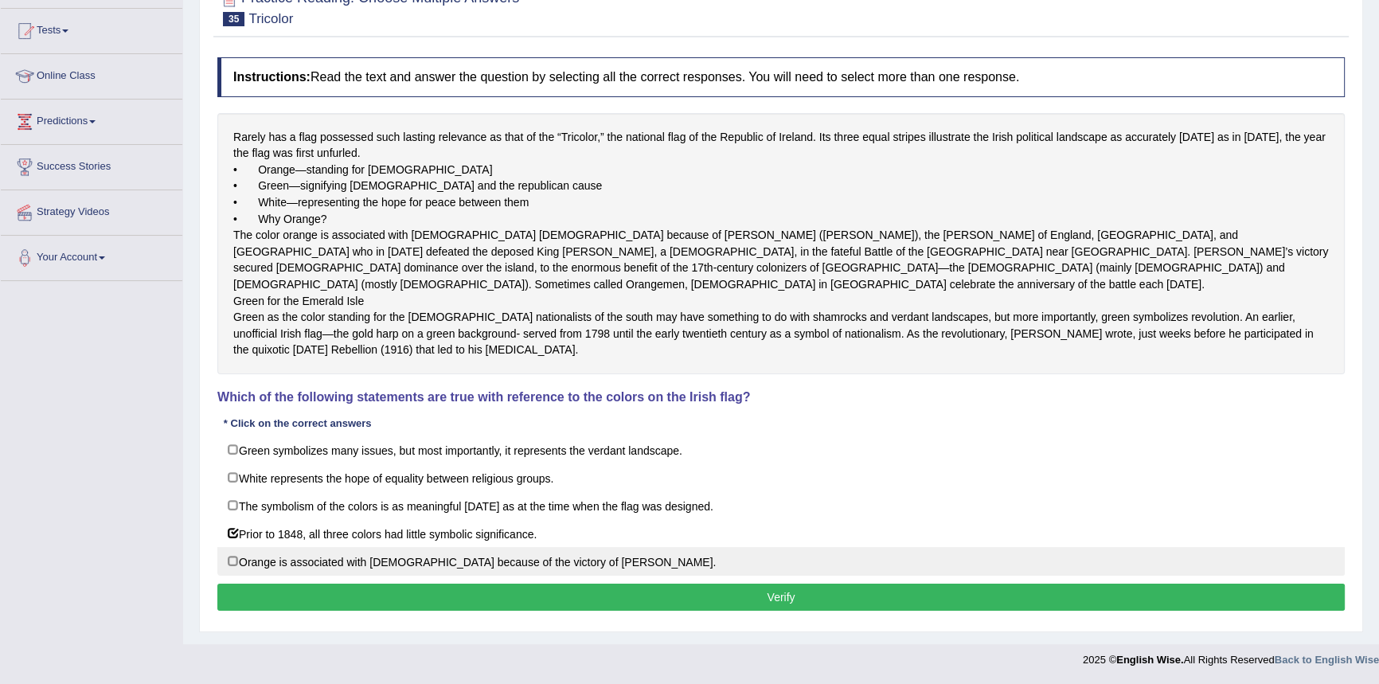
drag, startPoint x: 611, startPoint y: 595, endPoint x: 669, endPoint y: 585, distance: 58.1
click at [612, 593] on button "Verify" at bounding box center [780, 597] width 1127 height 27
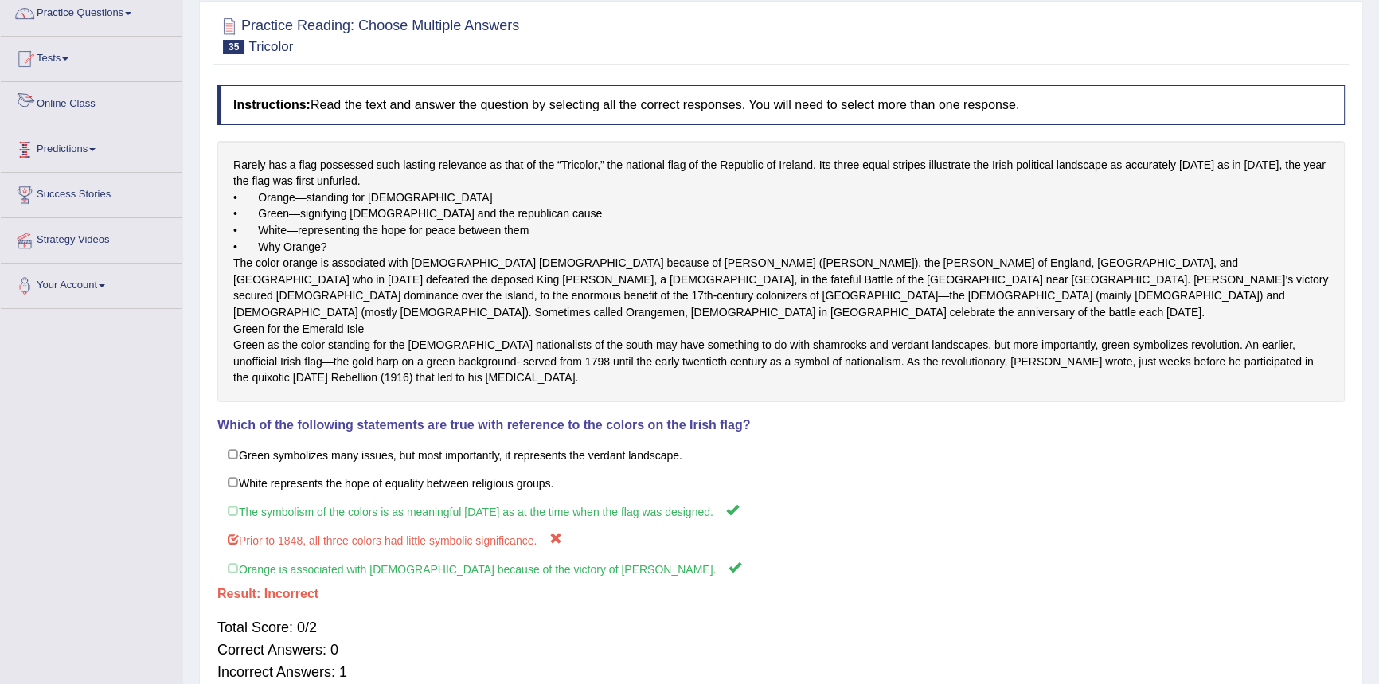
scroll to position [0, 0]
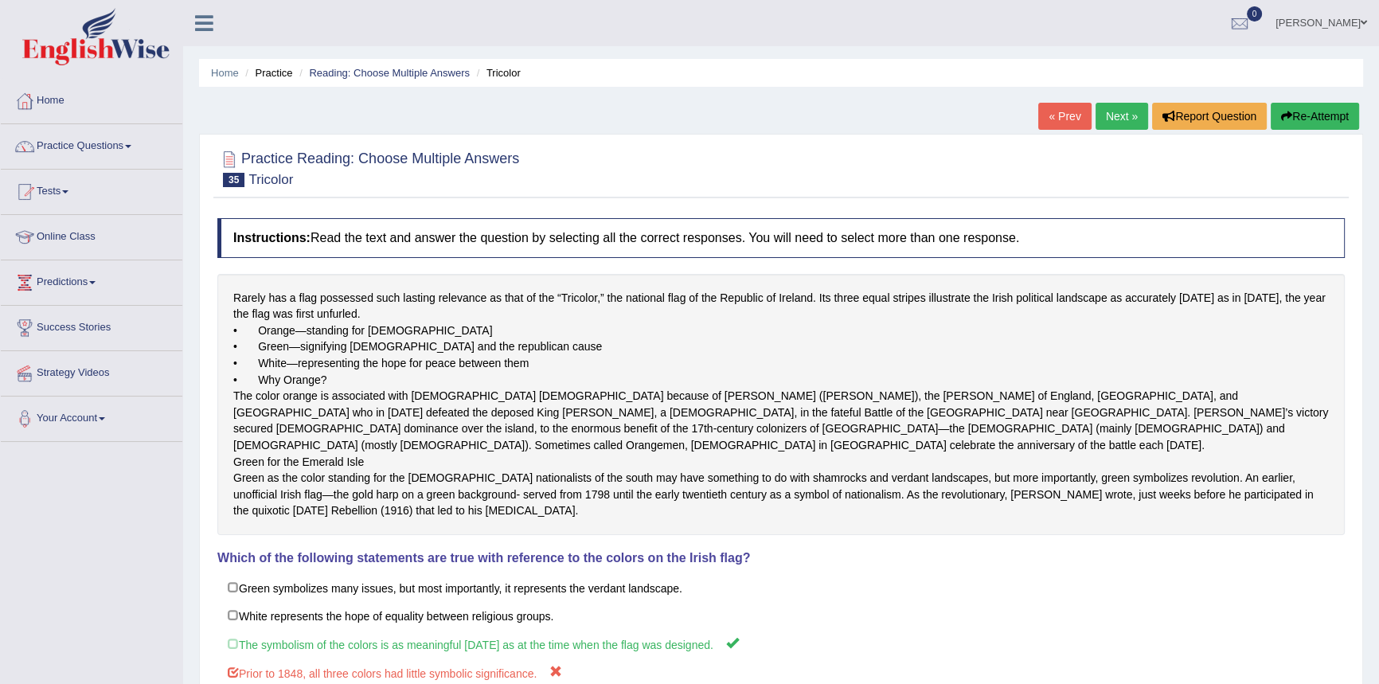
drag, startPoint x: 424, startPoint y: 74, endPoint x: 424, endPoint y: 88, distance: 14.3
click at [424, 74] on link "Reading: Choose Multiple Answers" at bounding box center [389, 73] width 161 height 12
